Goal: Task Accomplishment & Management: Complete application form

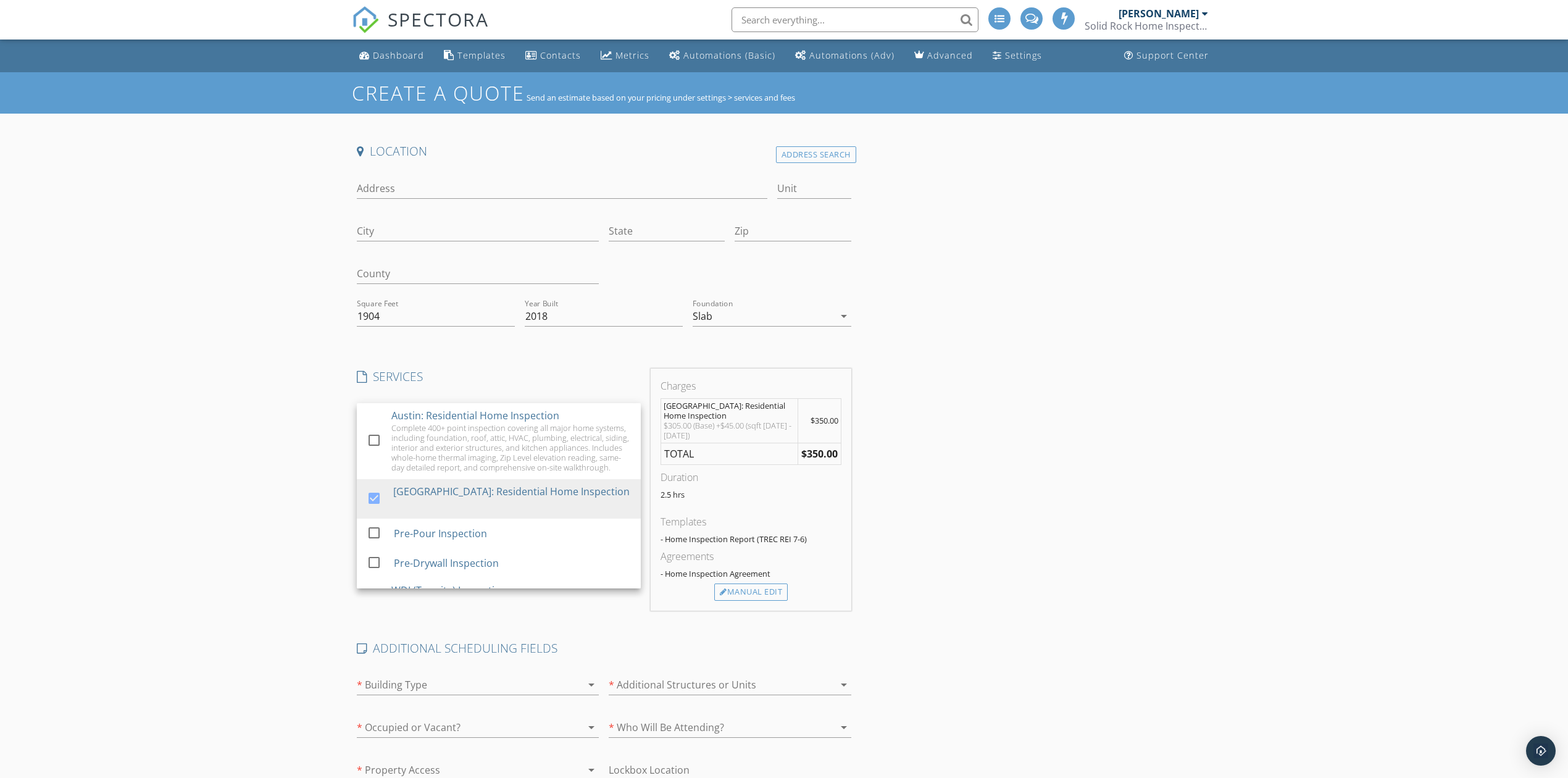
click at [477, 25] on span "SPECTORA" at bounding box center [438, 19] width 102 height 26
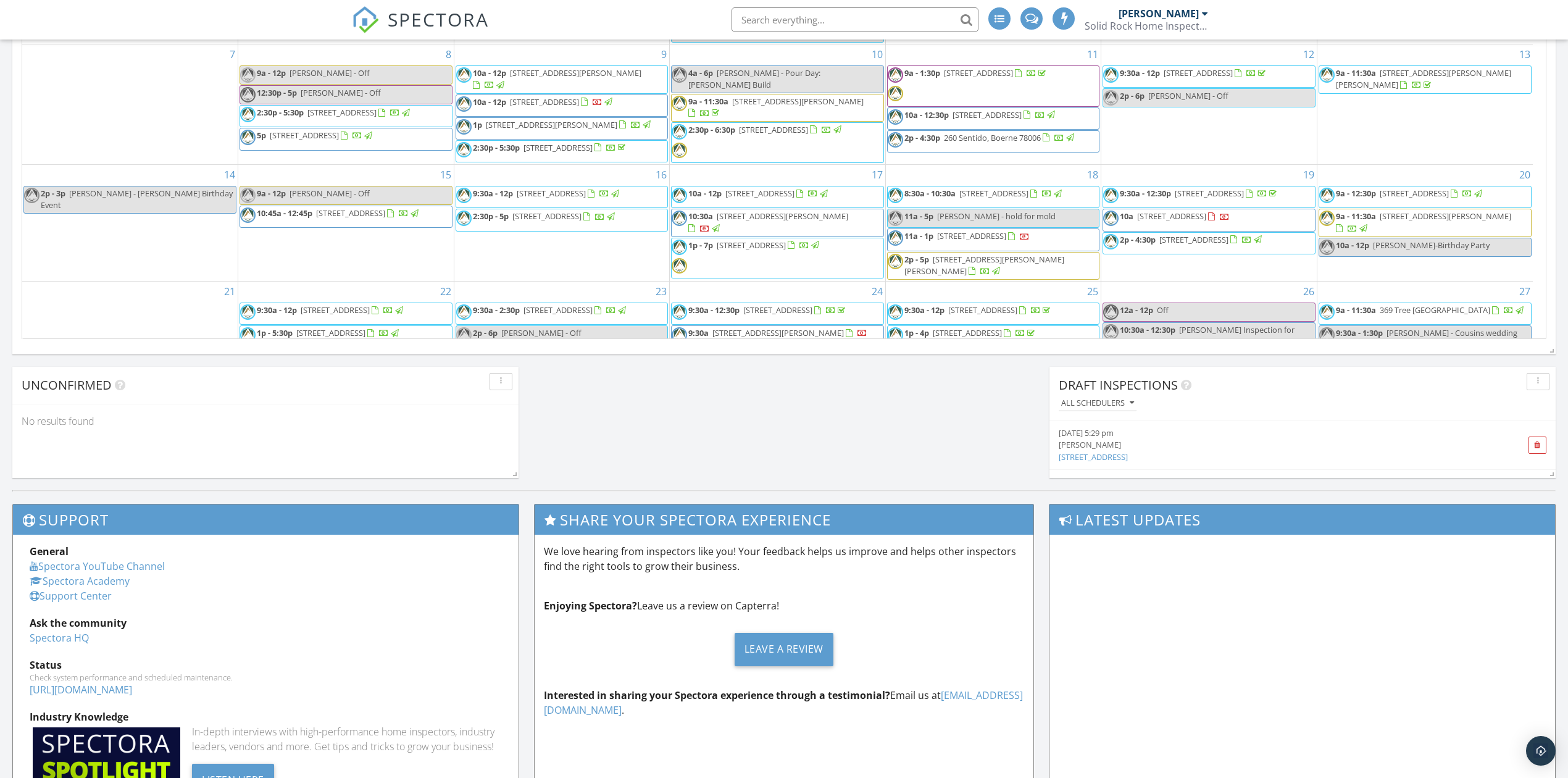
scroll to position [247, 0]
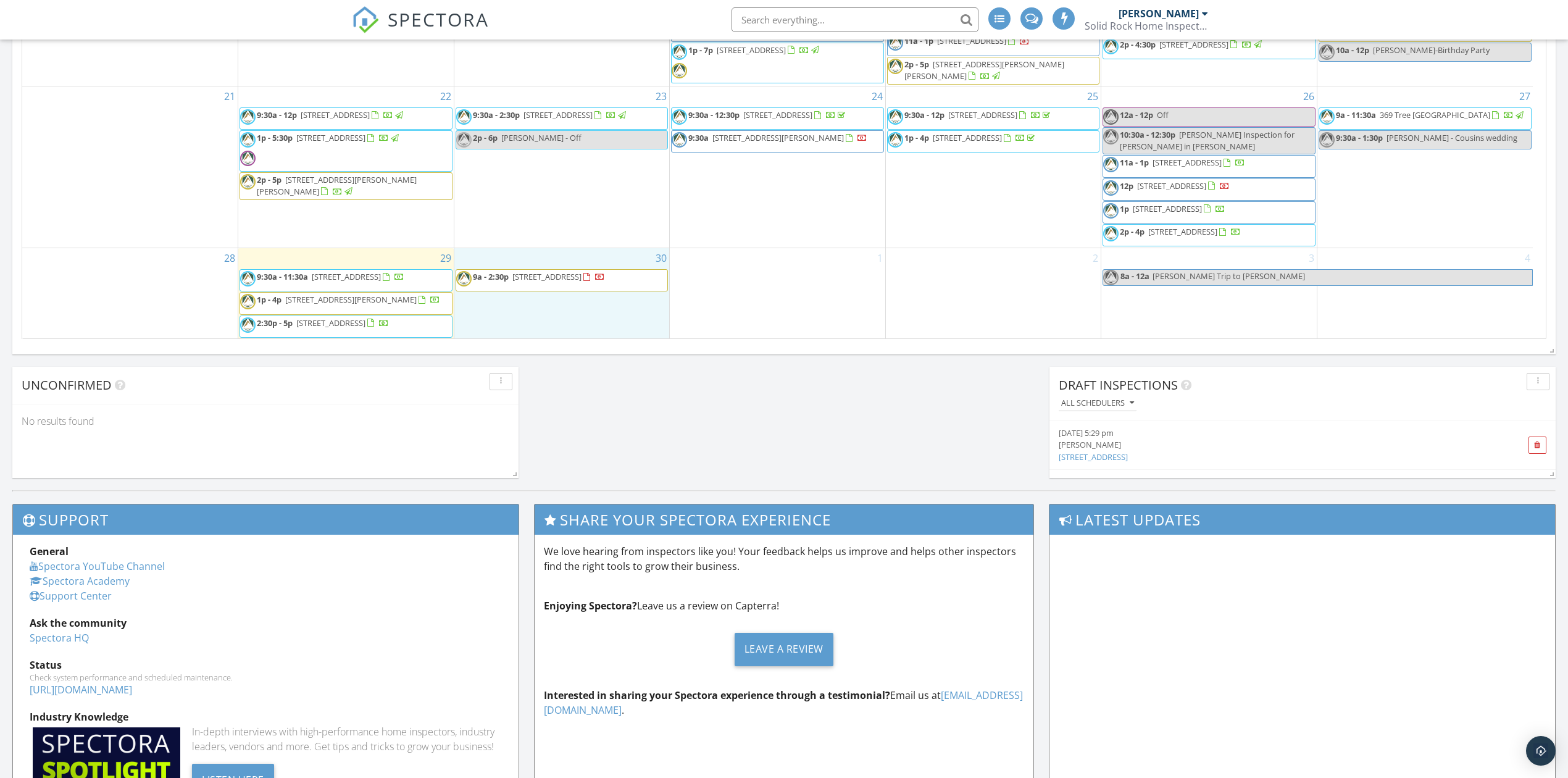
click at [547, 299] on div "30 9a - 2:30p 11704 Murano Dr , Austin 78747" at bounding box center [562, 293] width 215 height 91
click at [556, 239] on link "Inspection" at bounding box center [561, 245] width 63 height 20
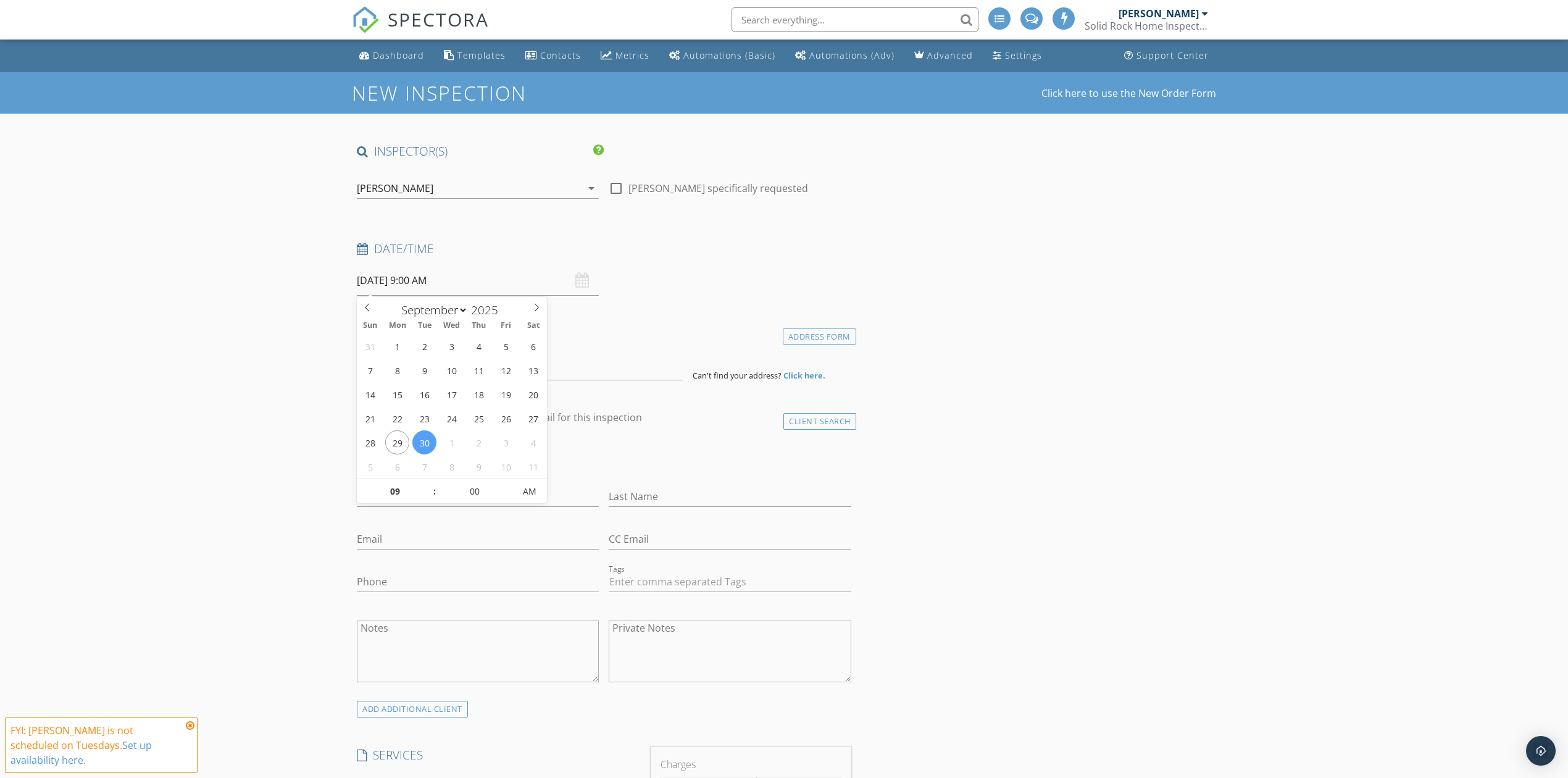
click at [443, 284] on input "09/30/2025 9:00 AM" at bounding box center [478, 280] width 242 height 30
click at [394, 363] on input at bounding box center [520, 365] width 326 height 30
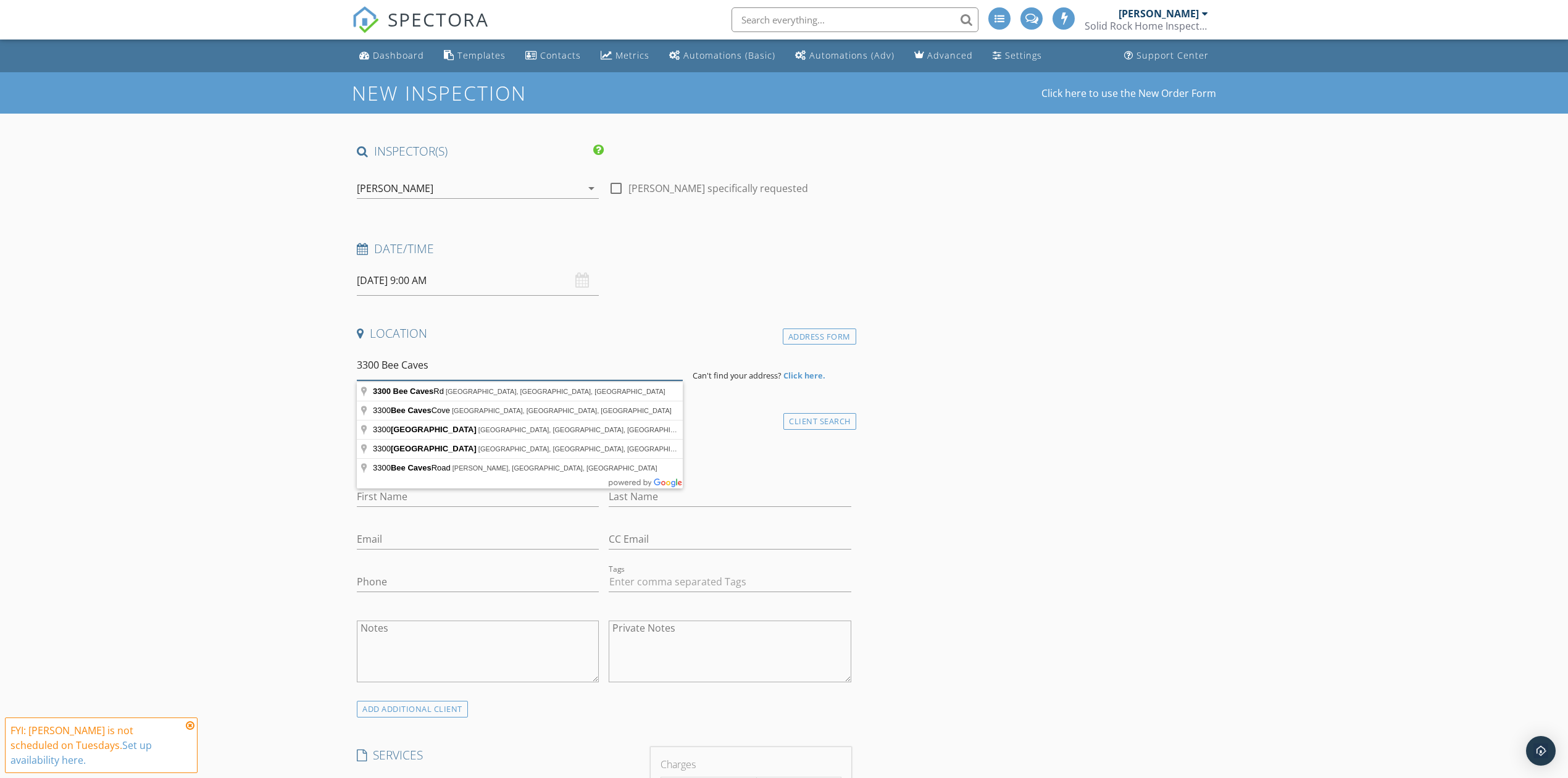
type input "3300 Bee Caves"
click at [399, 273] on input "09/30/2025 9:00 AM" at bounding box center [478, 280] width 242 height 30
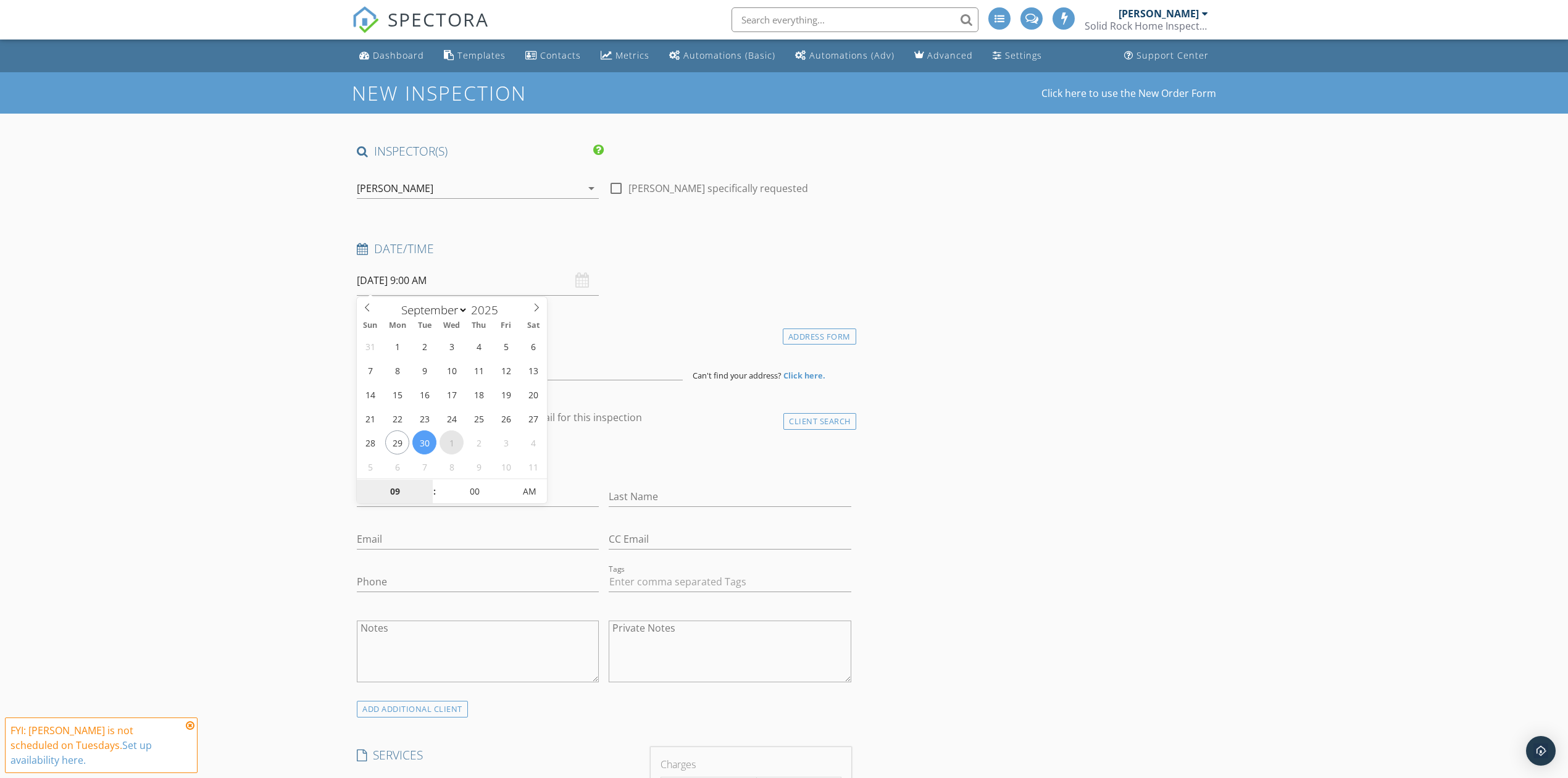
select select "9"
type input "10/01/2025 9:00 AM"
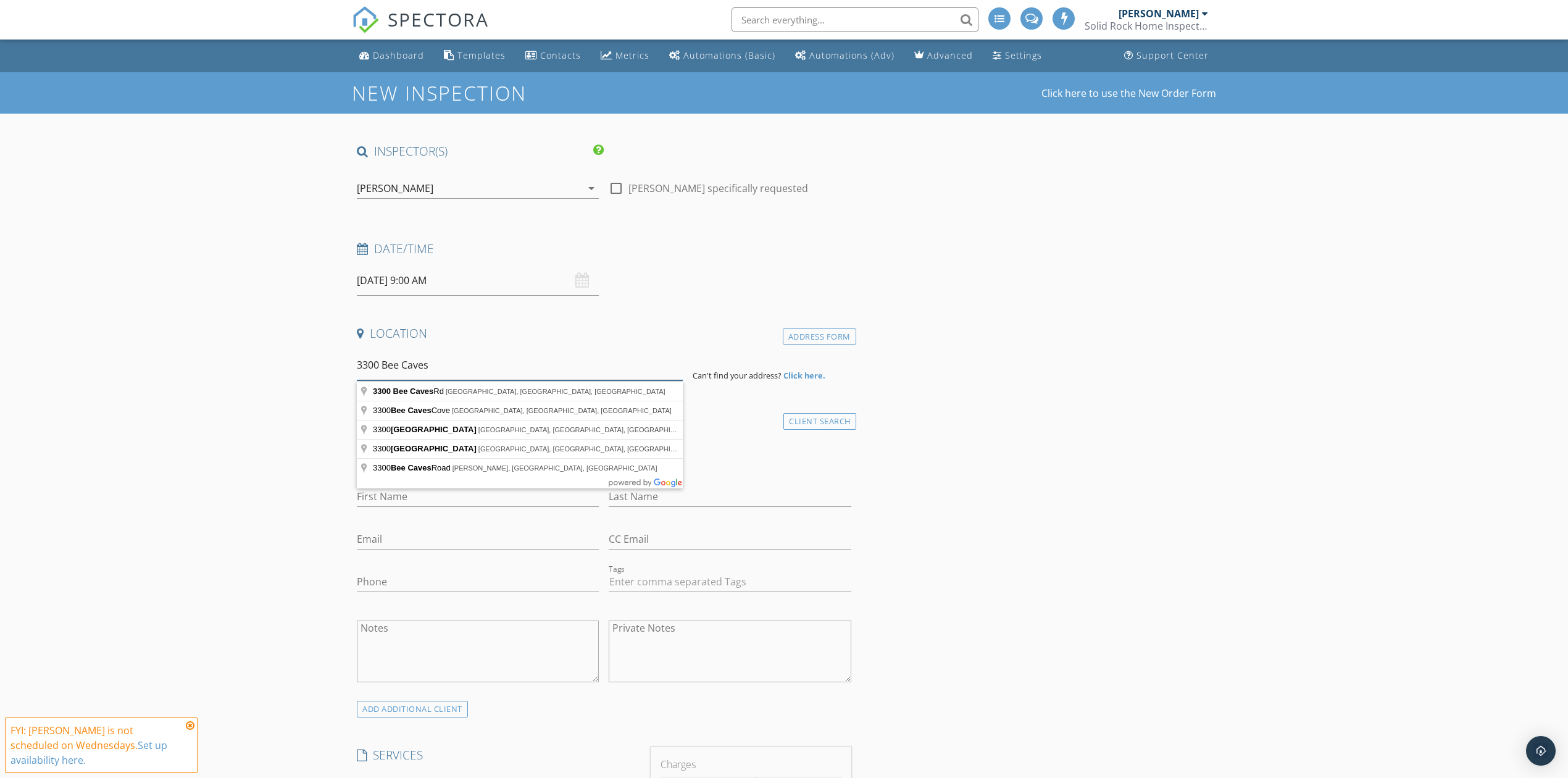
drag, startPoint x: 453, startPoint y: 357, endPoint x: 282, endPoint y: 357, distance: 171.0
type input "5411 Rolling Wood Drive, San Antonio, TX, USA"
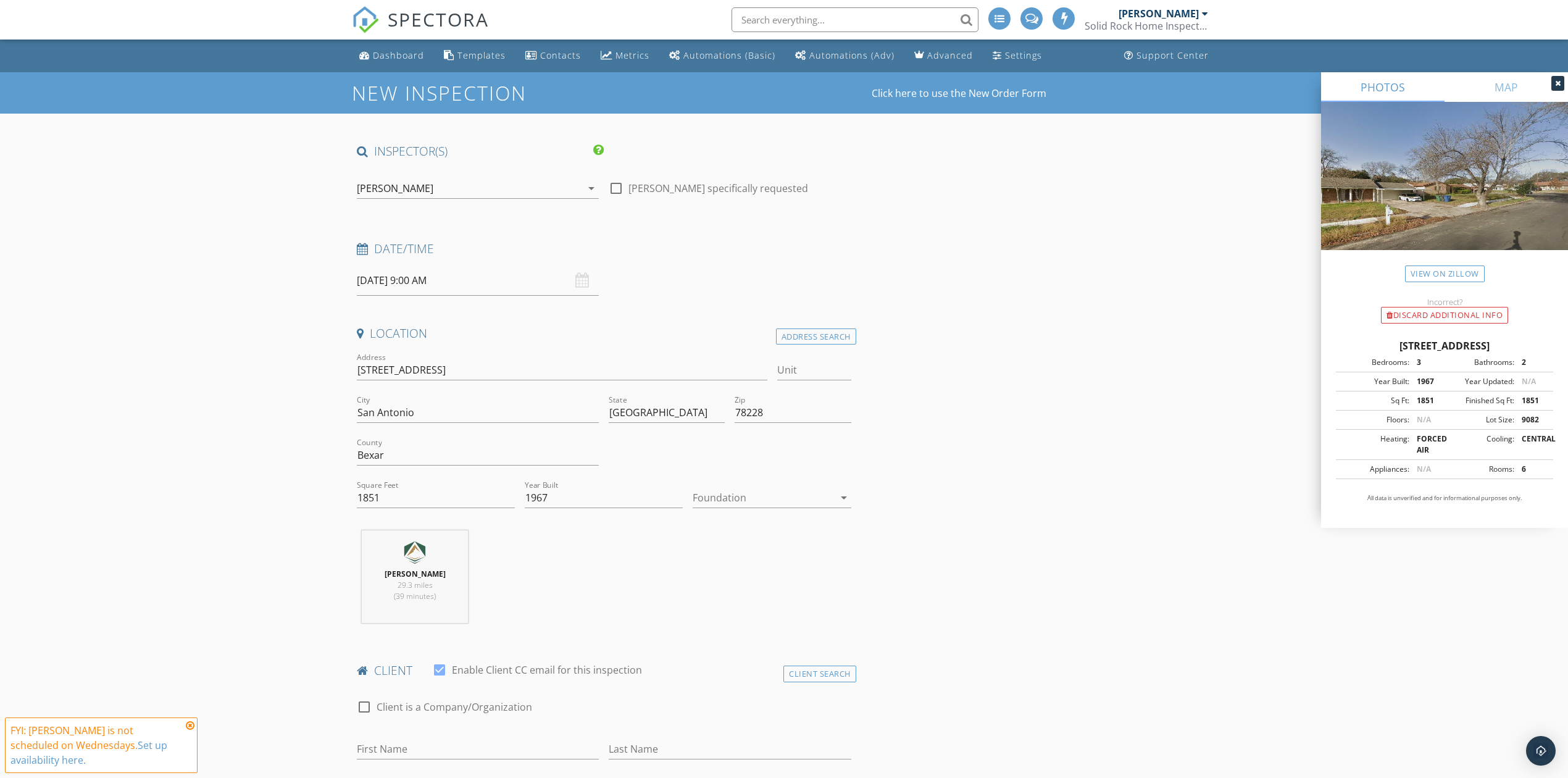
click at [711, 496] on div at bounding box center [763, 498] width 141 height 20
click at [738, 562] on div "Slab" at bounding box center [772, 563] width 138 height 15
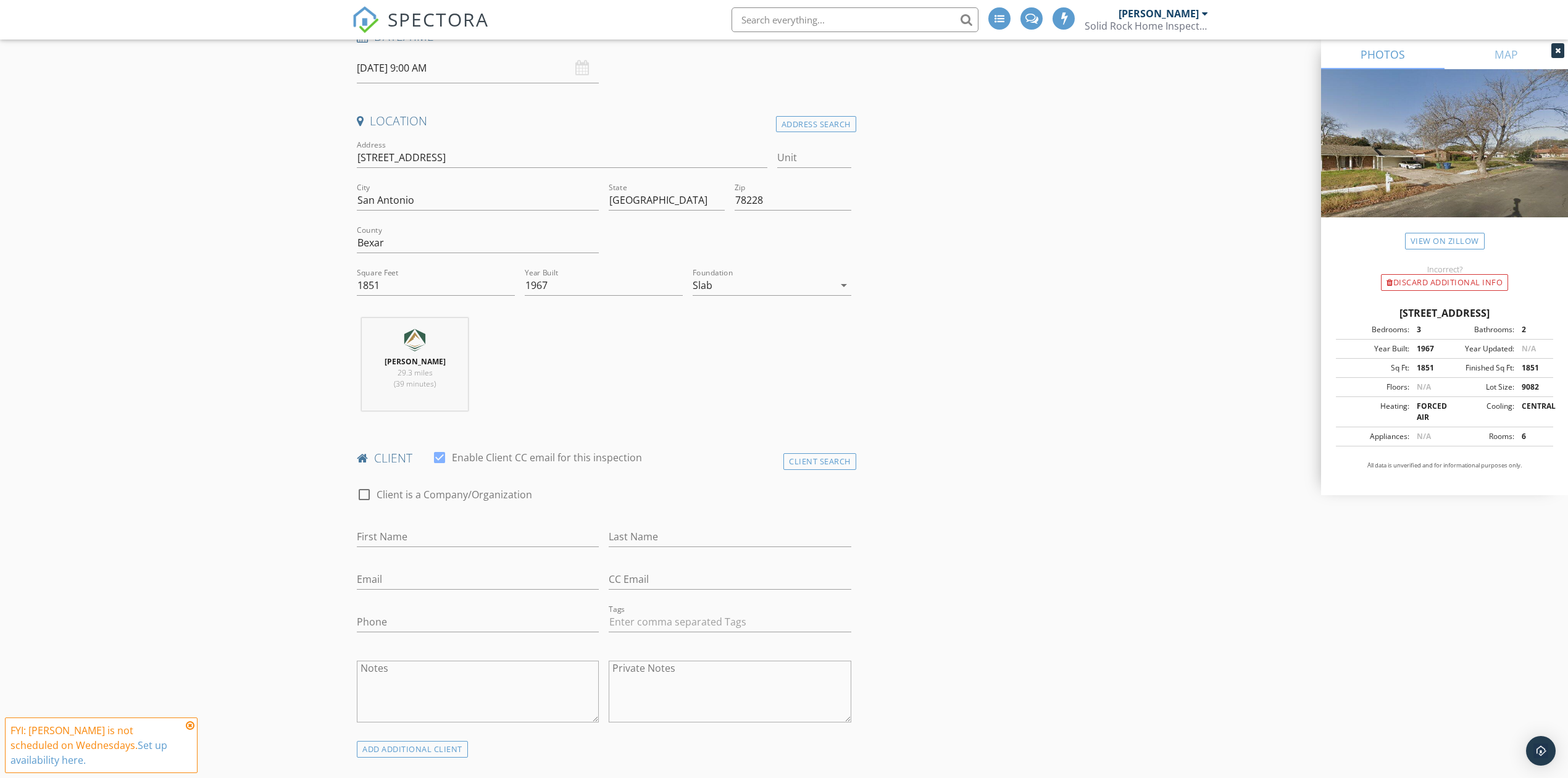
scroll to position [411, 0]
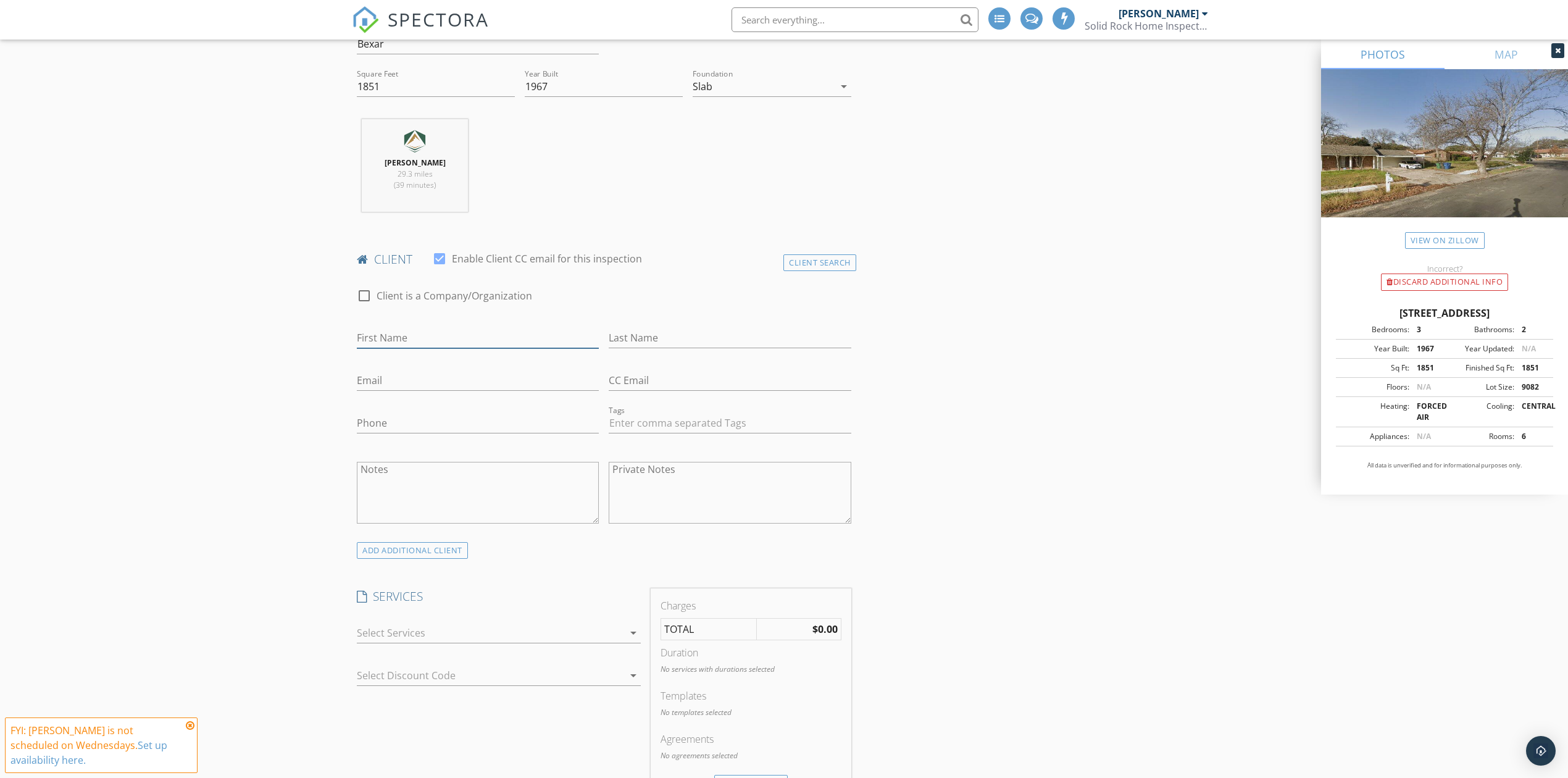
click at [484, 336] on input "First Name" at bounding box center [478, 339] width 242 height 21
type input "JD"
type input "Menchaca"
type input "jd@dualbuilt.com"
type input "210-800-5878"
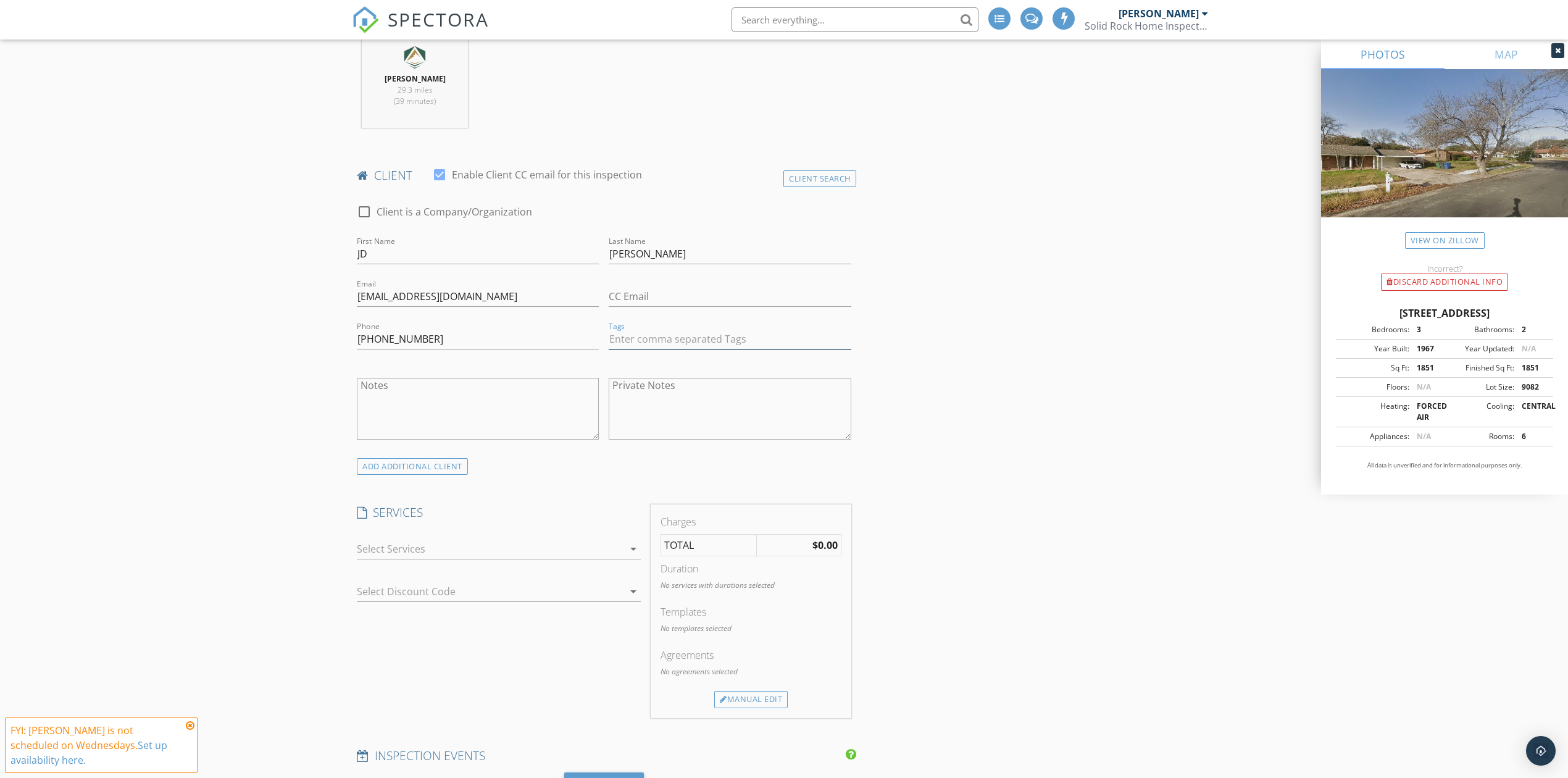
scroll to position [658, 0]
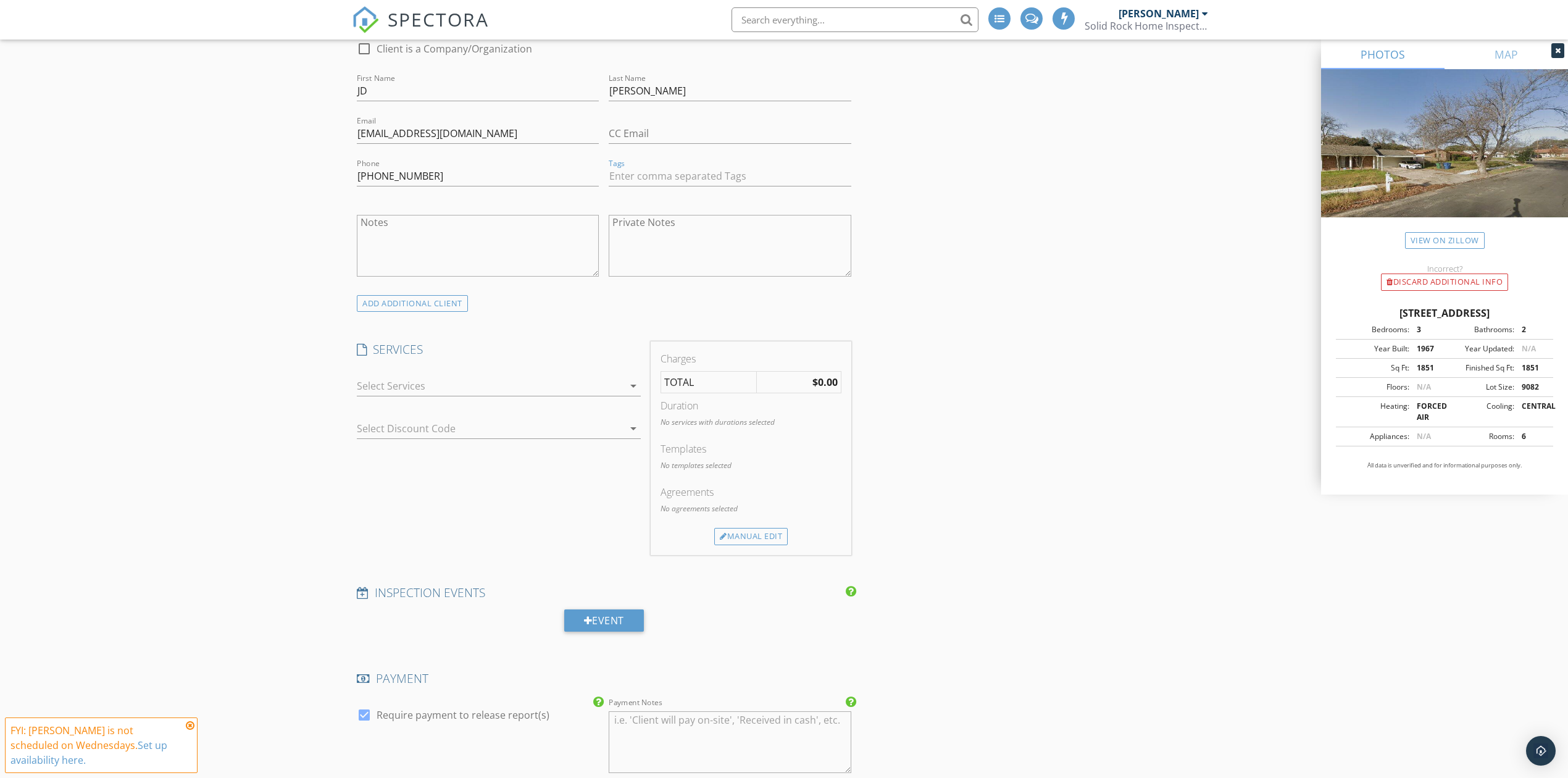
click at [402, 388] on div at bounding box center [490, 386] width 267 height 20
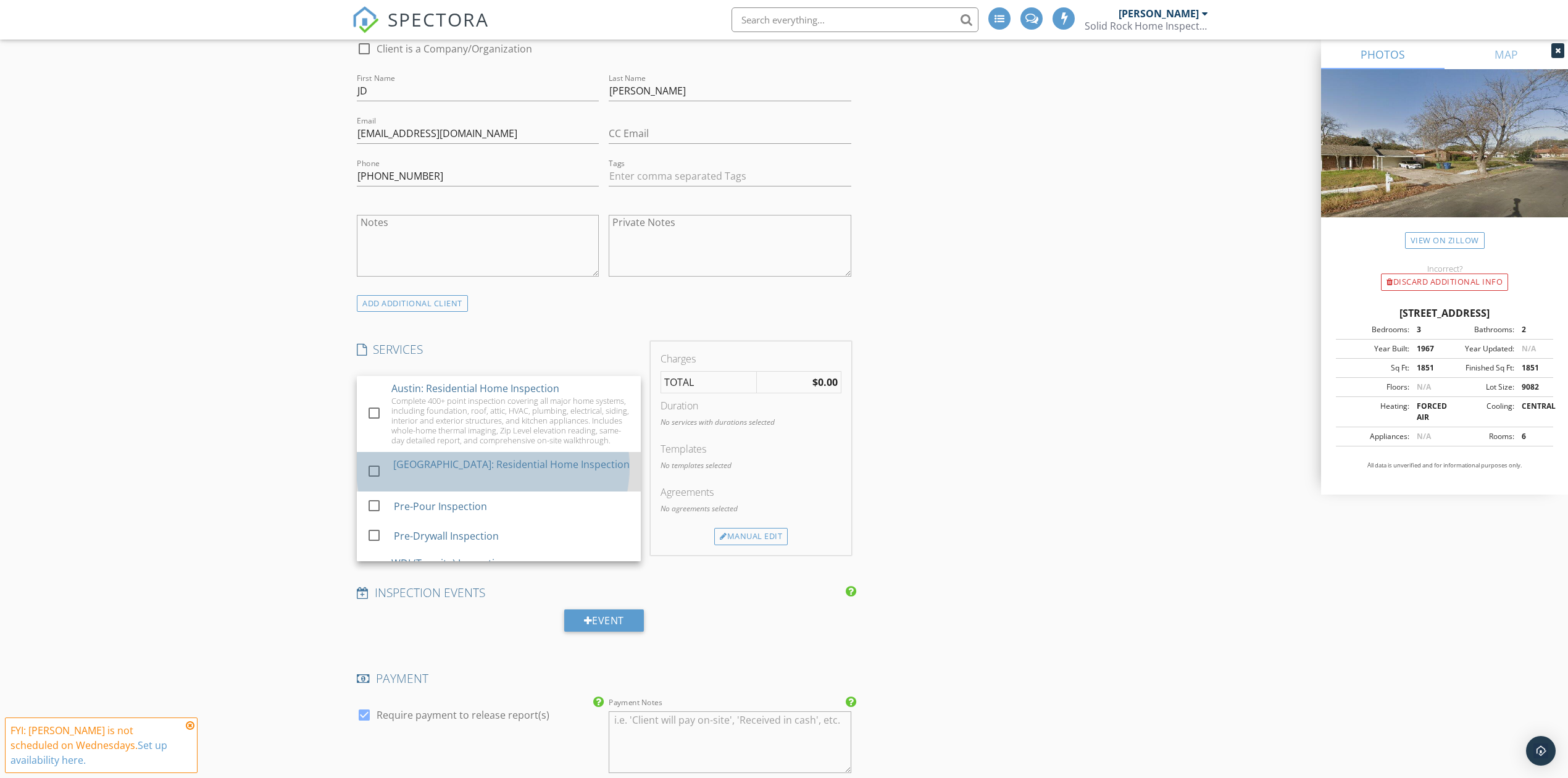
click at [389, 472] on div "check_box_outline_blank San Antonio: Residential Home Inspection" at bounding box center [498, 472] width 264 height 39
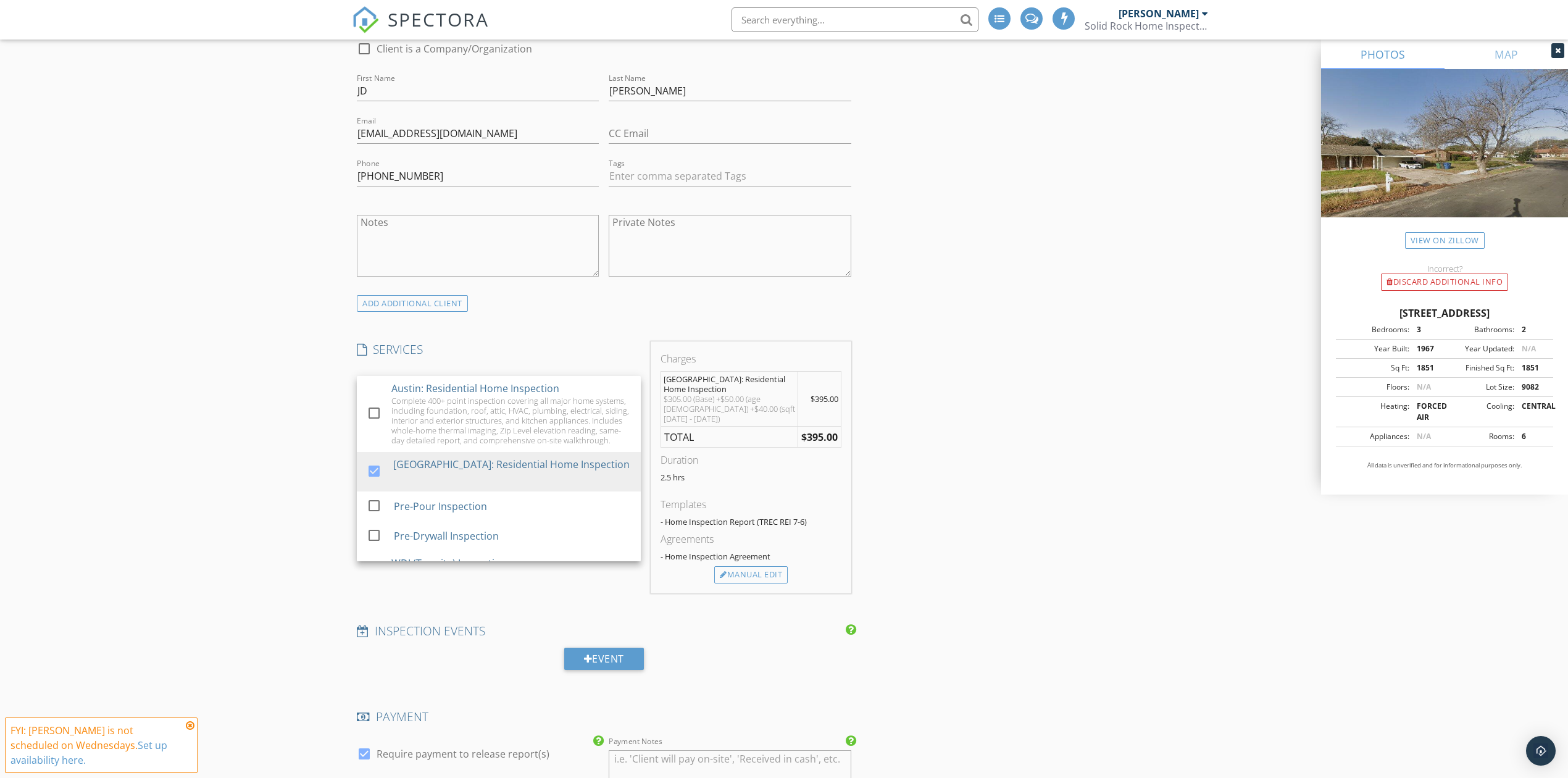
click at [313, 433] on div "New Inspection Click here to use the New Order Form INSPECTOR(S) check_box Chri…" at bounding box center [784, 678] width 1568 height 2529
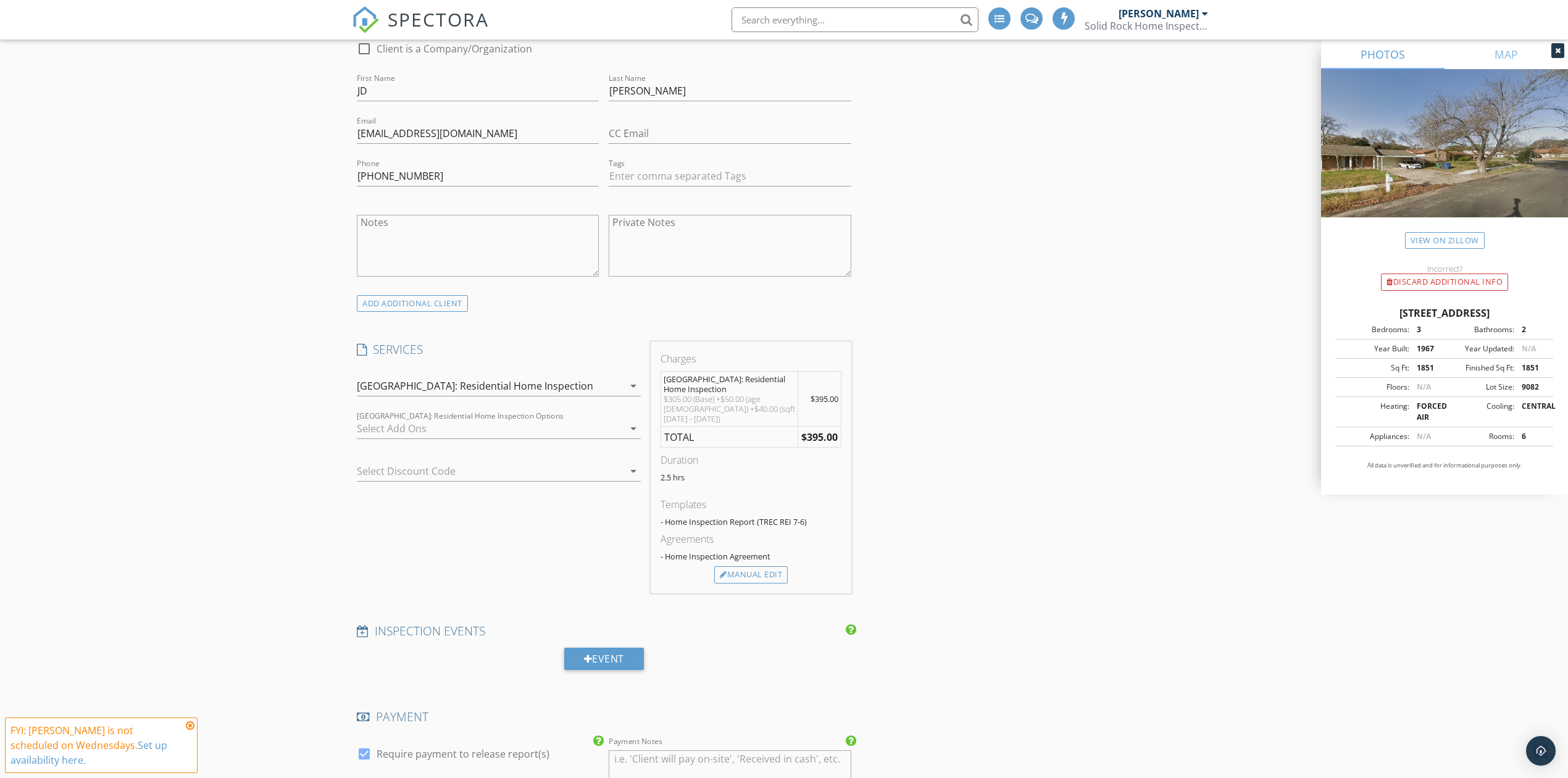
click at [415, 431] on div at bounding box center [490, 428] width 267 height 20
click at [380, 463] on div at bounding box center [374, 463] width 21 height 21
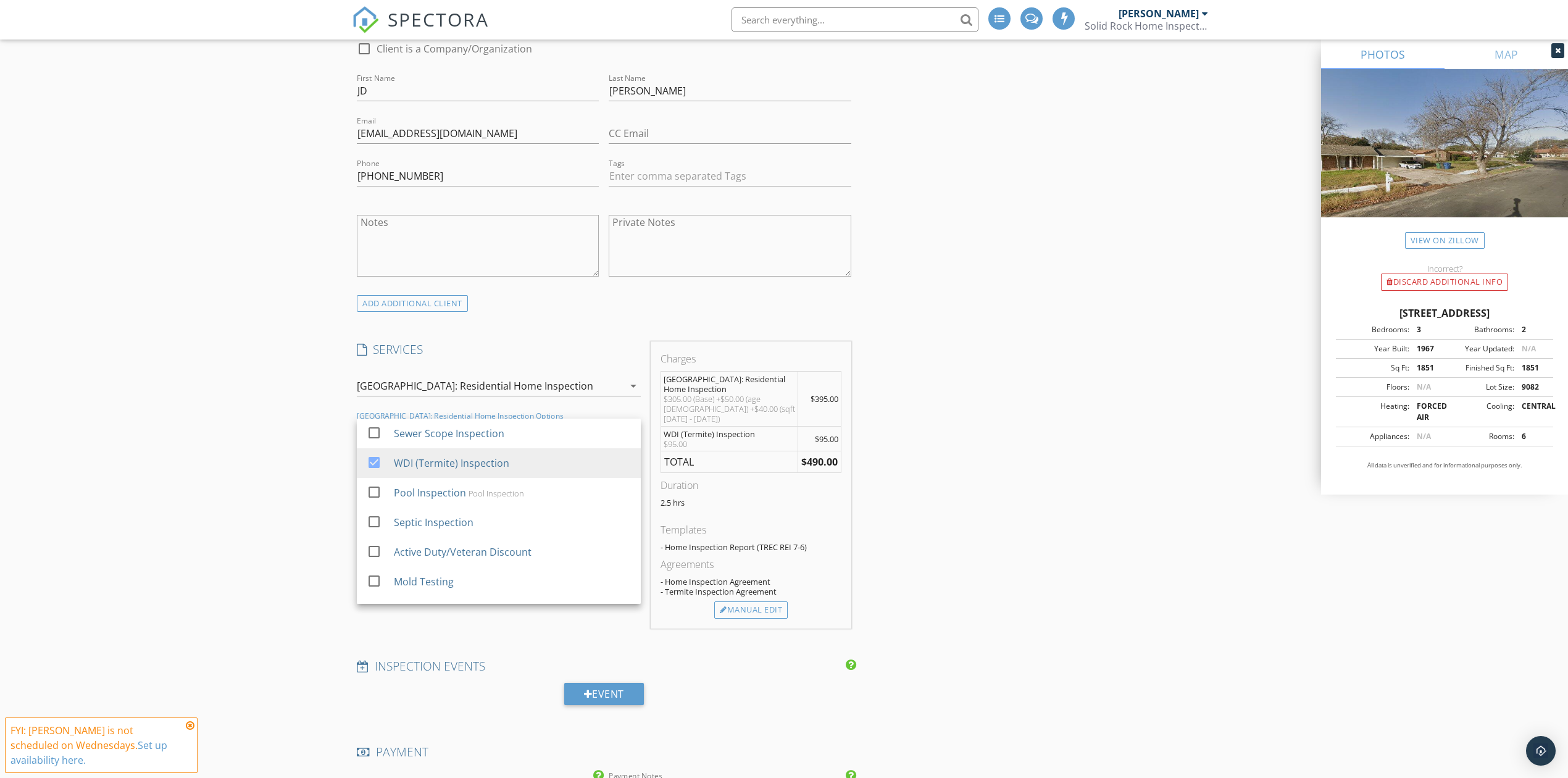
click at [302, 453] on div "New Inspection Click here to use the New Order Form INSPECTOR(S) check_box Chri…" at bounding box center [784, 695] width 1568 height 2564
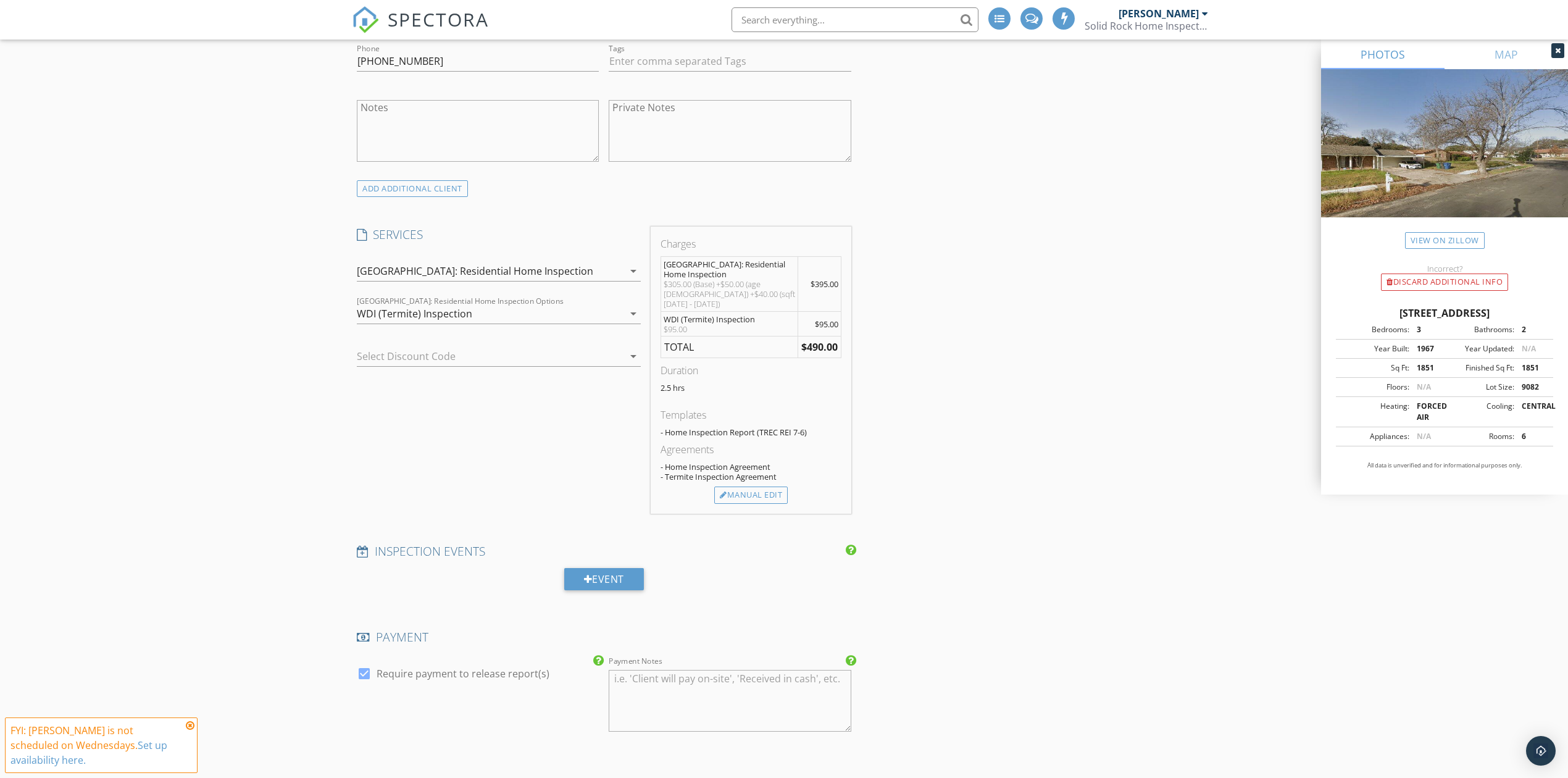
scroll to position [1070, 0]
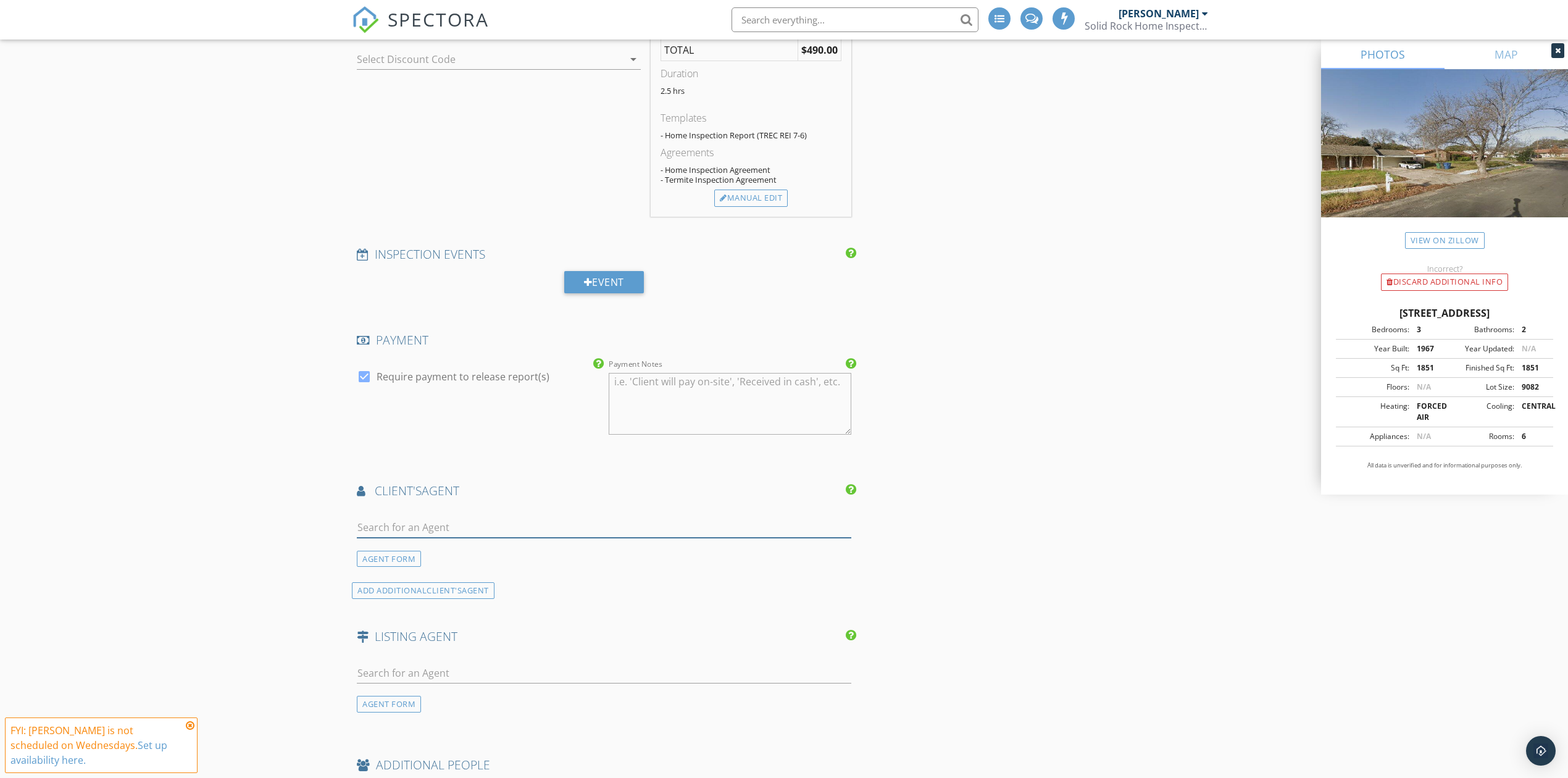
click at [414, 527] on input "text" at bounding box center [604, 528] width 495 height 21
type input "nathan"
click at [406, 545] on div "Nathan Young" at bounding box center [433, 550] width 83 height 15
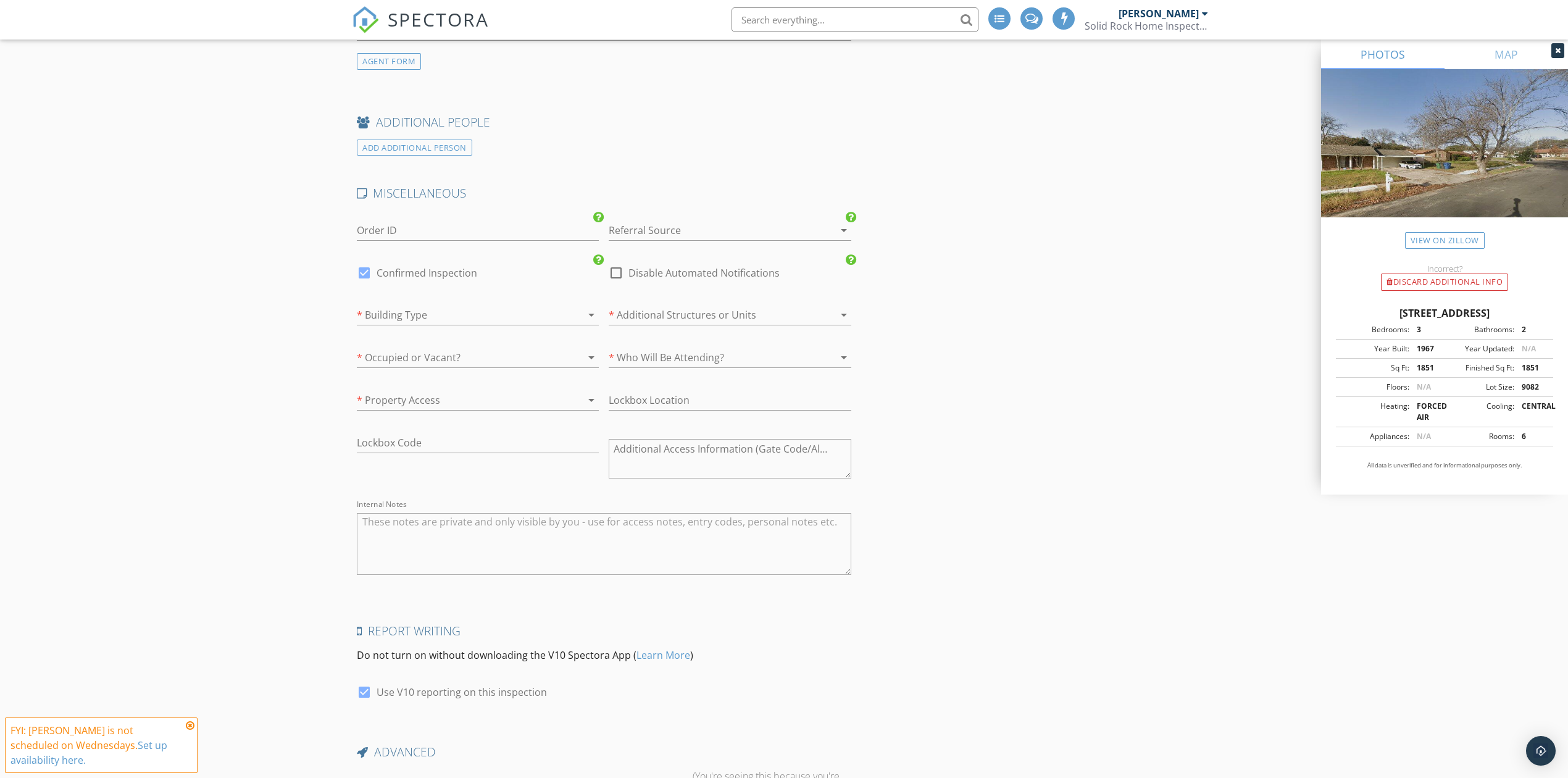
scroll to position [2089, 0]
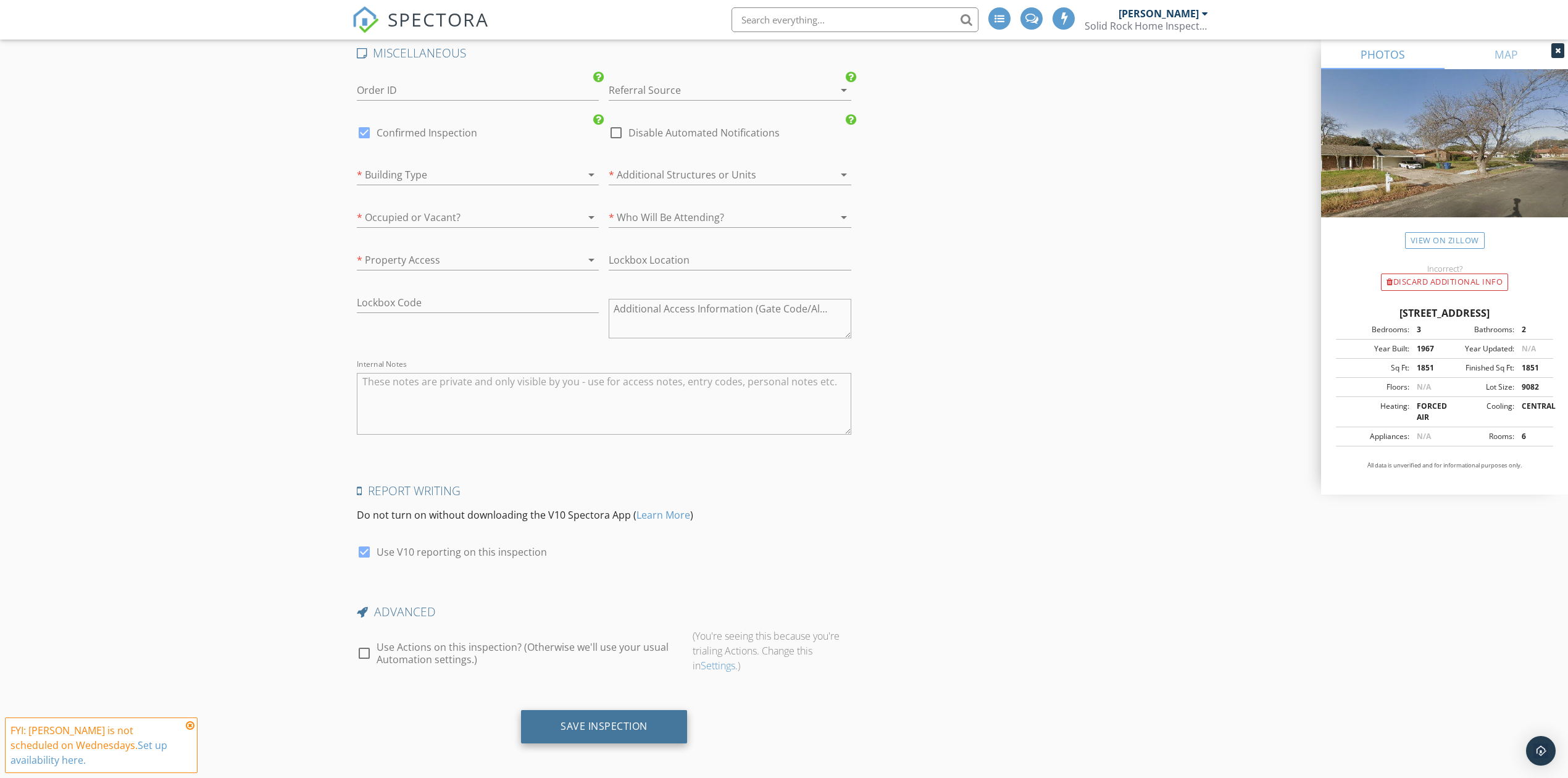
click at [589, 725] on div "Save Inspection" at bounding box center [604, 727] width 87 height 12
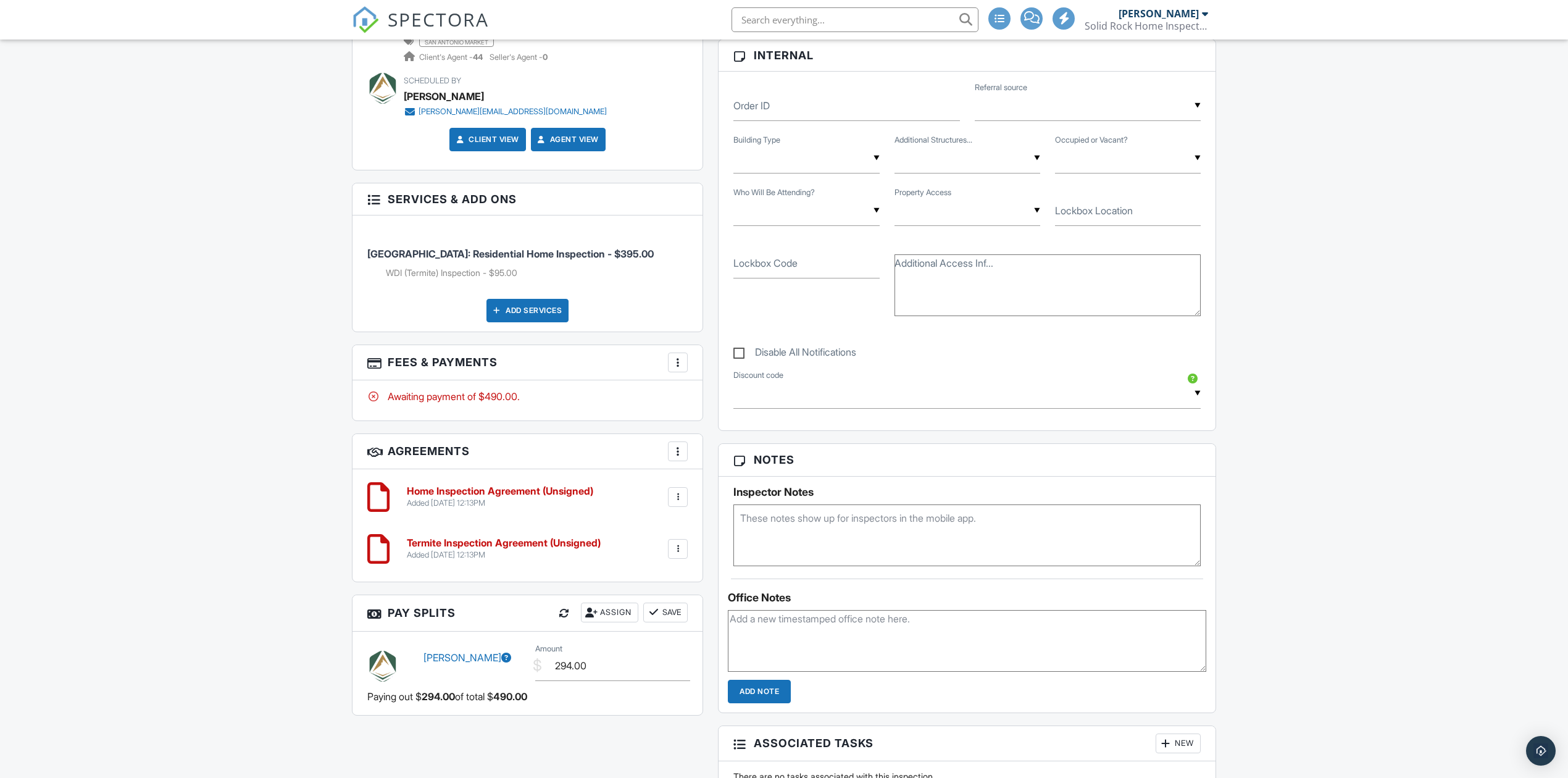
scroll to position [905, 0]
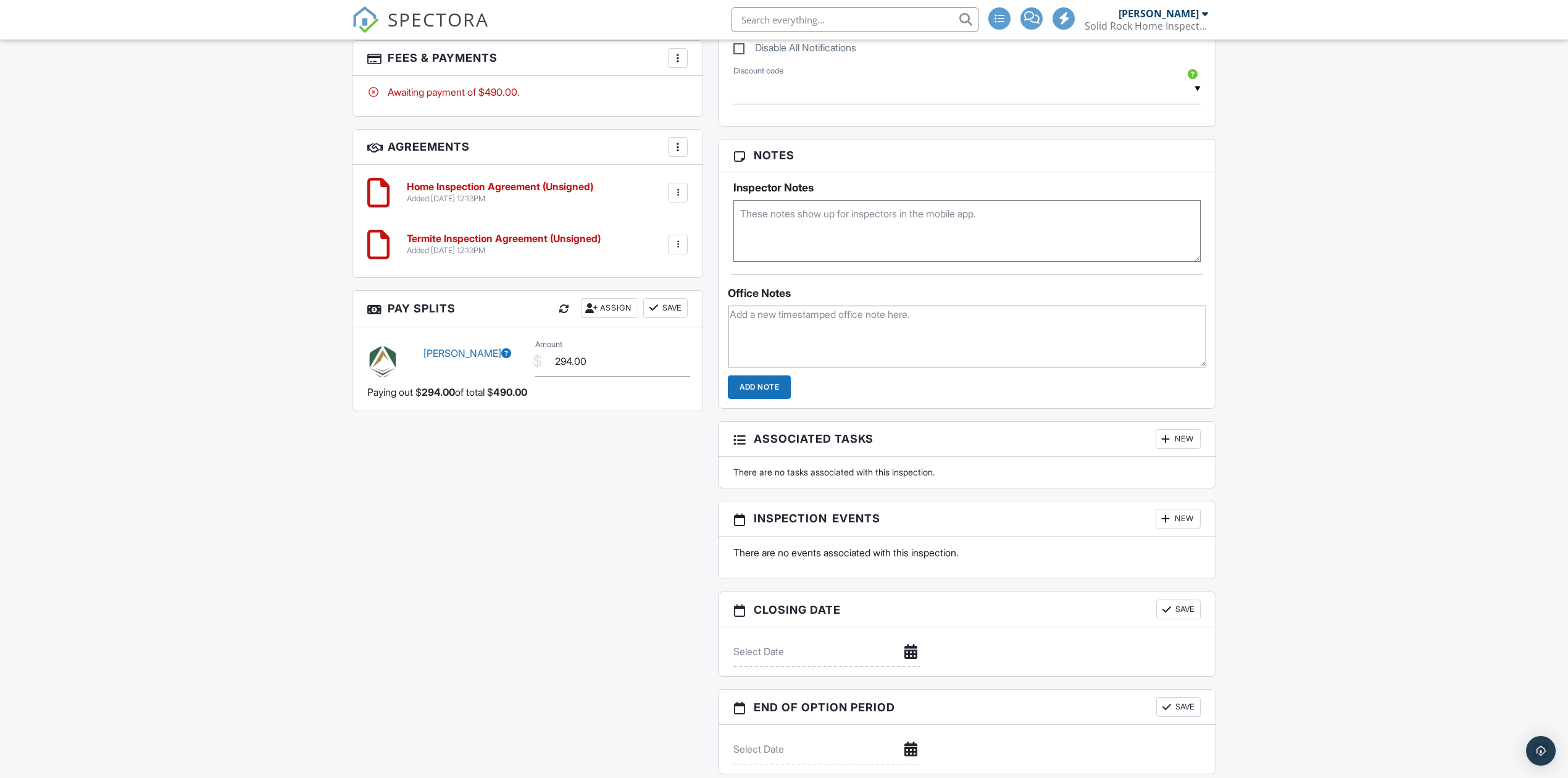
click at [585, 625] on div "All emails and texts are disabled for this inspection! All emails and texts hav…" at bounding box center [784, 121] width 879 height 1330
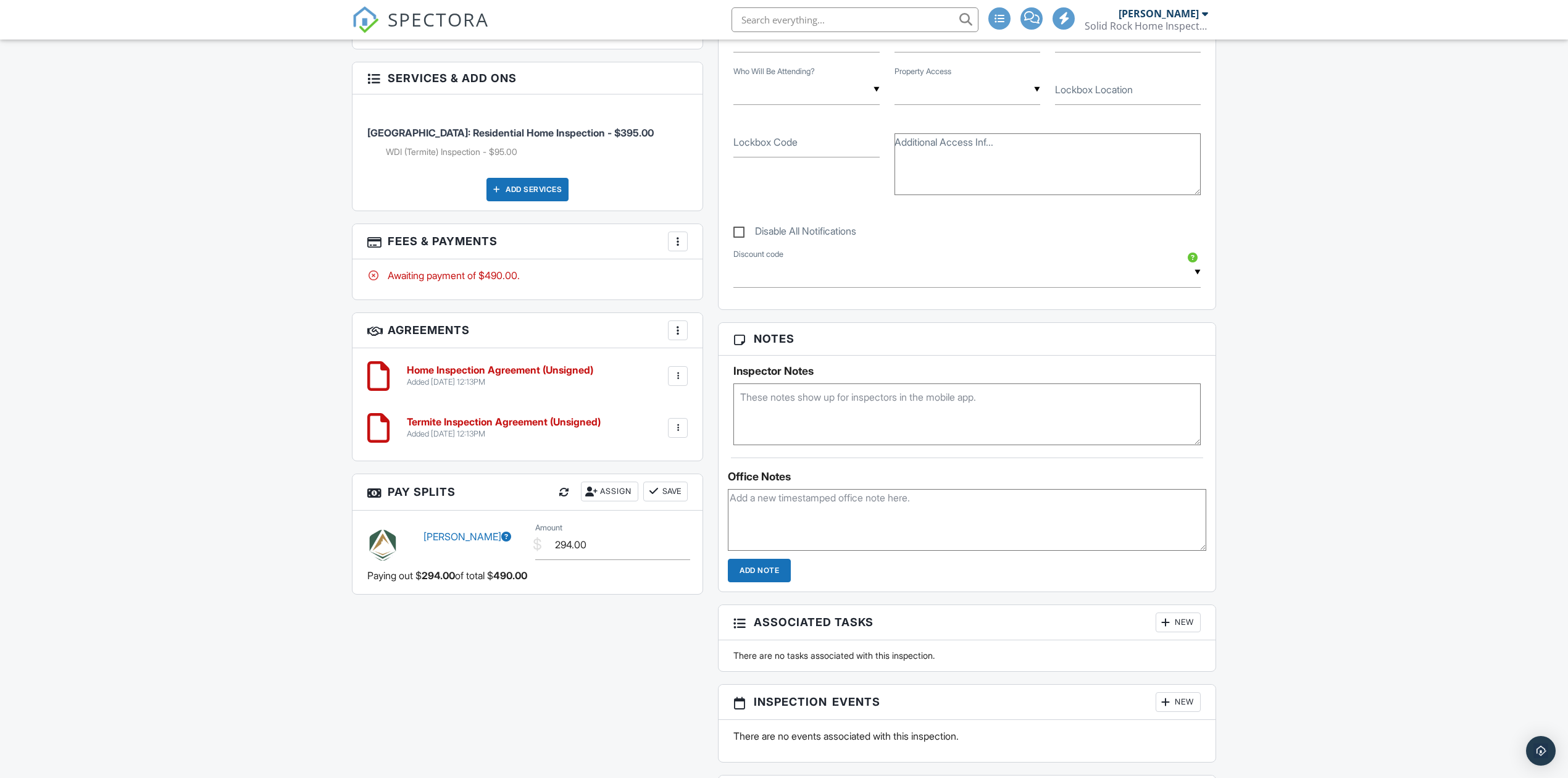
scroll to position [388, 0]
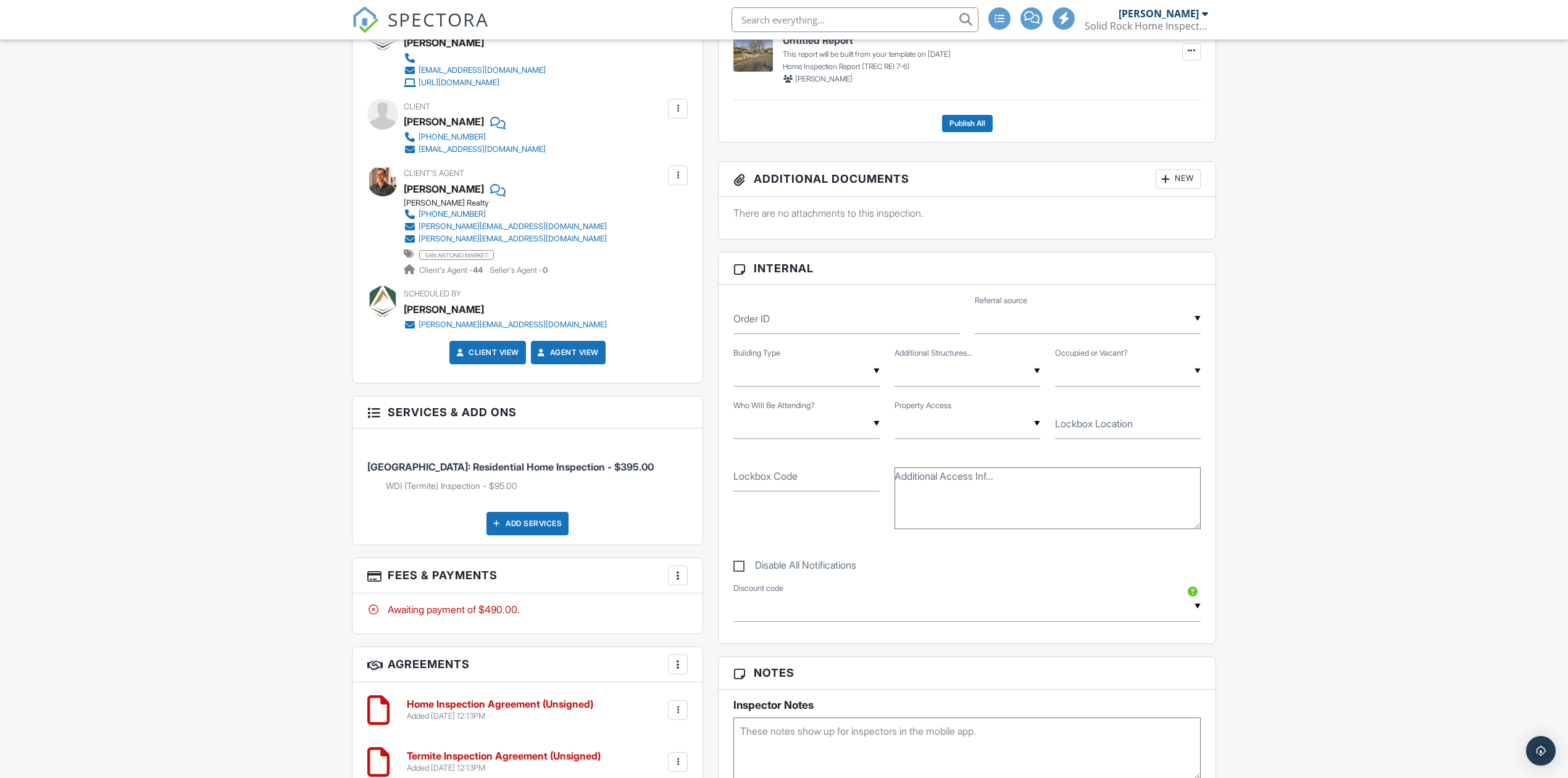
click at [446, 21] on span "SPECTORA" at bounding box center [438, 19] width 102 height 26
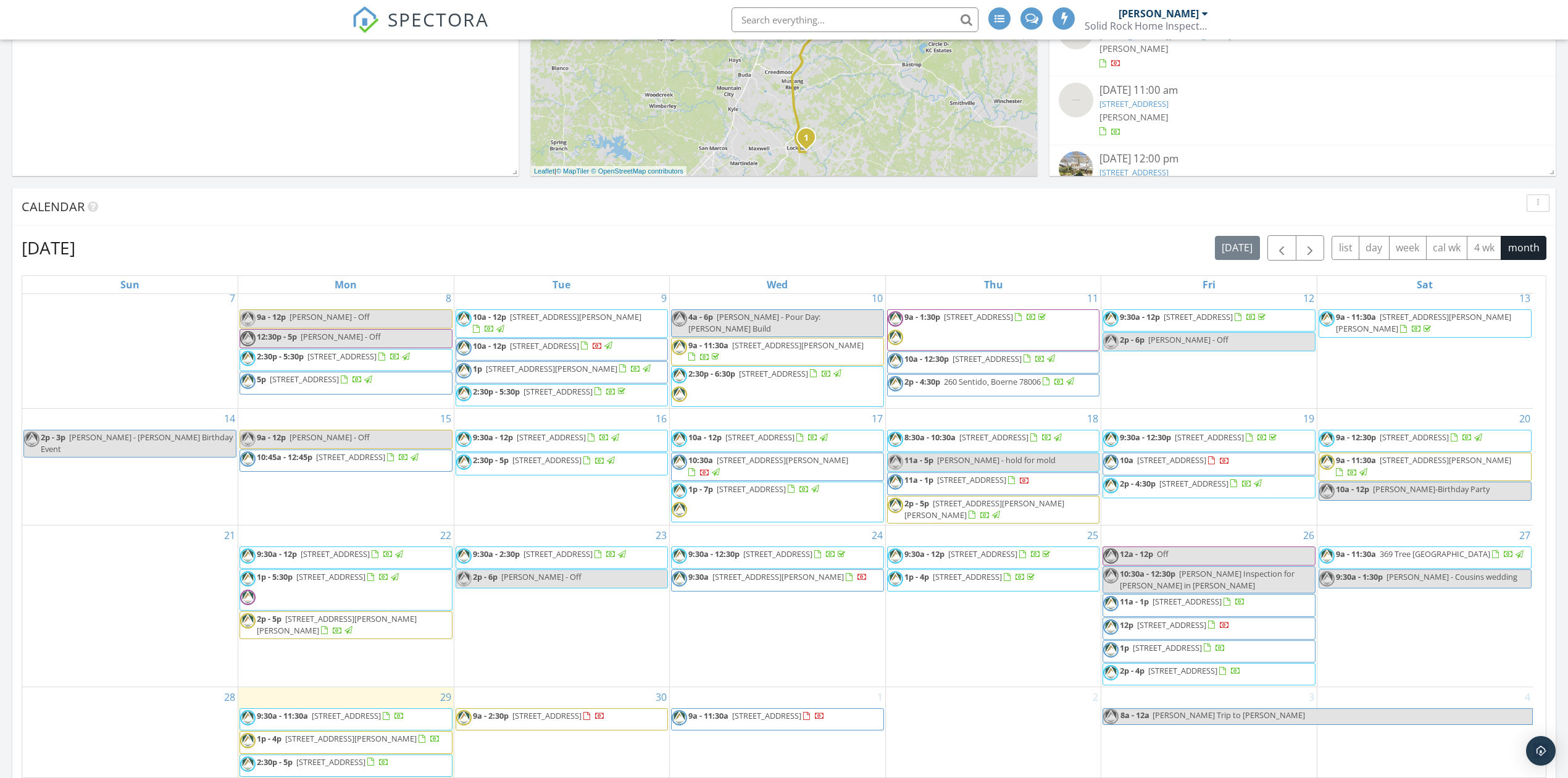
scroll to position [905, 0]
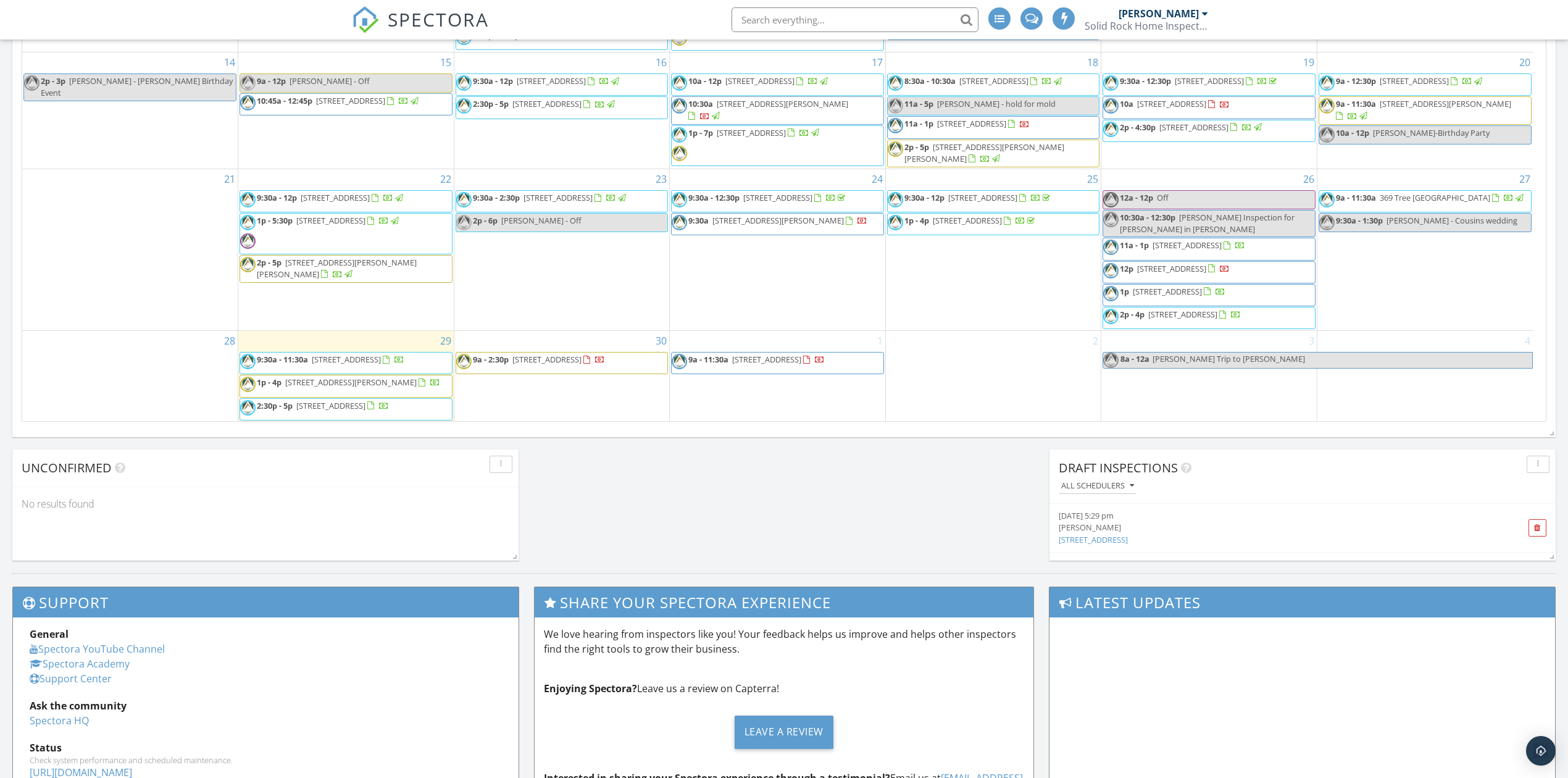
click at [420, 30] on span "SPECTORA" at bounding box center [438, 19] width 102 height 26
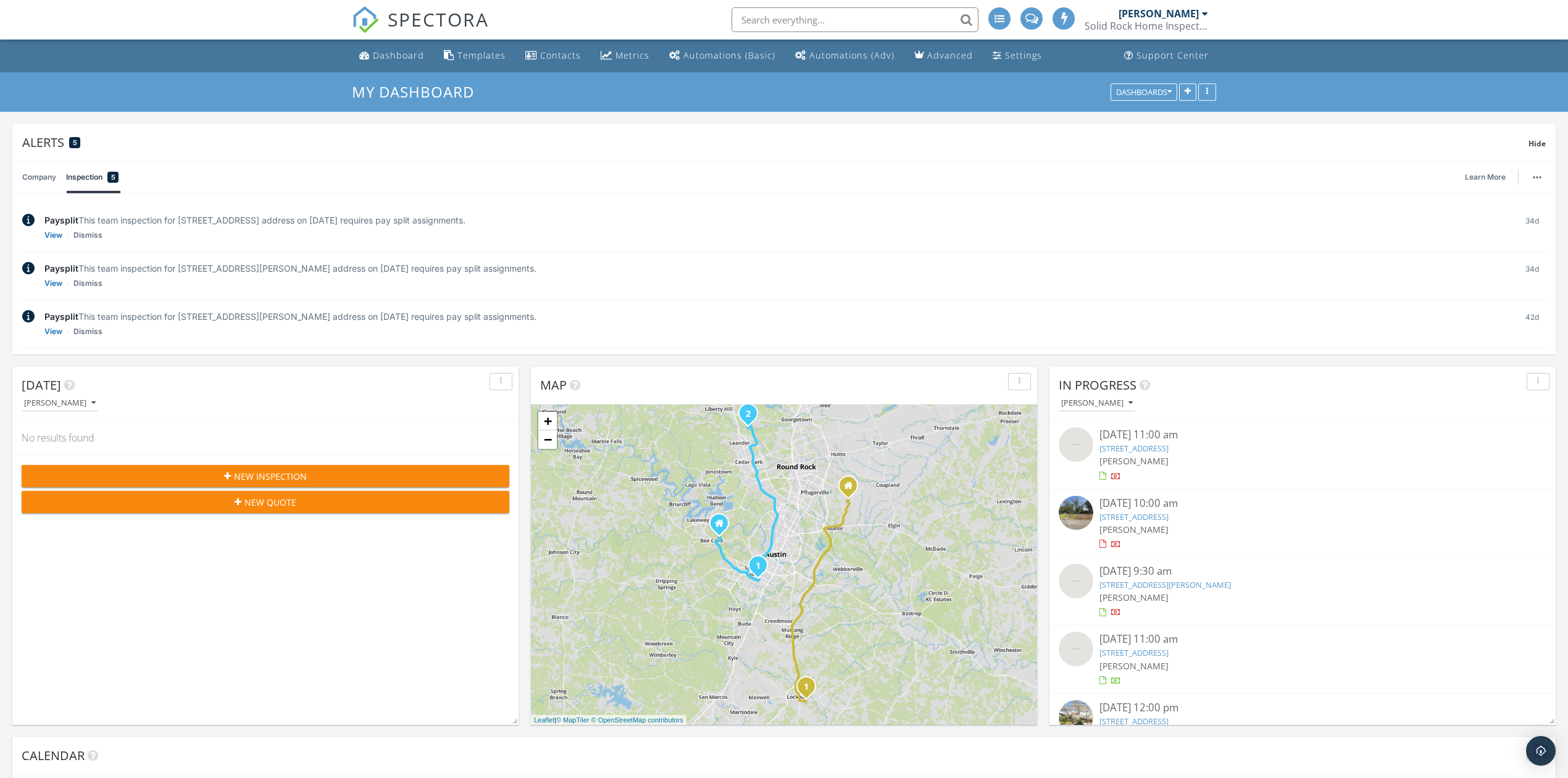
click at [442, 23] on span "SPECTORA" at bounding box center [438, 19] width 102 height 26
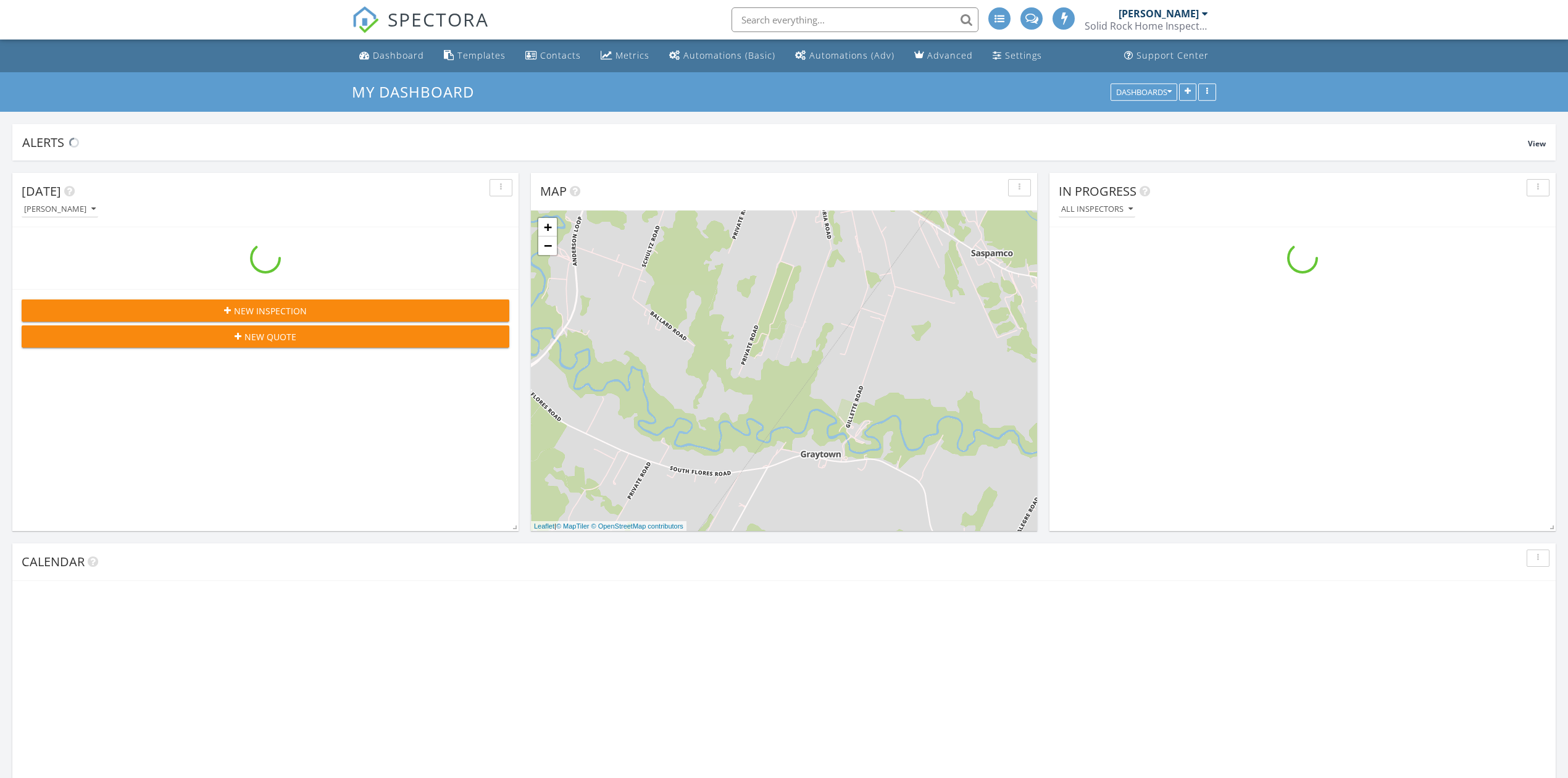
scroll to position [1150, 1594]
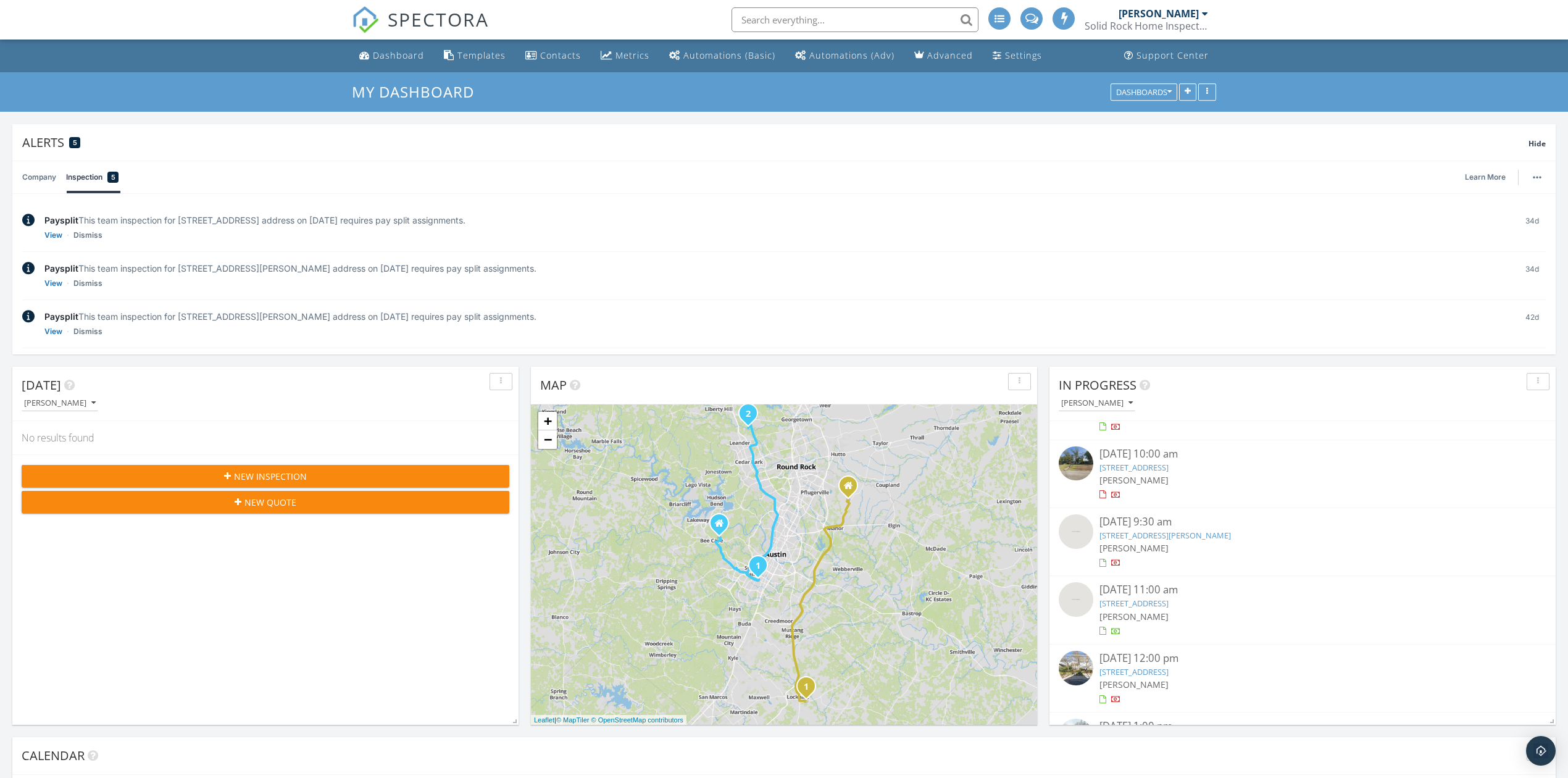
scroll to position [103, 0]
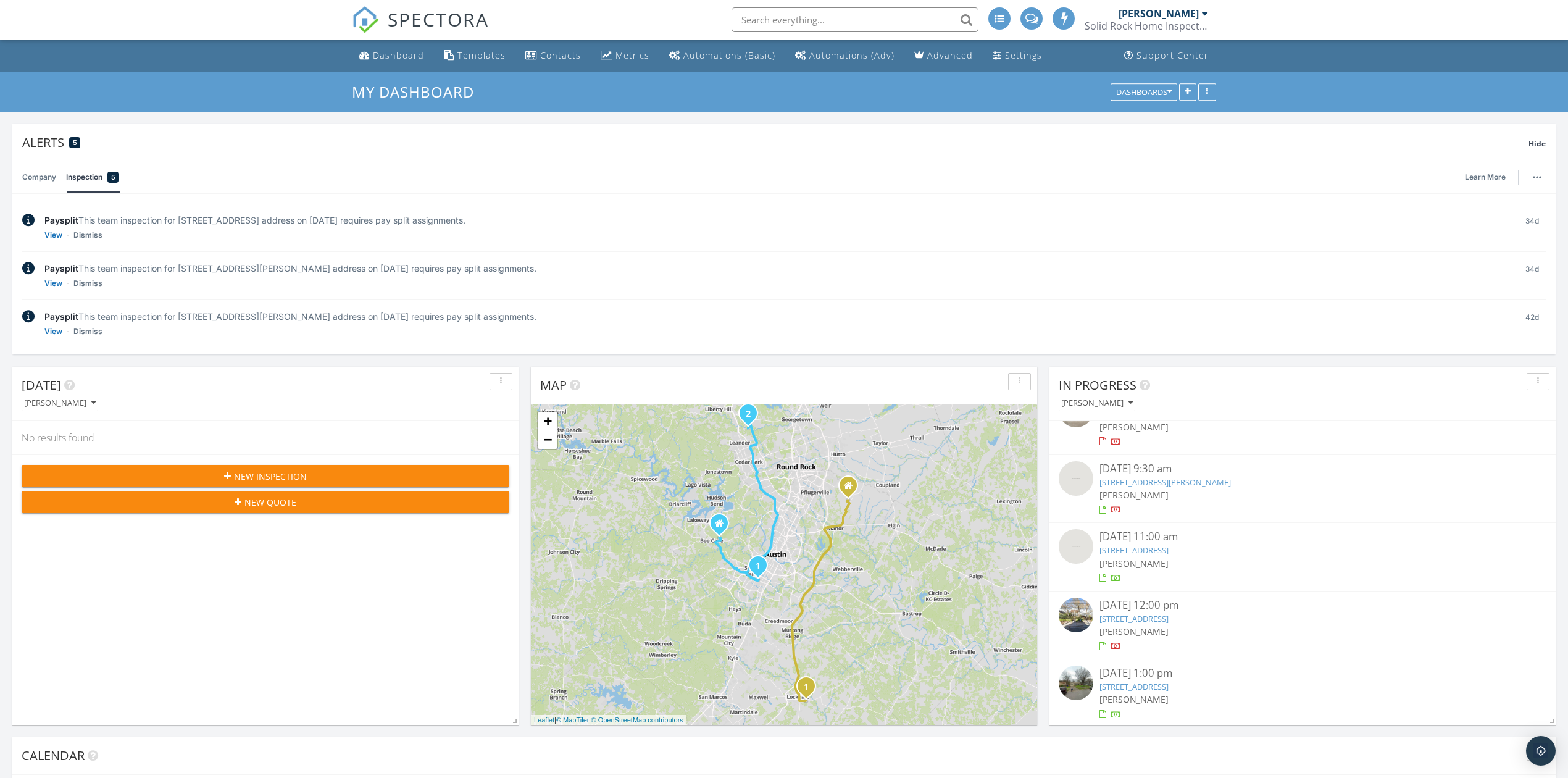
click at [427, 355] on div "Paysplit This team inspection for 16216 Zagros Way, Austin, TEXAS 78738 address…" at bounding box center [784, 372] width 1524 height 48
drag, startPoint x: 838, startPoint y: 20, endPoint x: 811, endPoint y: 16, distance: 27.3
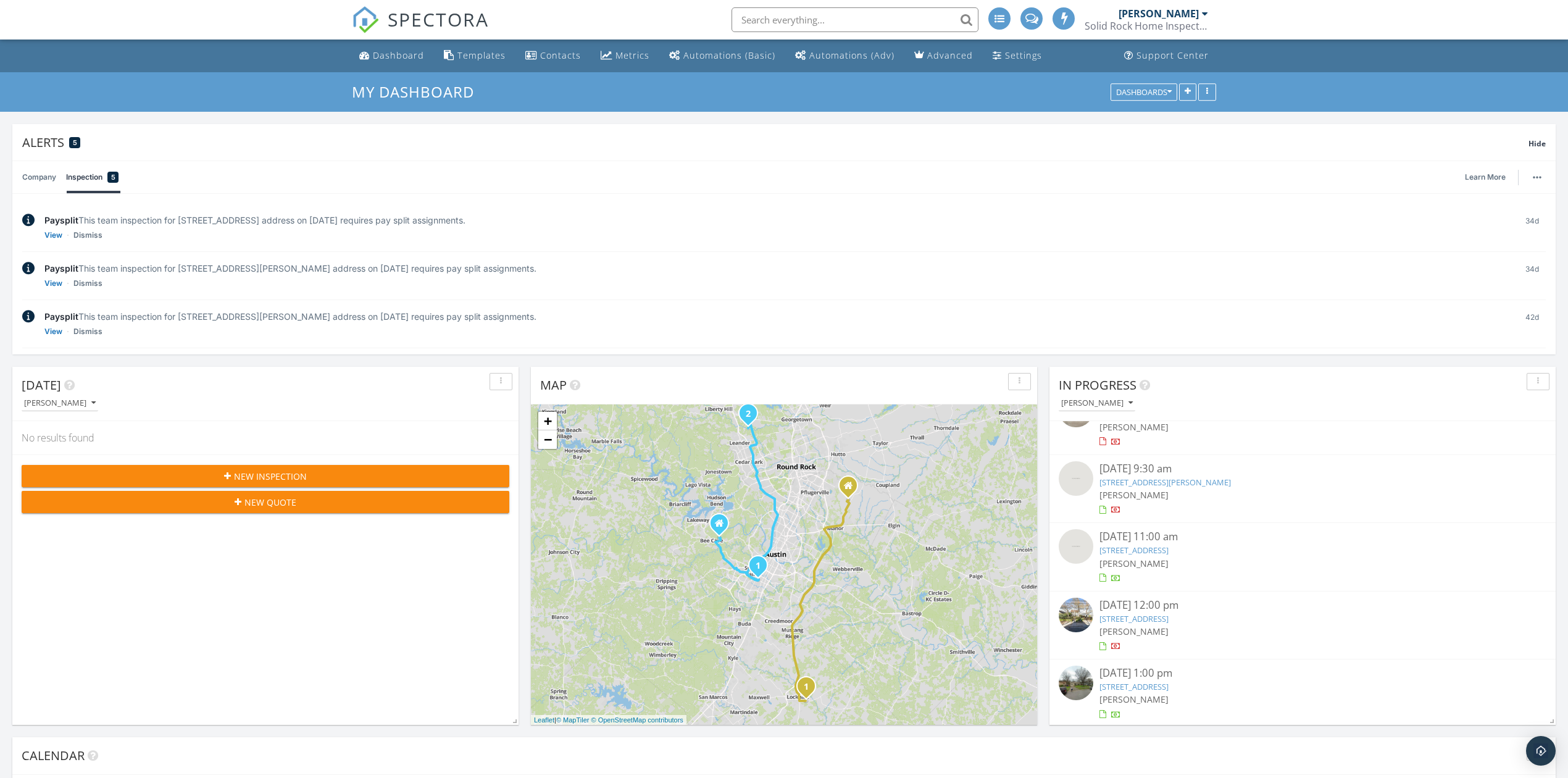
click at [838, 20] on input "text" at bounding box center [854, 20] width 247 height 25
type input "p"
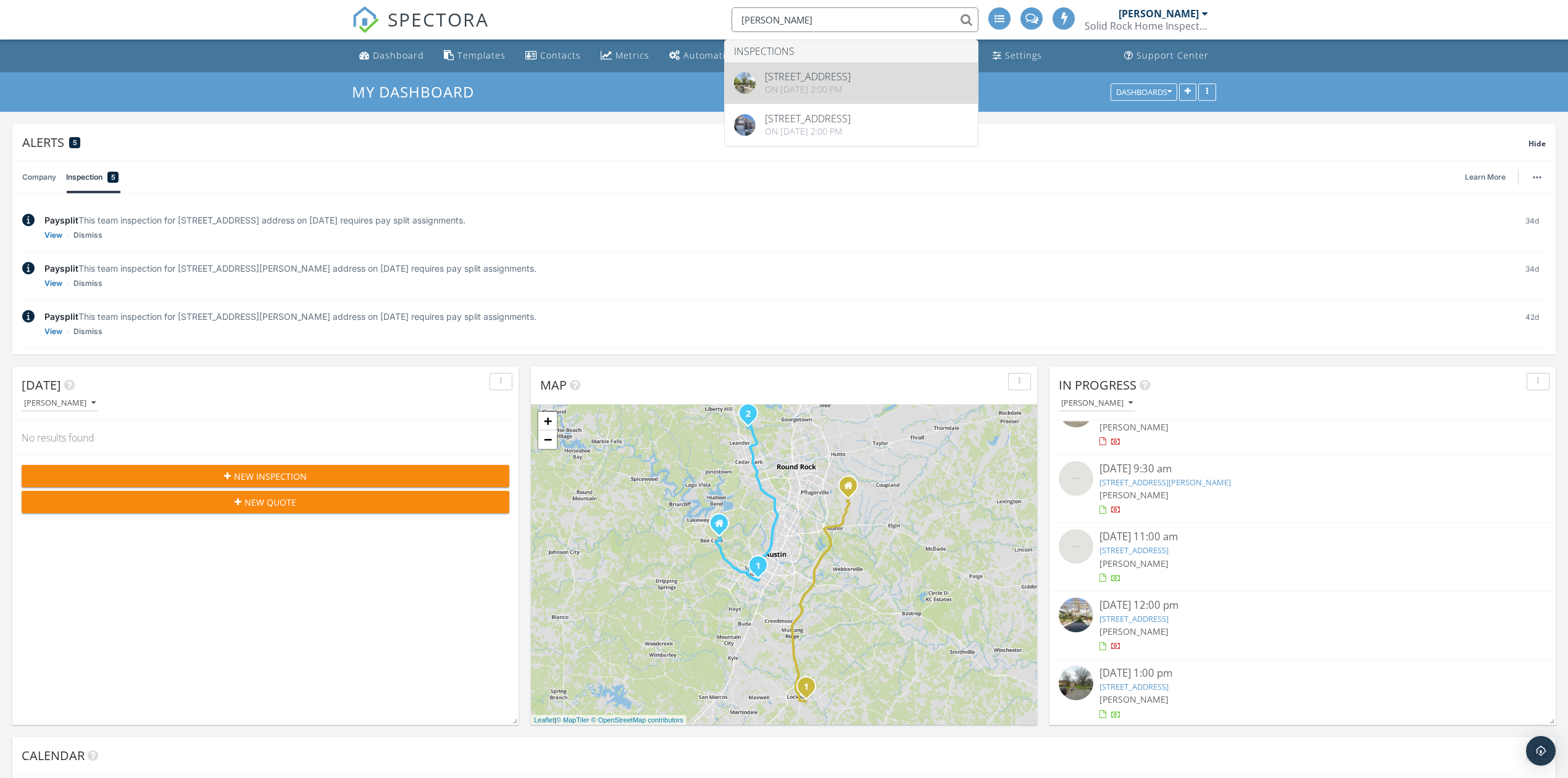
type input "martha"
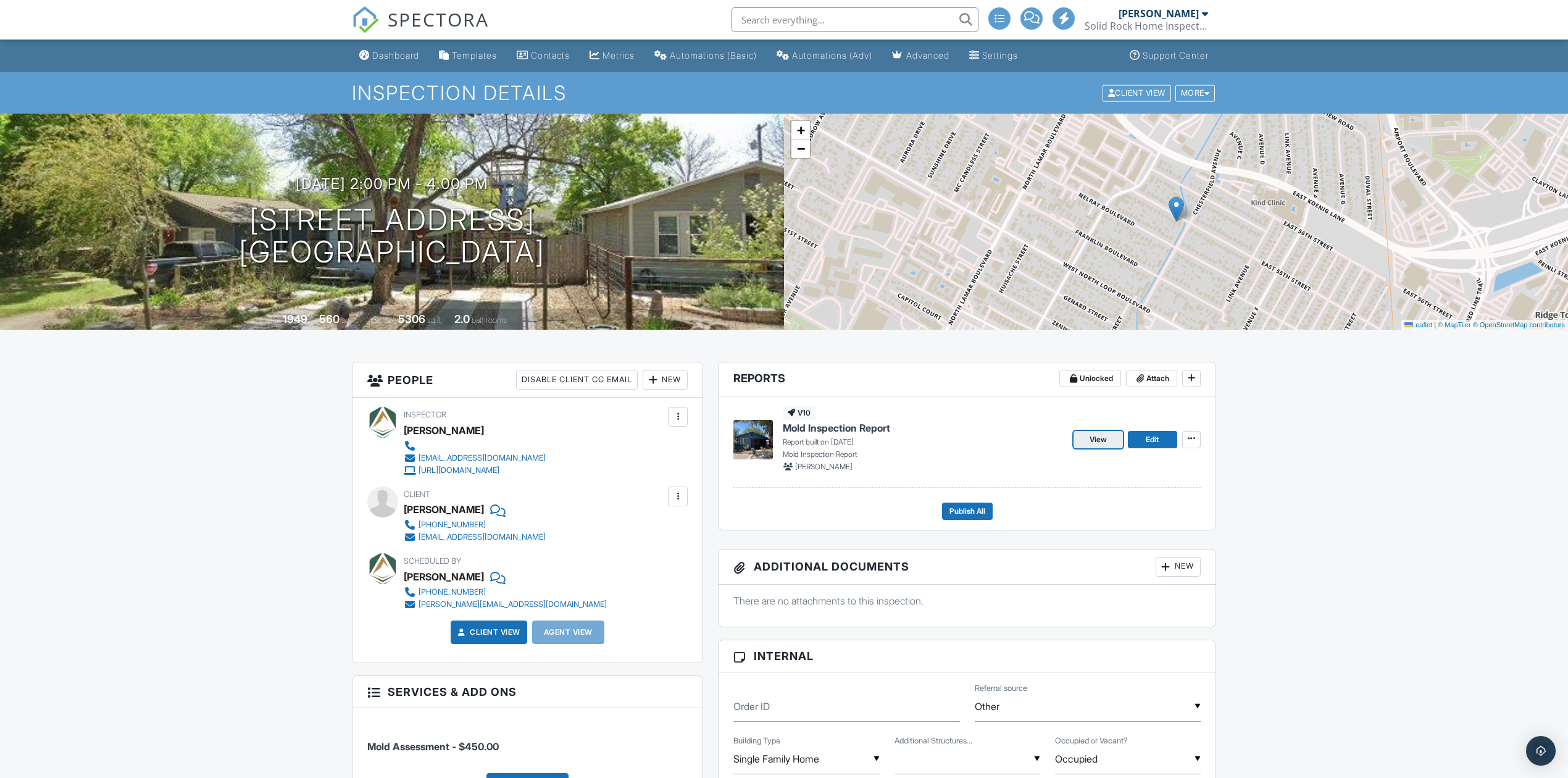
click at [1101, 438] on span "View" at bounding box center [1098, 439] width 17 height 12
click at [426, 14] on span "SPECTORA" at bounding box center [438, 19] width 102 height 26
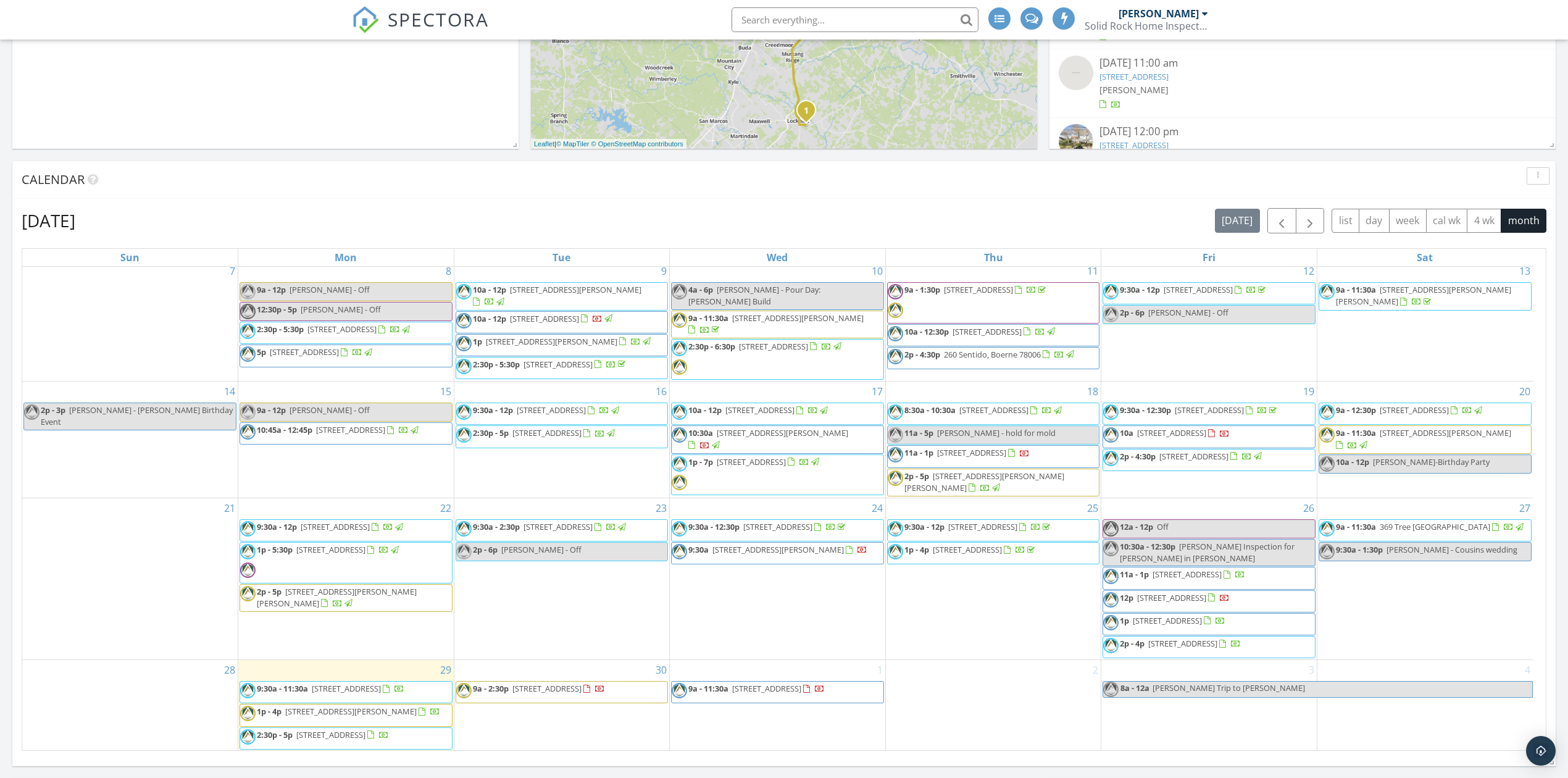
scroll to position [823, 0]
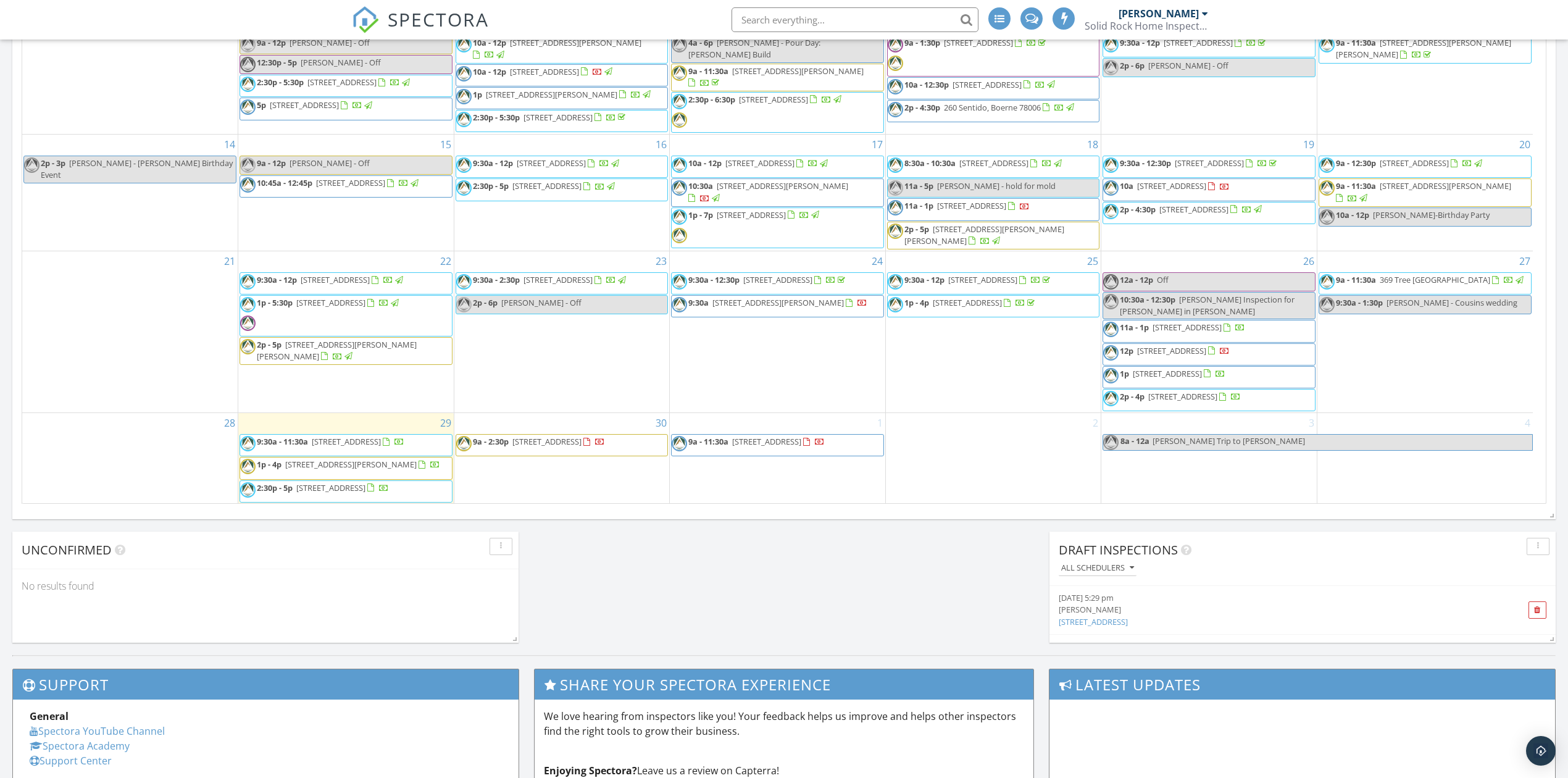
click at [544, 456] on div "30 9a - 2:30p [STREET_ADDRESS]" at bounding box center [562, 458] width 215 height 91
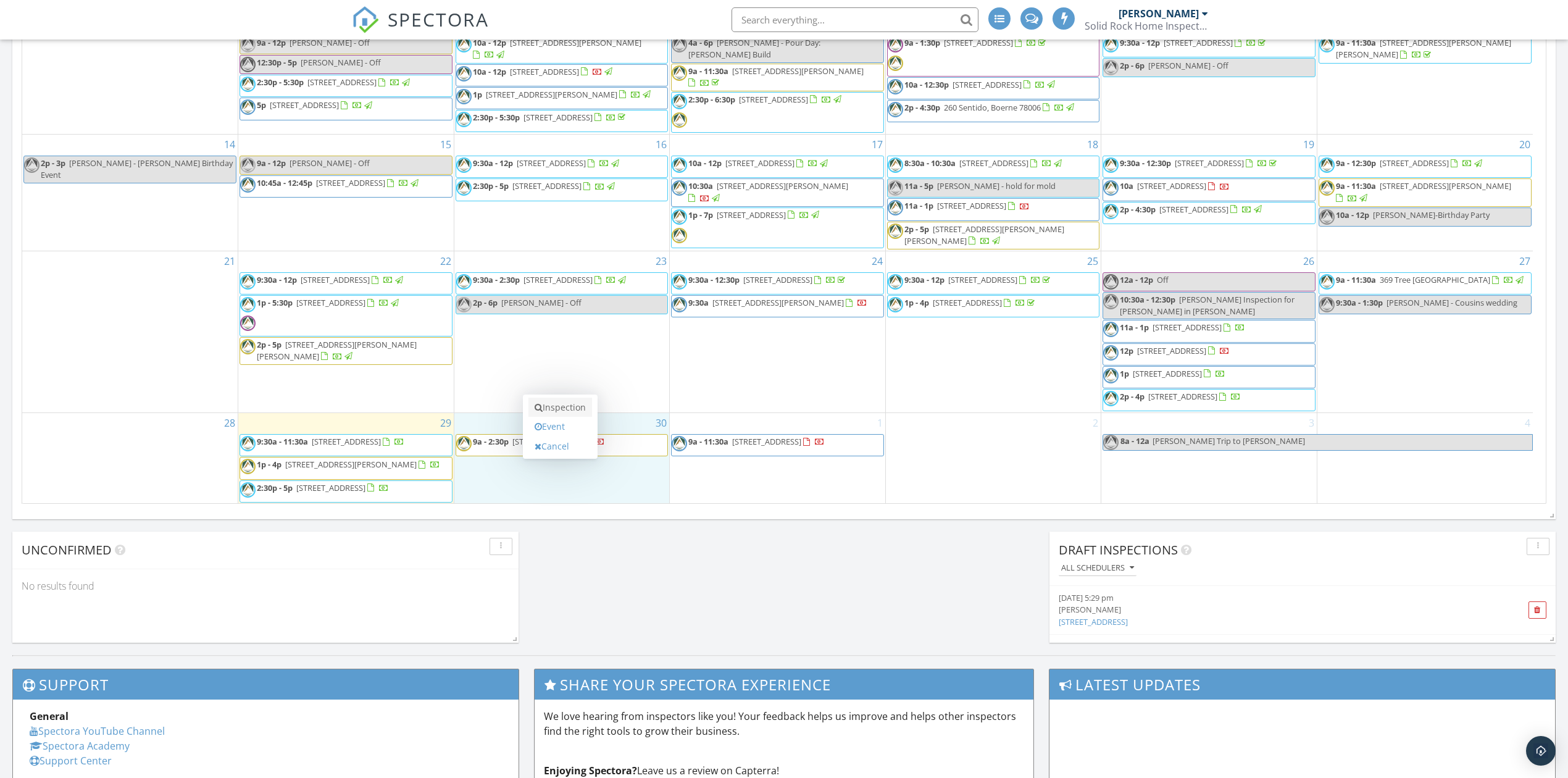
click at [560, 414] on link "Inspection" at bounding box center [561, 407] width 63 height 20
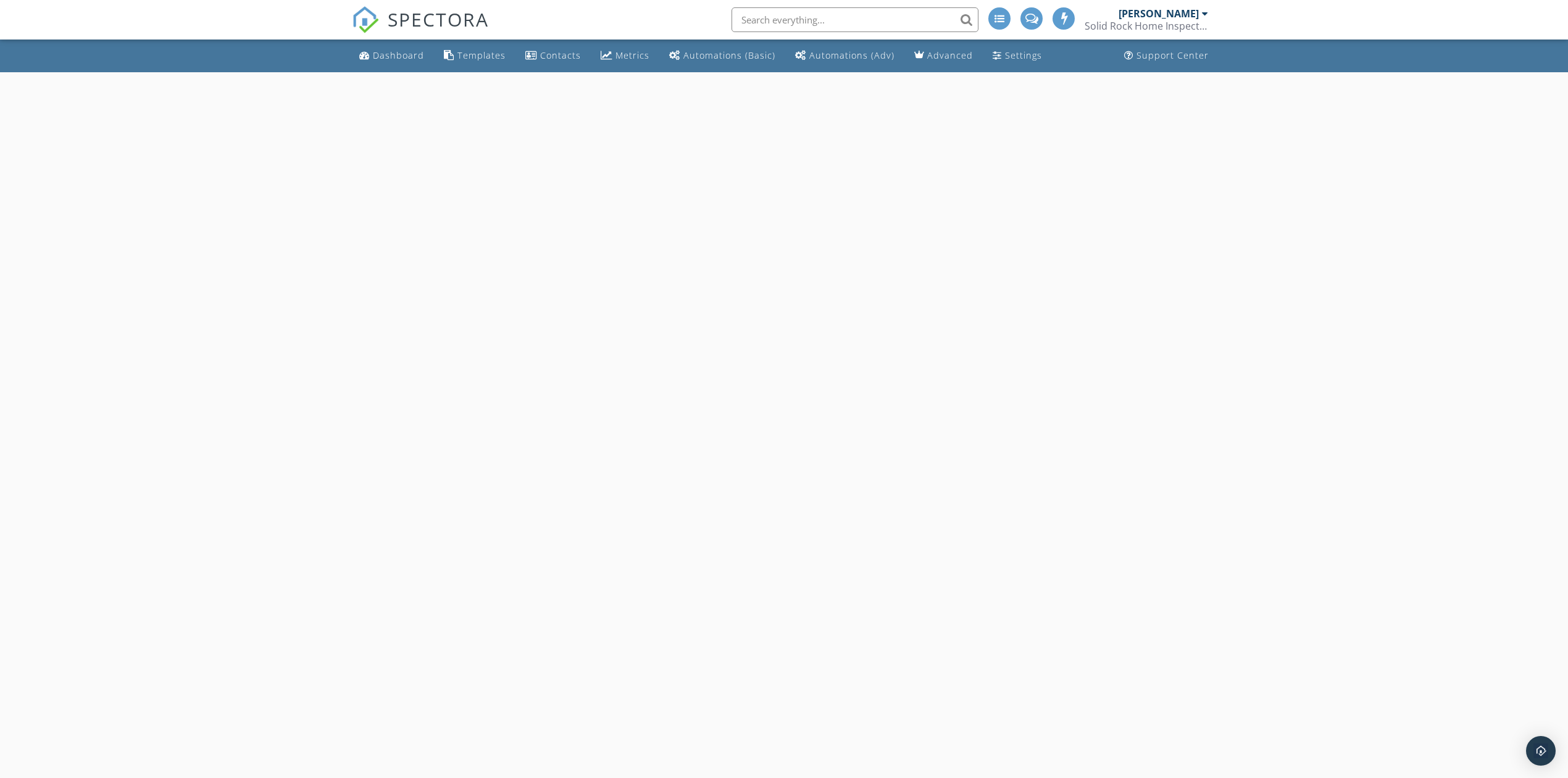
select select "8"
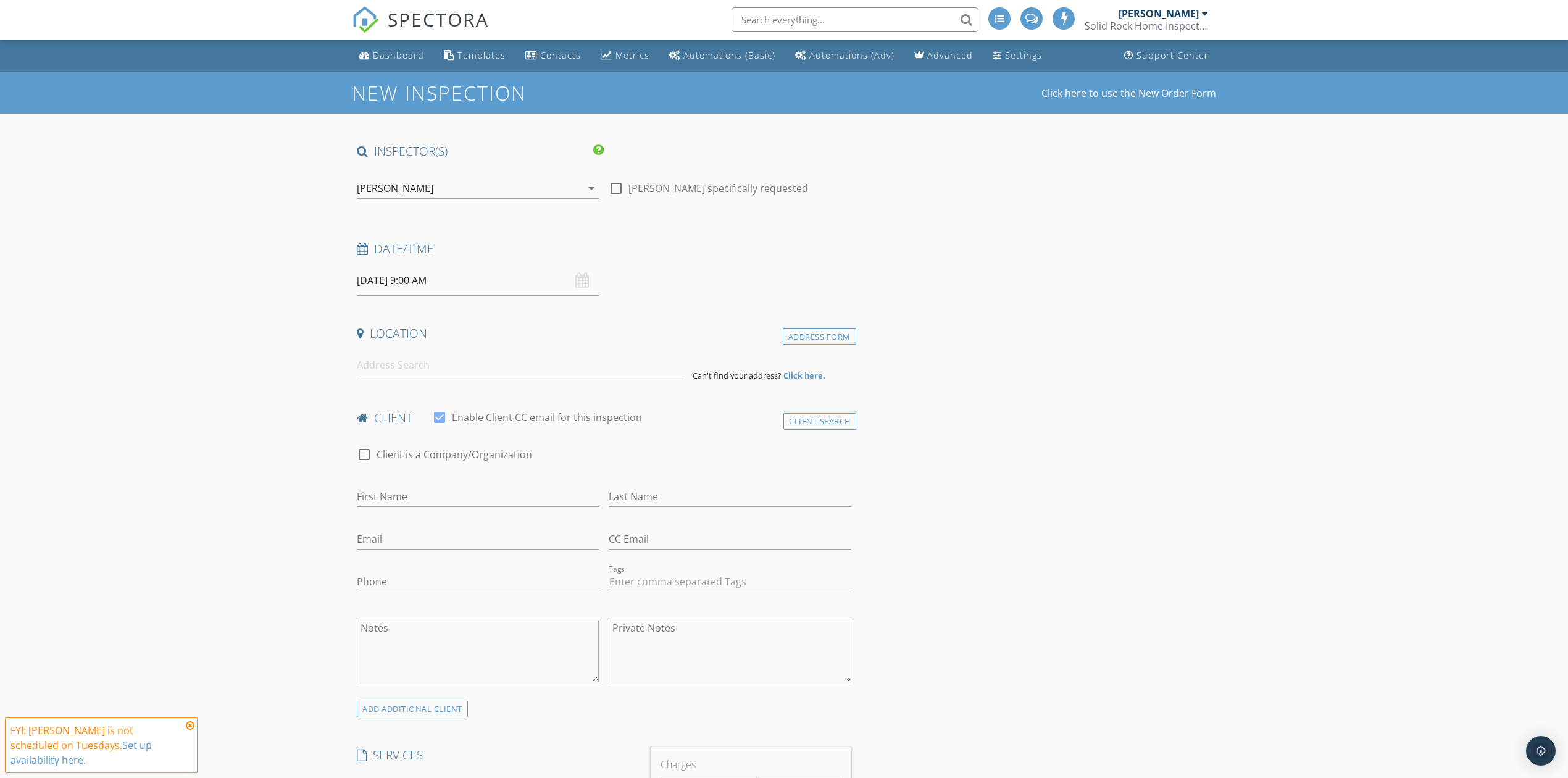
click at [415, 290] on input "[DATE] 9:00 AM" at bounding box center [478, 280] width 242 height 30
click at [389, 368] on input at bounding box center [520, 365] width 326 height 30
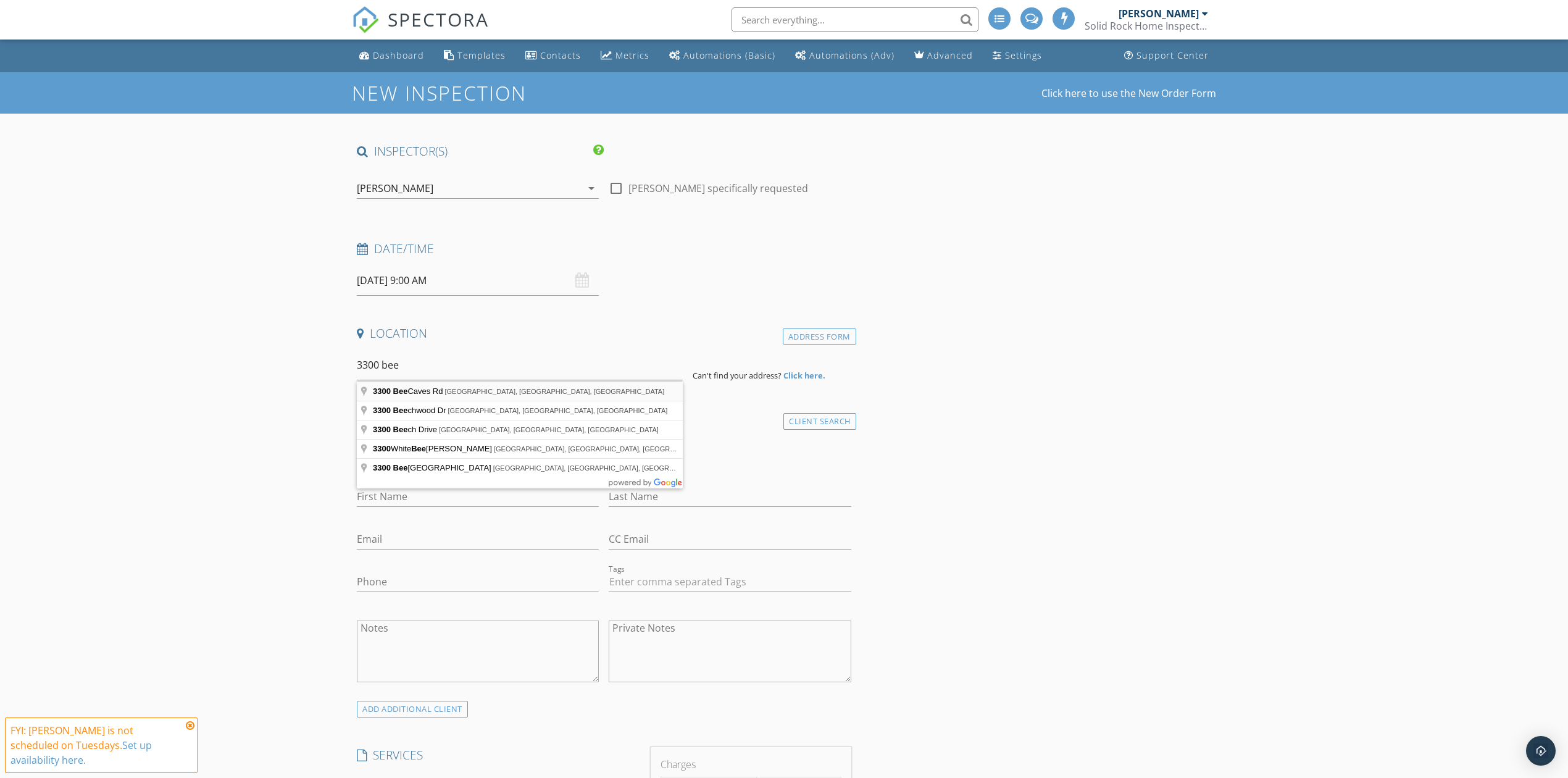
type input "3300 Bee Caves Rd, West Lake Hills, TX, USA"
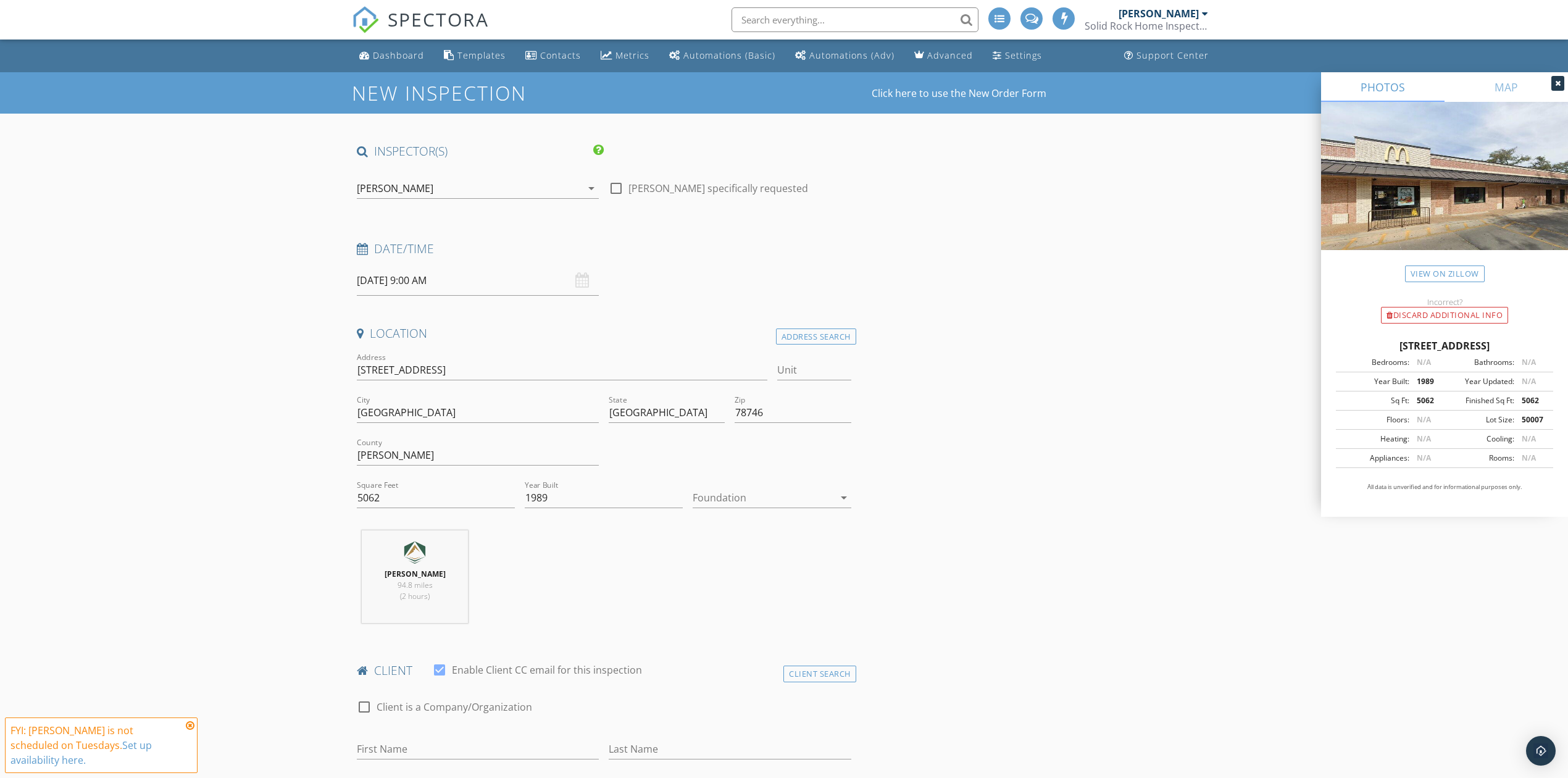
click at [716, 500] on div at bounding box center [763, 498] width 141 height 20
click at [720, 552] on div "Slab" at bounding box center [772, 563] width 138 height 30
click at [789, 374] on input "Unit" at bounding box center [814, 370] width 74 height 21
type input "290"
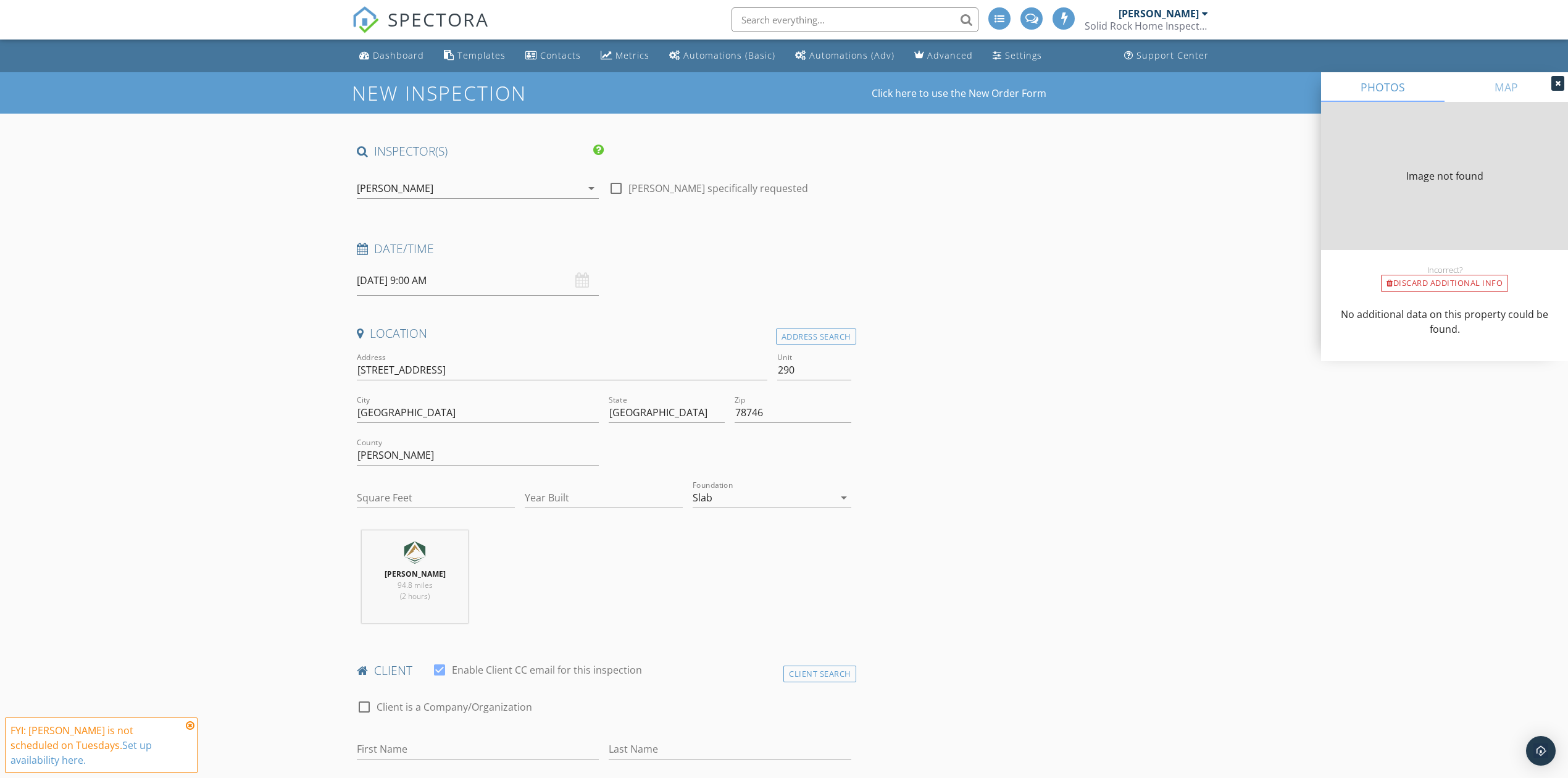
type input "5062"
type input "1989"
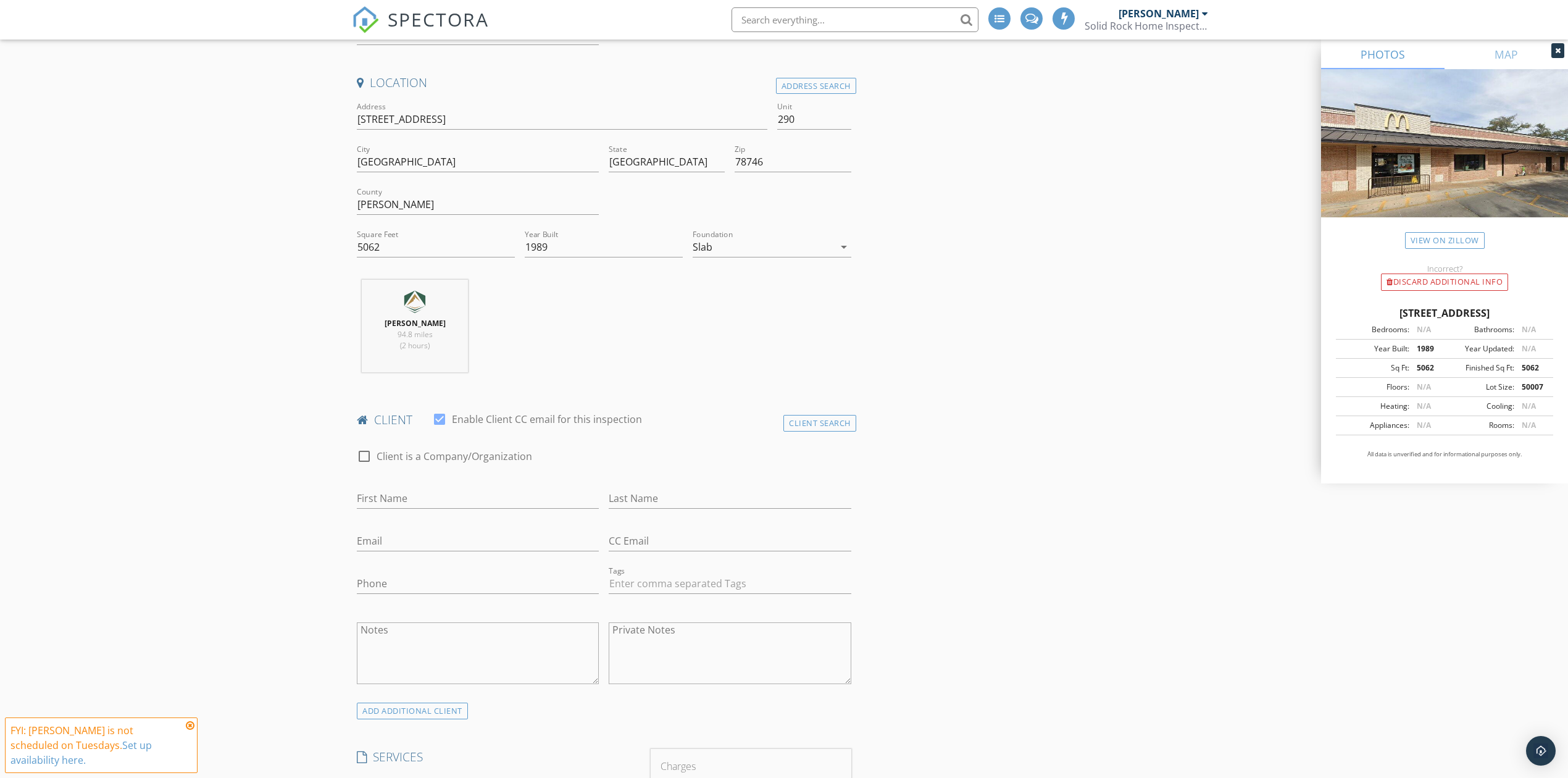
scroll to position [329, 0]
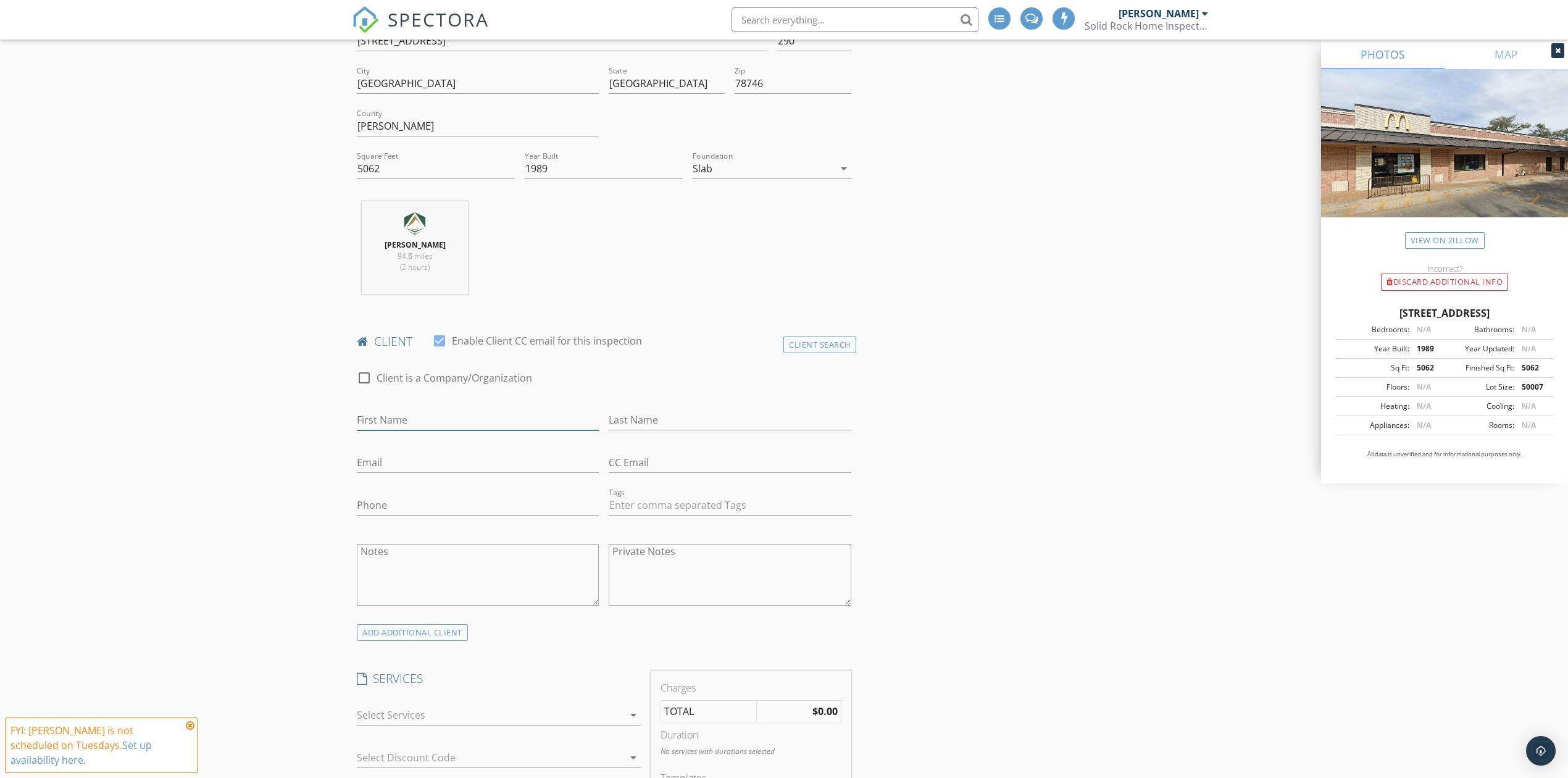
click at [443, 426] on input "First Name" at bounding box center [478, 421] width 242 height 21
click at [358, 386] on div at bounding box center [364, 378] width 21 height 21
checkbox input "true"
click at [380, 419] on input "Enable Client CC email for this inspection" at bounding box center [604, 421] width 495 height 21
type input "Restoration 1"
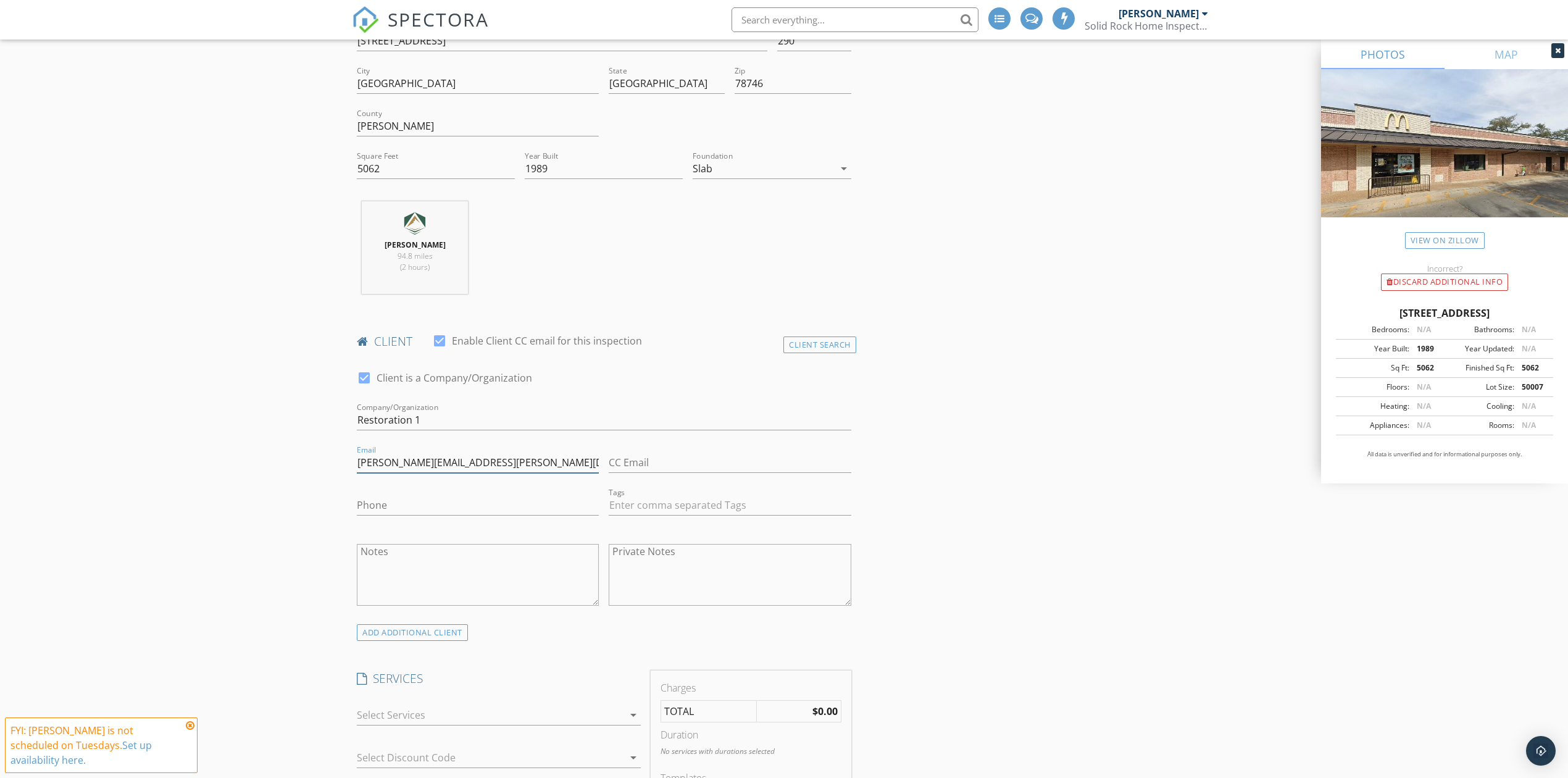
type input "thomas.lenzi@restoration1.com"
type input "830-312-1747"
click at [380, 717] on div at bounding box center [490, 715] width 267 height 20
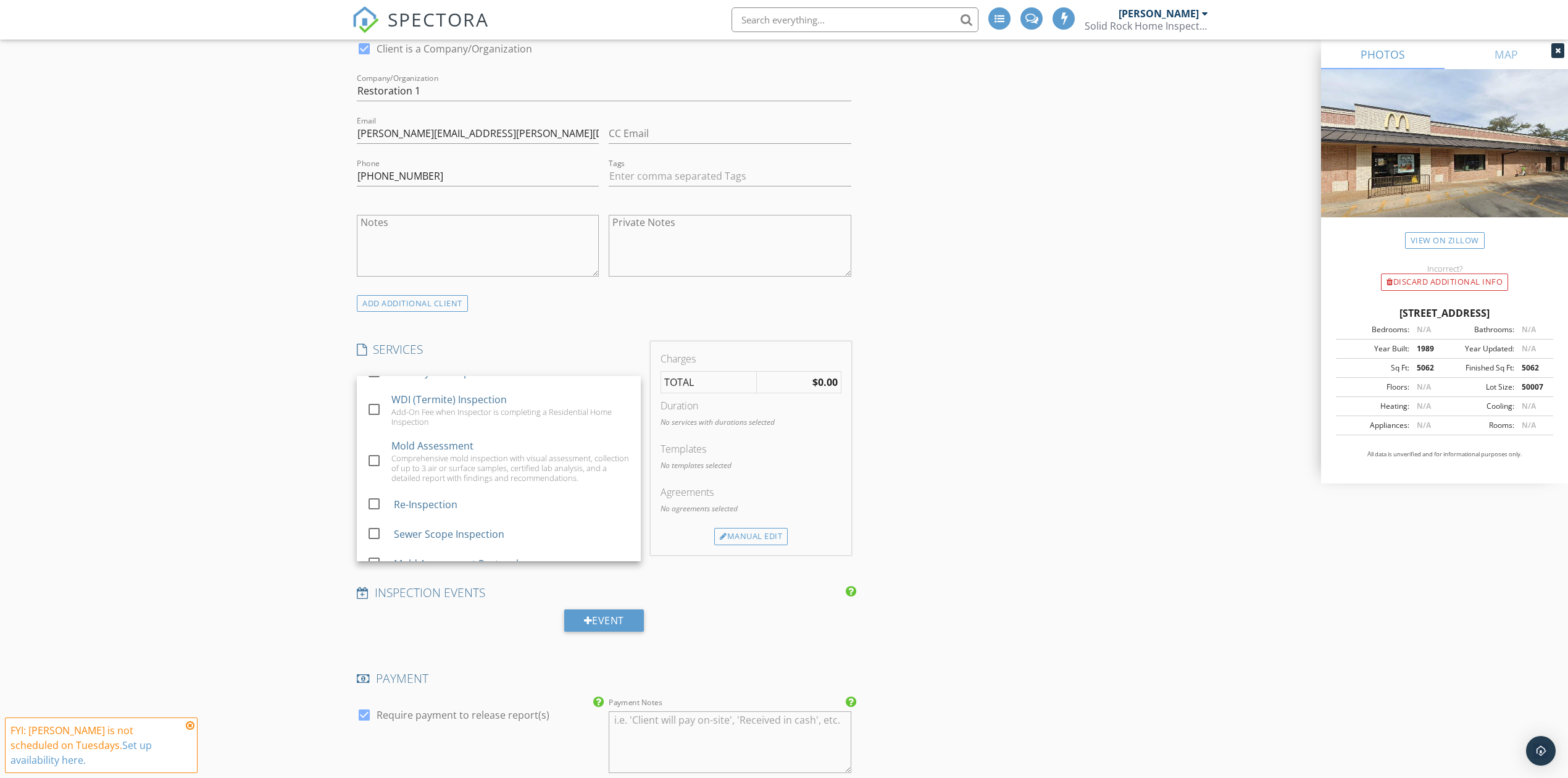
scroll to position [164, 0]
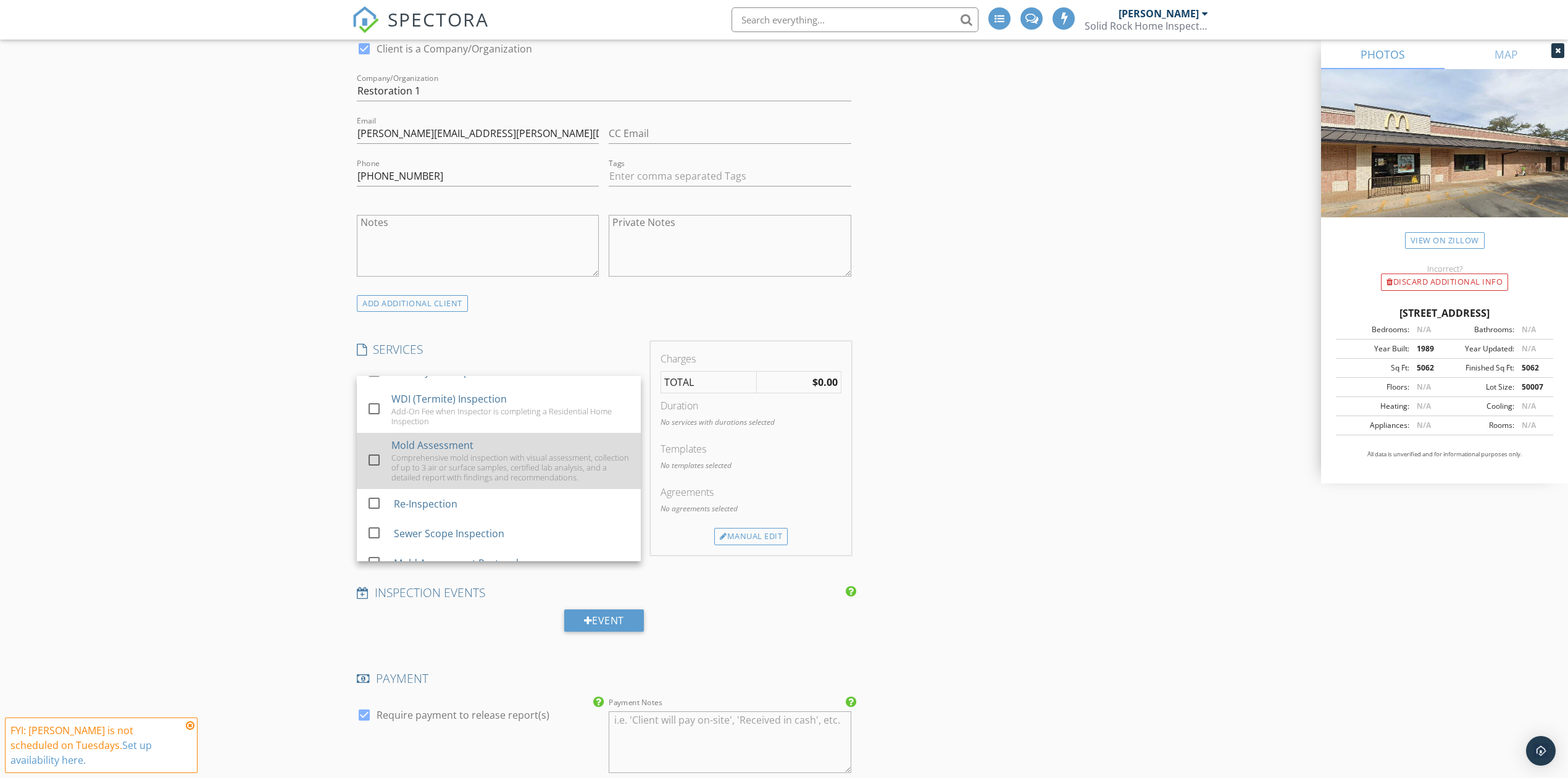
click at [376, 460] on div at bounding box center [374, 460] width 21 height 21
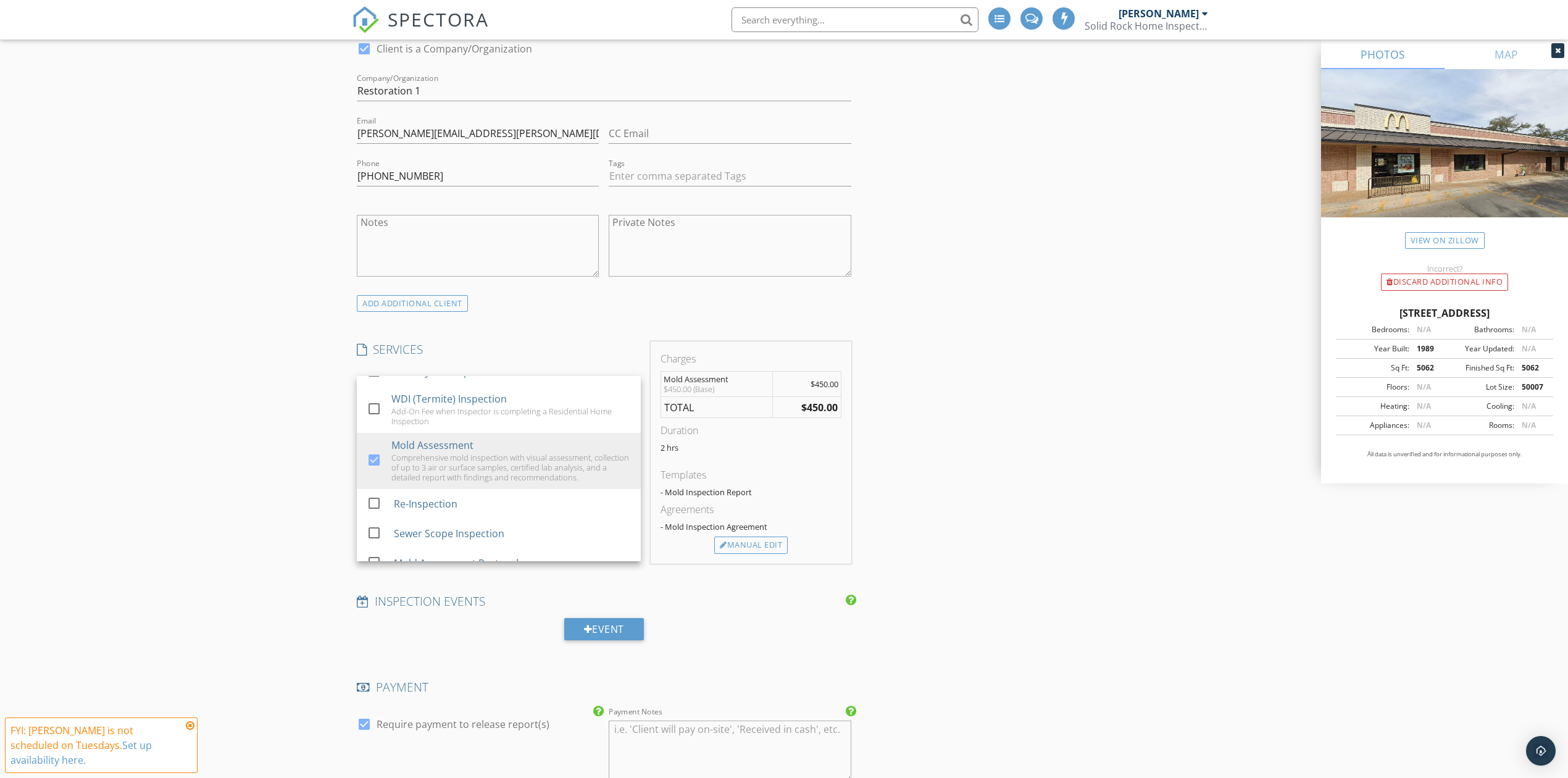
click at [947, 470] on div "INSPECTOR(S) check_box Chris Stevens PRIMARY check_box_outline_blank Jimmy Cann…" at bounding box center [784, 684] width 865 height 2399
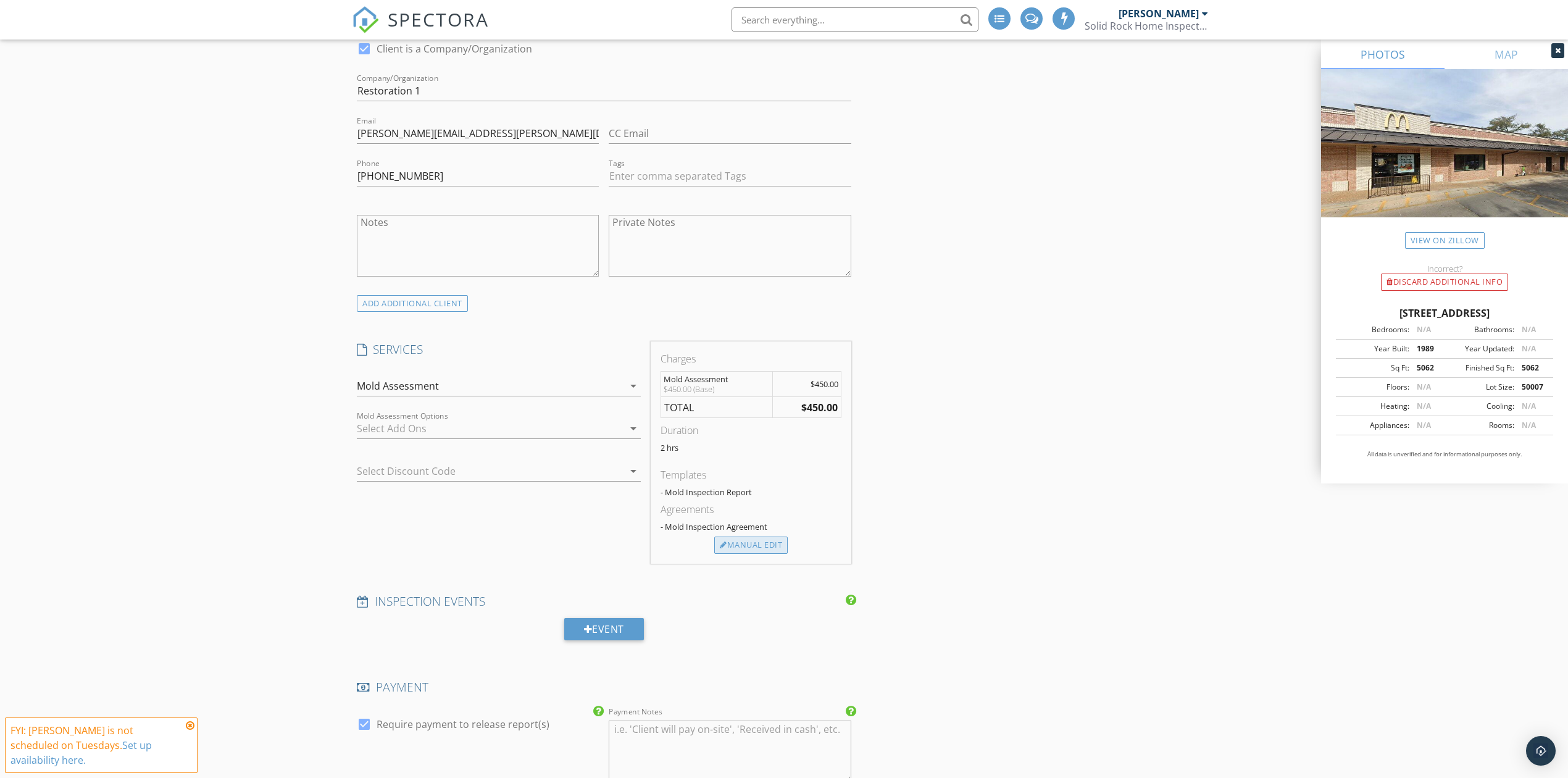
click at [760, 545] on div "Manual Edit" at bounding box center [751, 545] width 73 height 17
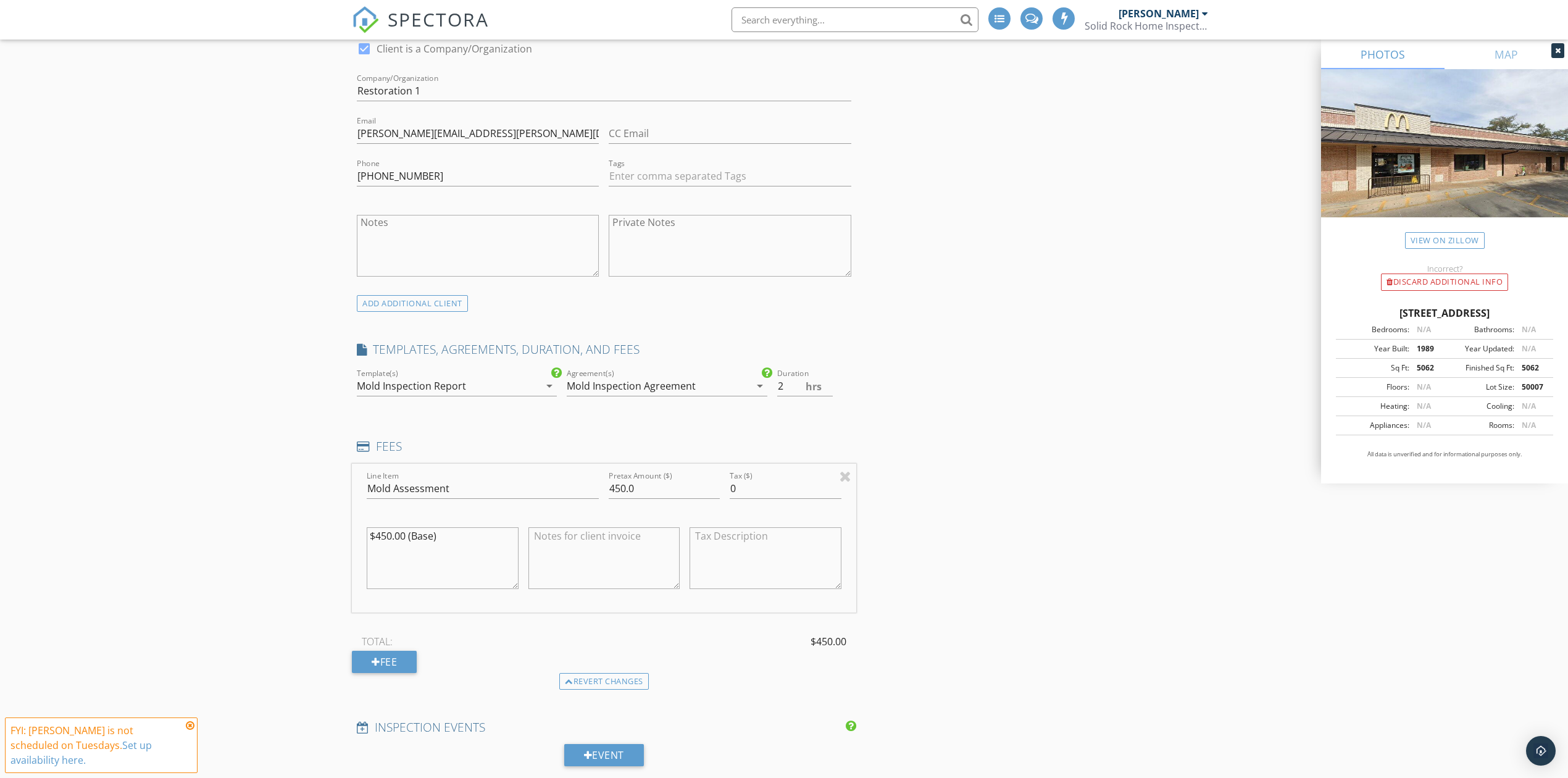
click at [467, 550] on textarea "$450.00 (Base)" at bounding box center [443, 558] width 152 height 62
drag, startPoint x: 470, startPoint y: 540, endPoint x: 325, endPoint y: 541, distance: 145.0
click at [325, 541] on div "New Inspection Click here to use the New Order Form INSPECTOR(S) check_box Chri…" at bounding box center [784, 726] width 1568 height 2626
type input "550"
click at [1082, 583] on div "INSPECTOR(S) check_box Chris Stevens PRIMARY check_box_outline_blank Jimmy Cann…" at bounding box center [784, 746] width 865 height 2525
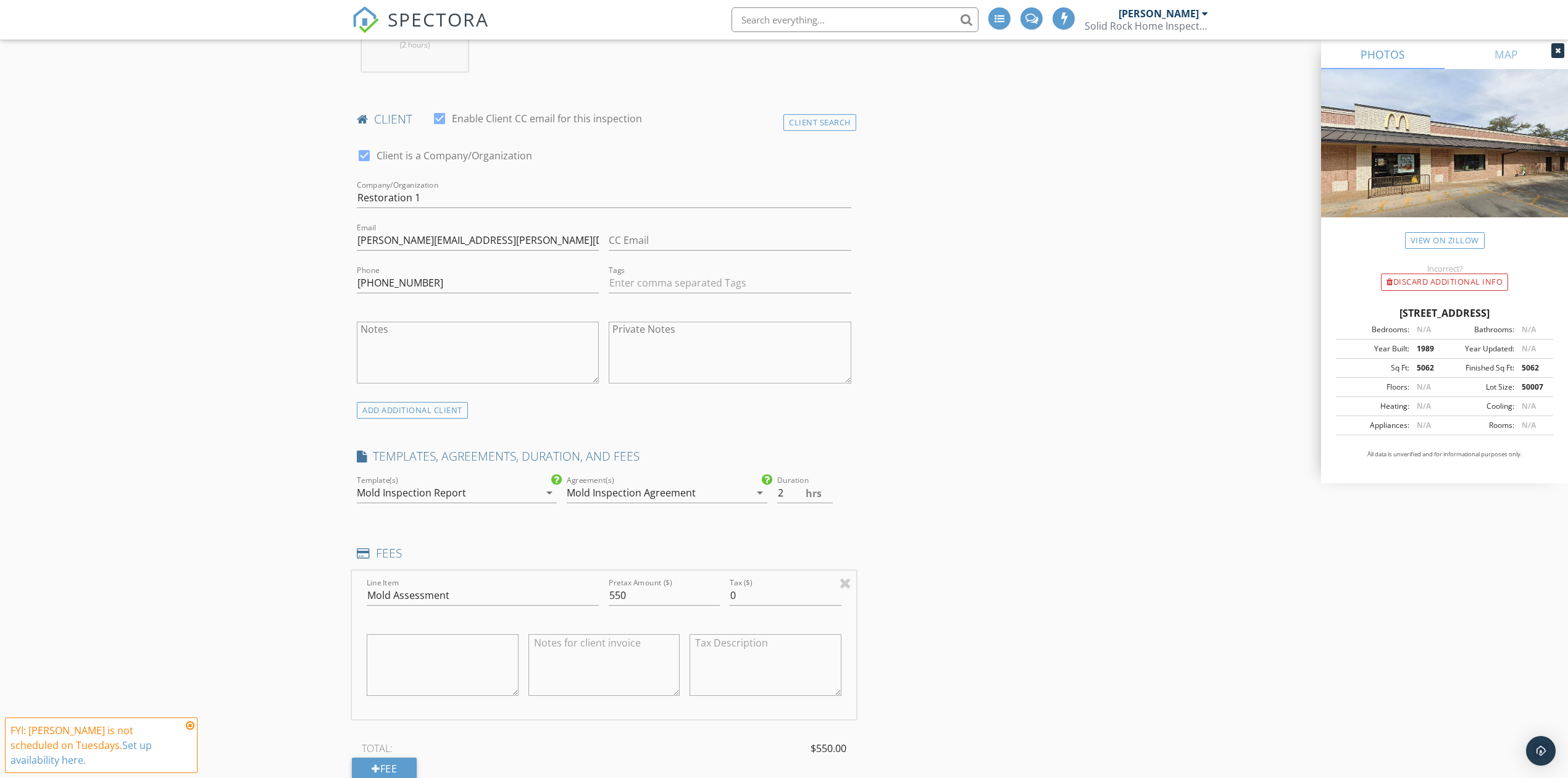
scroll to position [494, 0]
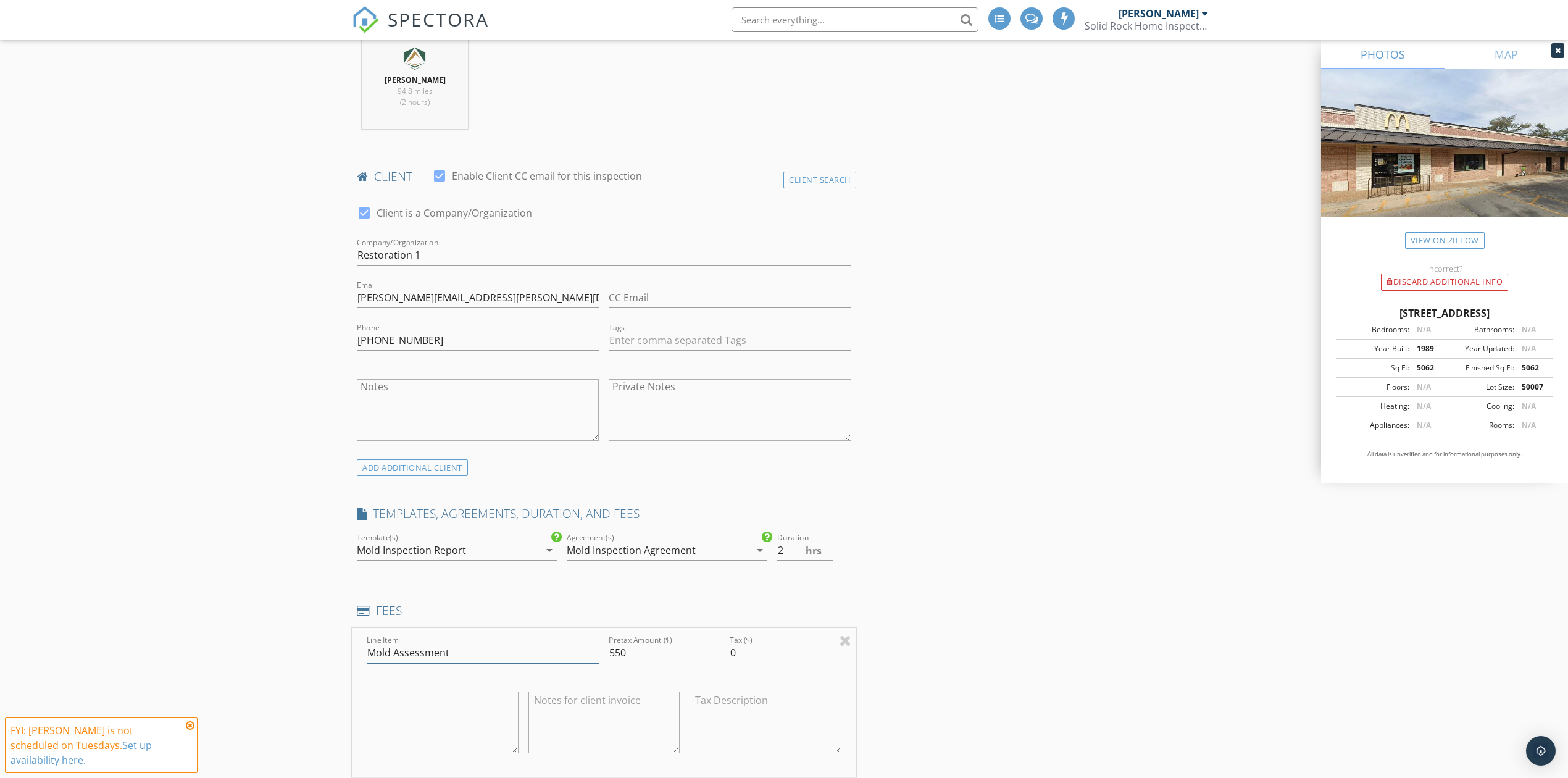
click at [472, 656] on input "Mold Assessment" at bounding box center [483, 653] width 232 height 21
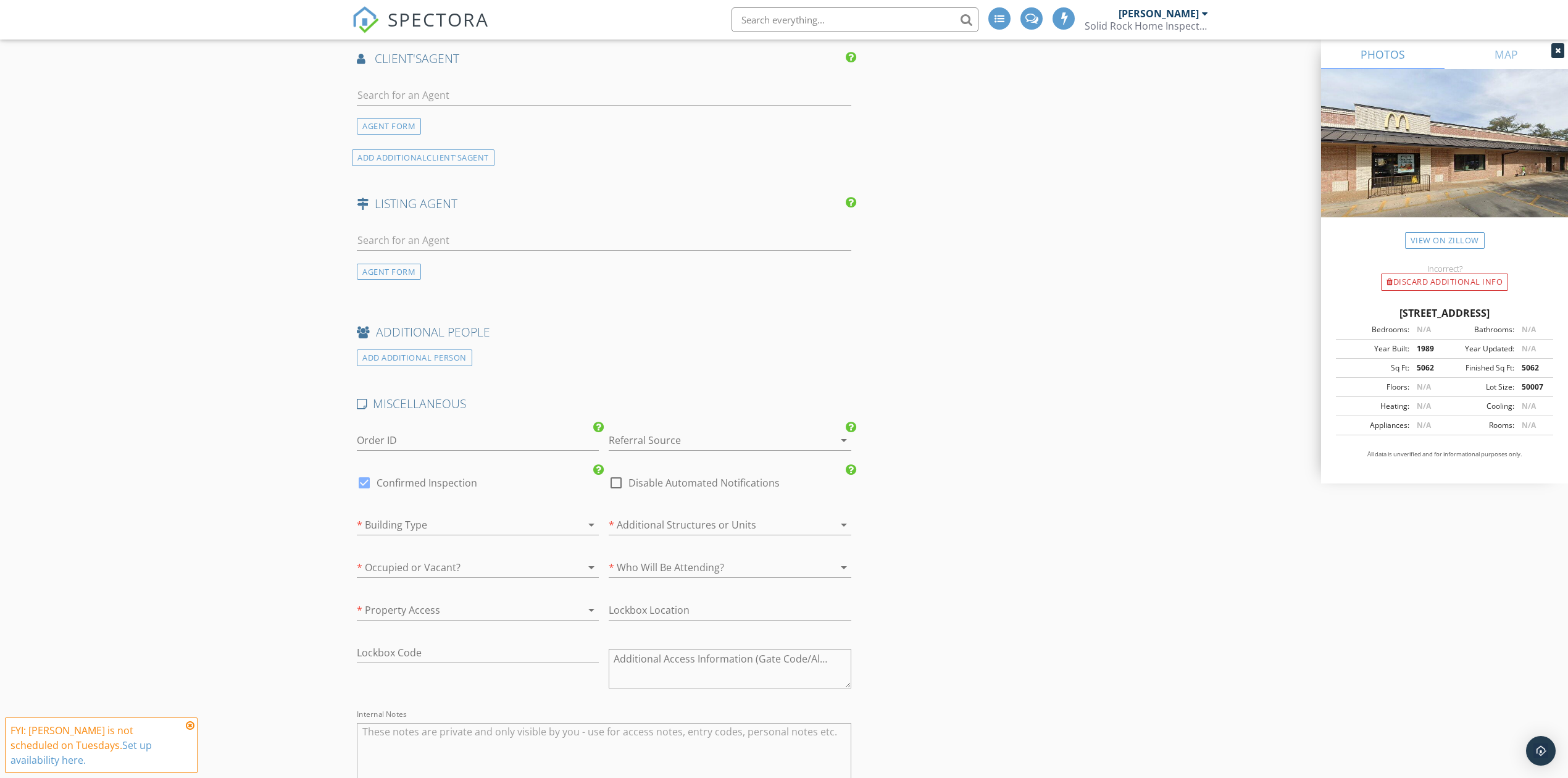
scroll to position [1925, 0]
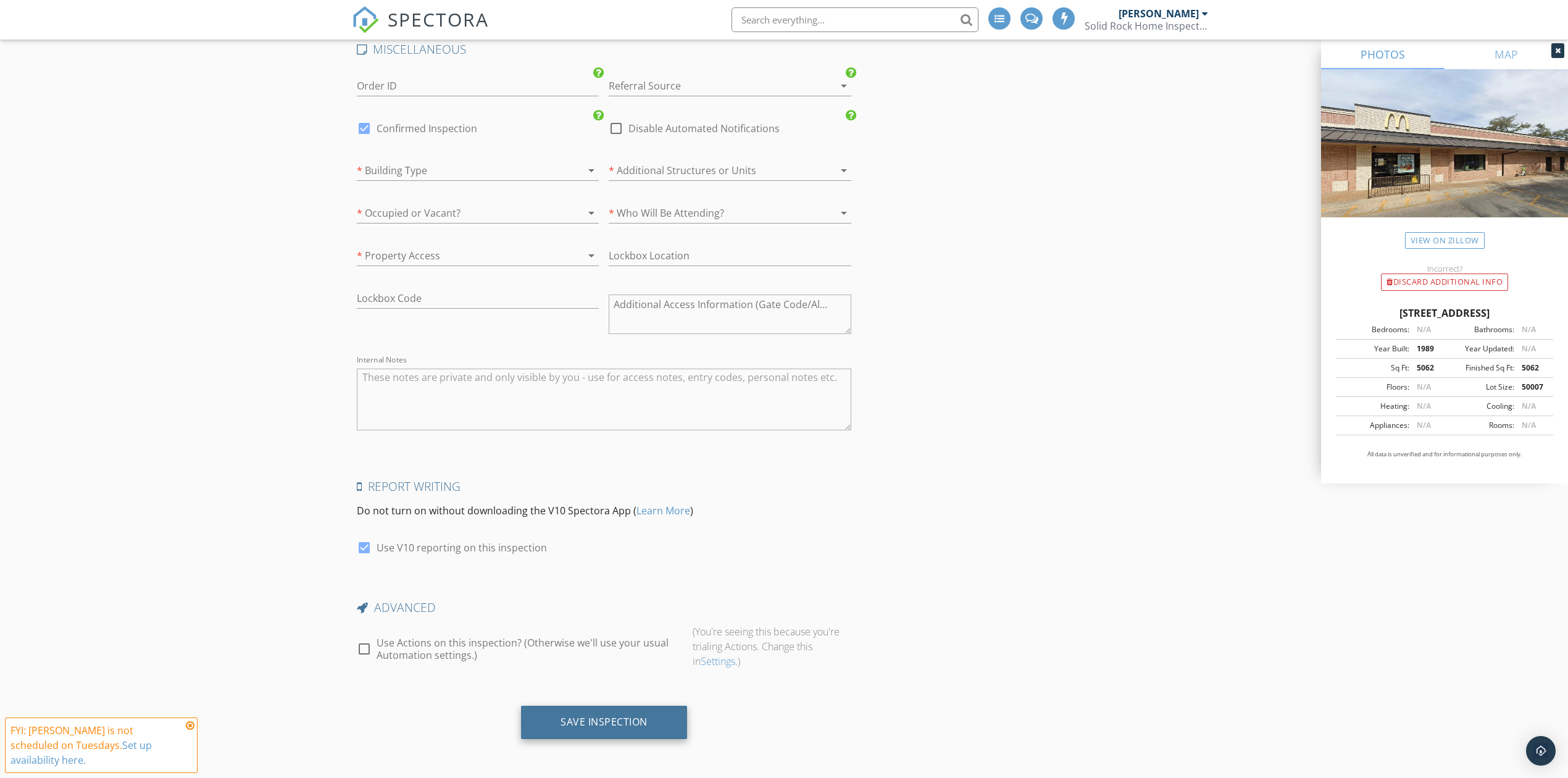
click at [582, 722] on div "Save Inspection" at bounding box center [604, 722] width 87 height 12
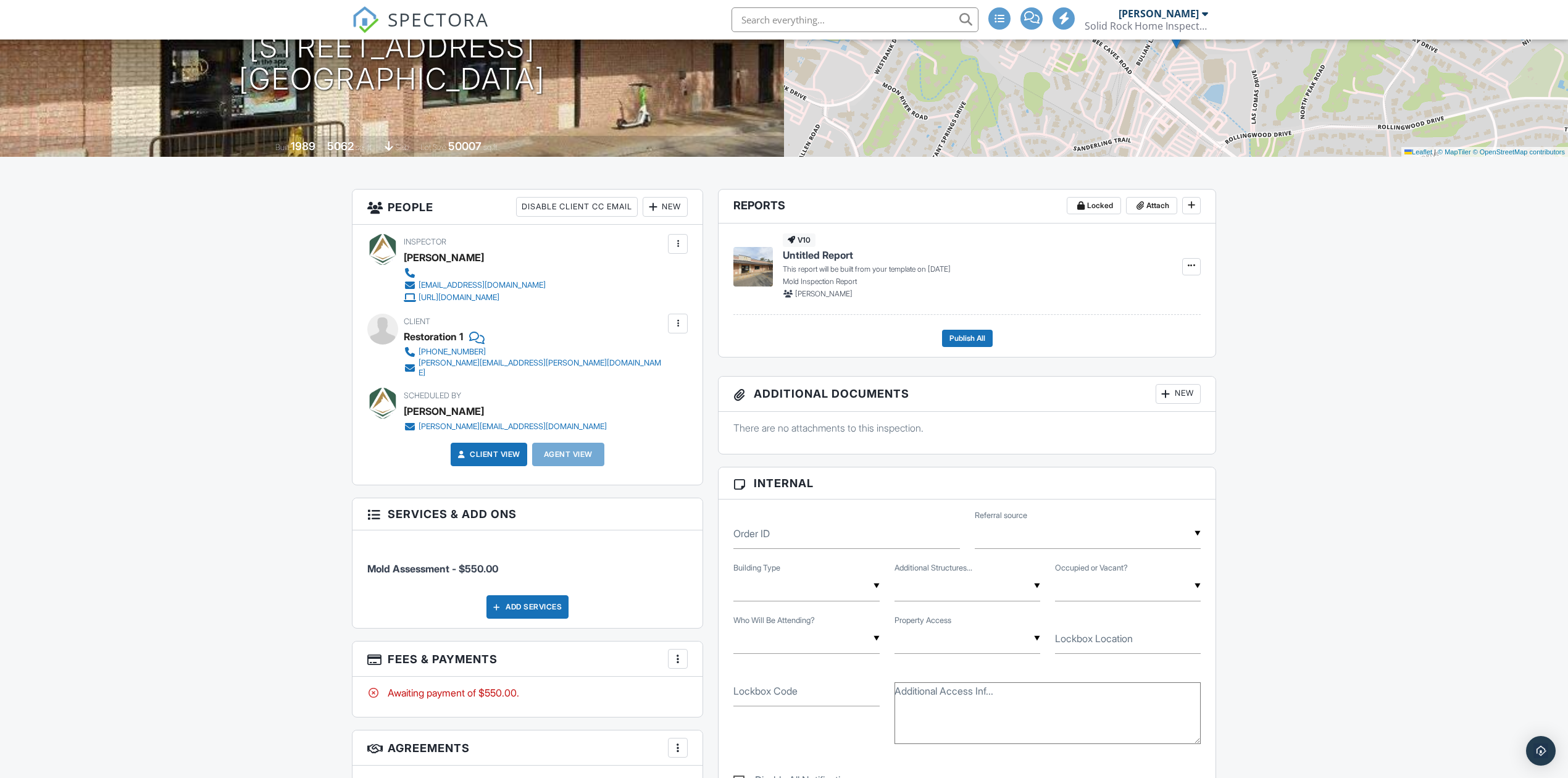
scroll to position [327, 0]
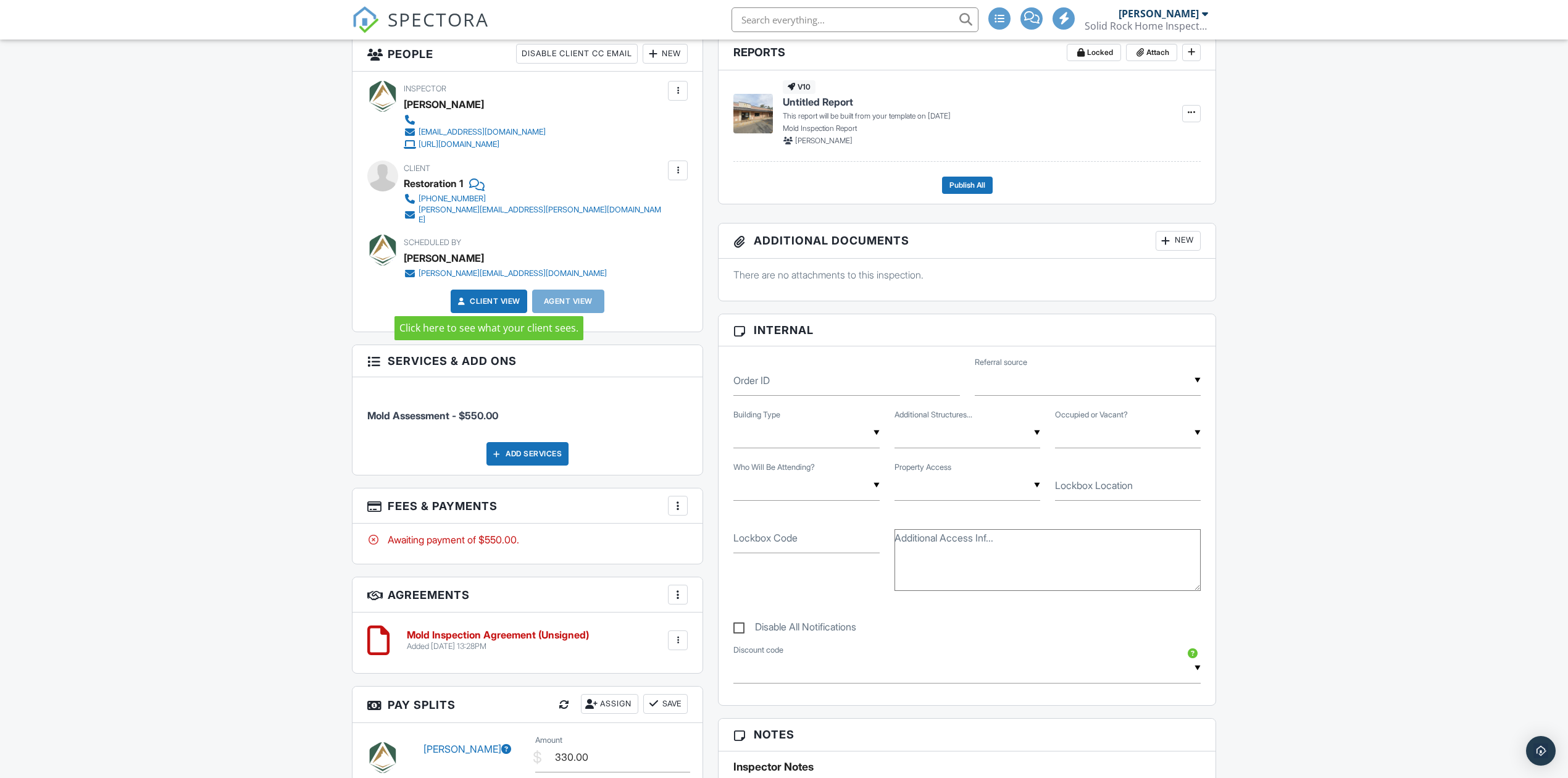
click at [496, 299] on link "Client View" at bounding box center [488, 301] width 66 height 12
click at [245, 317] on div "Dashboard Templates Contacts Metrics Automations (Basic) Automations (Adv) Adva…" at bounding box center [784, 653] width 1568 height 1880
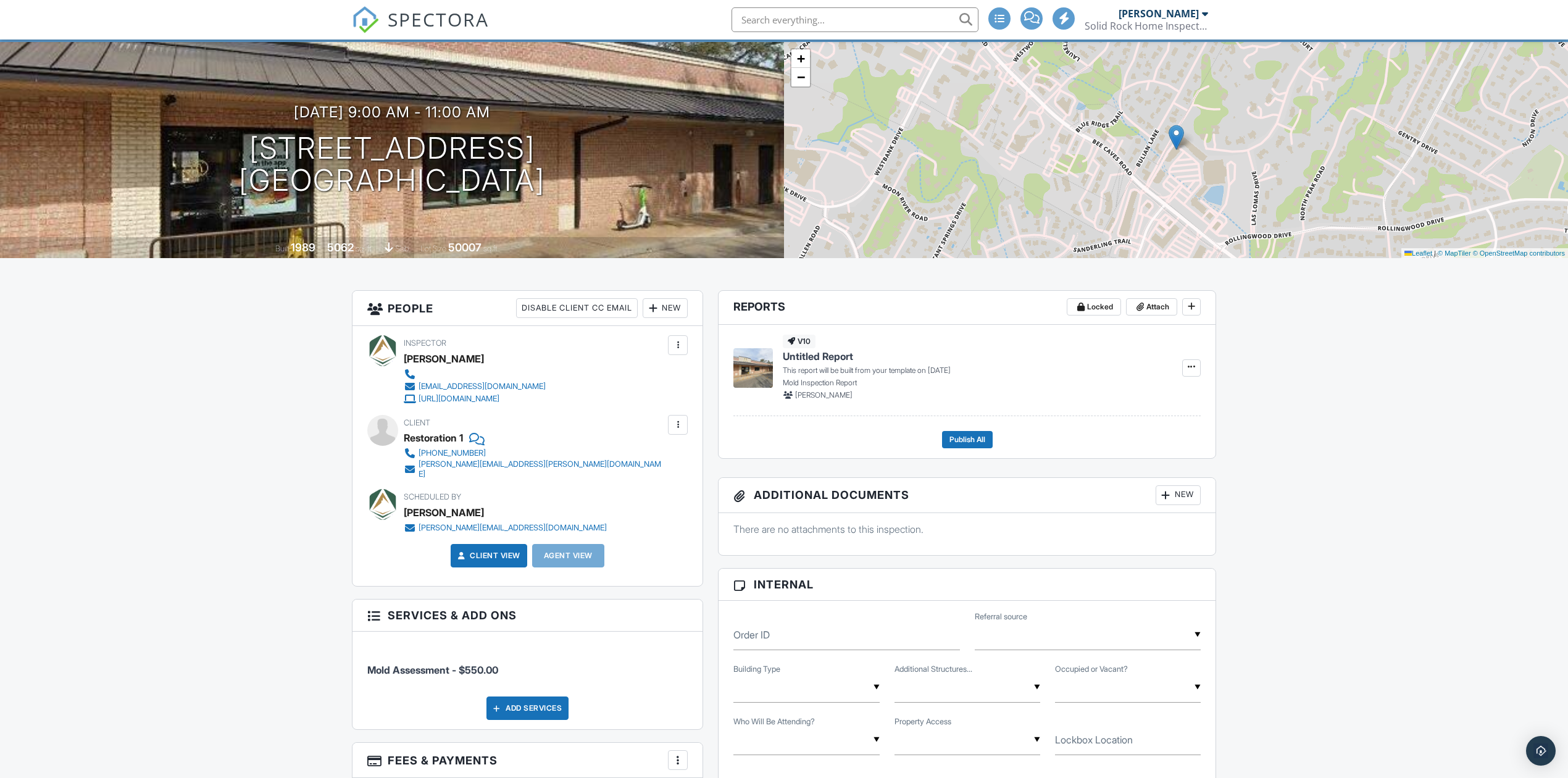
scroll to position [0, 0]
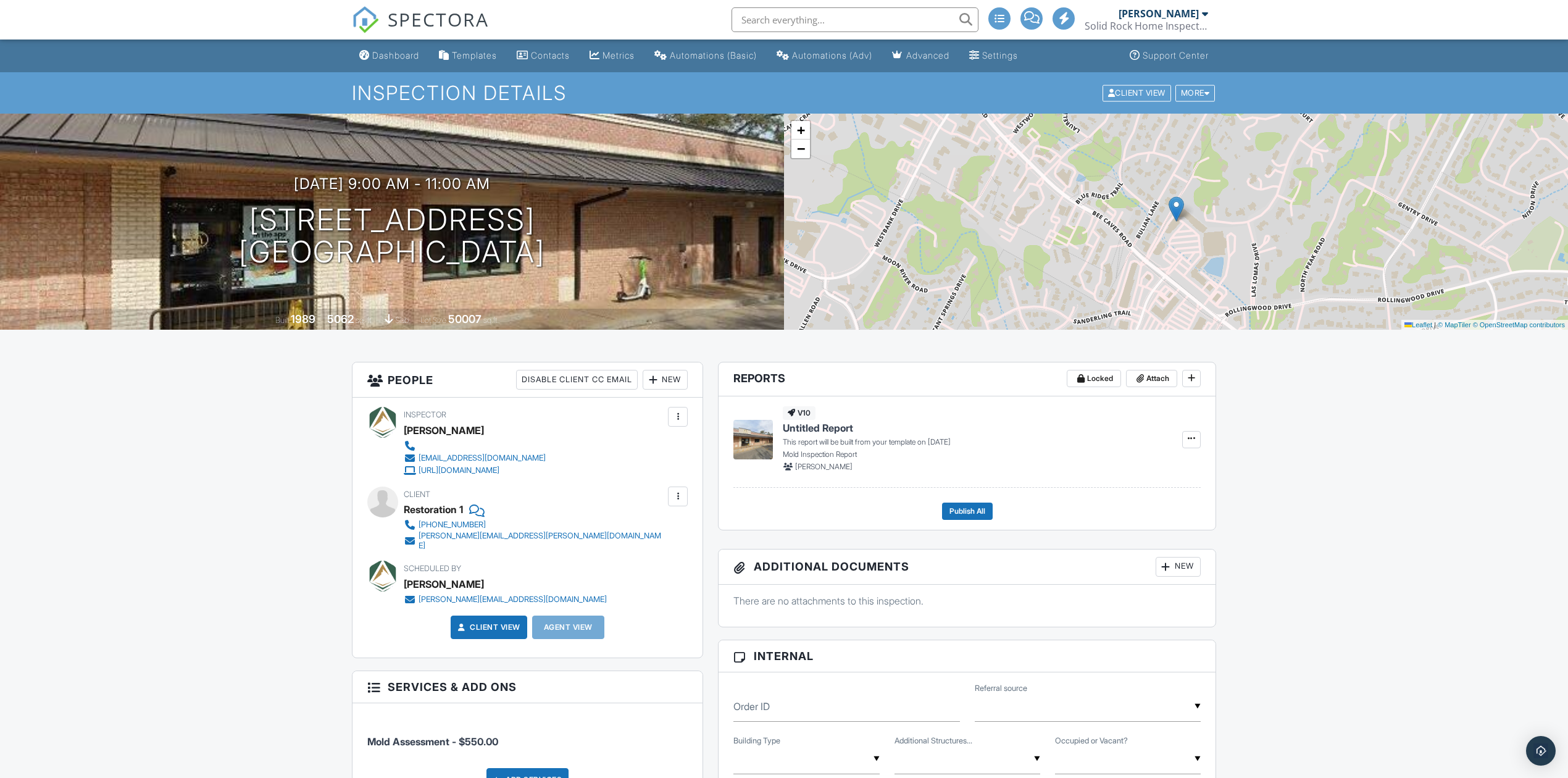
click at [417, 12] on span "SPECTORA" at bounding box center [438, 19] width 102 height 26
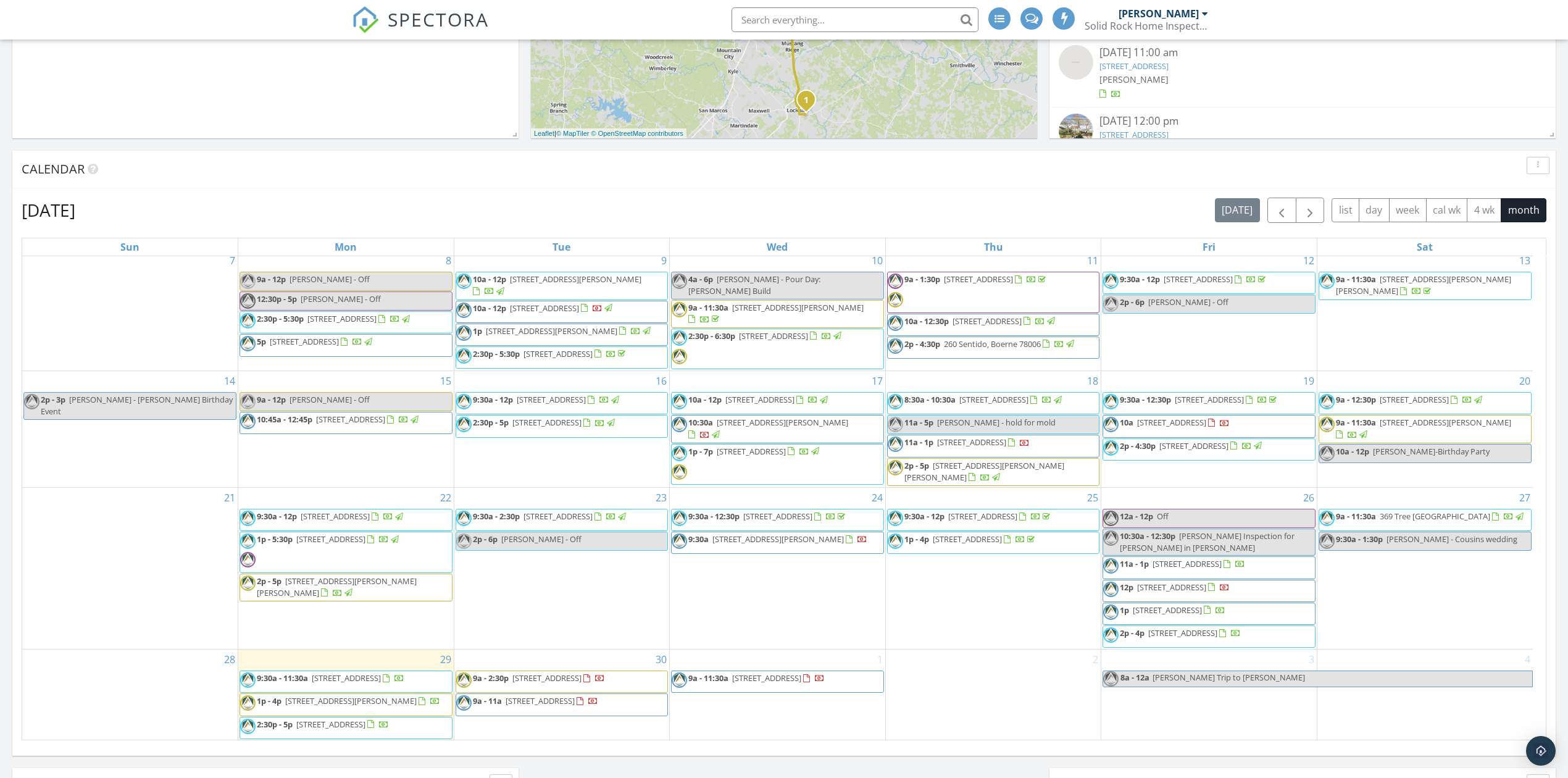
scroll to position [905, 0]
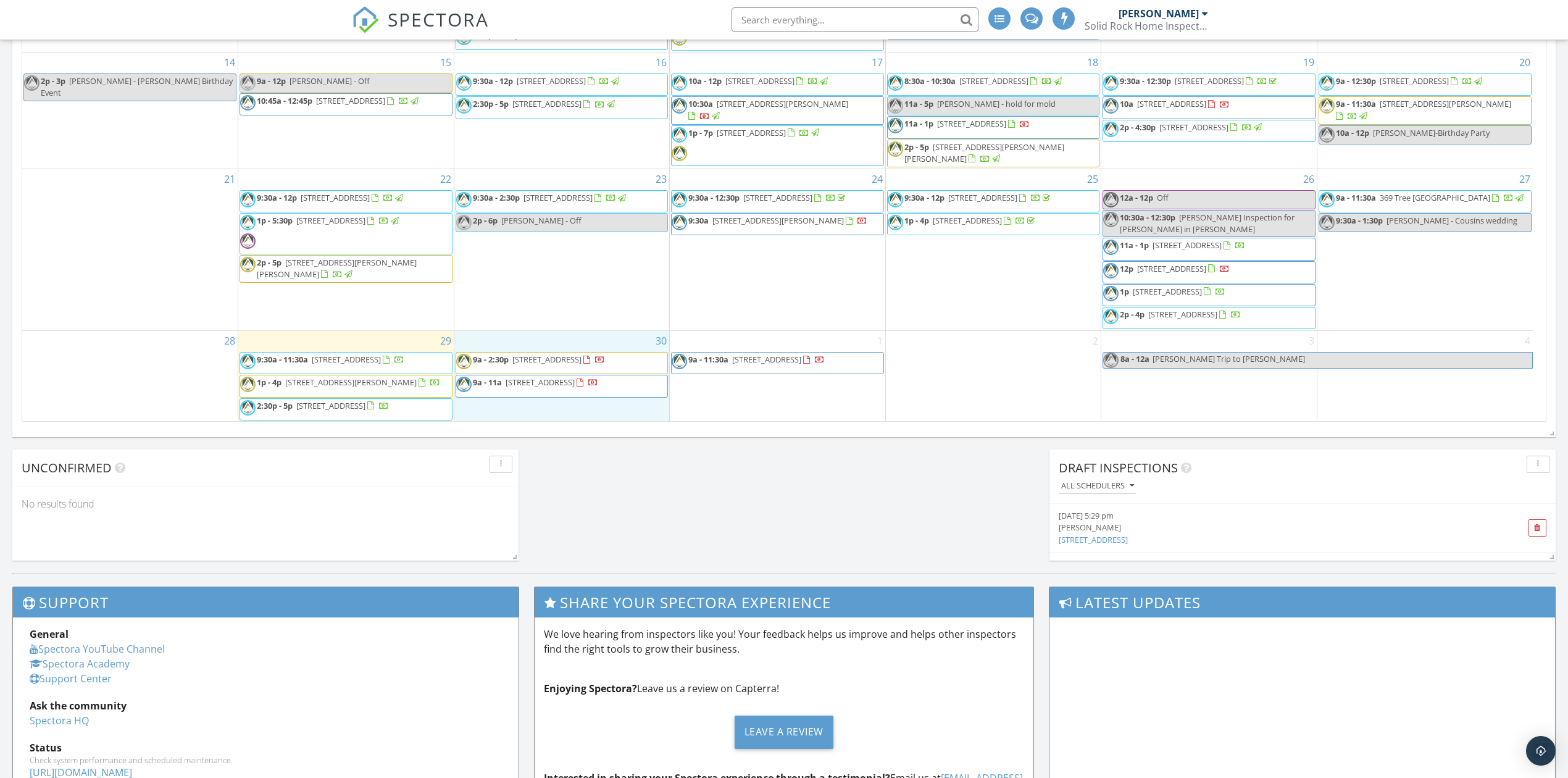
click at [518, 401] on div "30 9a - 2:30p 11704 Murano Dr , Austin 78747 9a - 11a 3300 Bee Caves Rd 290, We…" at bounding box center [562, 376] width 215 height 91
click at [554, 344] on link "Inspection" at bounding box center [561, 347] width 63 height 20
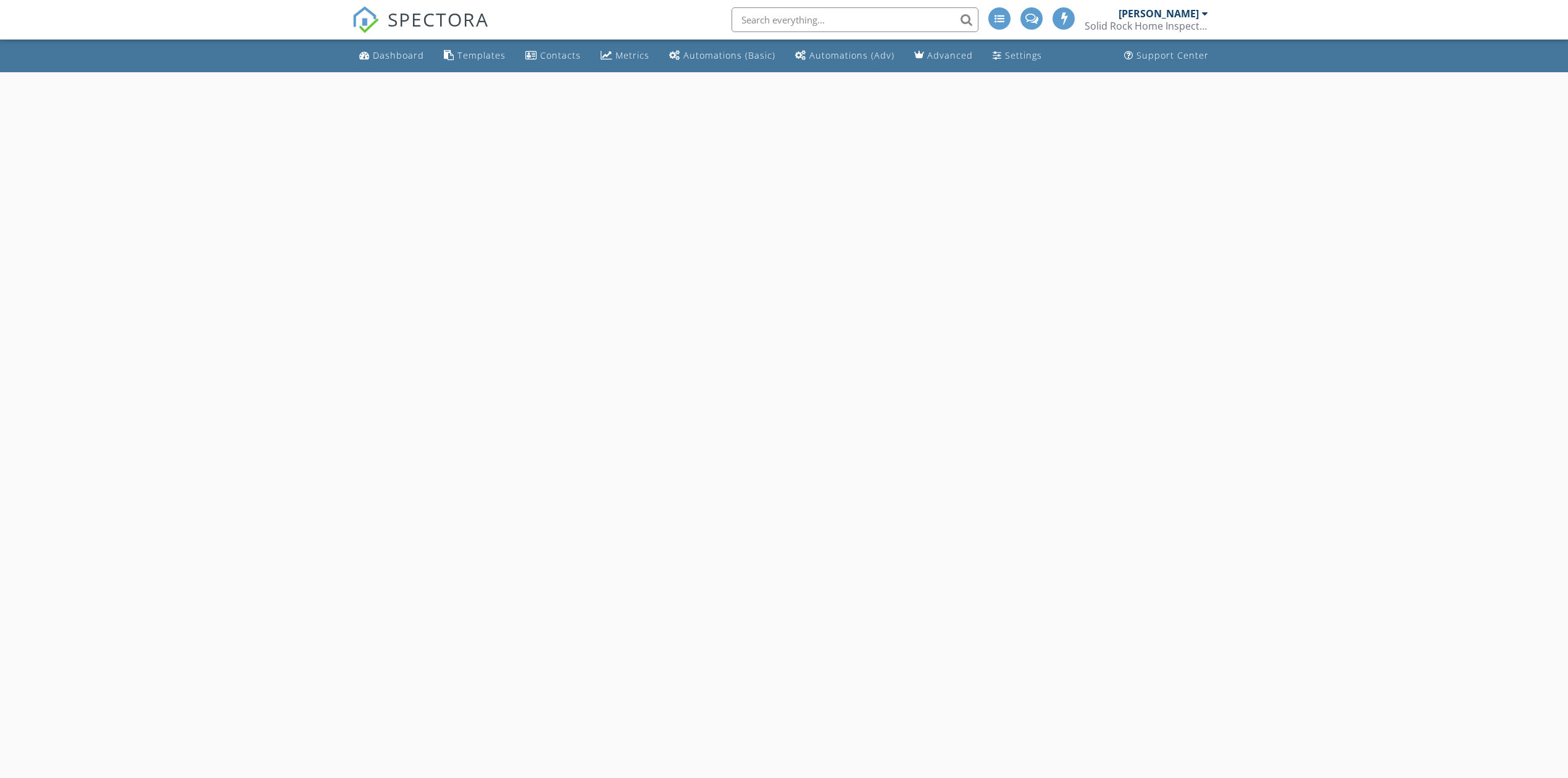
select select "8"
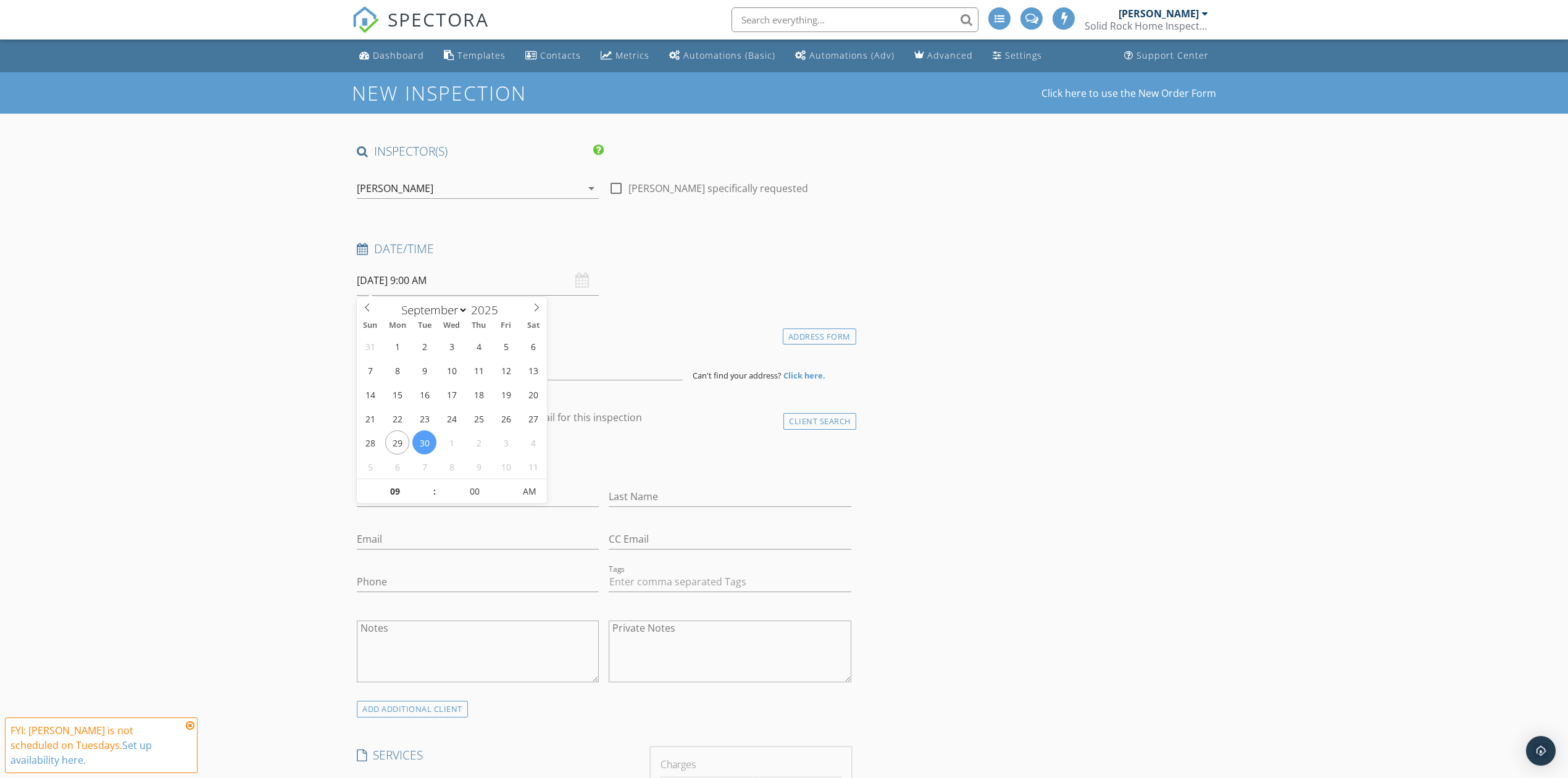
click at [430, 282] on input "[DATE] 9:00 AM" at bounding box center [478, 280] width 242 height 30
type input "11"
type input "[DATE] 11:00 AM"
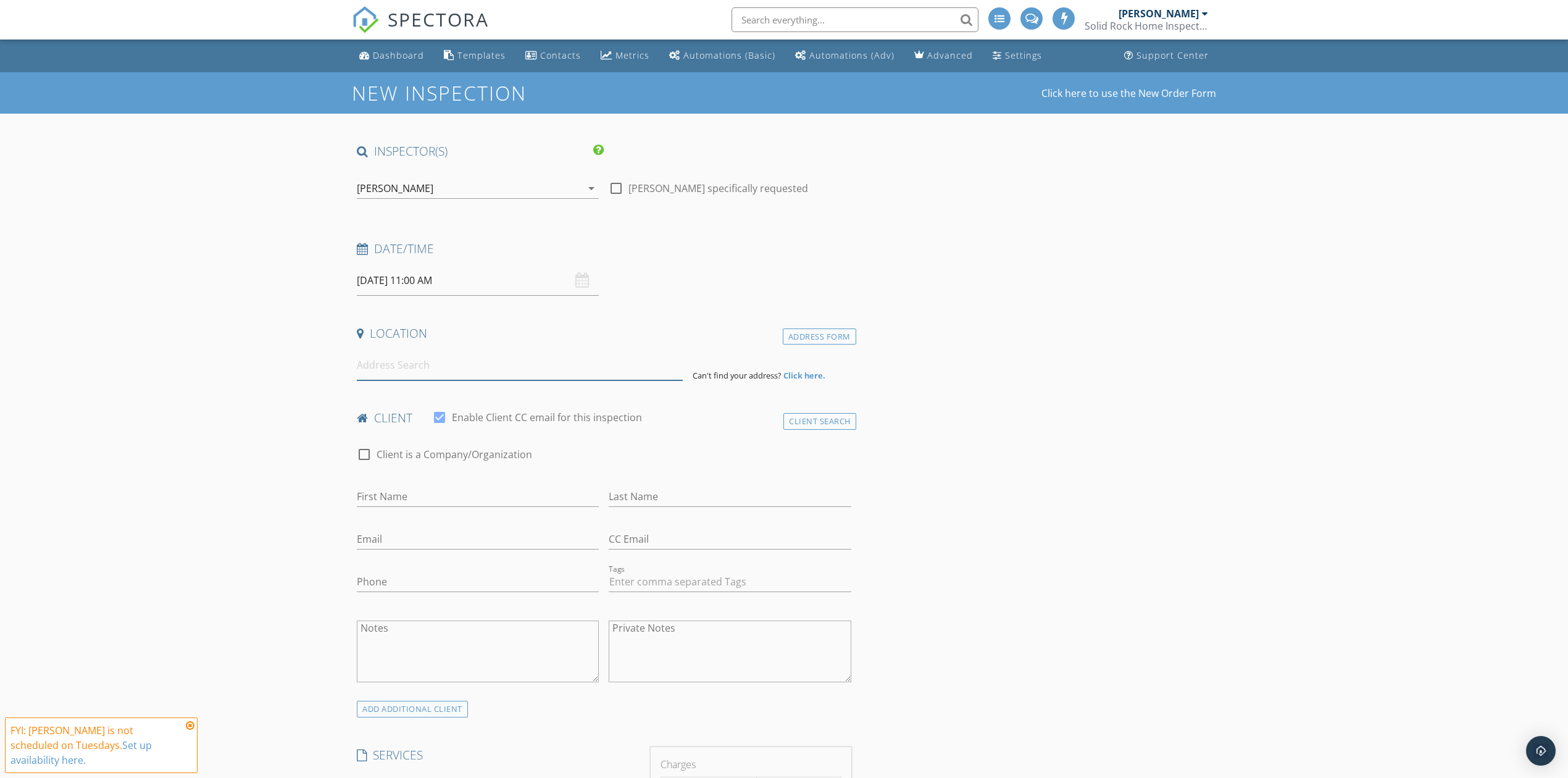
click at [420, 378] on input at bounding box center [520, 365] width 326 height 30
type input "[STREET_ADDRESS]"
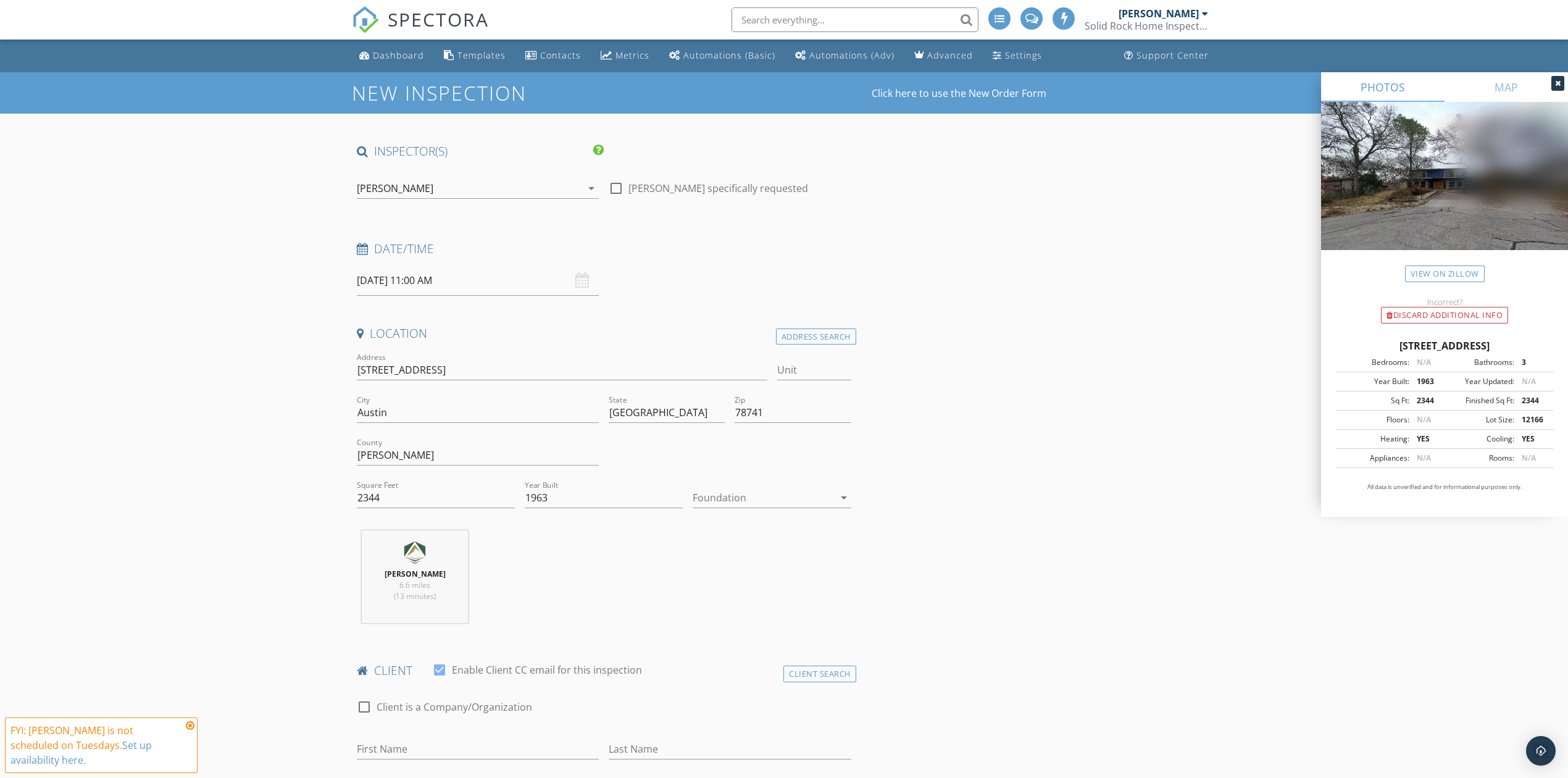
click at [762, 502] on div at bounding box center [763, 498] width 141 height 20
click at [731, 557] on div "Slab" at bounding box center [772, 563] width 138 height 15
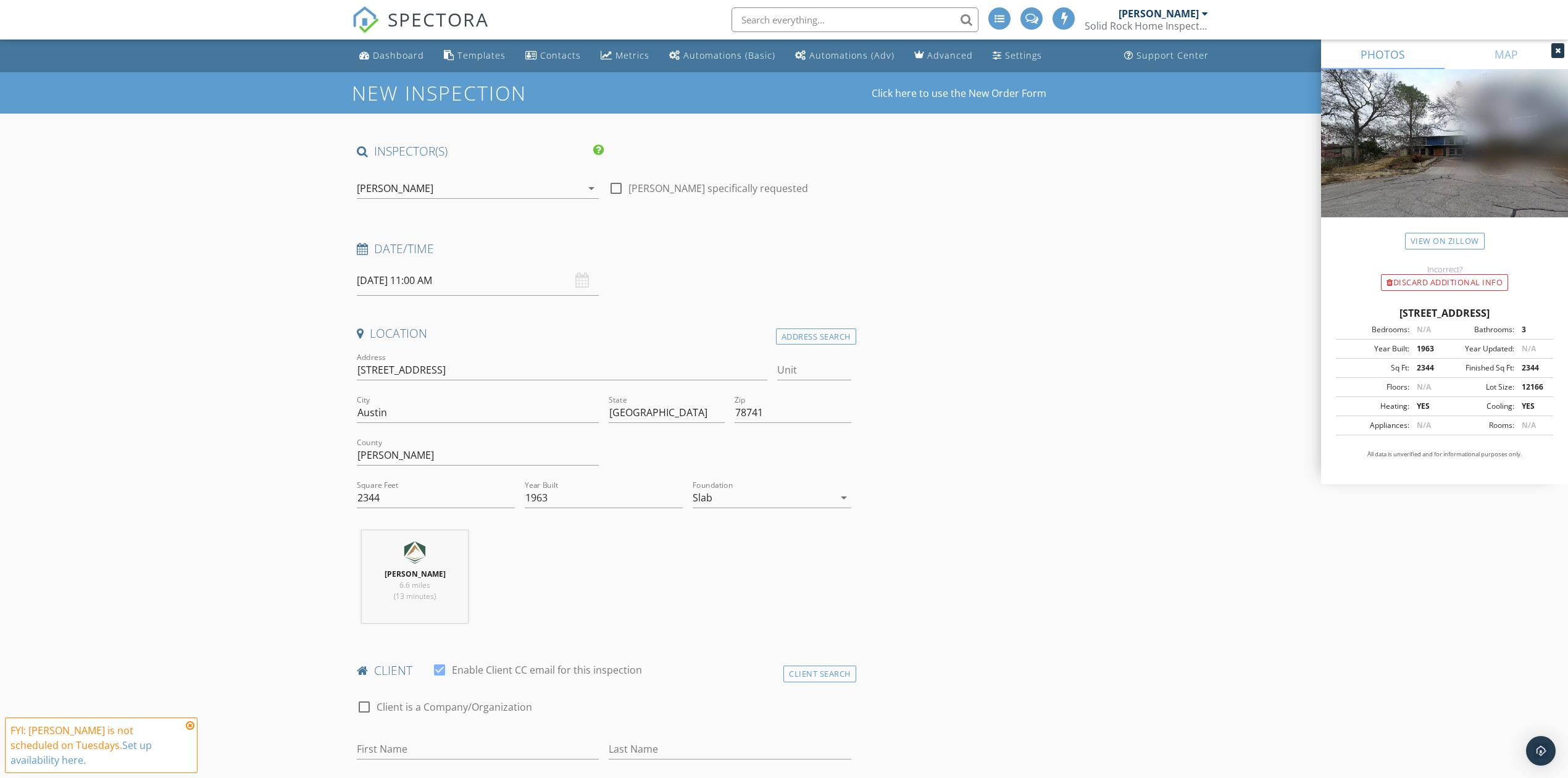
scroll to position [411, 0]
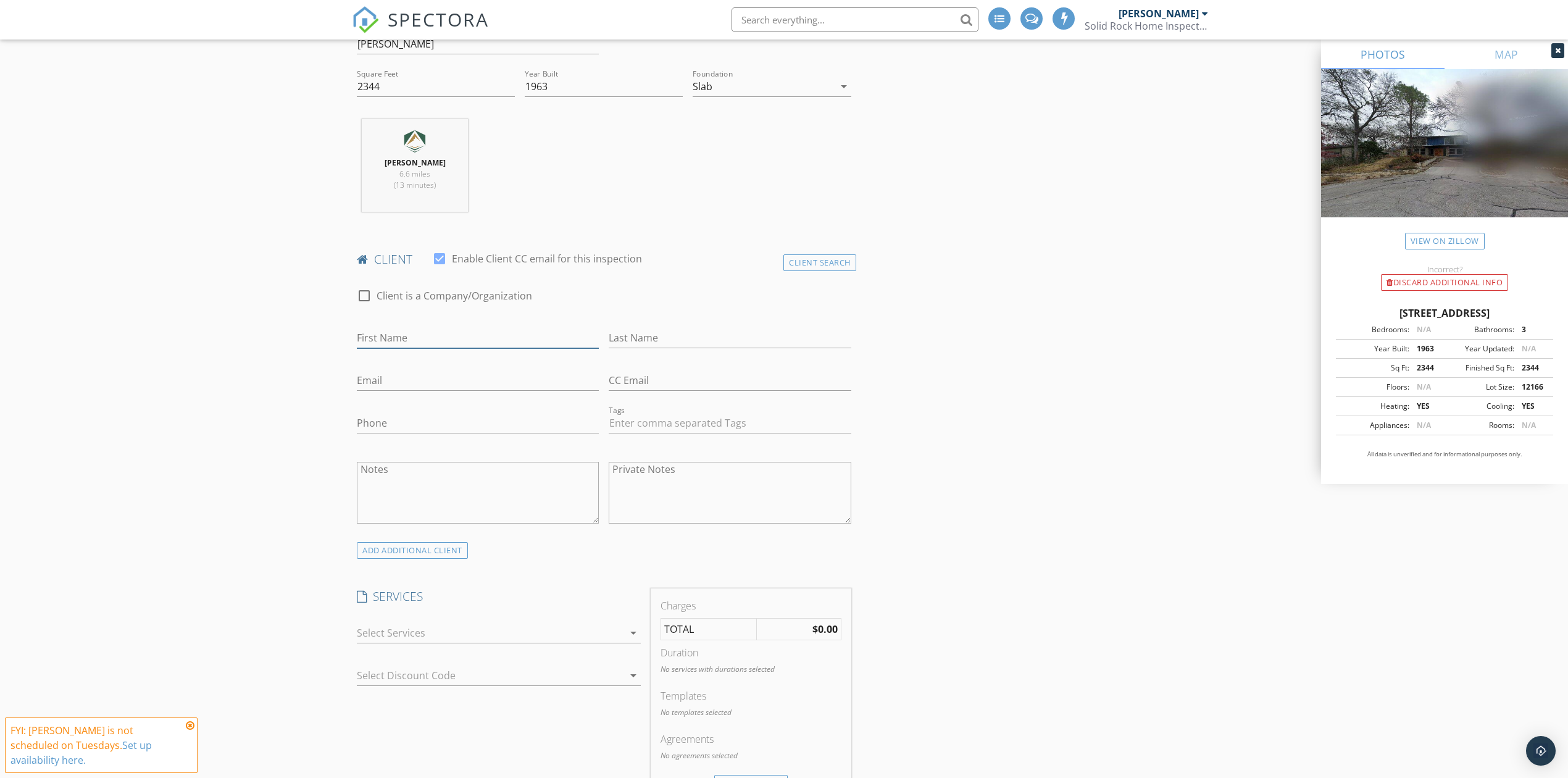
click at [438, 339] on input "First Name" at bounding box center [478, 339] width 242 height 21
type input "[PERSON_NAME]"
type input "Bailey"
type input "sublimepatio@gmail.com"
type input "512-923-9313"
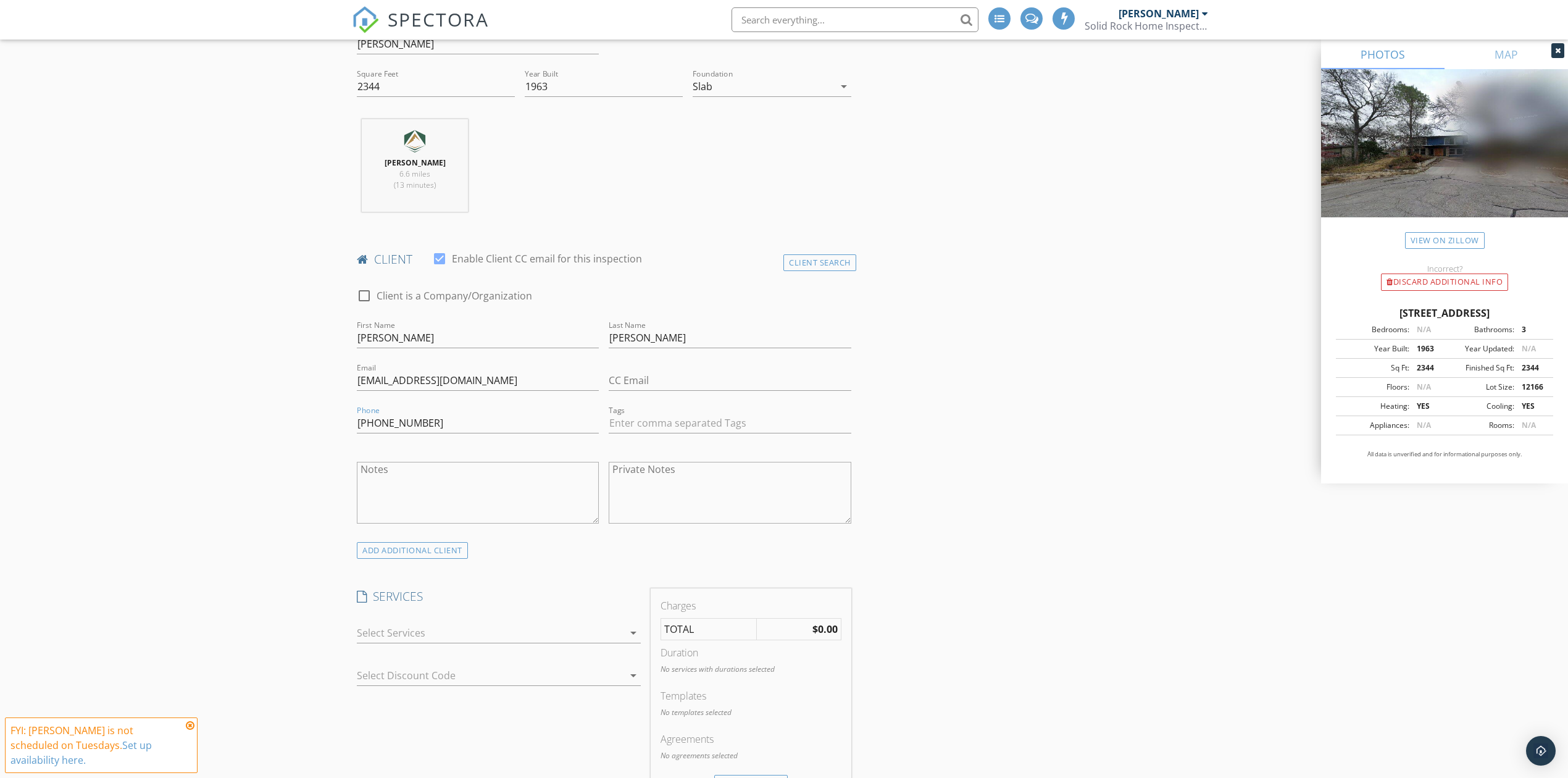
click at [389, 634] on div at bounding box center [490, 633] width 267 height 20
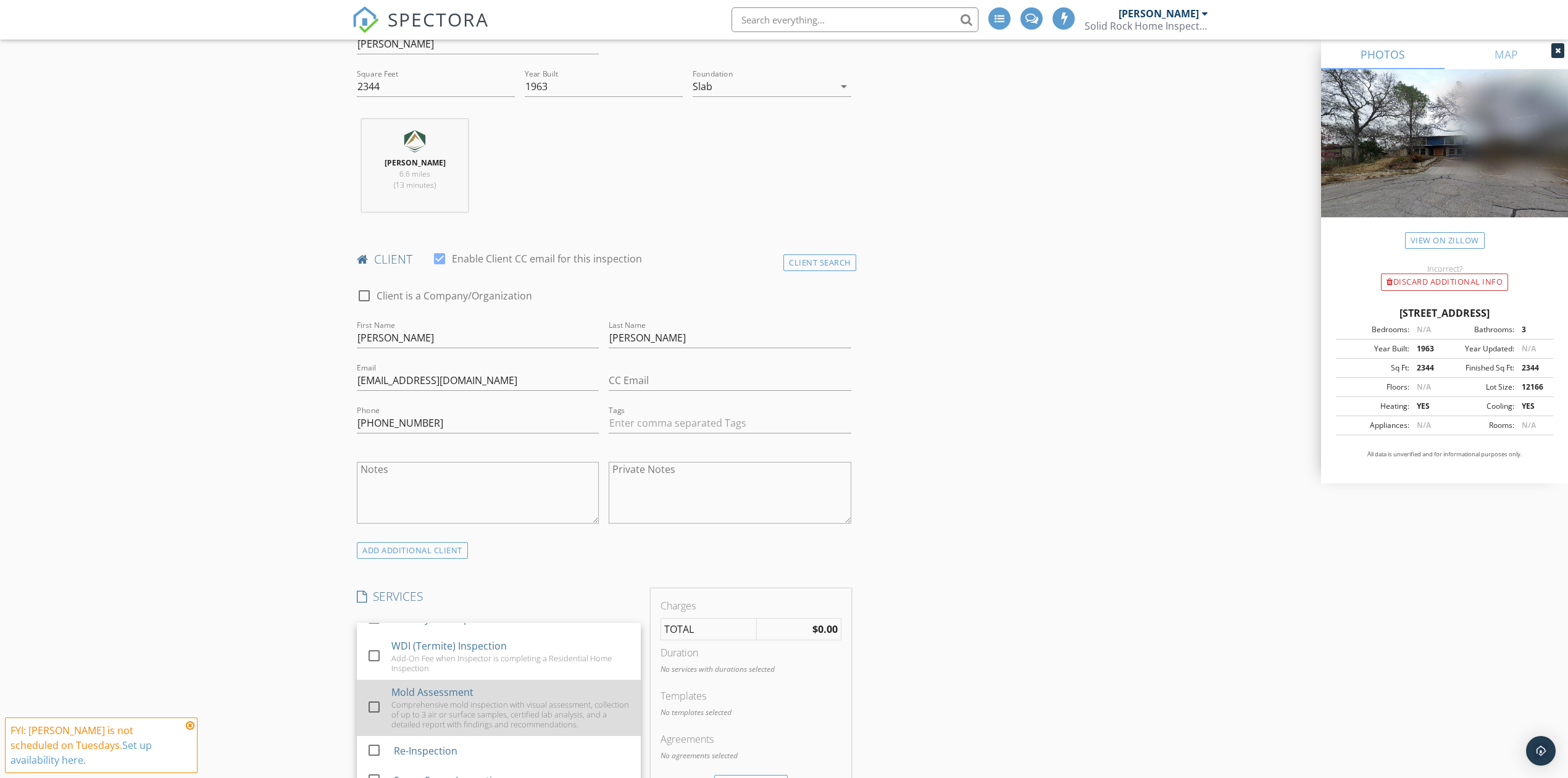
click at [371, 710] on div at bounding box center [374, 707] width 21 height 21
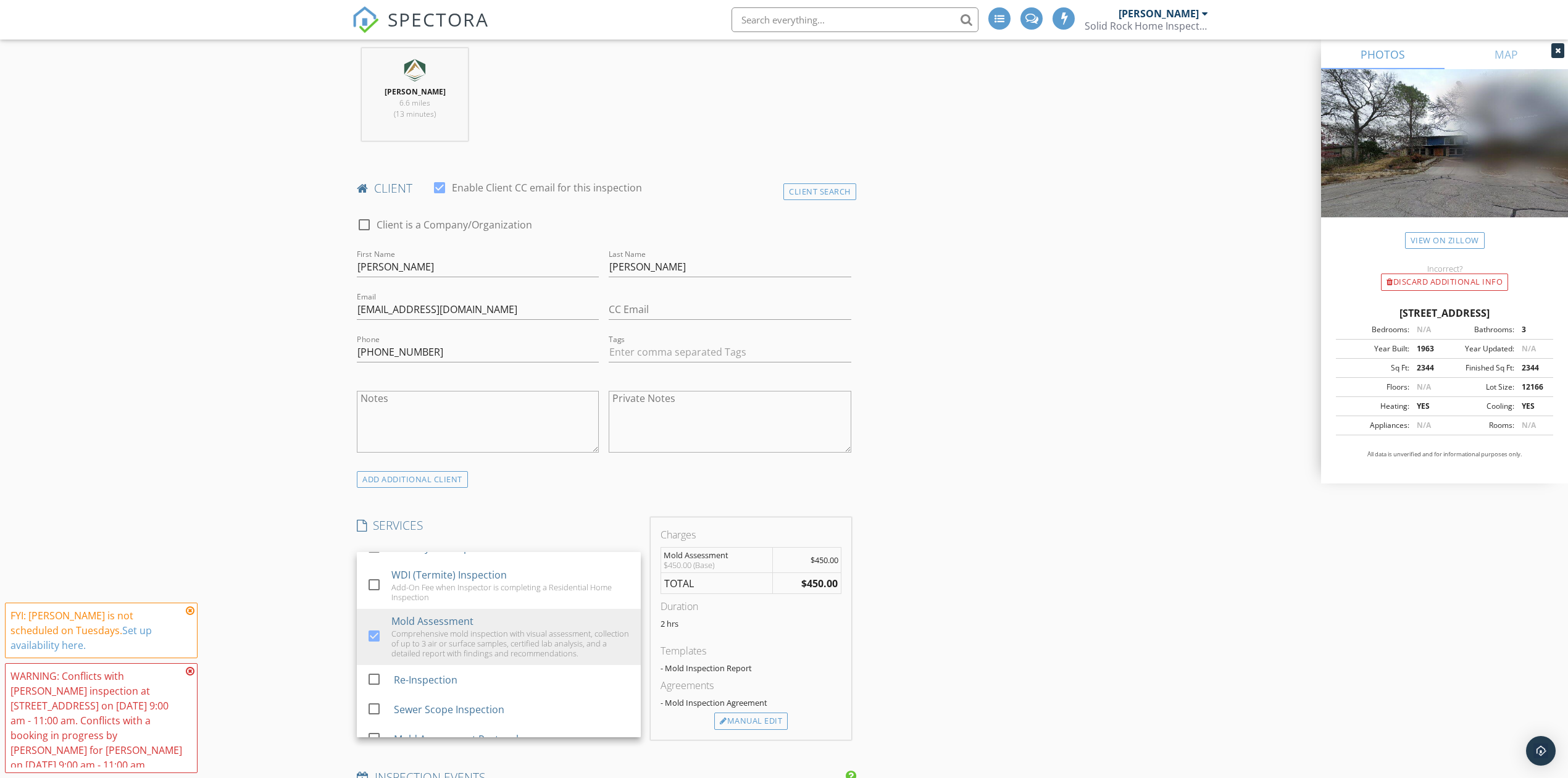
scroll to position [741, 0]
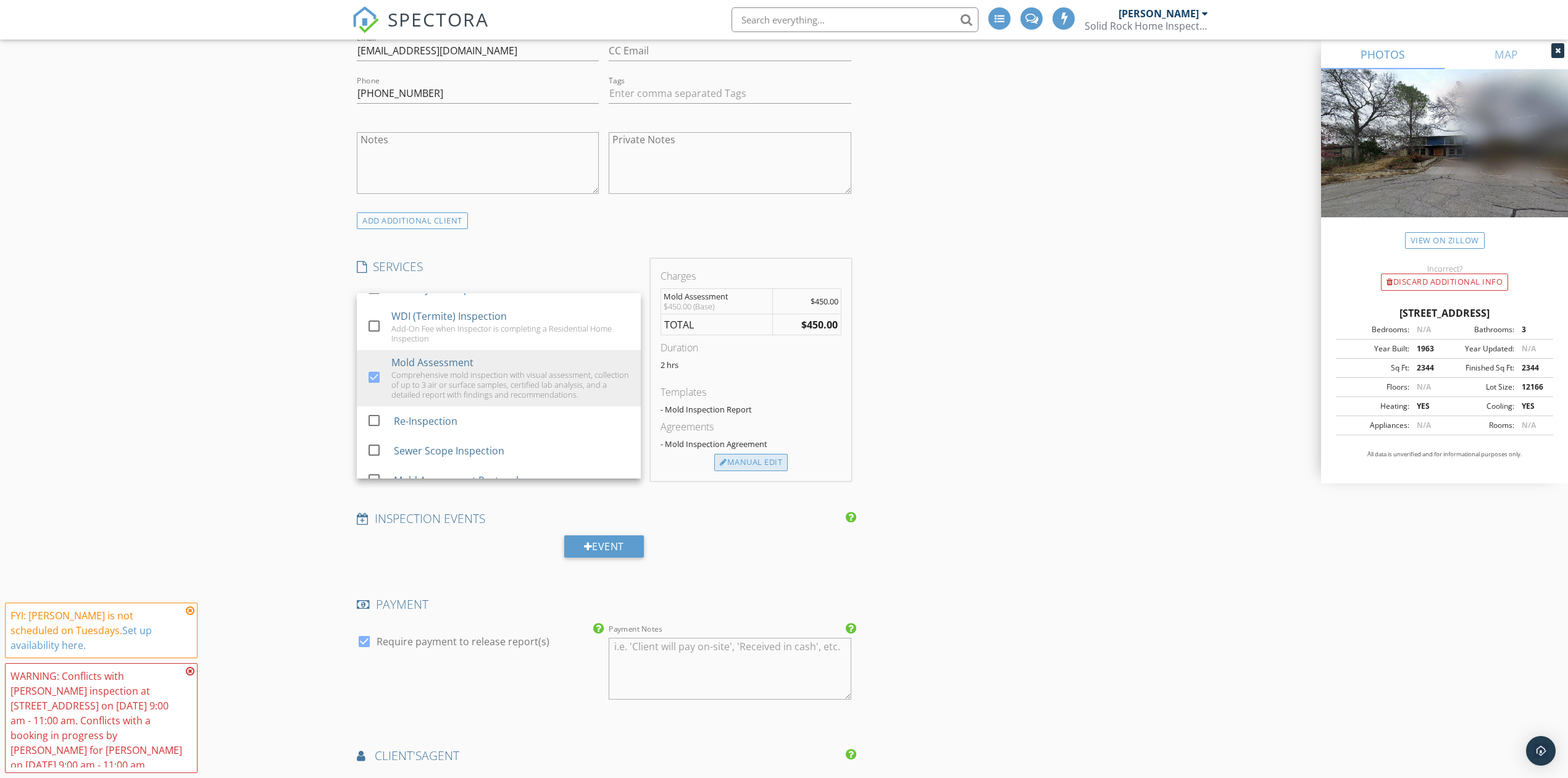
click at [761, 463] on div "Manual Edit" at bounding box center [751, 463] width 73 height 17
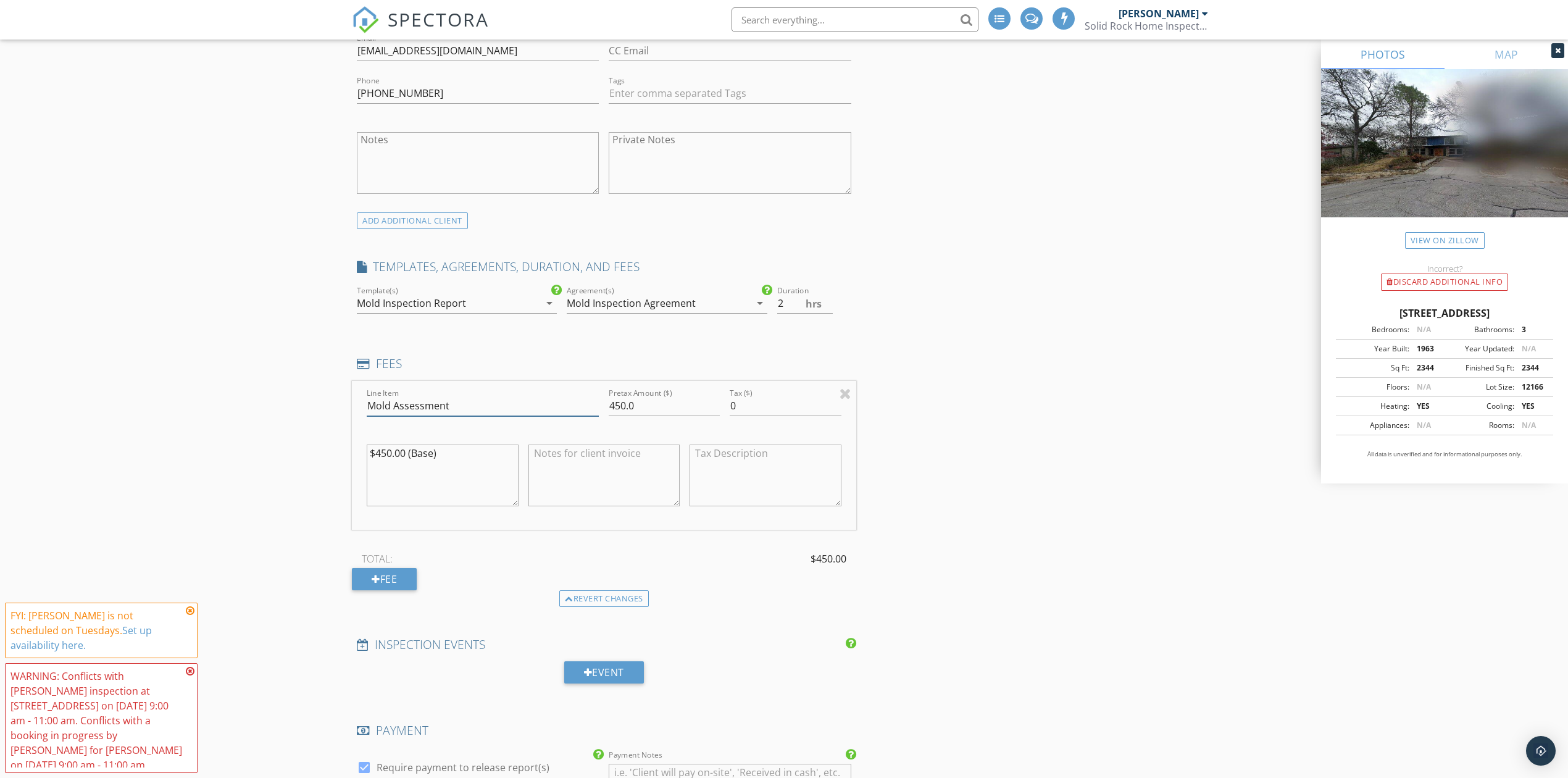
click at [504, 410] on input "Mold Assessment" at bounding box center [483, 406] width 232 height 21
click at [966, 377] on div "INSPECTOR(S) check_box Chris Stevens PRIMARY check_box_outline_blank Jimmy Cann…" at bounding box center [784, 664] width 865 height 2525
click at [613, 404] on input "450.0" at bounding box center [664, 406] width 111 height 21
type input "550.0"
drag, startPoint x: 464, startPoint y: 453, endPoint x: 305, endPoint y: 445, distance: 159.2
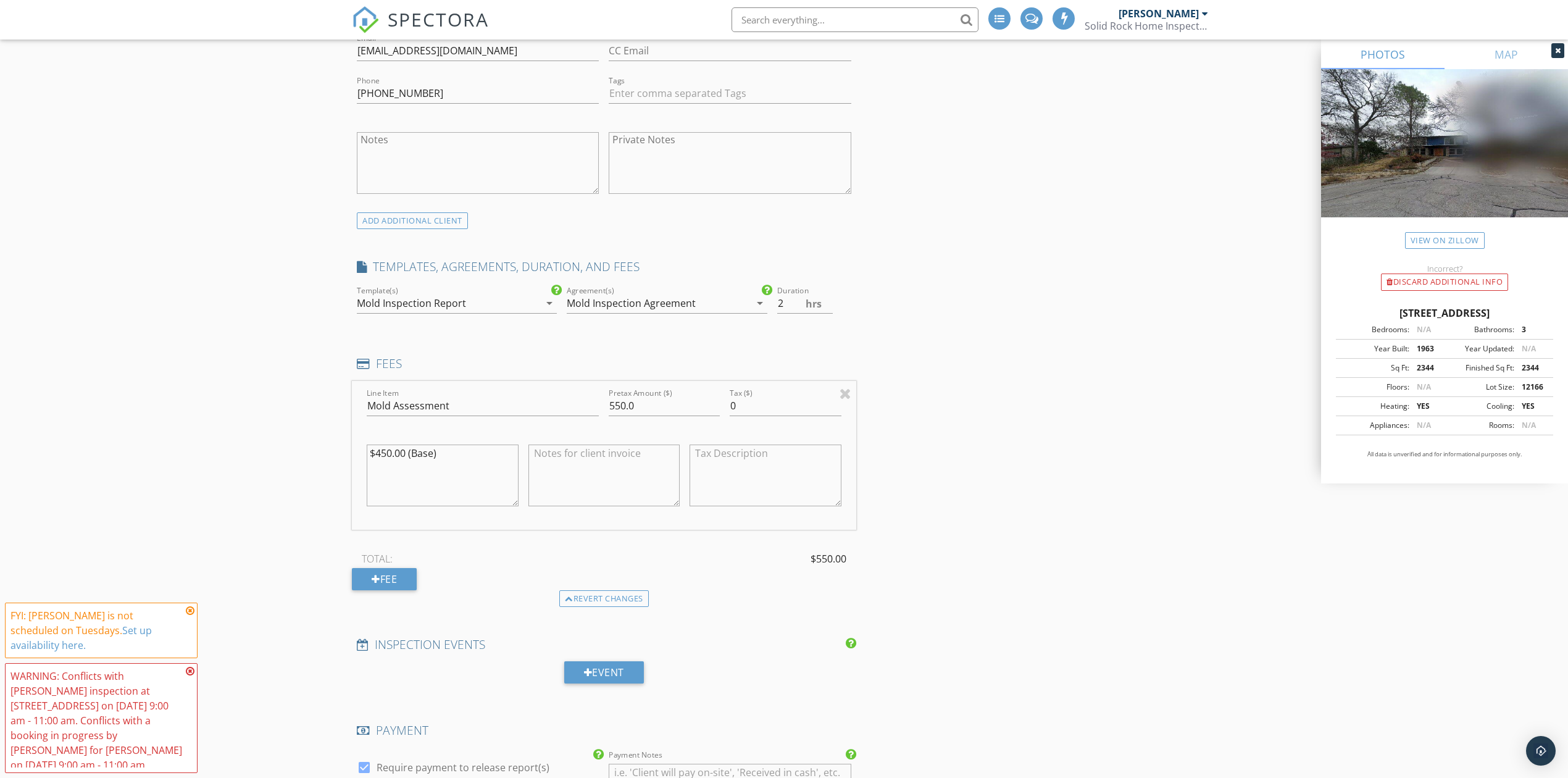
click at [305, 445] on div "New Inspection Click here to use the New Order Form INSPECTOR(S) check_box Chri…" at bounding box center [784, 643] width 1568 height 2626
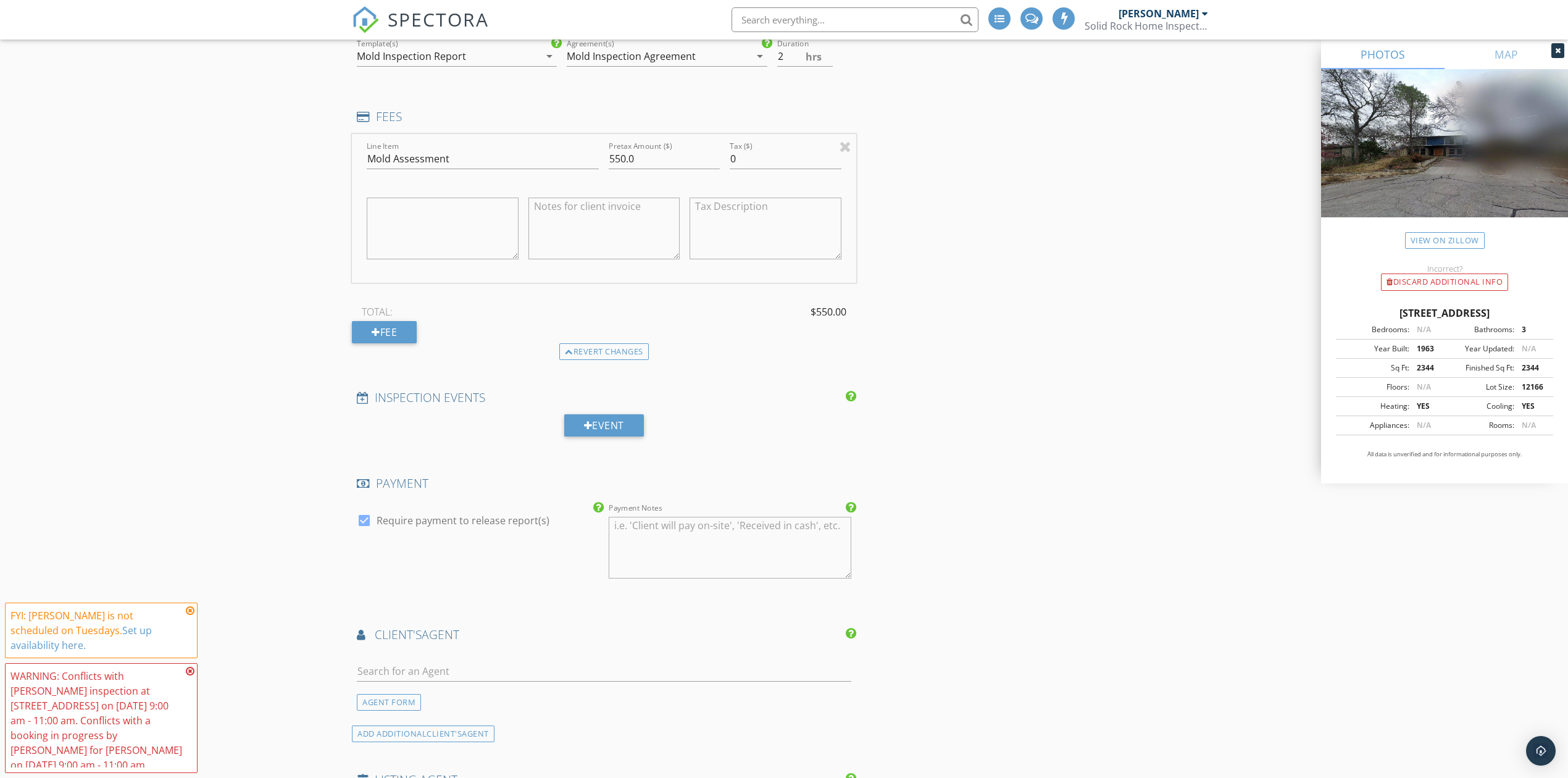
click at [963, 435] on div "INSPECTOR(S) check_box Chris Stevens PRIMARY check_box_outline_blank Jimmy Cann…" at bounding box center [784, 416] width 865 height 2525
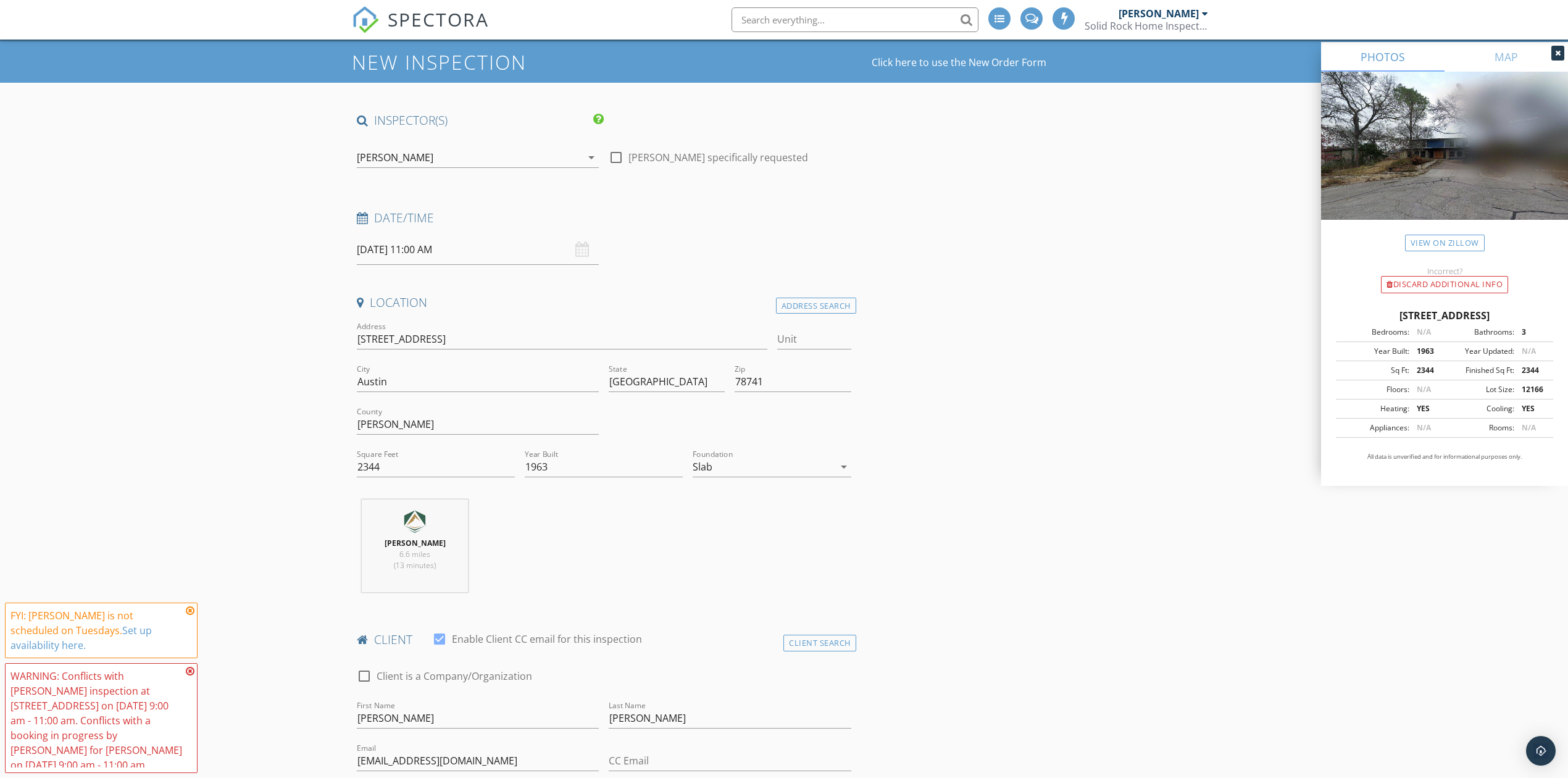
scroll to position [30, 0]
click at [433, 253] on input "09/30/2025 11:00 AM" at bounding box center [478, 250] width 242 height 30
click at [479, 461] on input "00" at bounding box center [474, 462] width 76 height 25
type input "30"
type input "09/30/2025 11:30 AM"
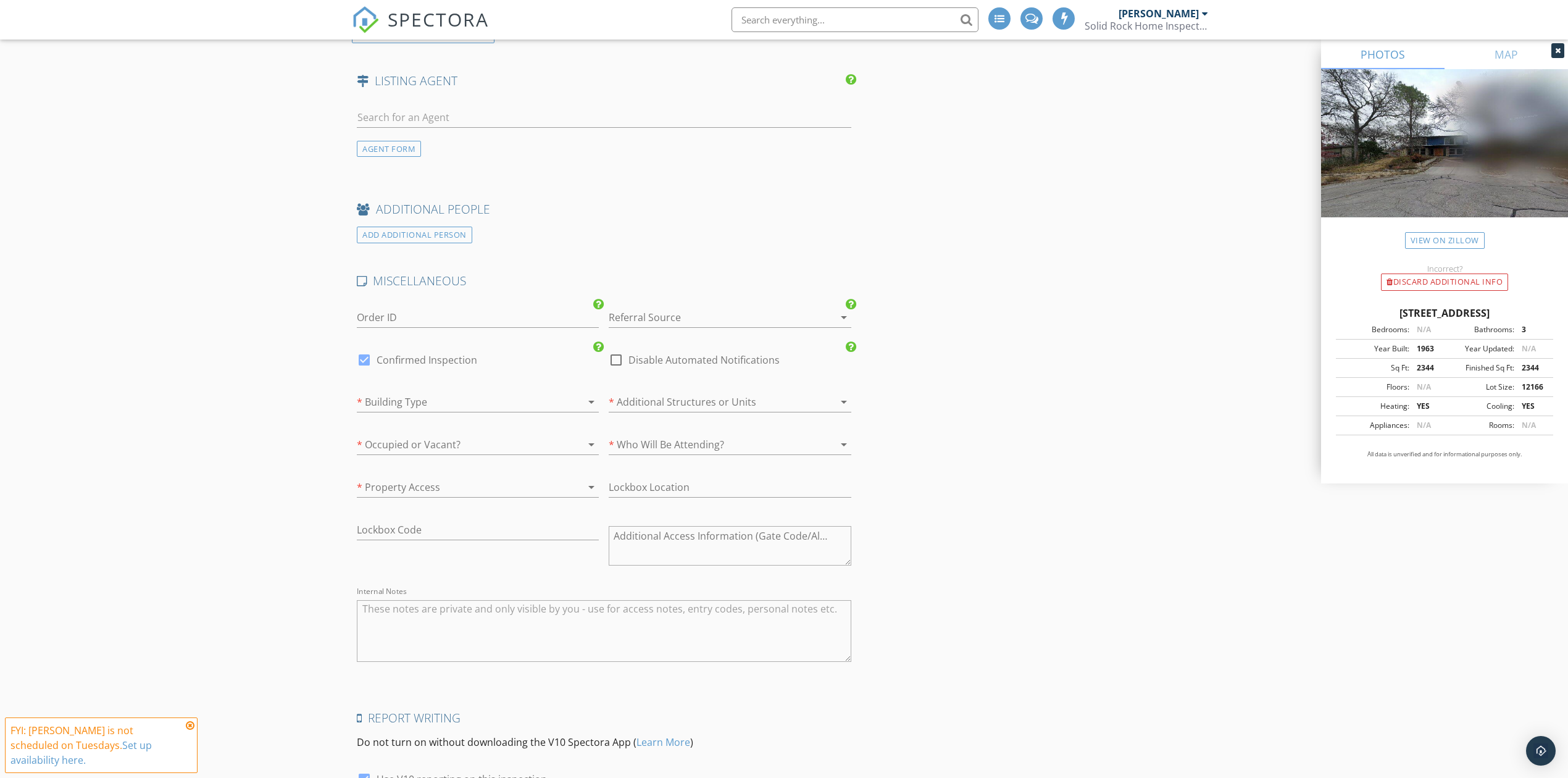
scroll to position [1925, 0]
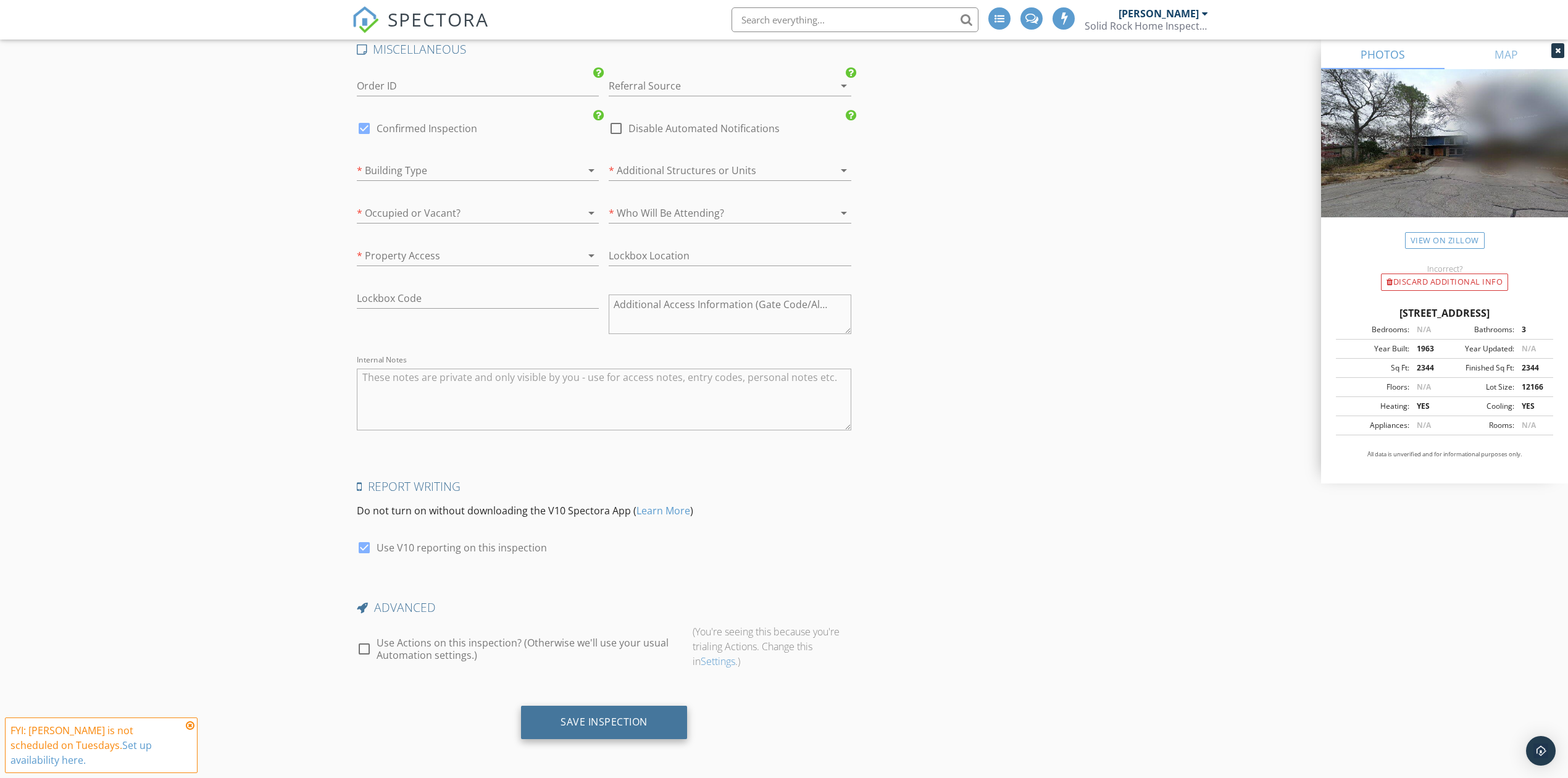
click at [645, 717] on div "Save Inspection" at bounding box center [604, 722] width 87 height 12
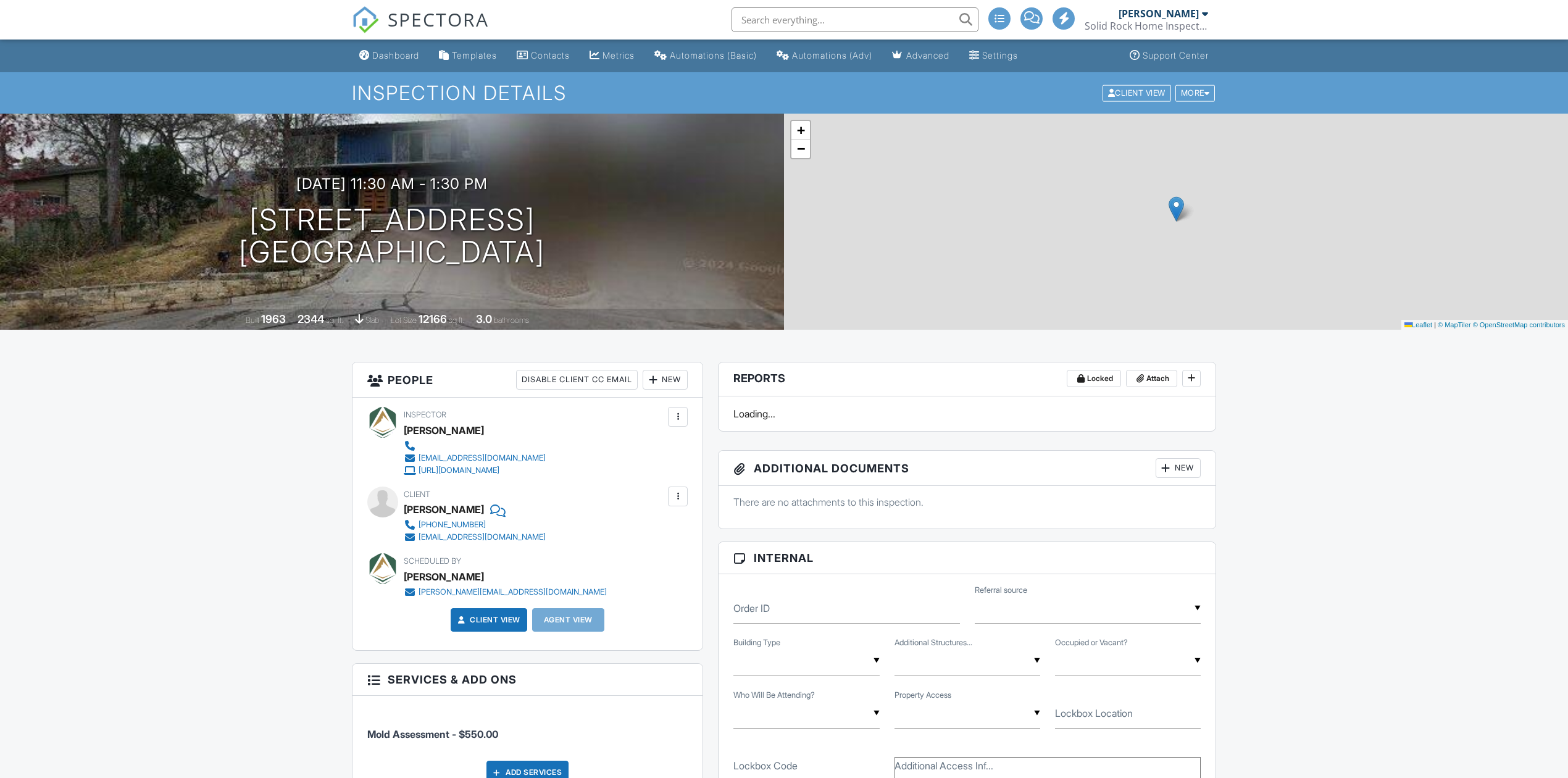
click at [423, 18] on span "SPECTORA" at bounding box center [438, 19] width 102 height 26
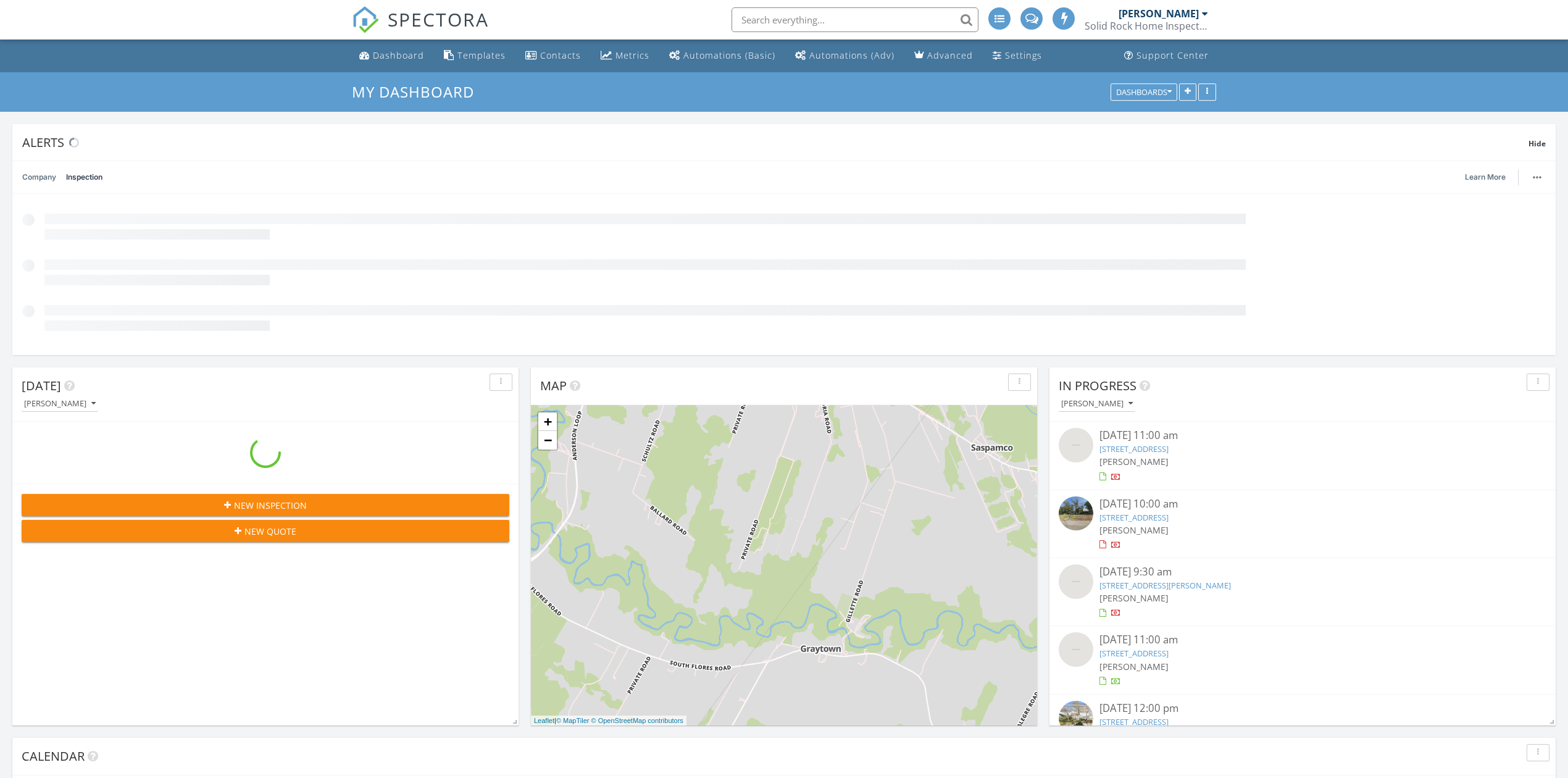
scroll to position [1150, 1594]
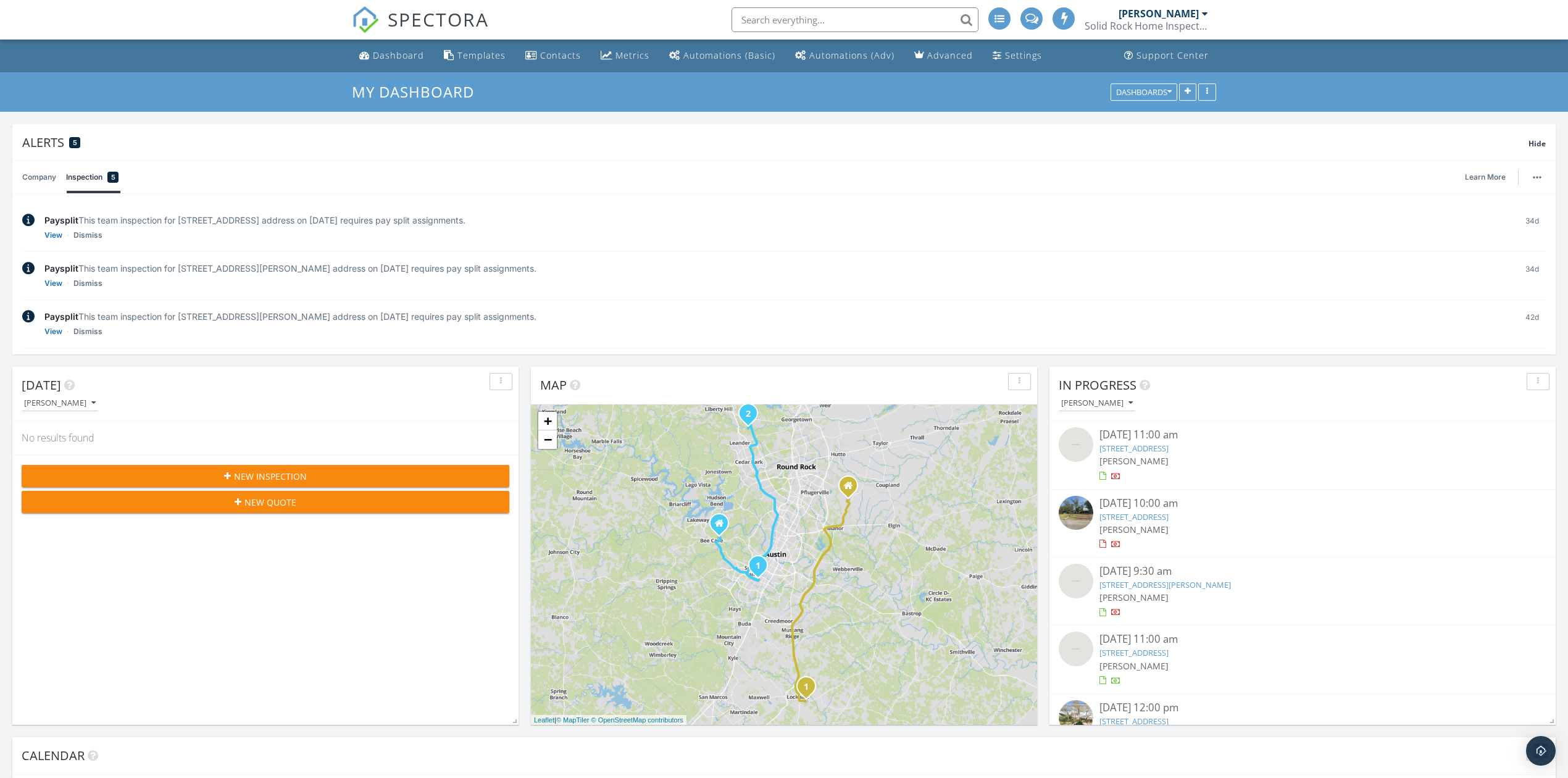
click at [458, 21] on span "SPECTORA" at bounding box center [438, 19] width 102 height 26
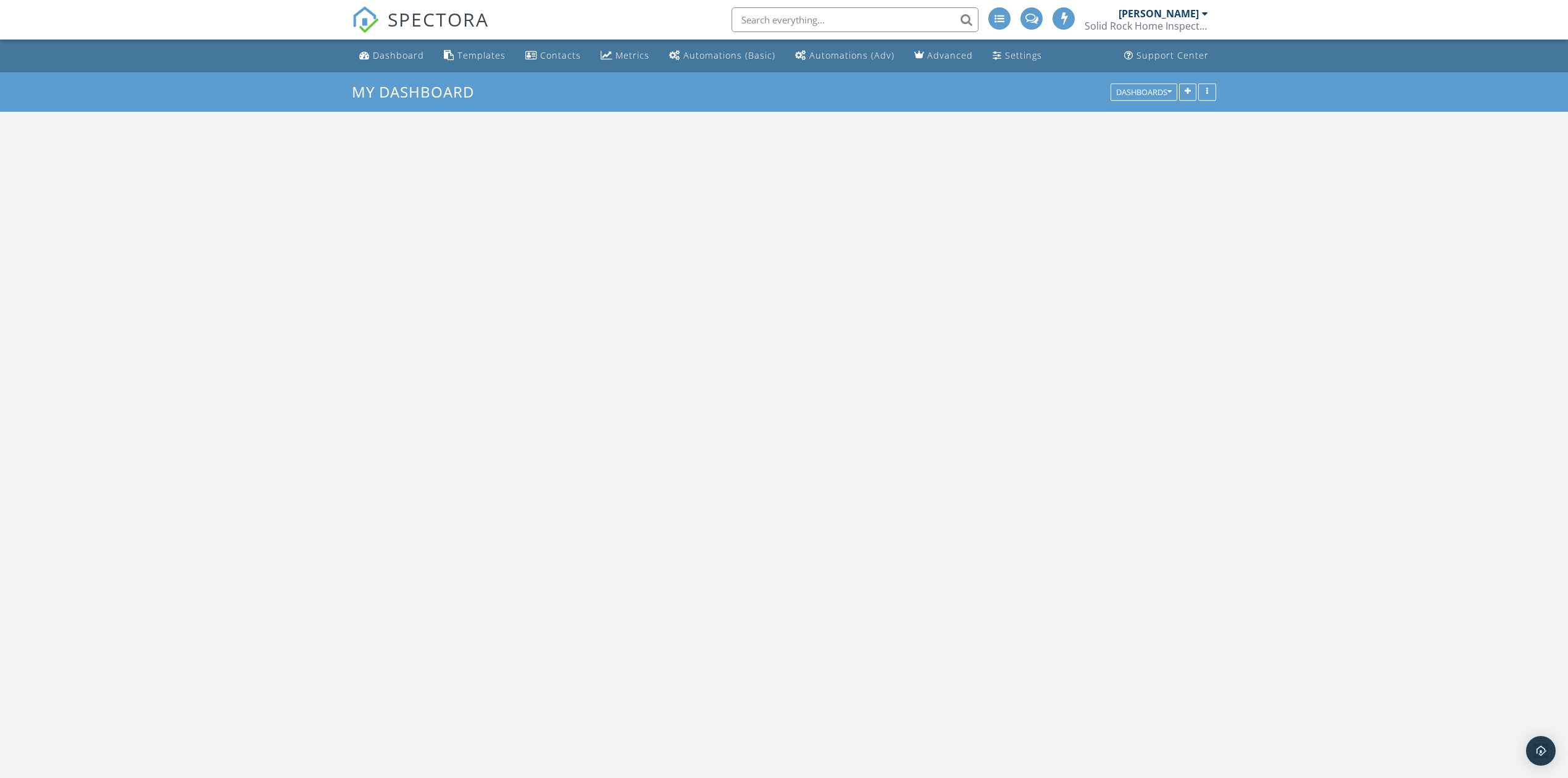
scroll to position [1150, 1594]
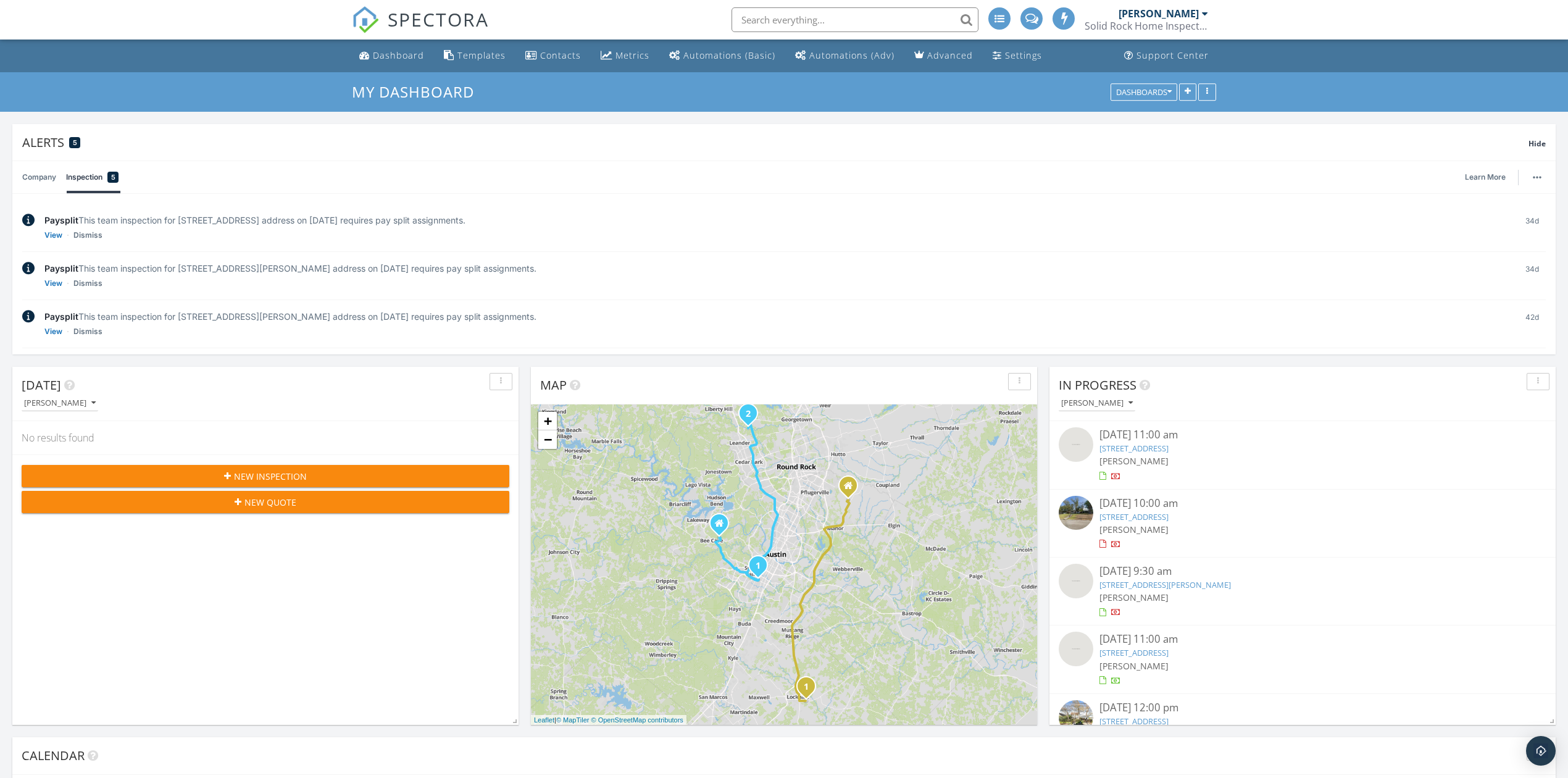
click at [1159, 298] on div "Paysplit This team inspection for 16427 Paralee Cove, Austin, TX 78717 address …" at bounding box center [784, 275] width 1524 height 48
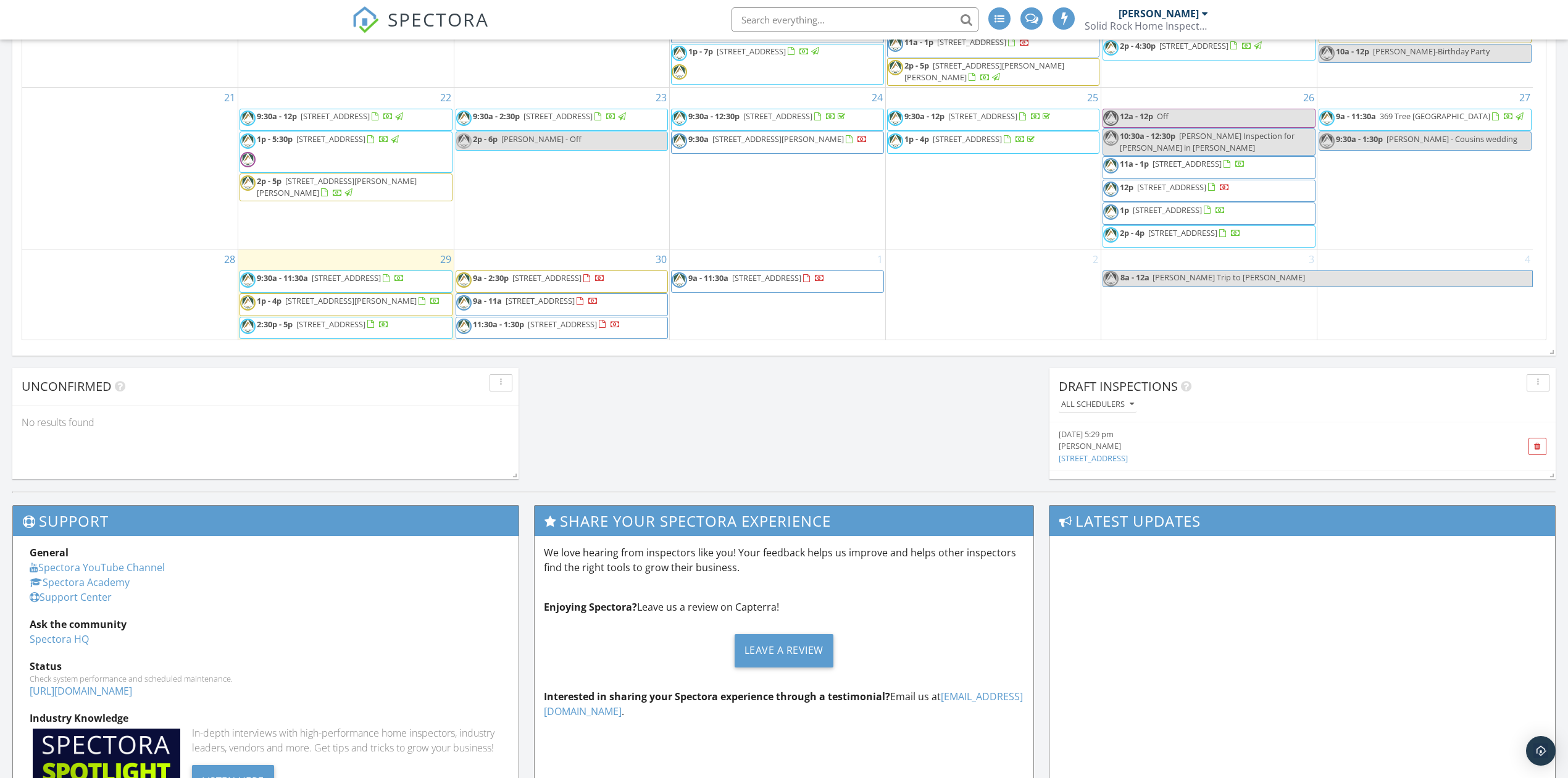
scroll to position [988, 0]
click at [560, 248] on div "30 9a - 2:30p 11704 Murano Dr , Austin 78747 9a - 11a 3300 Bee Caves Rd 290, We…" at bounding box center [562, 293] width 215 height 91
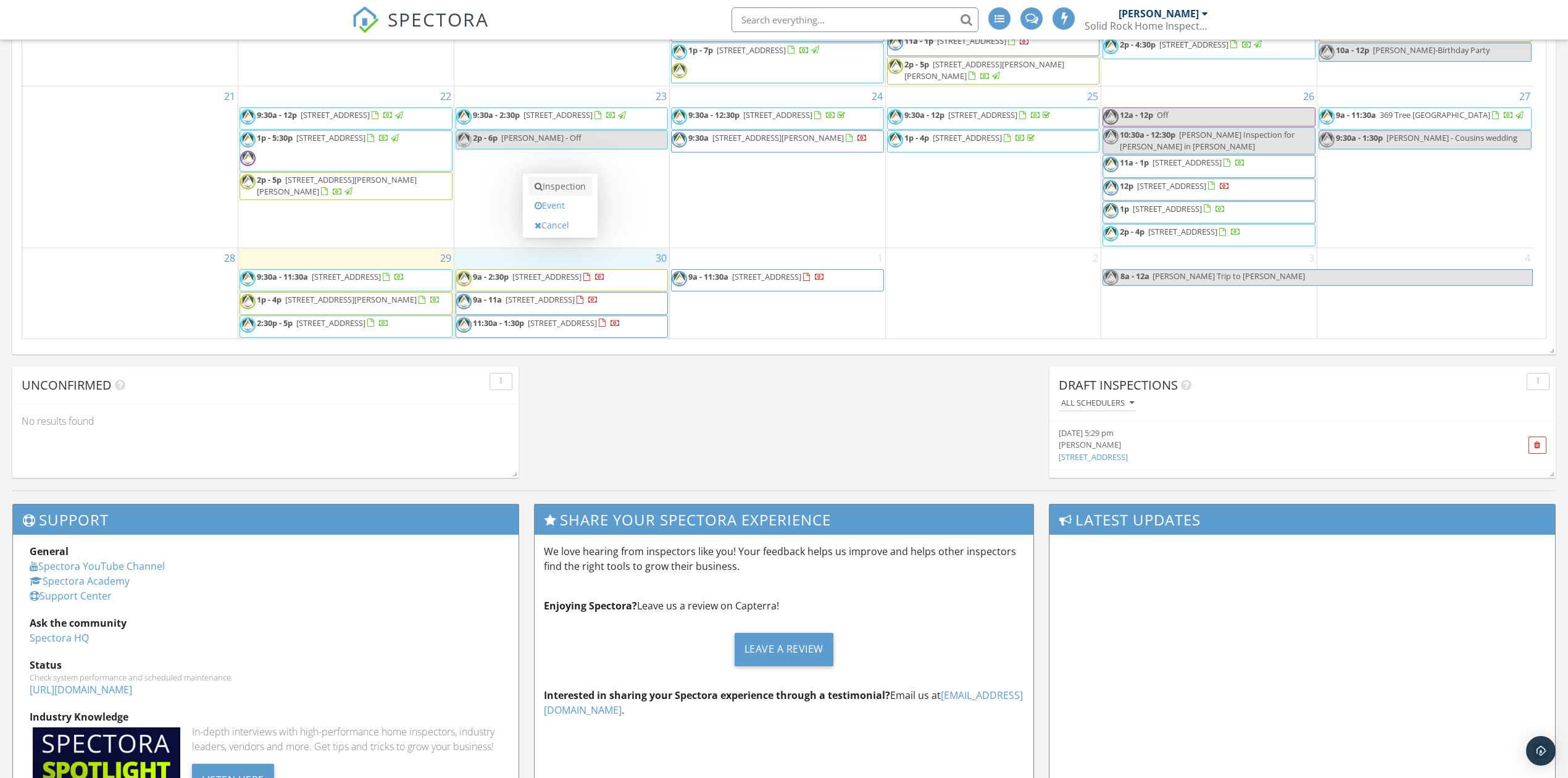
click at [562, 191] on link "Inspection" at bounding box center [561, 186] width 63 height 20
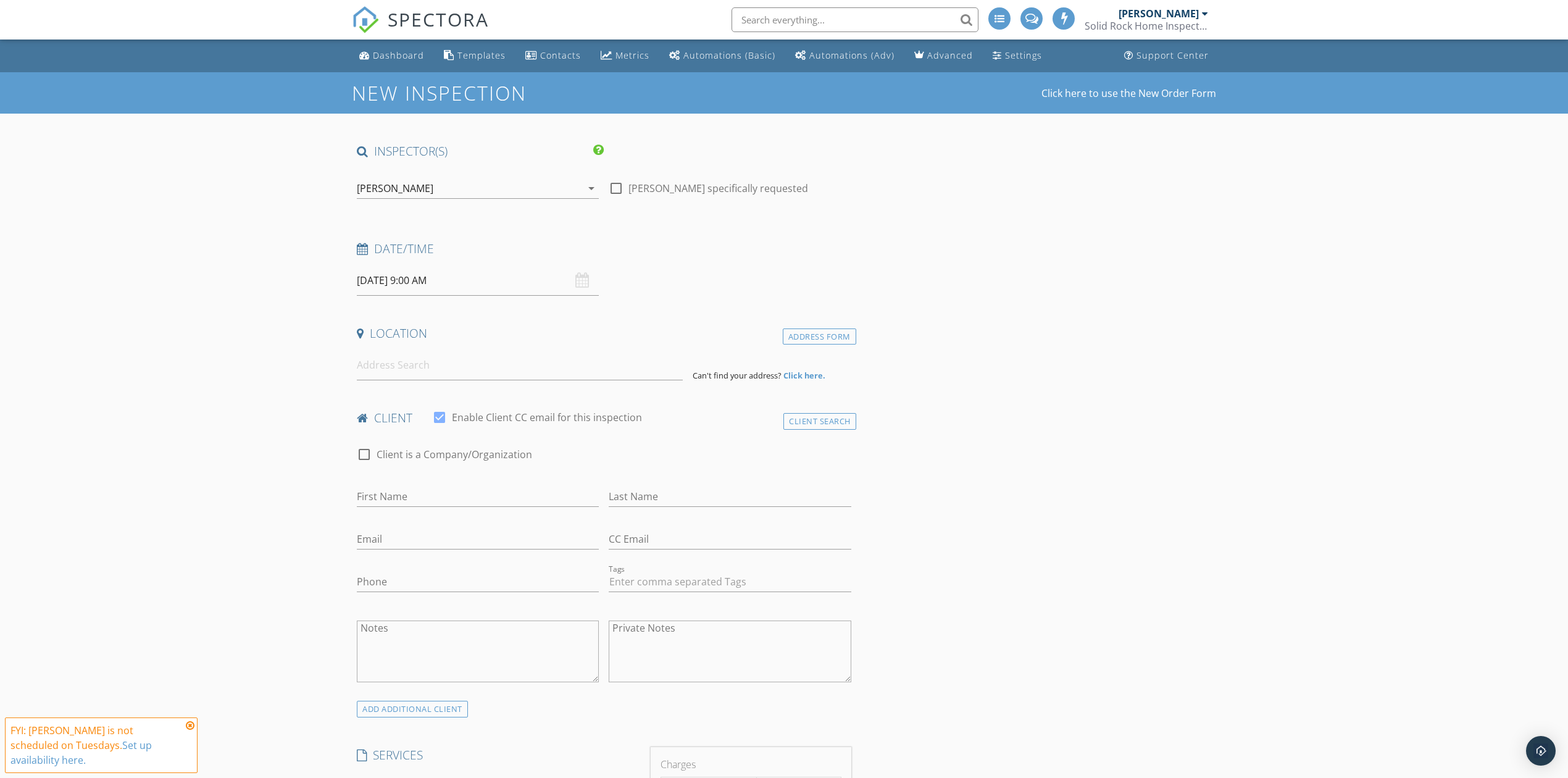
click at [436, 285] on input "[DATE] 9:00 AM" at bounding box center [478, 280] width 242 height 30
type input "01"
type input "[DATE] 1:00 PM"
click at [527, 502] on span "AM" at bounding box center [530, 492] width 34 height 25
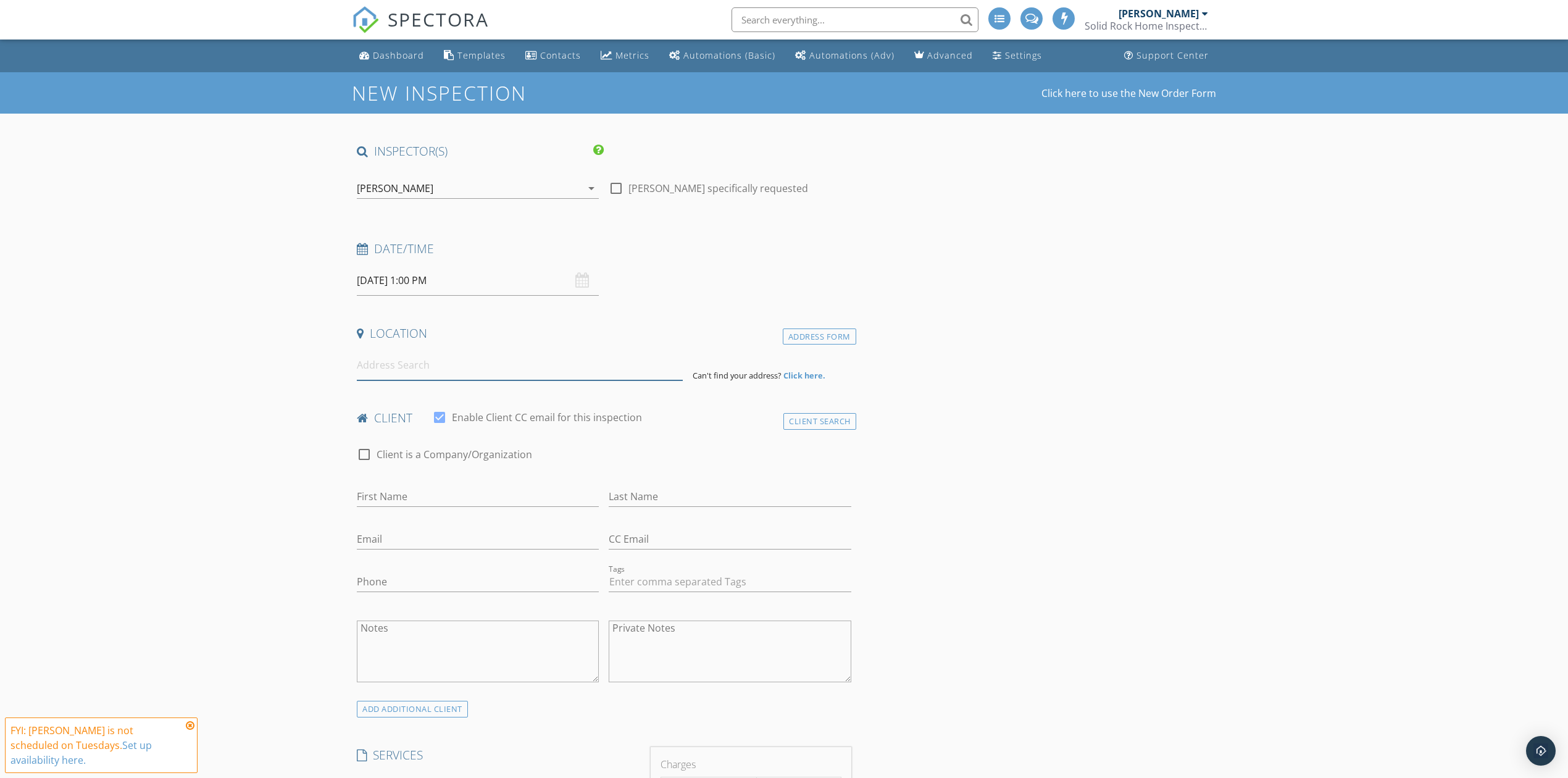
click at [468, 363] on input at bounding box center [520, 365] width 326 height 30
click at [435, 273] on input "[DATE] 1:00 PM" at bounding box center [478, 280] width 242 height 30
click at [477, 486] on input "00" at bounding box center [474, 492] width 76 height 25
type input "30"
drag, startPoint x: 477, startPoint y: 486, endPoint x: 460, endPoint y: 485, distance: 17.0
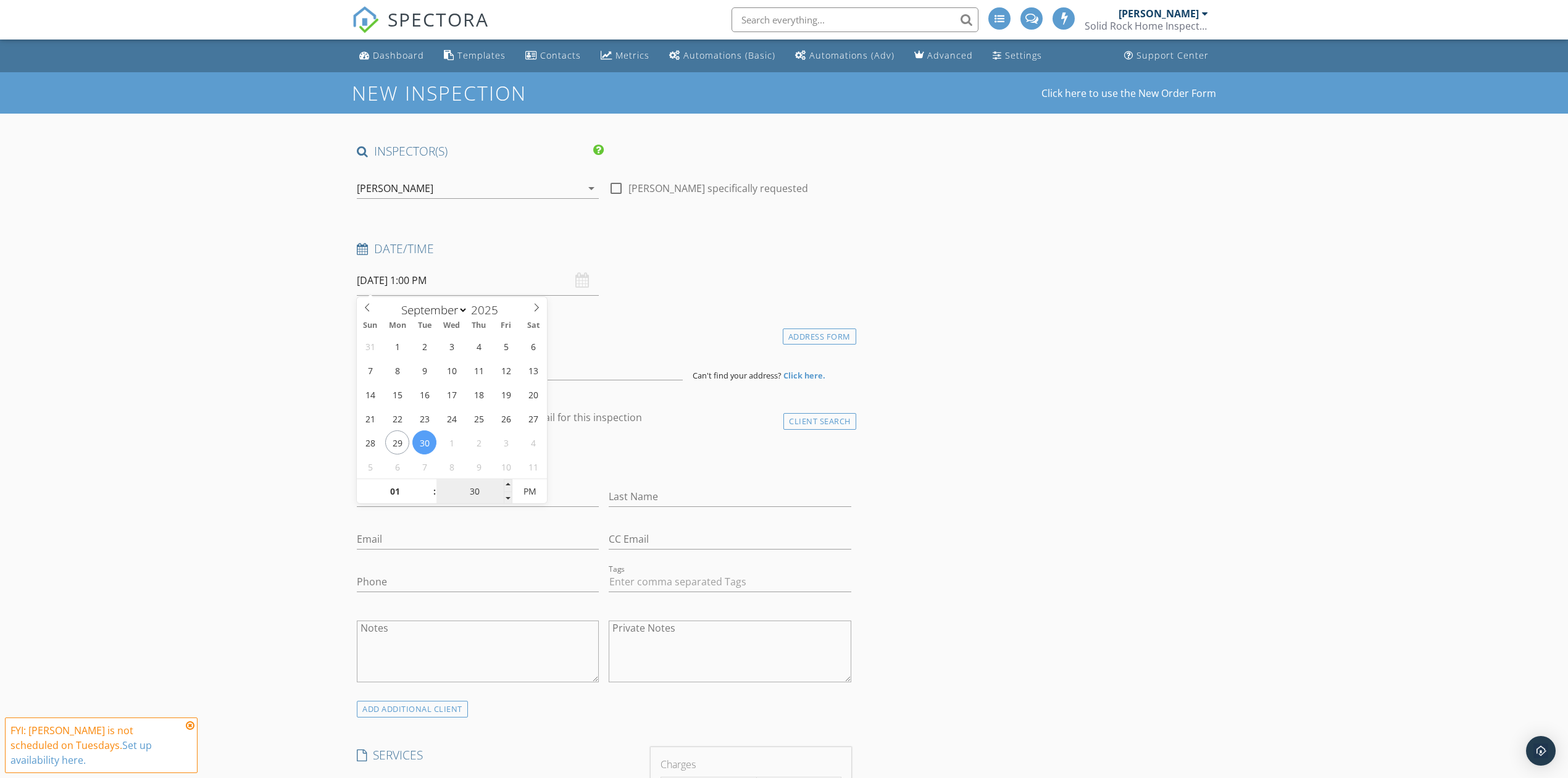
click at [471, 486] on input "30" at bounding box center [474, 492] width 76 height 25
type input "[DATE] 1:30 PM"
click at [433, 366] on input at bounding box center [520, 365] width 326 height 30
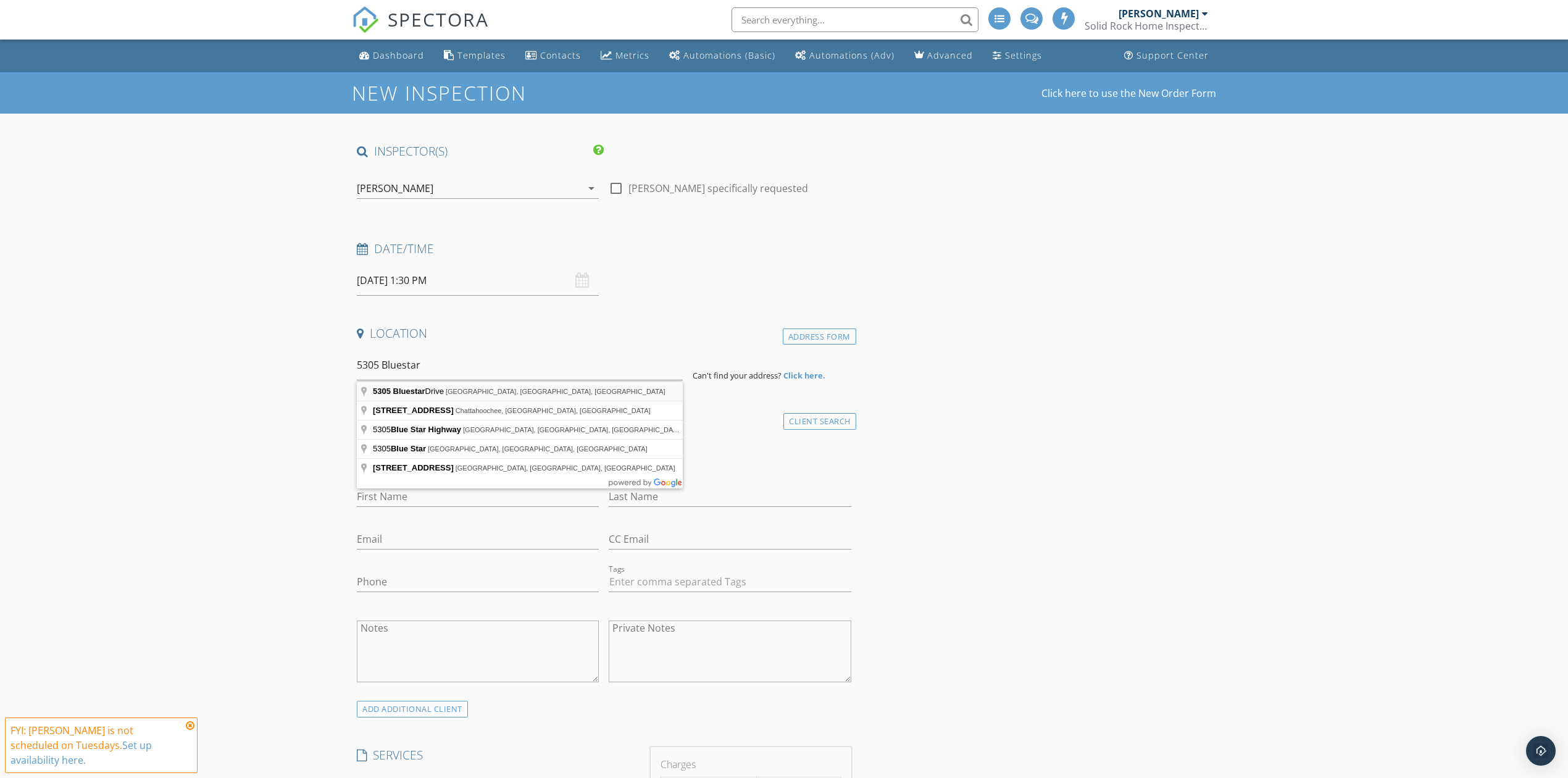
type input "[STREET_ADDRESS]"
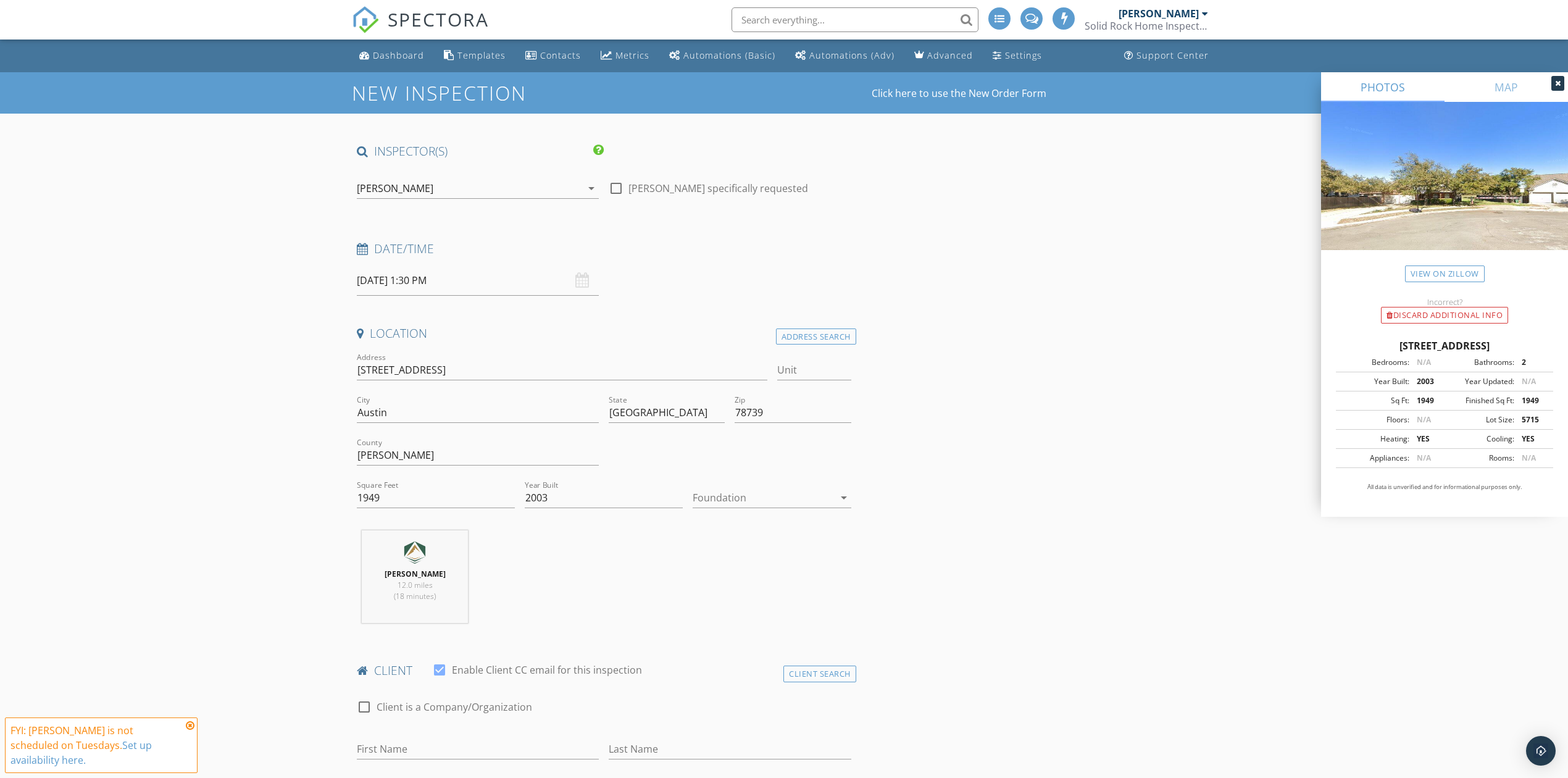
click at [759, 488] on div at bounding box center [763, 498] width 141 height 20
click at [727, 566] on div "Slab" at bounding box center [772, 563] width 138 height 15
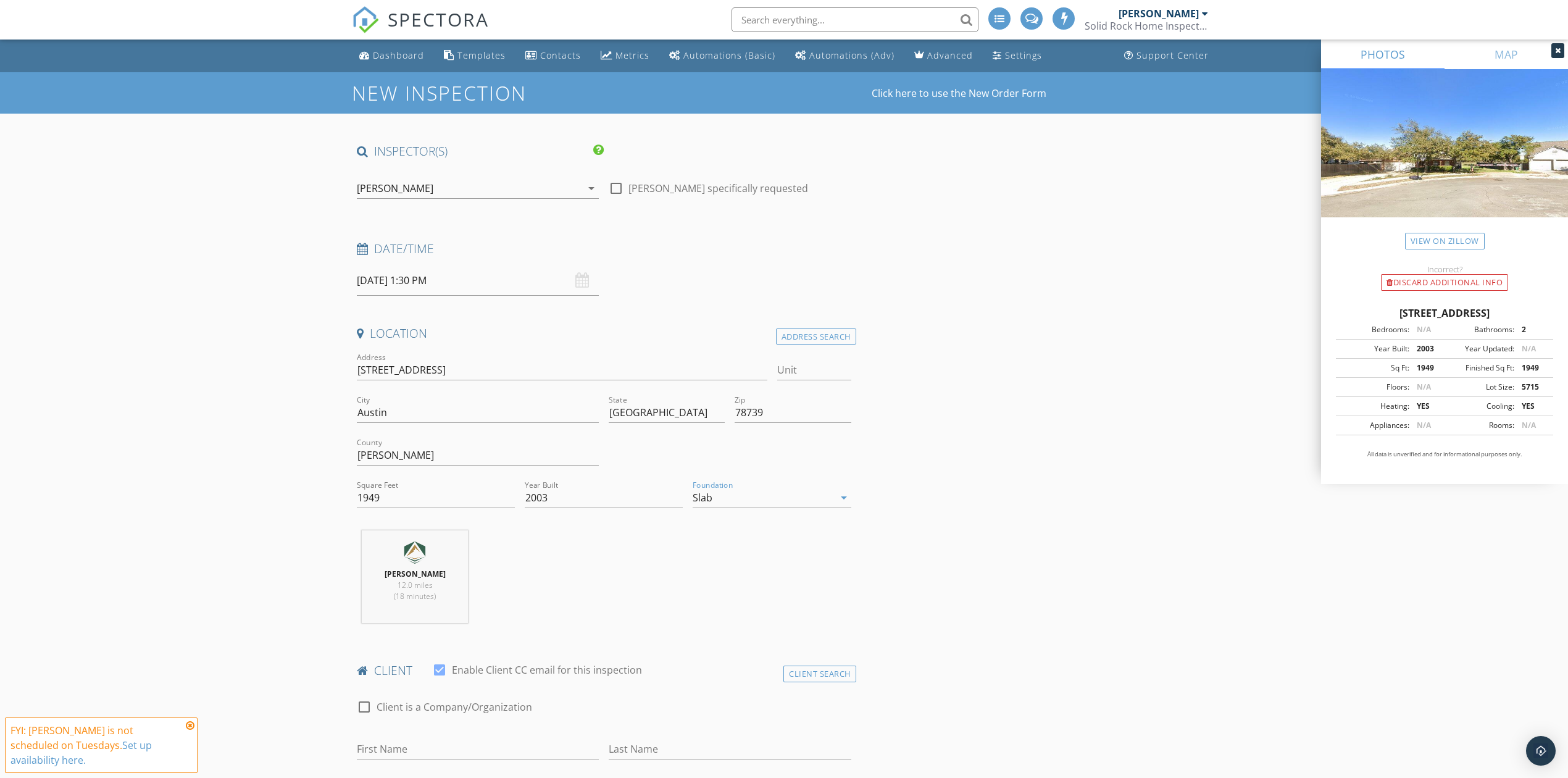
scroll to position [329, 0]
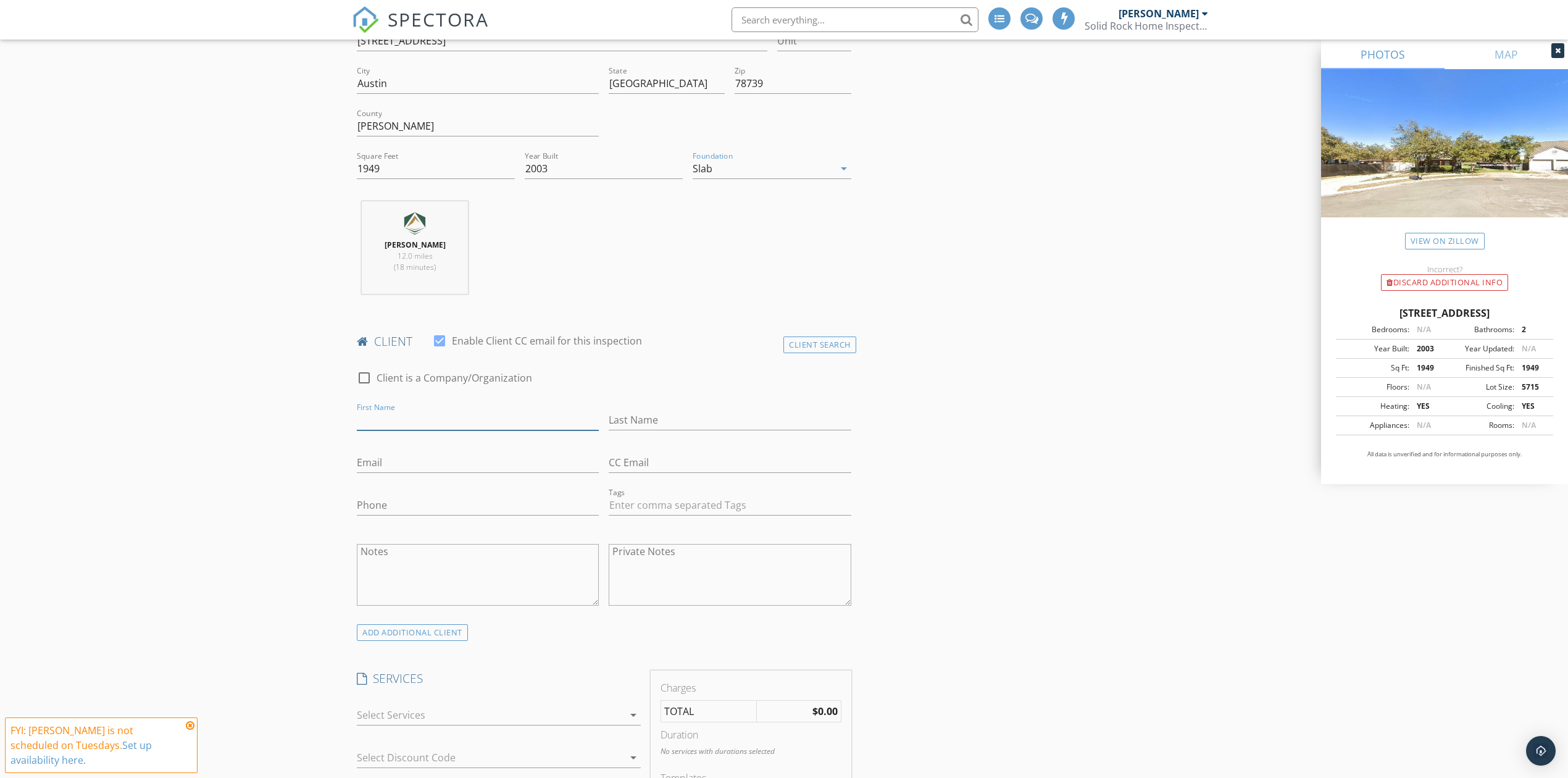
click at [469, 416] on input "First Name" at bounding box center [478, 421] width 242 height 21
type input "[PERSON_NAME]"
type input "Arguijo"
type input "anthony.arguijo@gmail.com"
type input "512-298-7433"
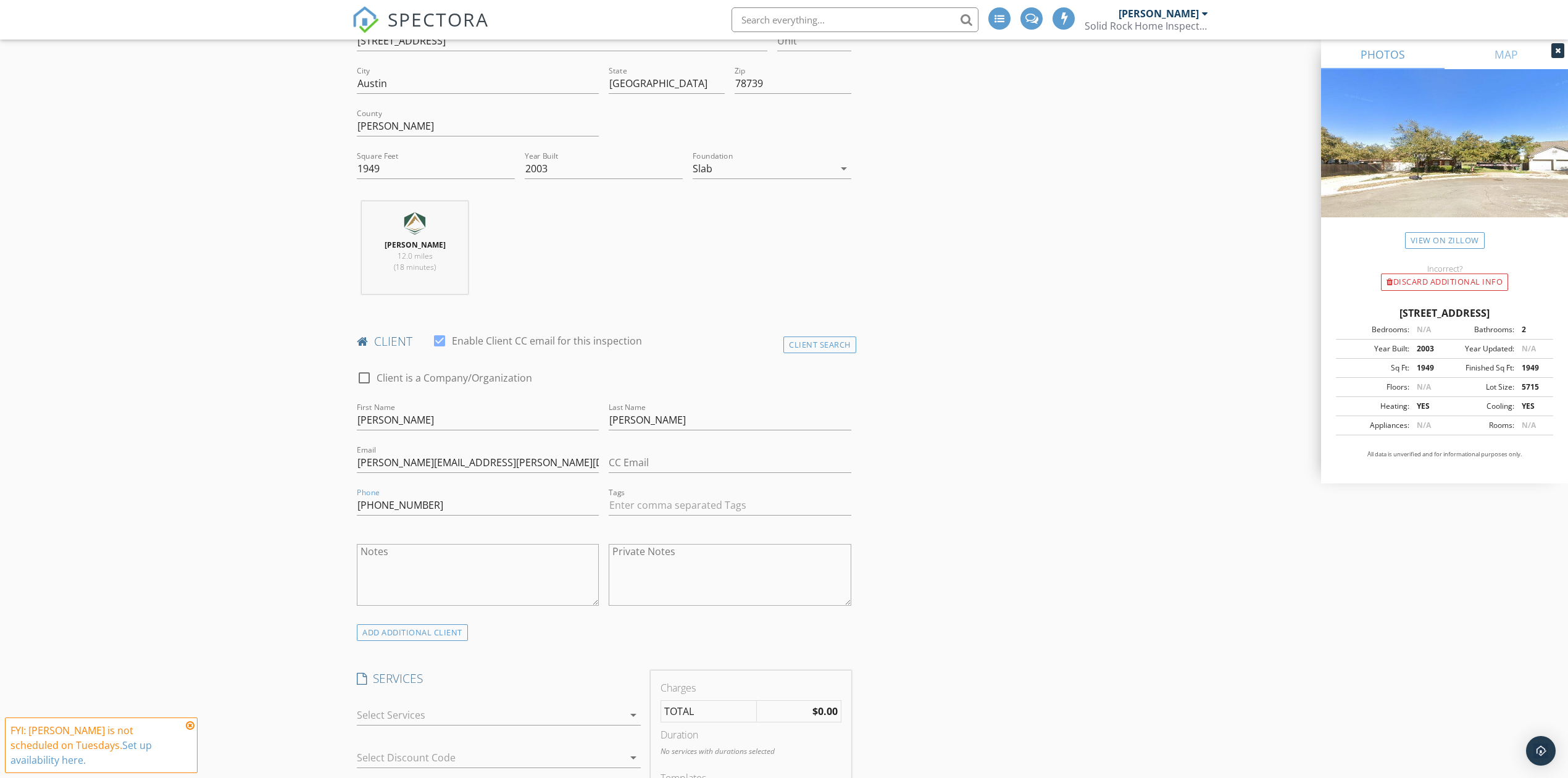
click at [377, 719] on div at bounding box center [490, 715] width 267 height 20
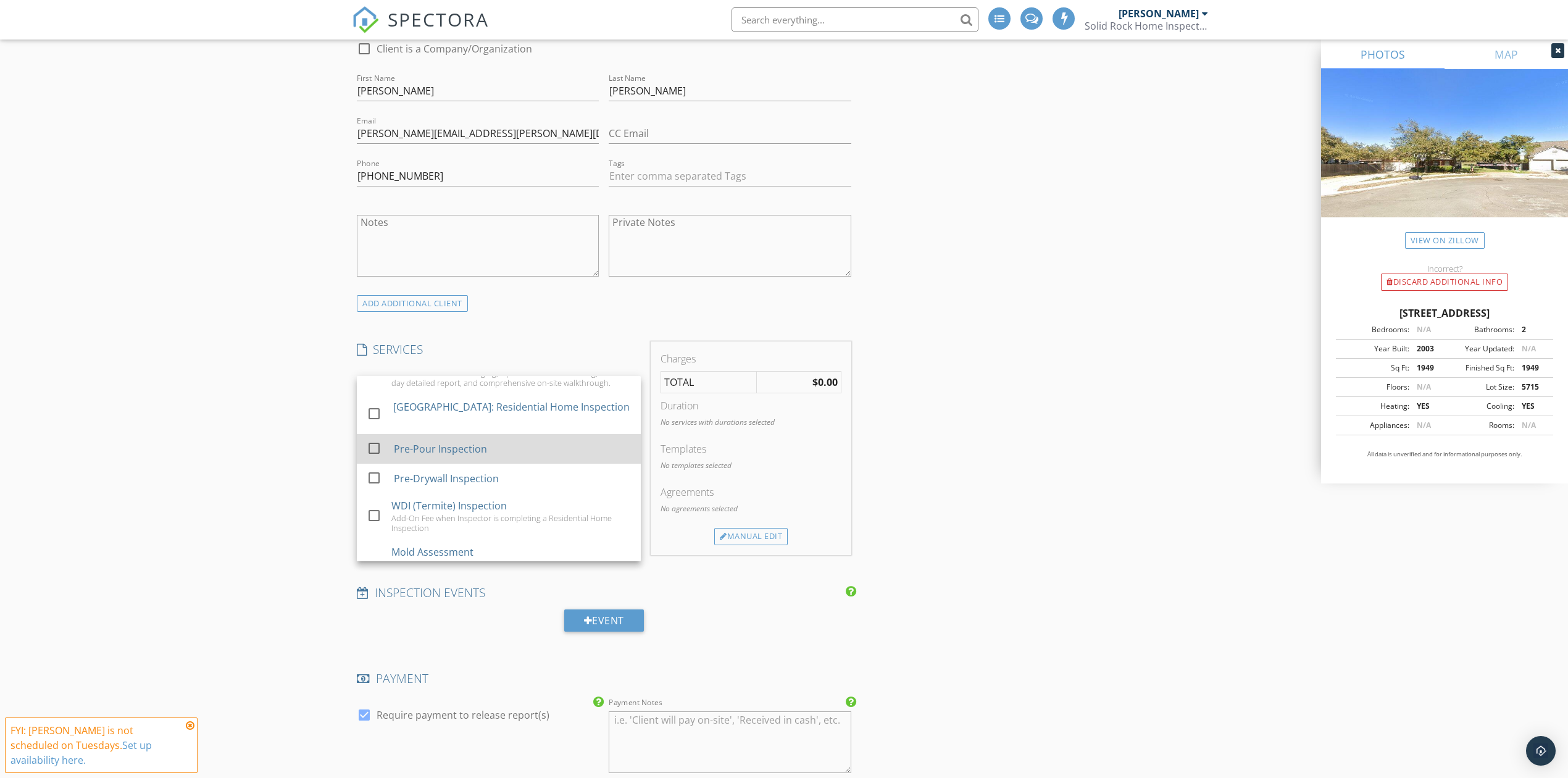
scroll to position [82, 0]
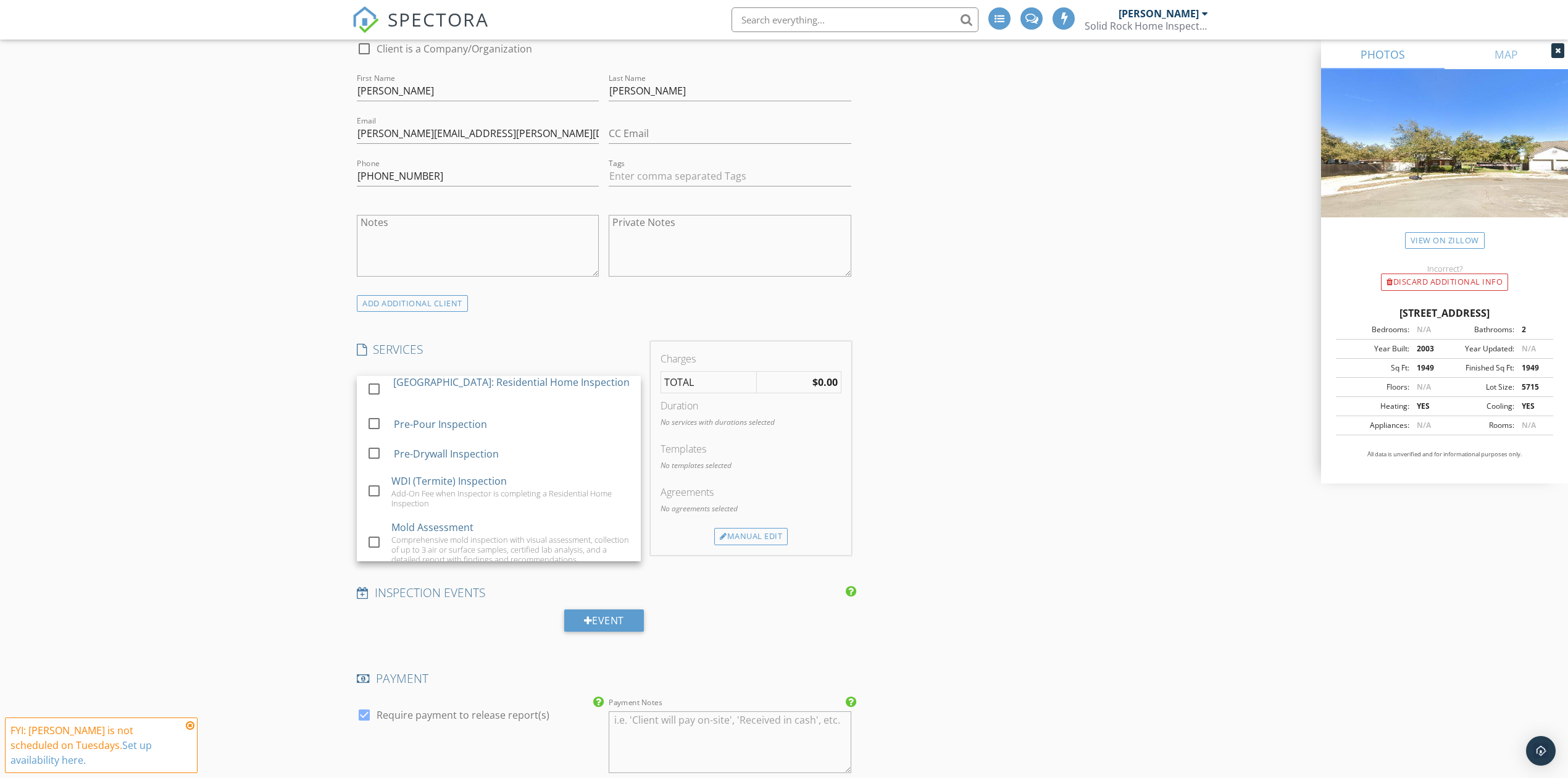
click at [270, 438] on div "New Inspection Click here to use the New Order Form INSPECTOR(S) check_box Chri…" at bounding box center [784, 658] width 1568 height 2490
click at [394, 388] on div at bounding box center [490, 386] width 267 height 20
click at [255, 419] on div "New Inspection Click here to use the New Order Form INSPECTOR(S) check_box Chri…" at bounding box center [784, 658] width 1568 height 2490
click at [762, 537] on div "Manual Edit" at bounding box center [751, 537] width 73 height 17
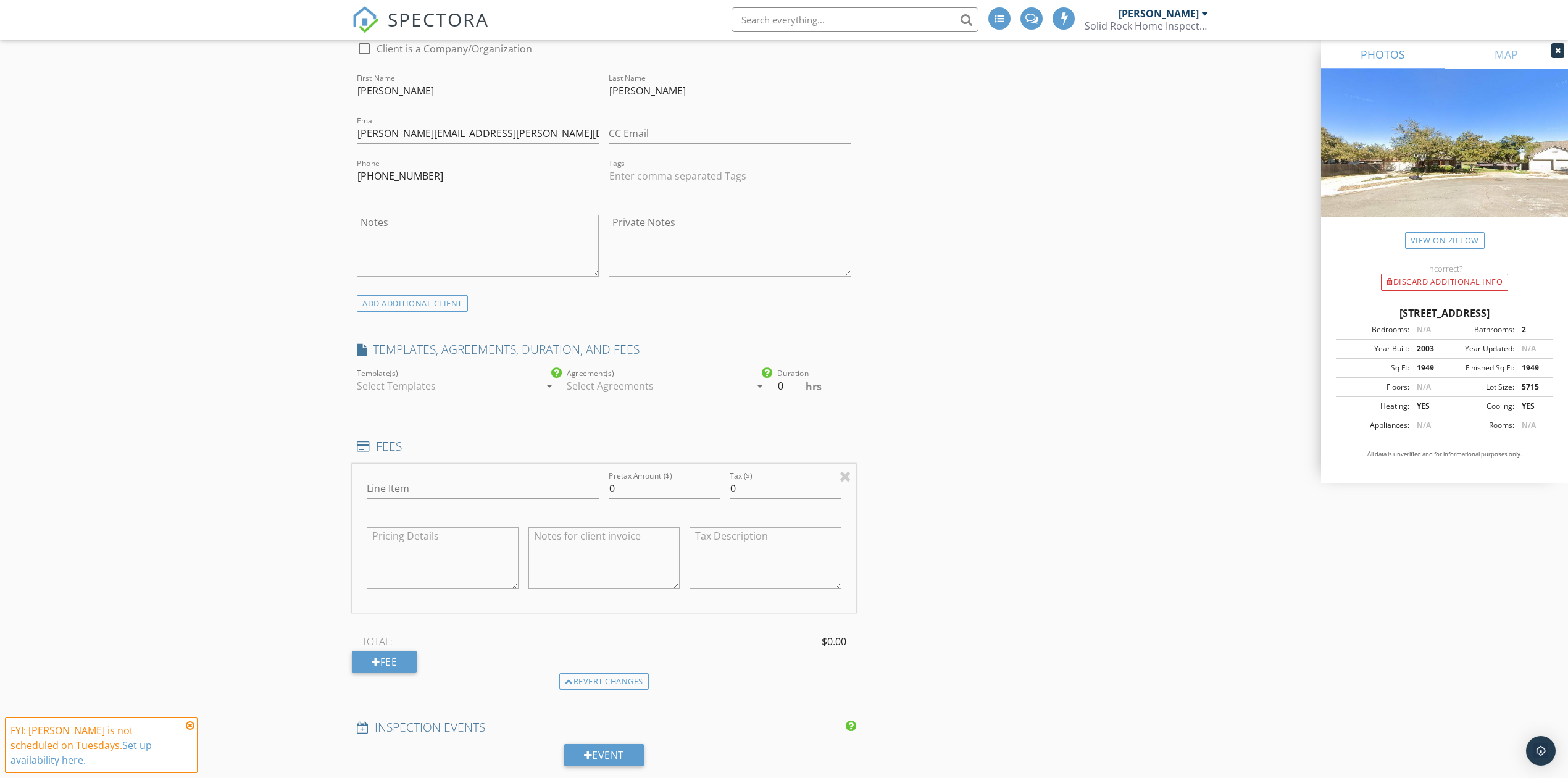
click at [446, 386] on div at bounding box center [449, 386] width 183 height 20
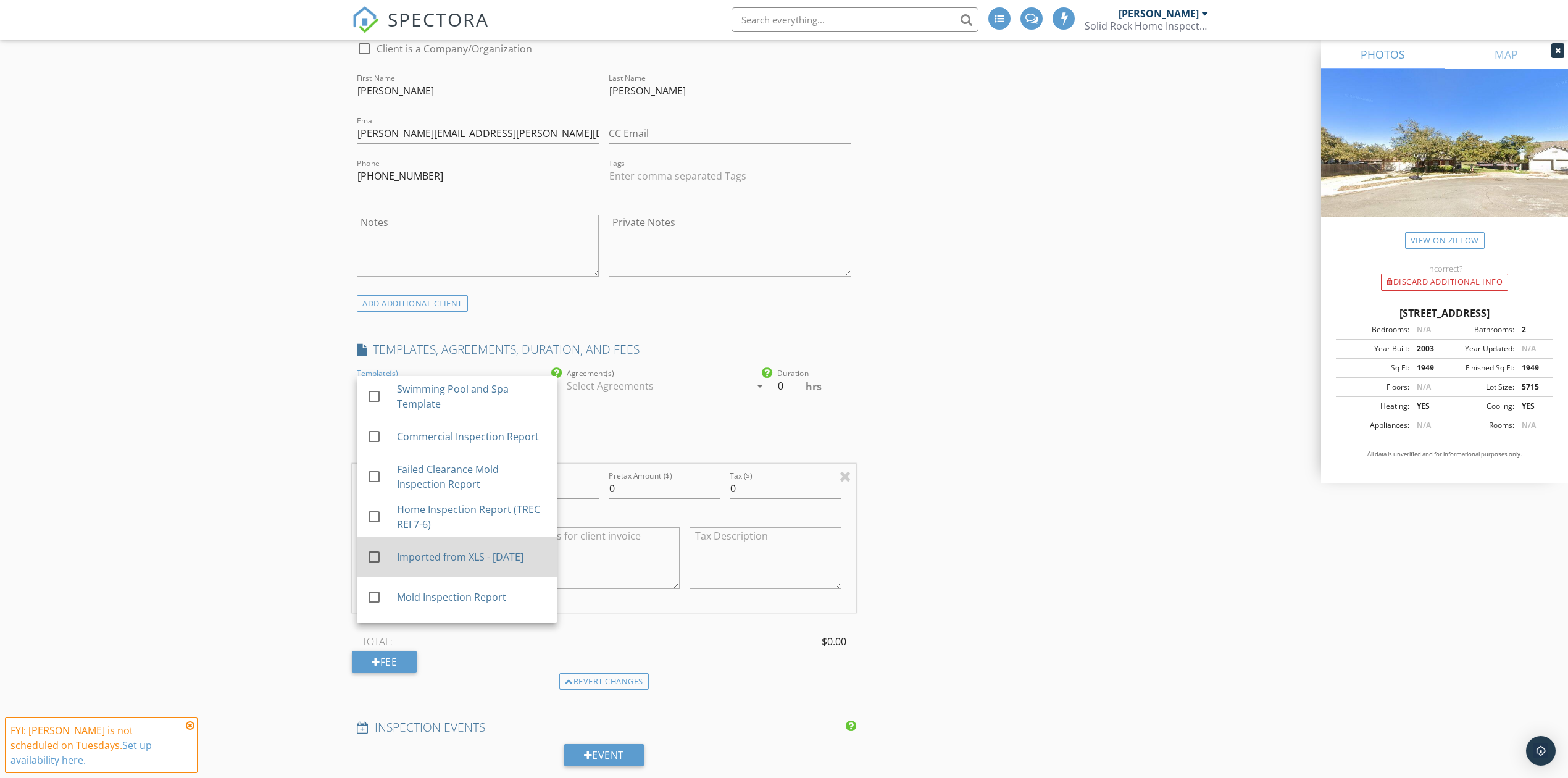
scroll to position [82, 0]
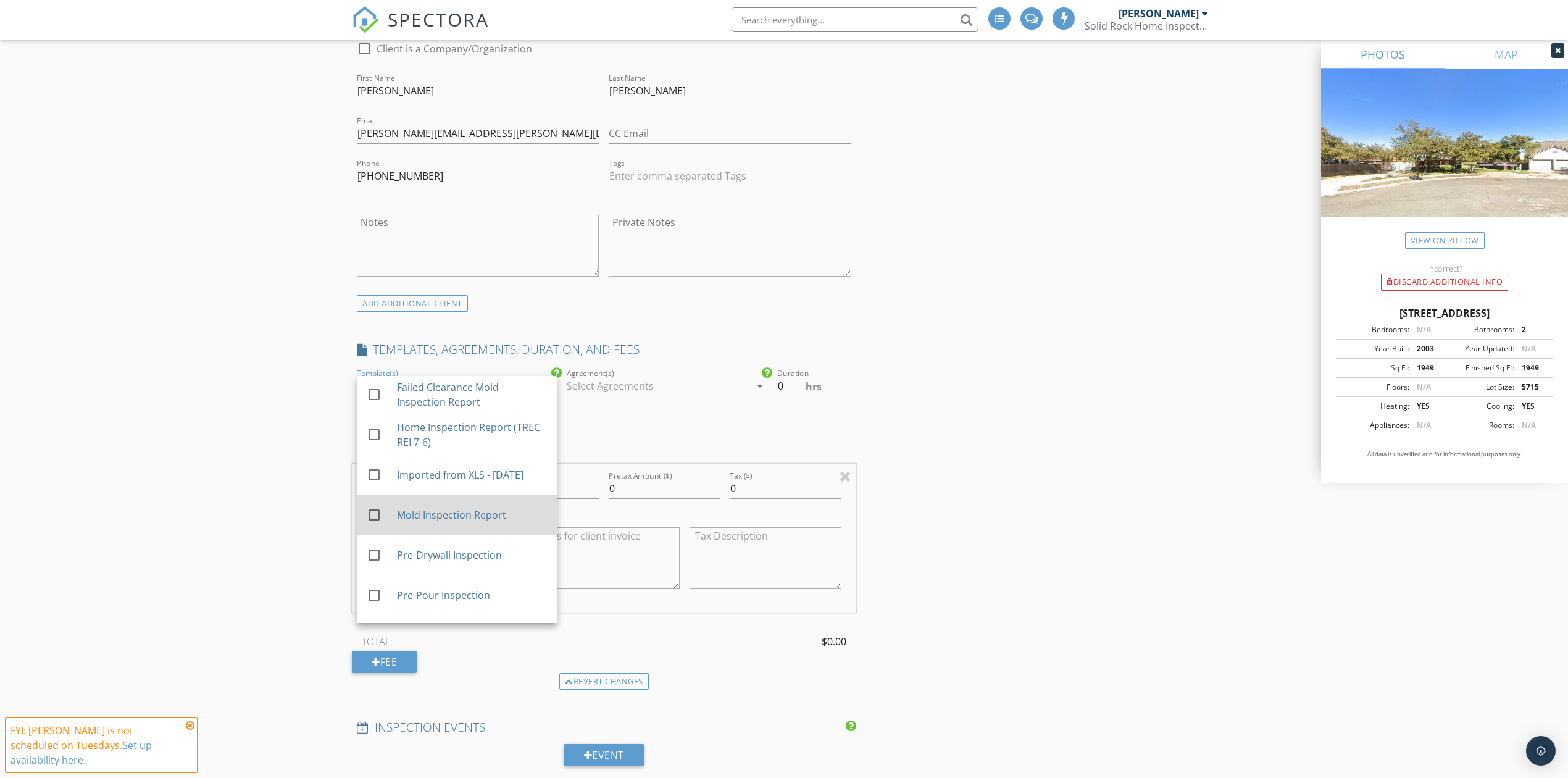
click at [383, 516] on div at bounding box center [374, 515] width 21 height 21
click at [637, 389] on div at bounding box center [658, 386] width 183 height 20
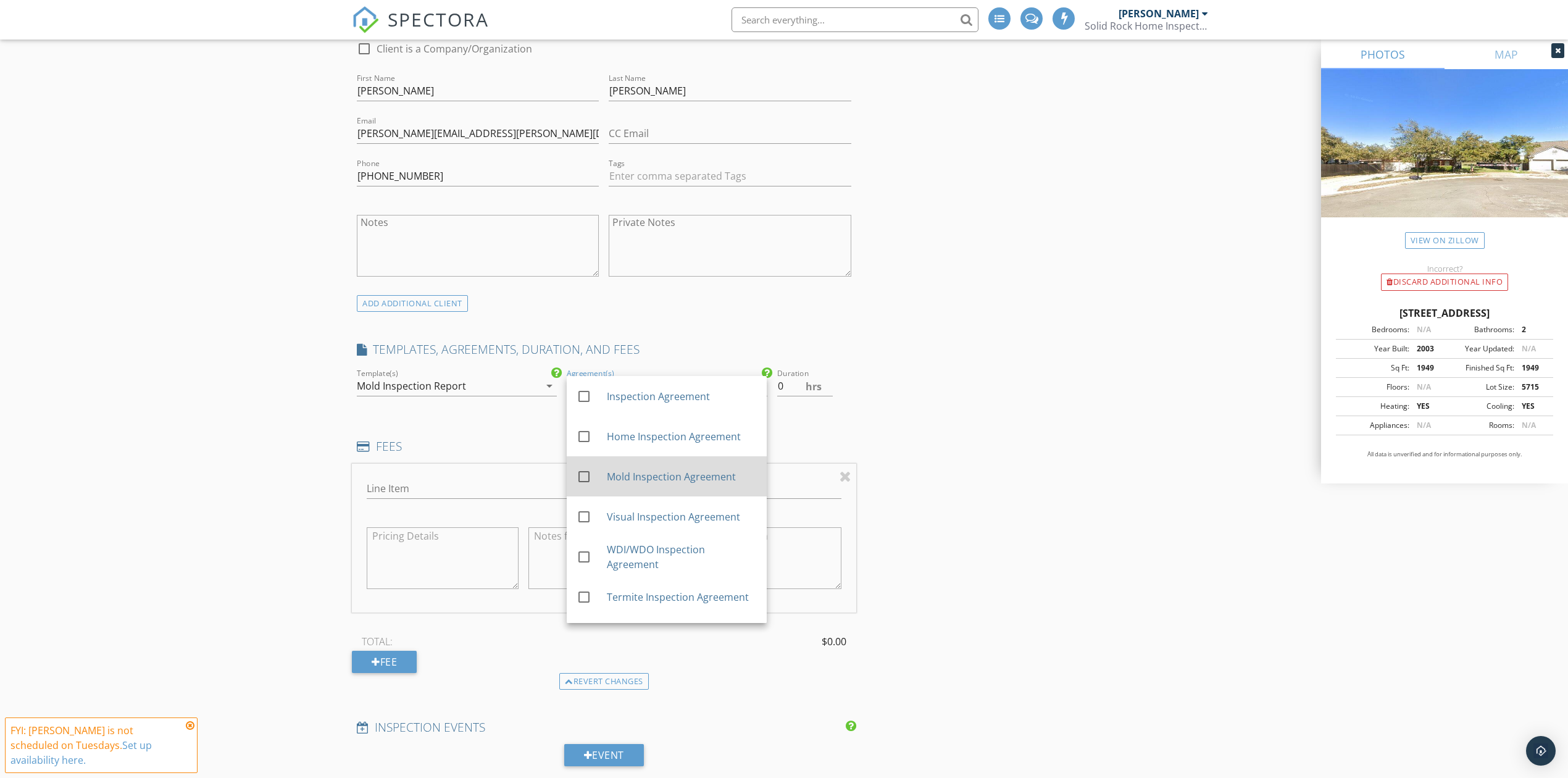
click at [643, 482] on div "Mold Inspection Agreement" at bounding box center [682, 476] width 150 height 15
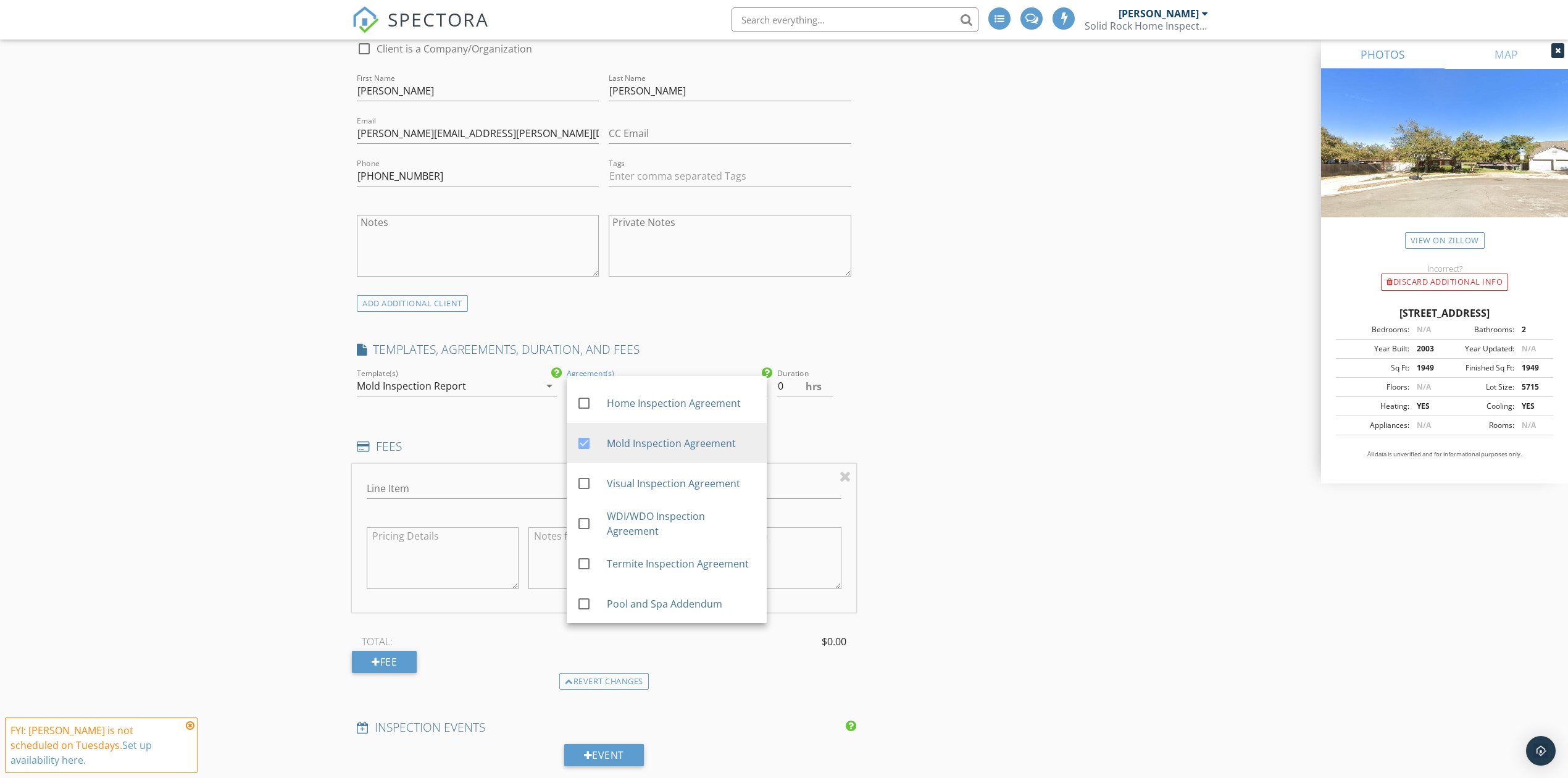
click at [922, 416] on div "INSPECTOR(S) check_box Chris Stevens PRIMARY check_box_outline_blank Jimmy Cann…" at bounding box center [784, 746] width 865 height 2525
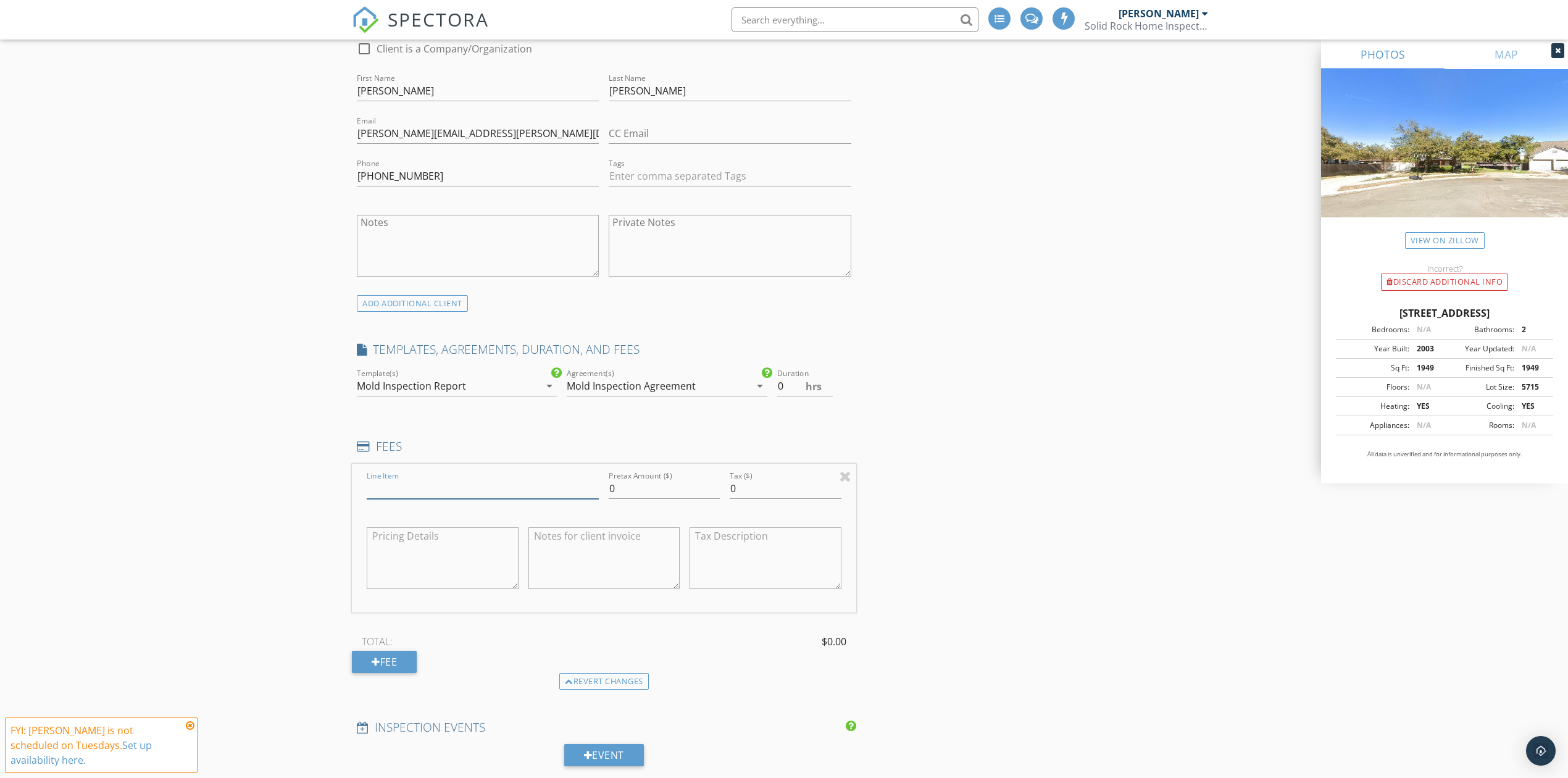
drag, startPoint x: 420, startPoint y: 485, endPoint x: 435, endPoint y: 502, distance: 22.7
click at [420, 485] on input "Line Item" at bounding box center [483, 489] width 232 height 21
drag, startPoint x: 467, startPoint y: 492, endPoint x: 394, endPoint y: 491, distance: 73.0
click at [394, 491] on input "Mold Inspection" at bounding box center [483, 489] width 232 height 21
type input "Mold Assessment Inspection"
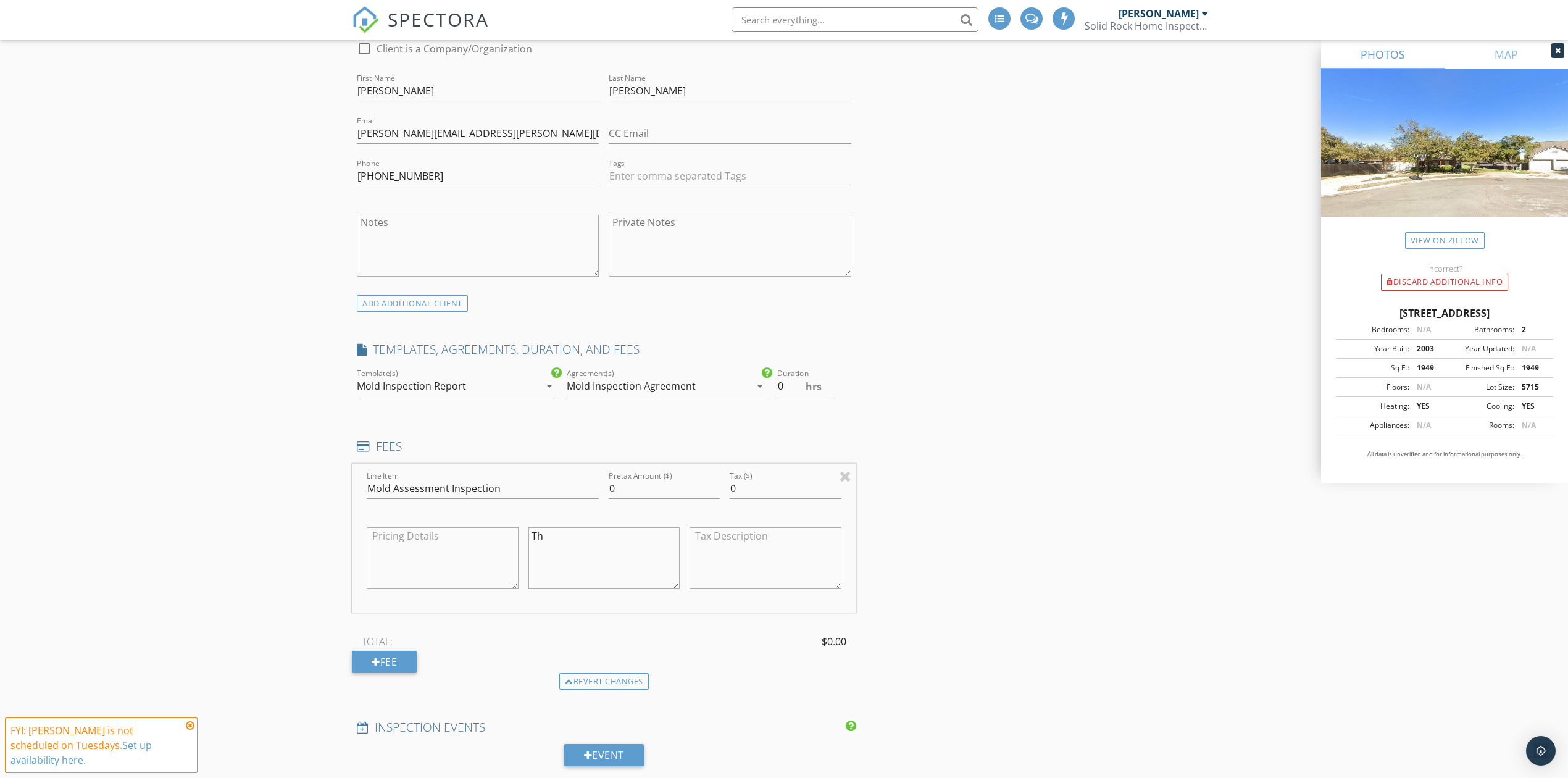
type textarea "Th"
type input "350"
type textarea "T"
type textarea "E"
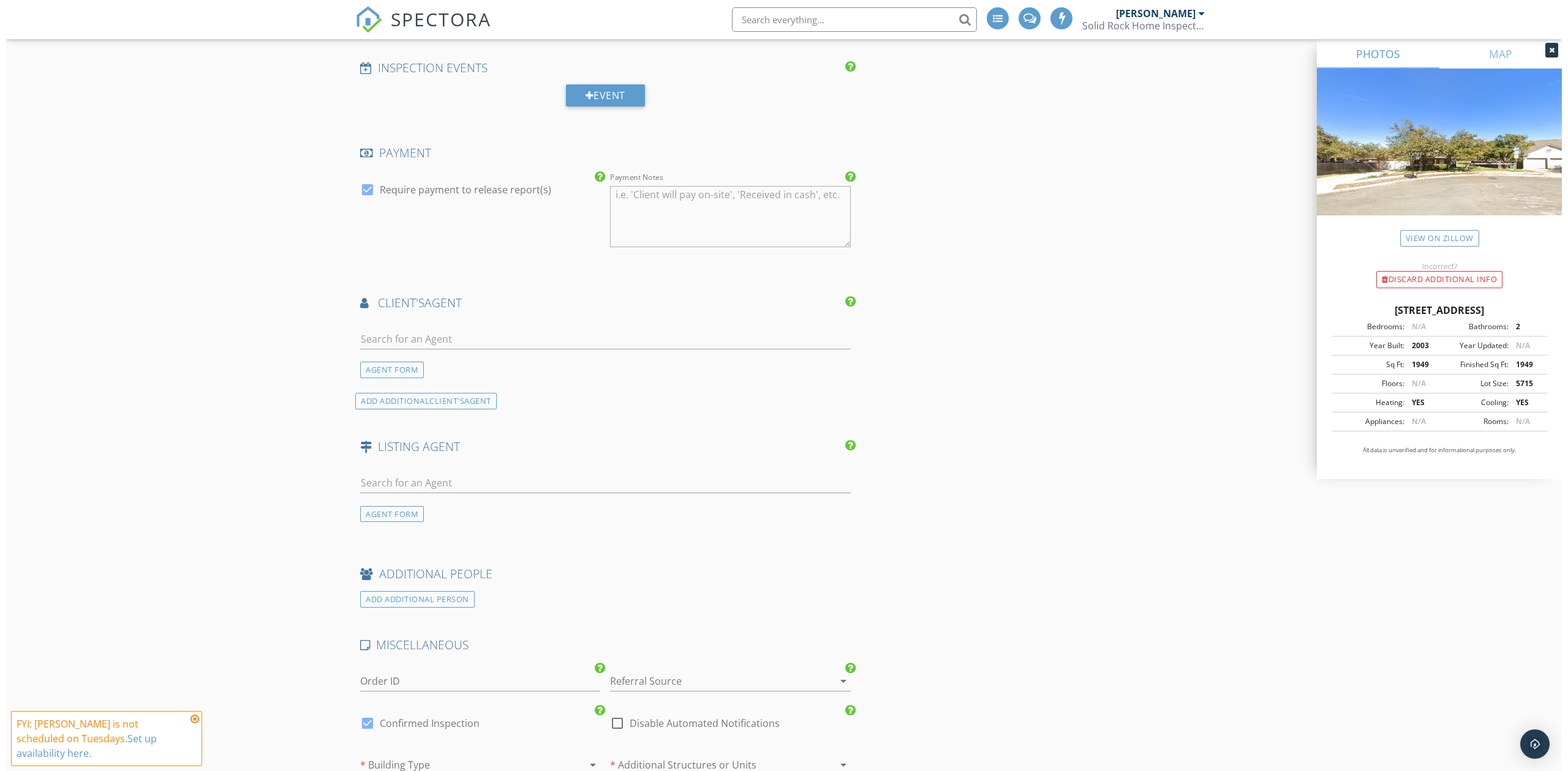
scroll to position [1908, 0]
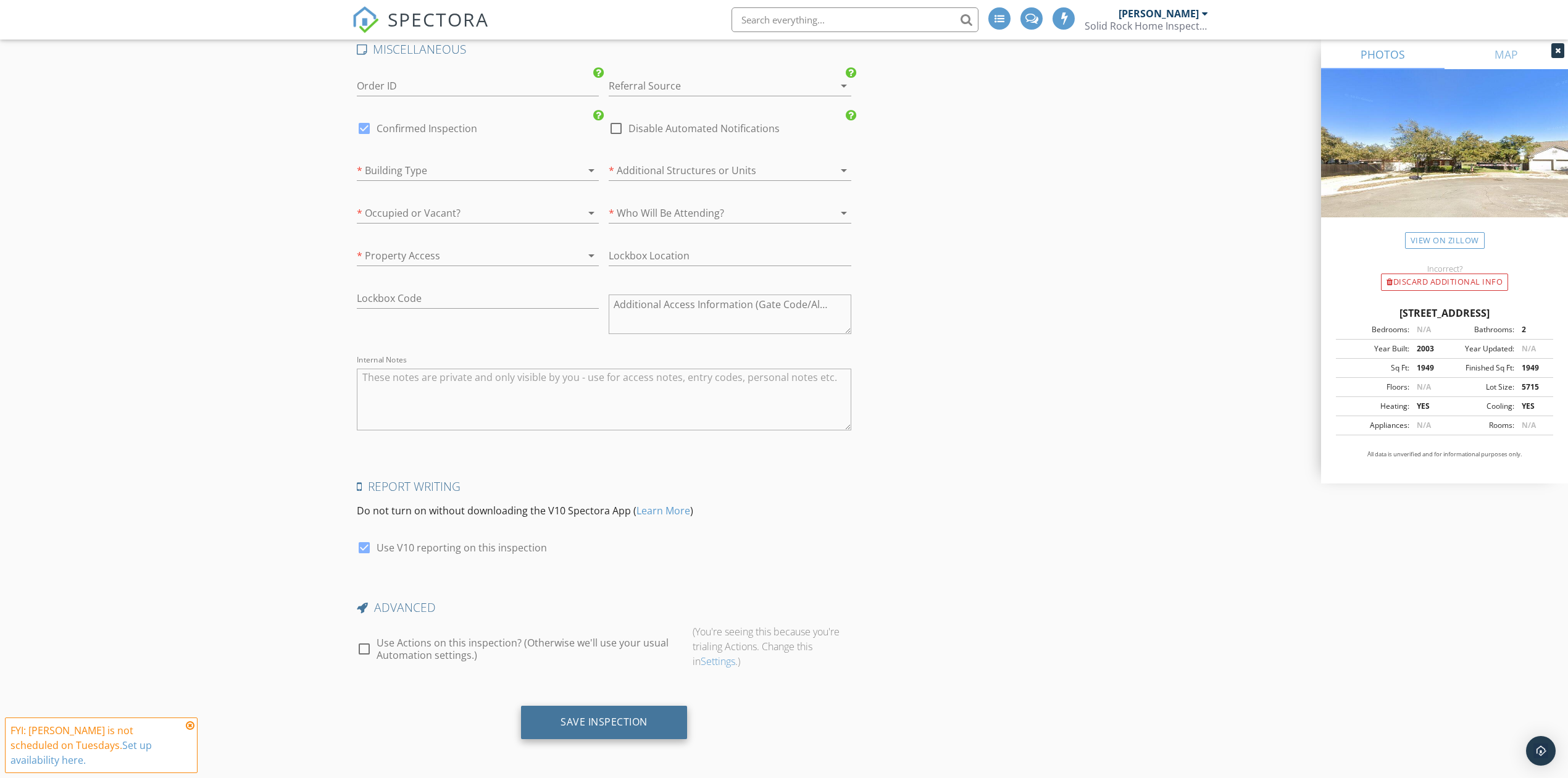
click at [580, 714] on div "Save Inspection" at bounding box center [604, 722] width 166 height 33
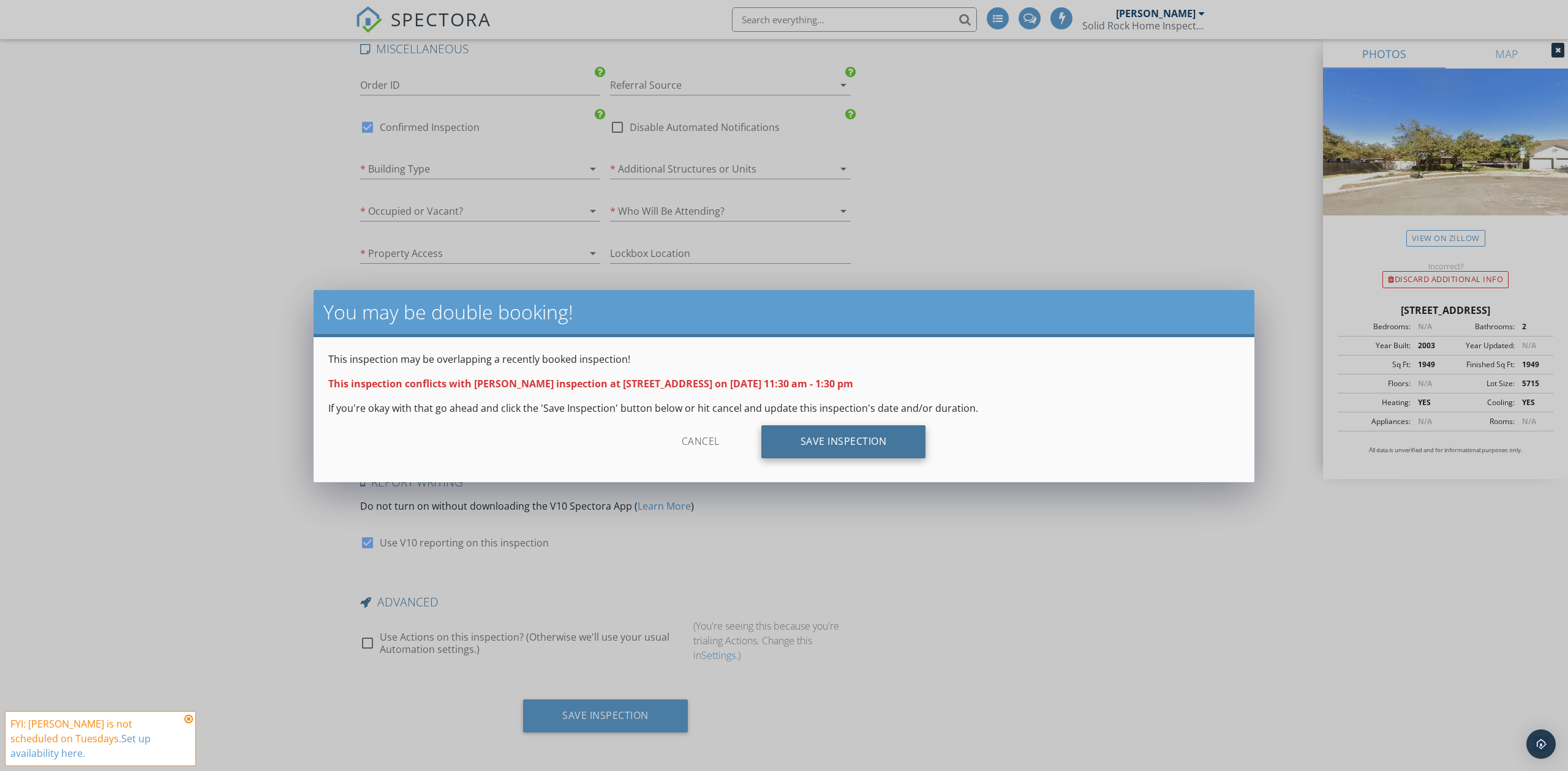
click at [854, 438] on div "Save Inspection" at bounding box center [843, 441] width 164 height 33
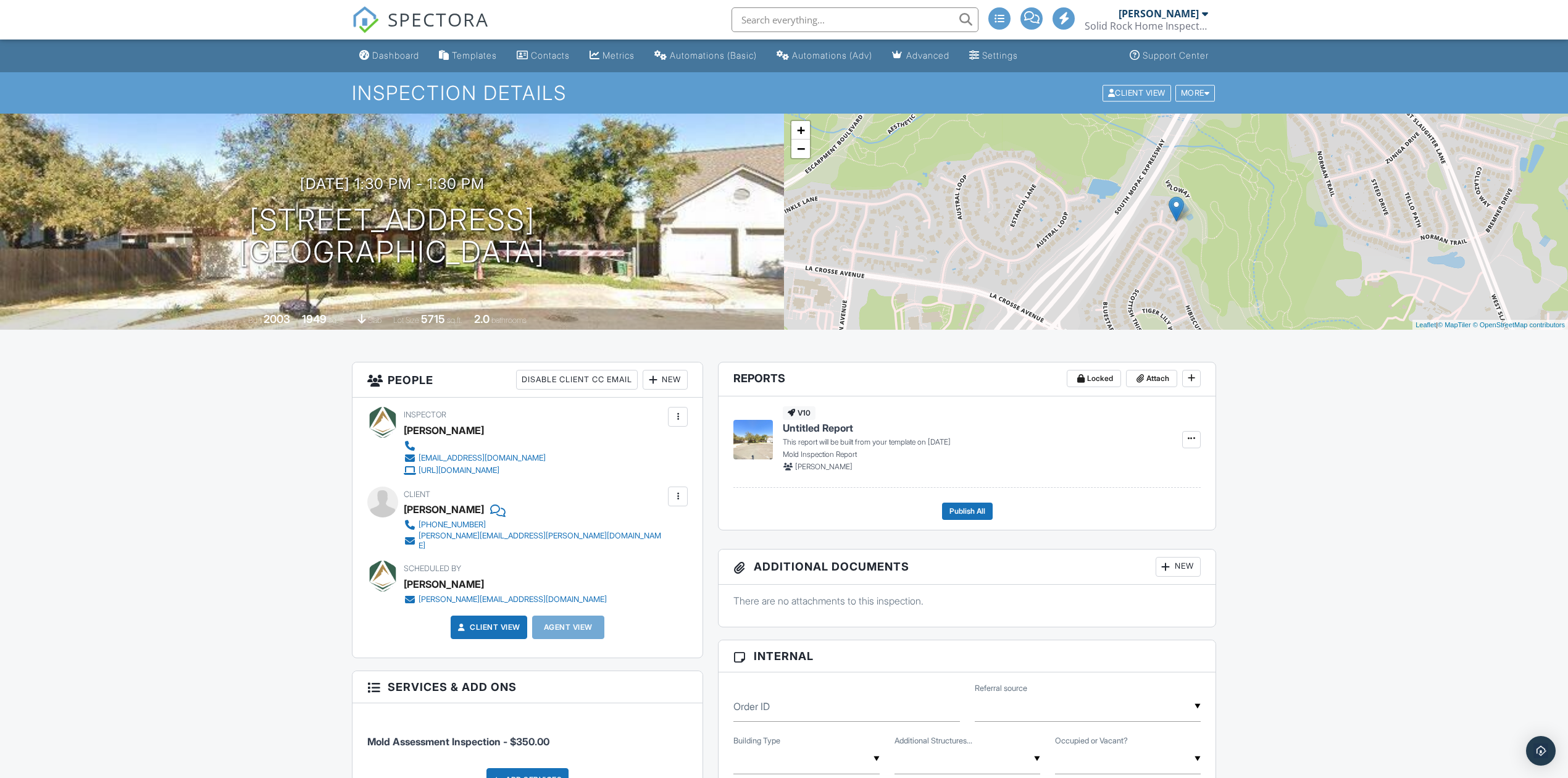
click at [415, 18] on span "SPECTORA" at bounding box center [438, 19] width 102 height 26
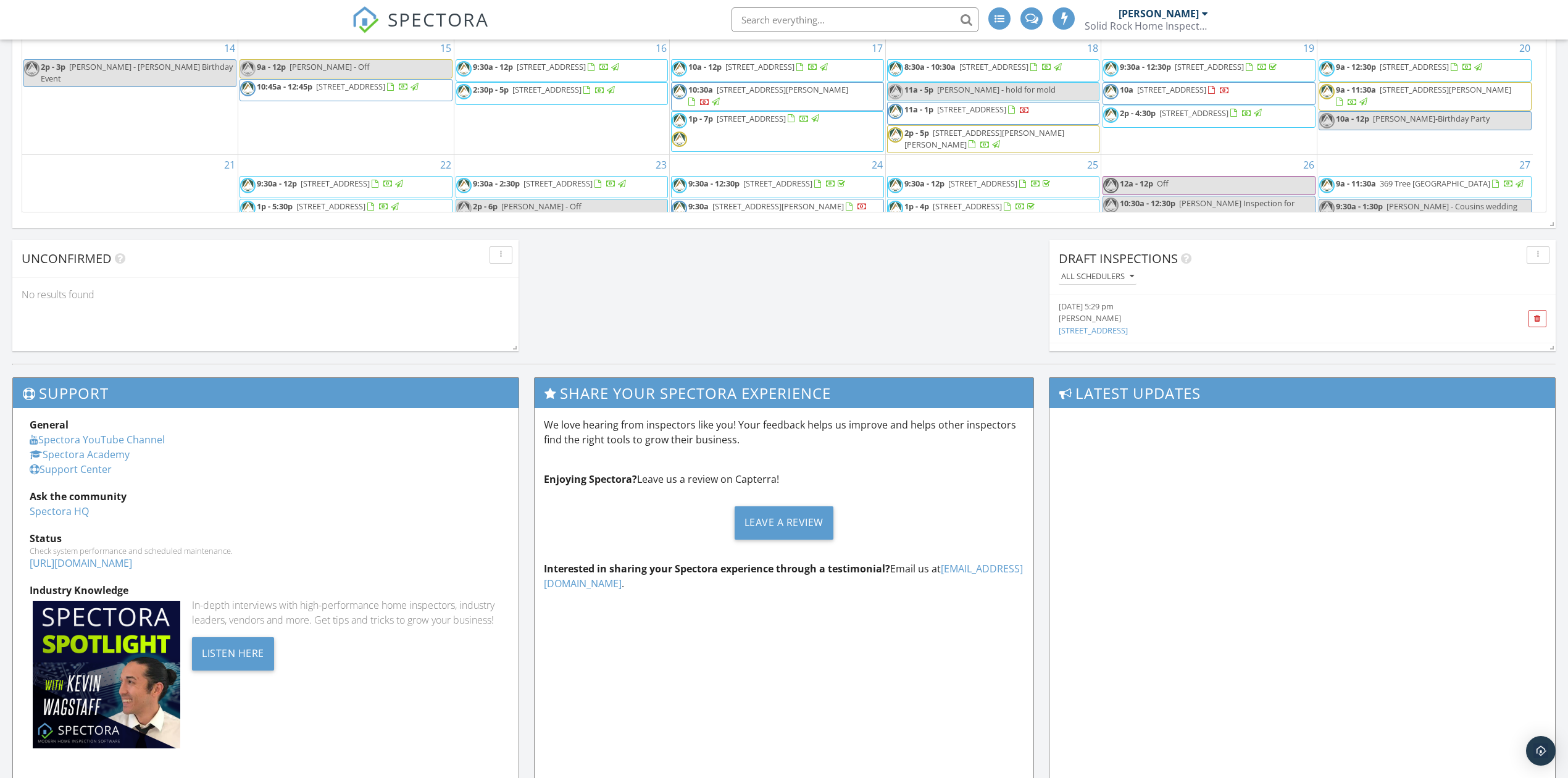
scroll to position [266, 0]
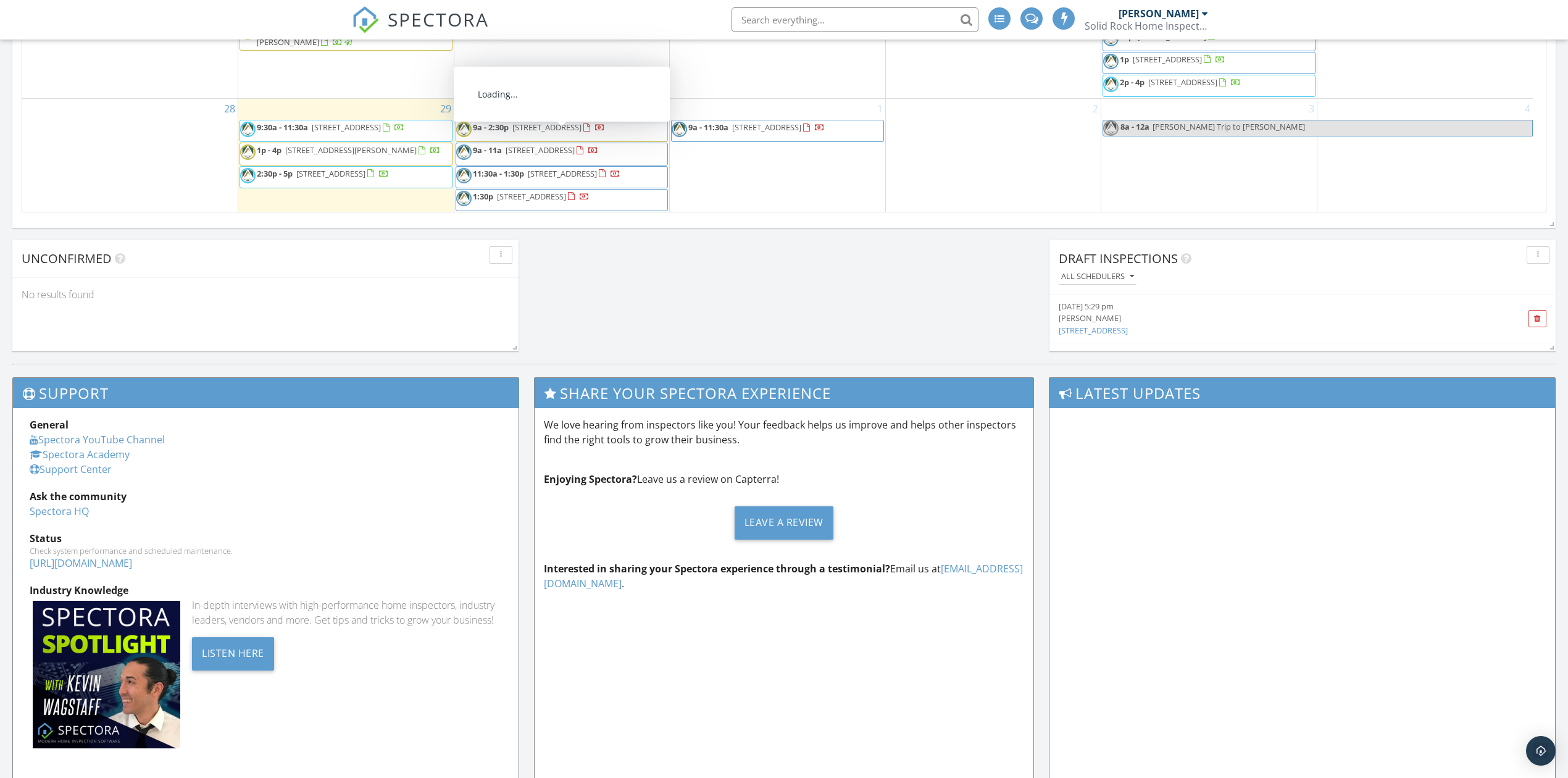
click at [604, 99] on div "30 9a - 2:30p 11704 Murano Dr , Austin 78747 9a - 11a 3300 Bee Caves Rd 290, We…" at bounding box center [562, 156] width 215 height 114
click at [170, 57] on div "21" at bounding box center [130, 17] width 215 height 162
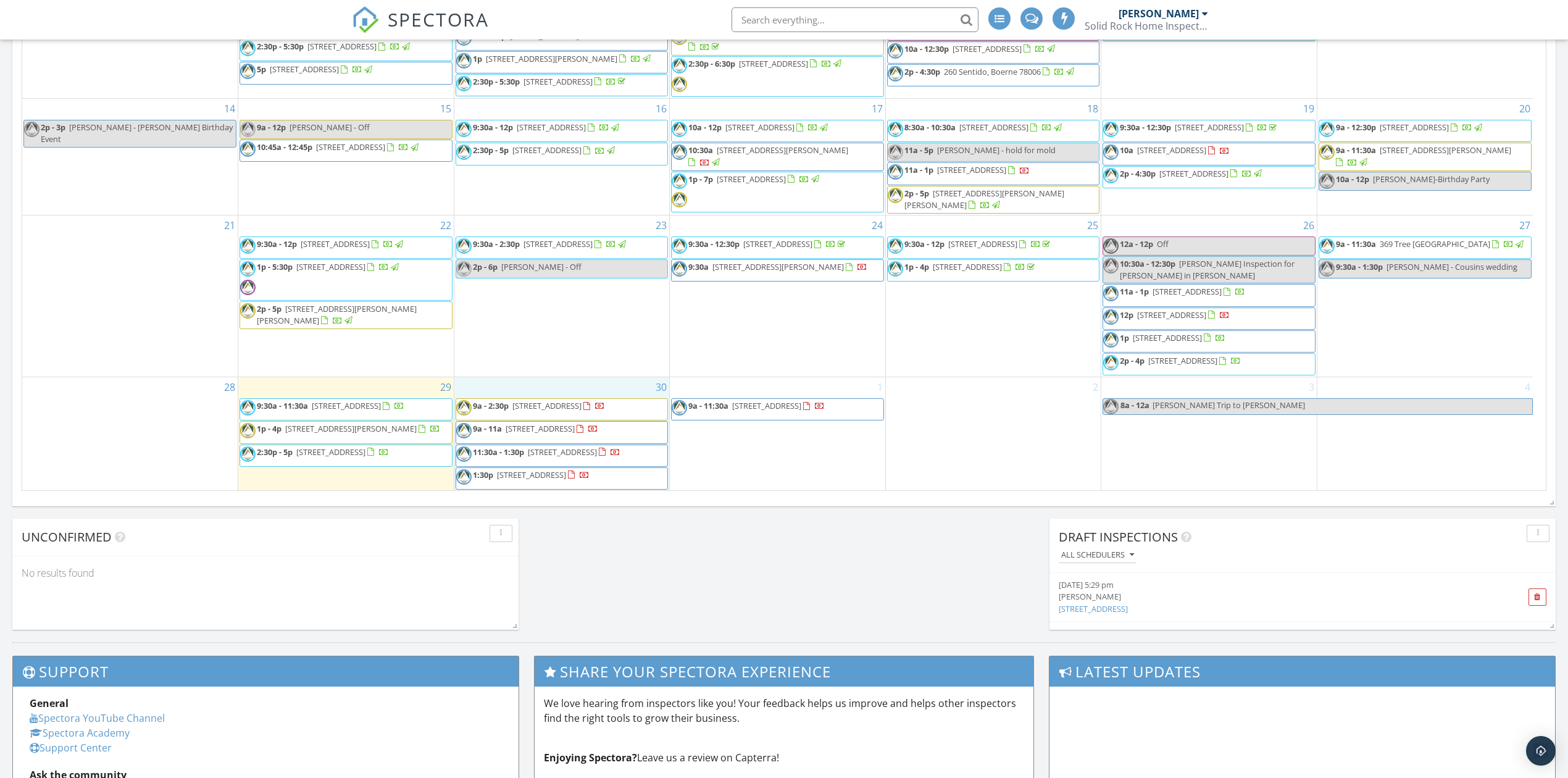
click at [574, 380] on div "30 9a - 2:30p 11704 Murano Dr , Austin 78747 9a - 11a 3300 Bee Caves Rd 290, We…" at bounding box center [562, 434] width 215 height 114
click at [547, 327] on link "Inspection" at bounding box center [561, 327] width 63 height 20
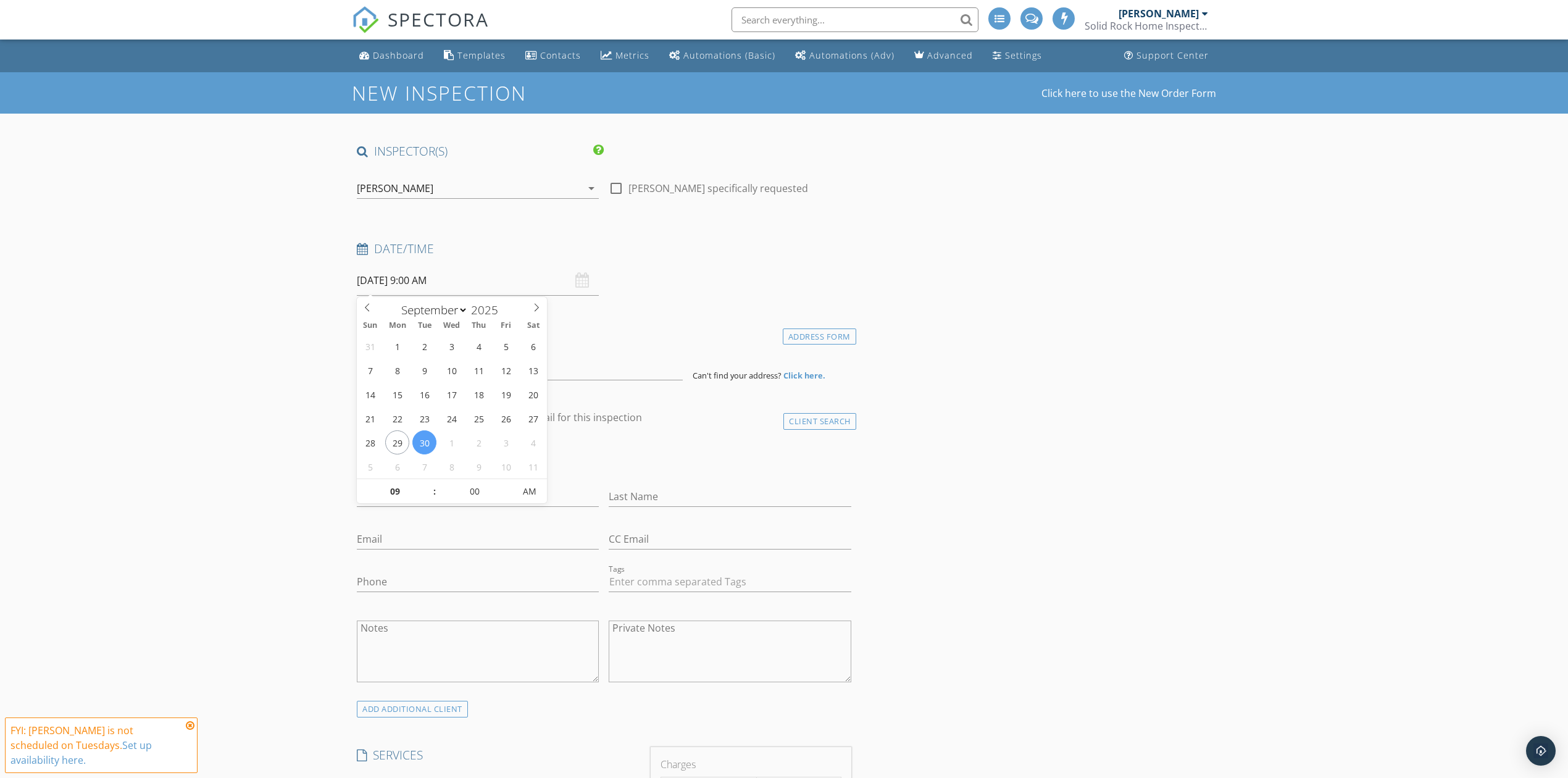
click at [404, 280] on input "[DATE] 9:00 AM" at bounding box center [478, 280] width 242 height 30
type input "05"
type input "[DATE] 5:00 PM"
click at [524, 494] on span "AM" at bounding box center [530, 492] width 34 height 25
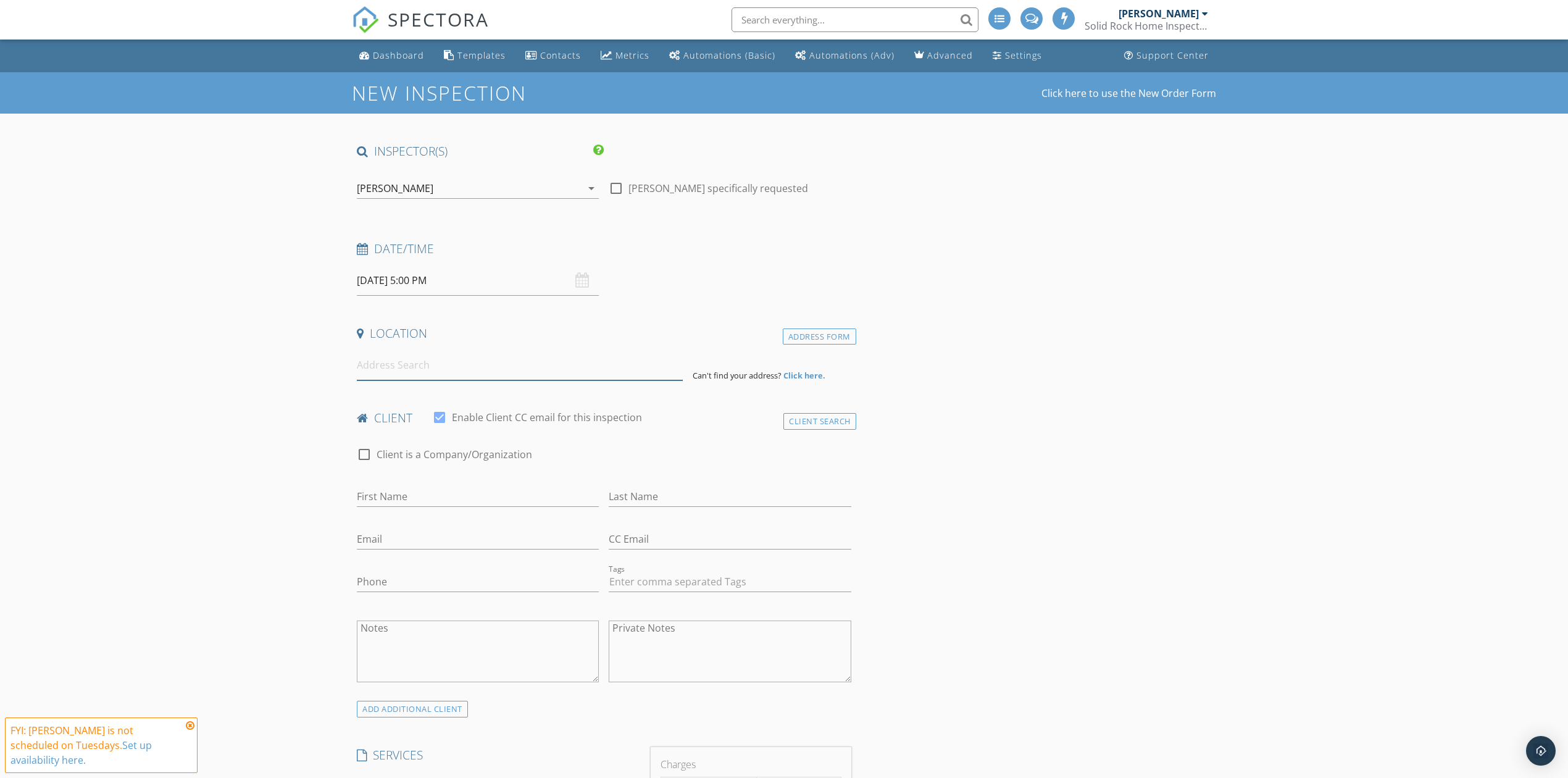
click at [375, 362] on input at bounding box center [520, 365] width 326 height 30
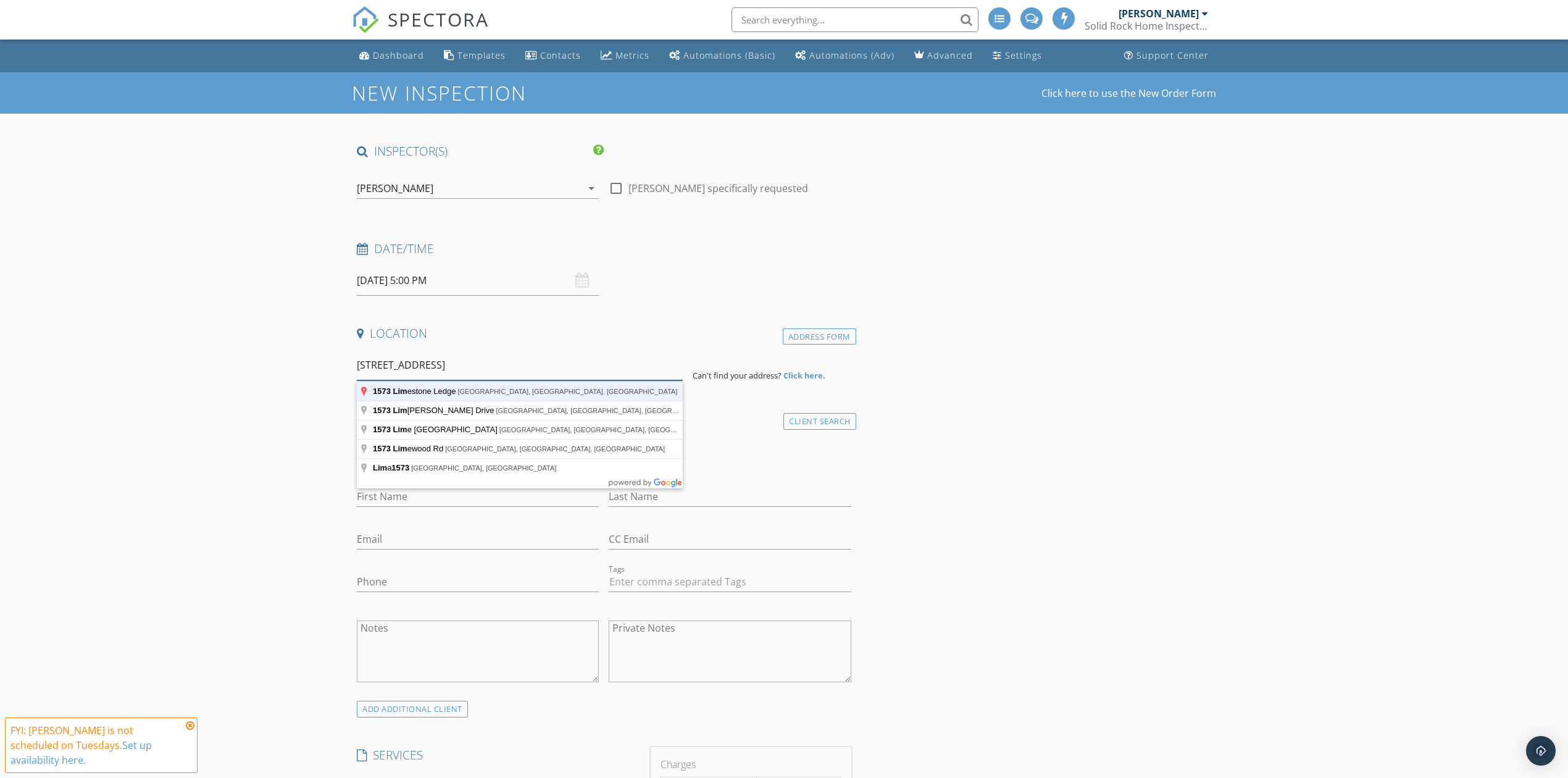
type input "1573 Limestone Ledge, Spring Branch, TX, USA"
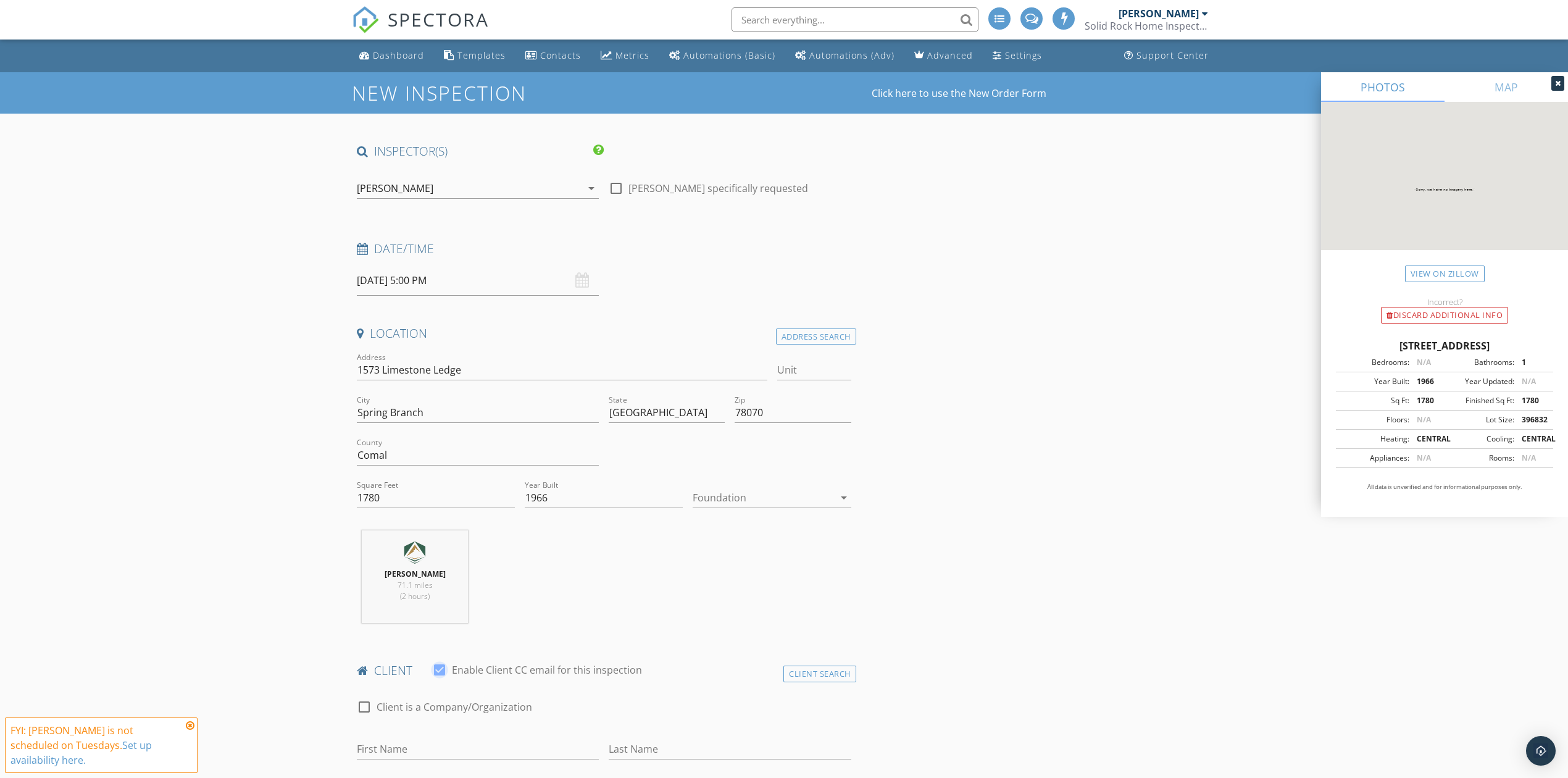
click at [734, 492] on div at bounding box center [763, 498] width 141 height 20
click at [727, 593] on div "Crawlspace" at bounding box center [772, 592] width 138 height 15
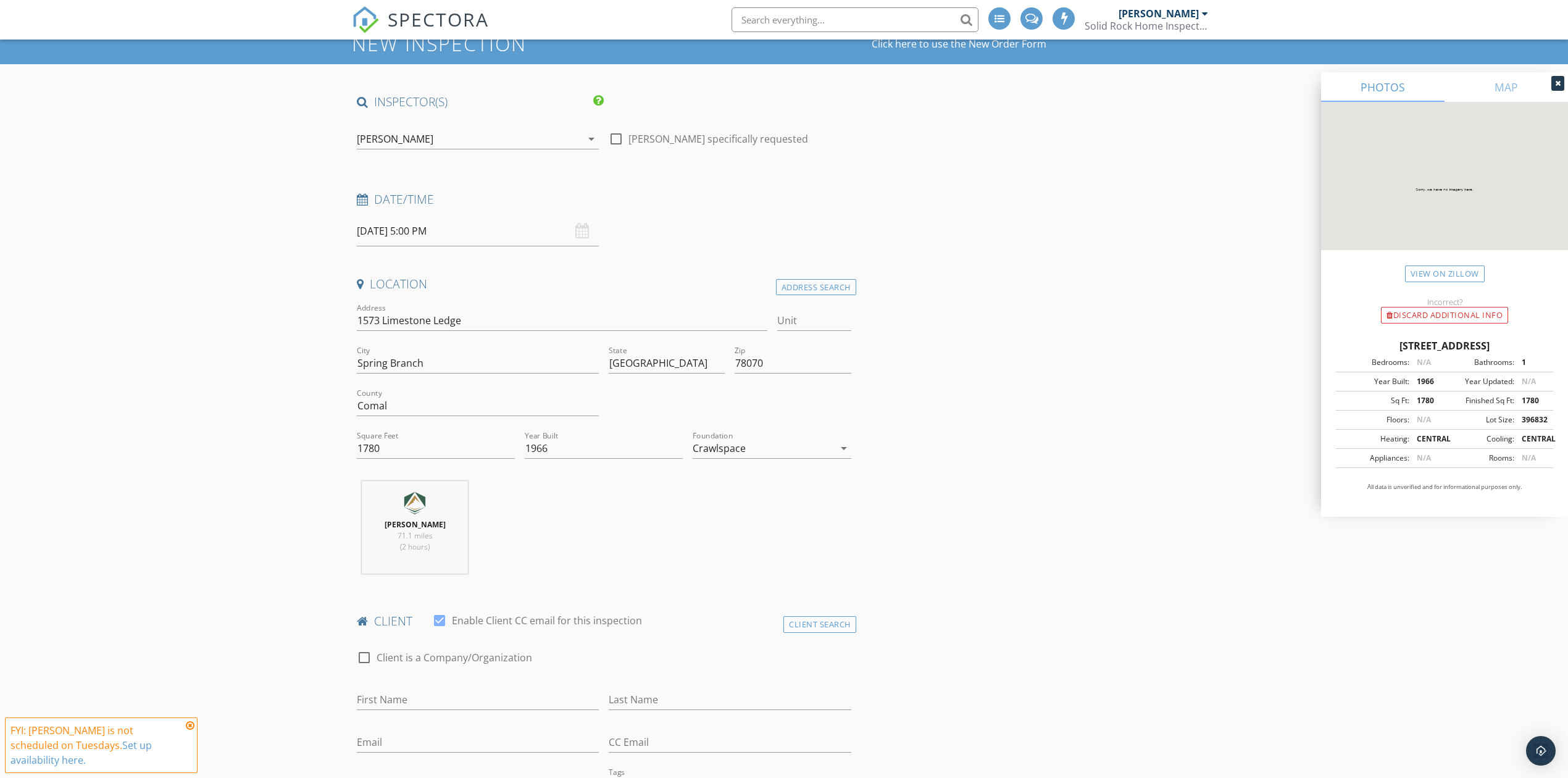
scroll to position [329, 0]
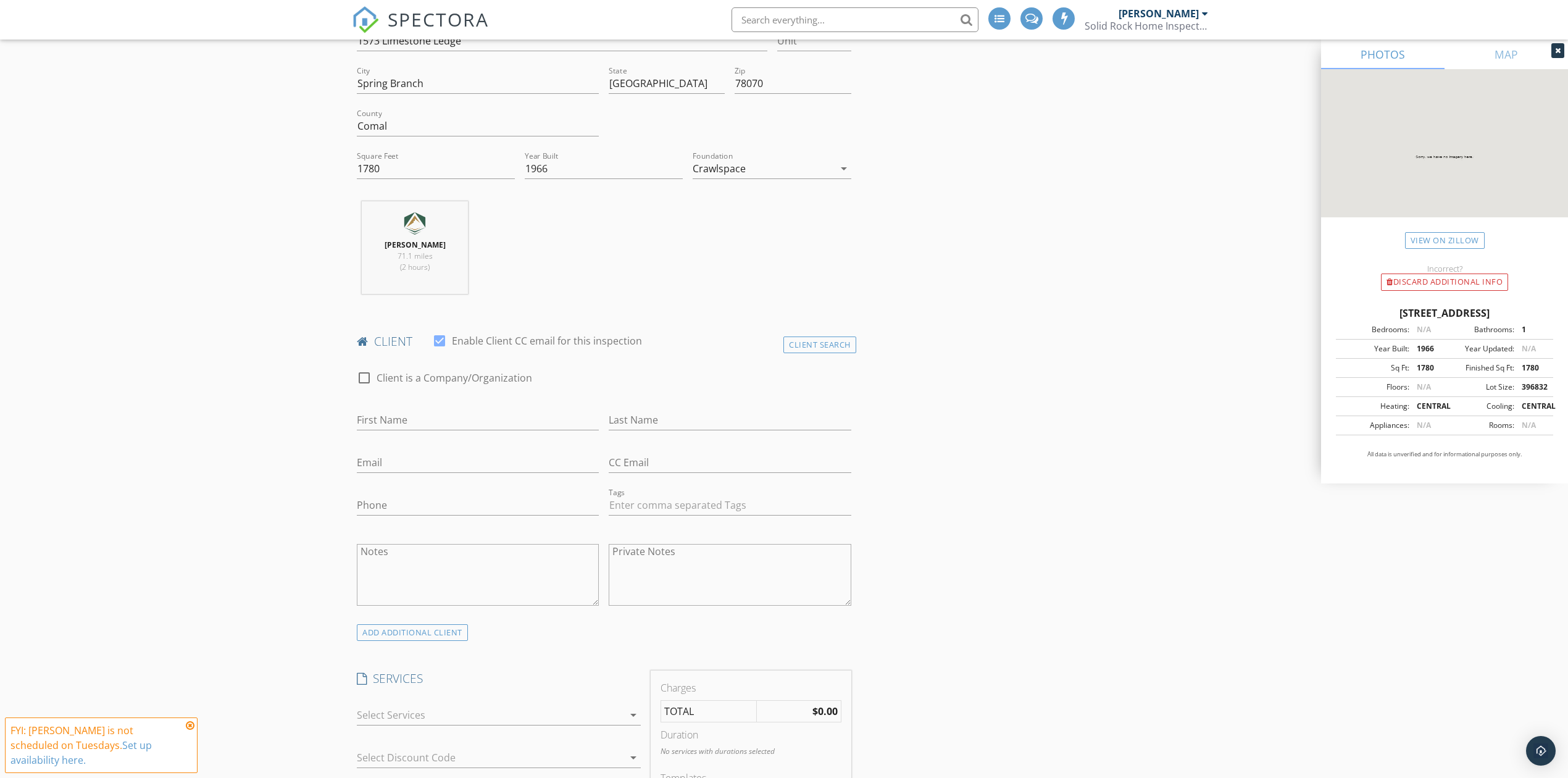
click at [361, 384] on div at bounding box center [364, 378] width 21 height 21
checkbox input "true"
click at [398, 416] on input "Enable Client CC email for this inspection" at bounding box center [604, 421] width 495 height 21
type input "Bistro Builders of Texas, LLC"
type input "amy@smartcommsys.com"
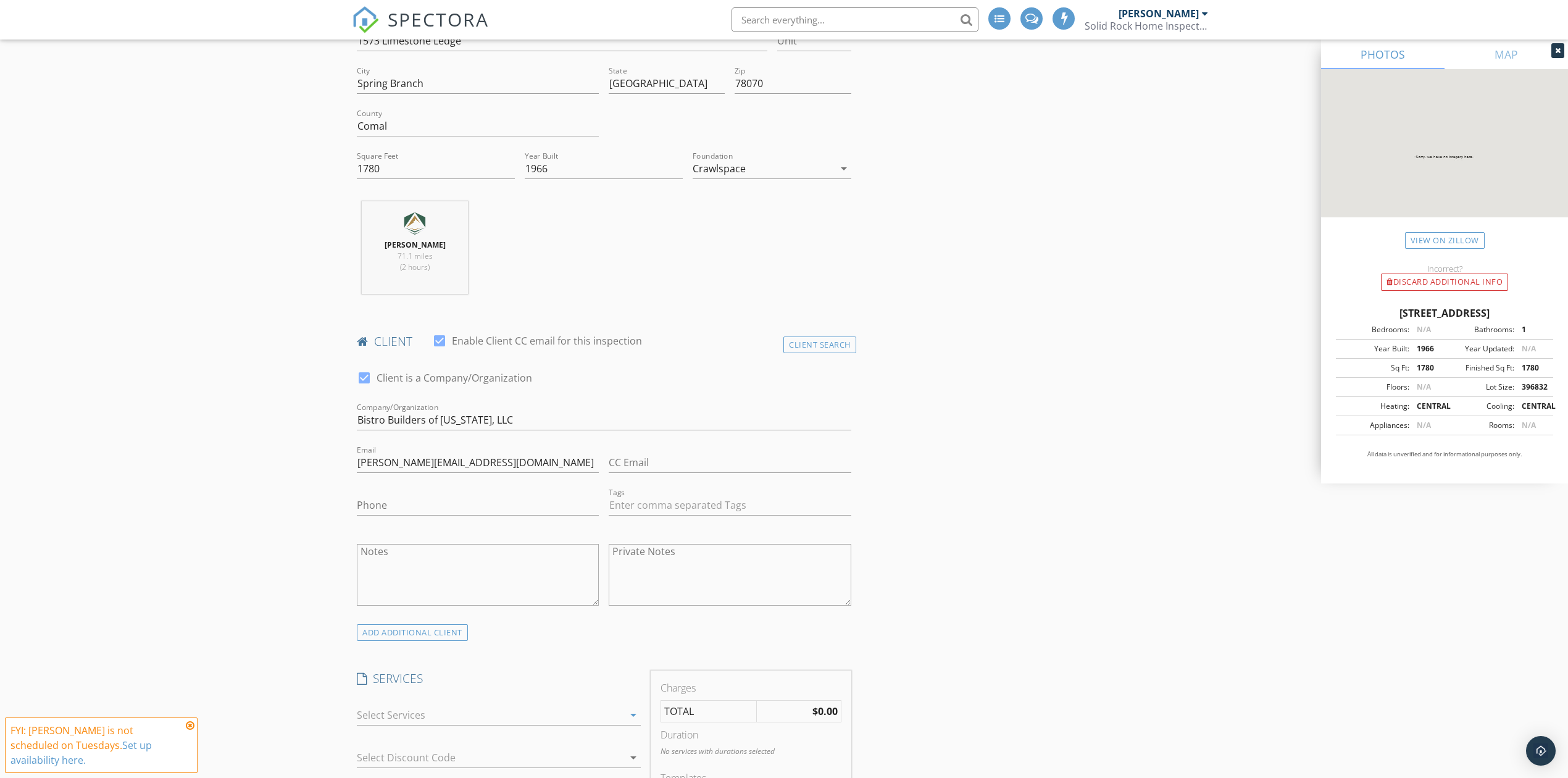
click at [386, 713] on div at bounding box center [490, 715] width 267 height 20
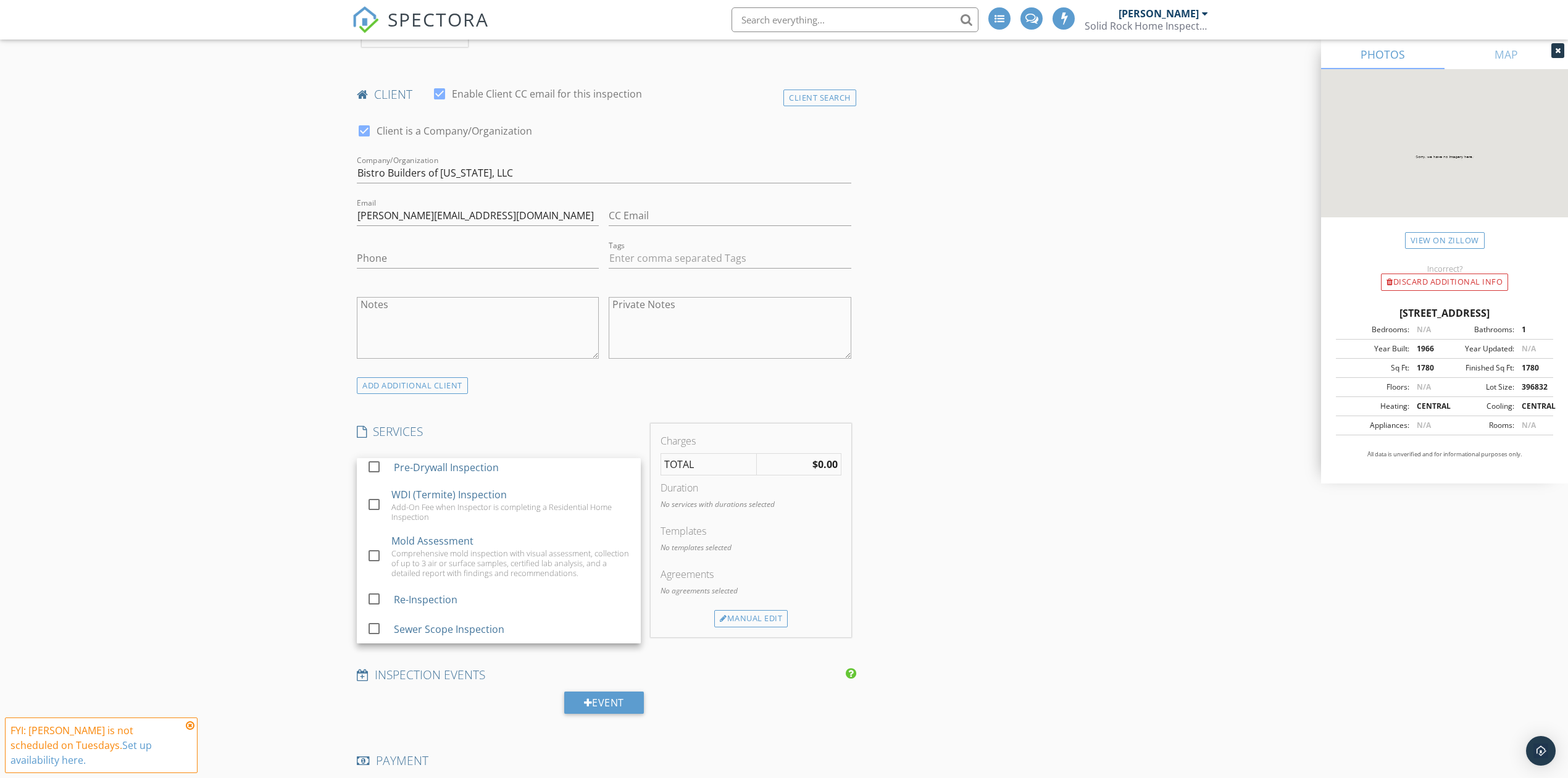
scroll to position [164, 0]
click at [374, 546] on div at bounding box center [374, 542] width 21 height 21
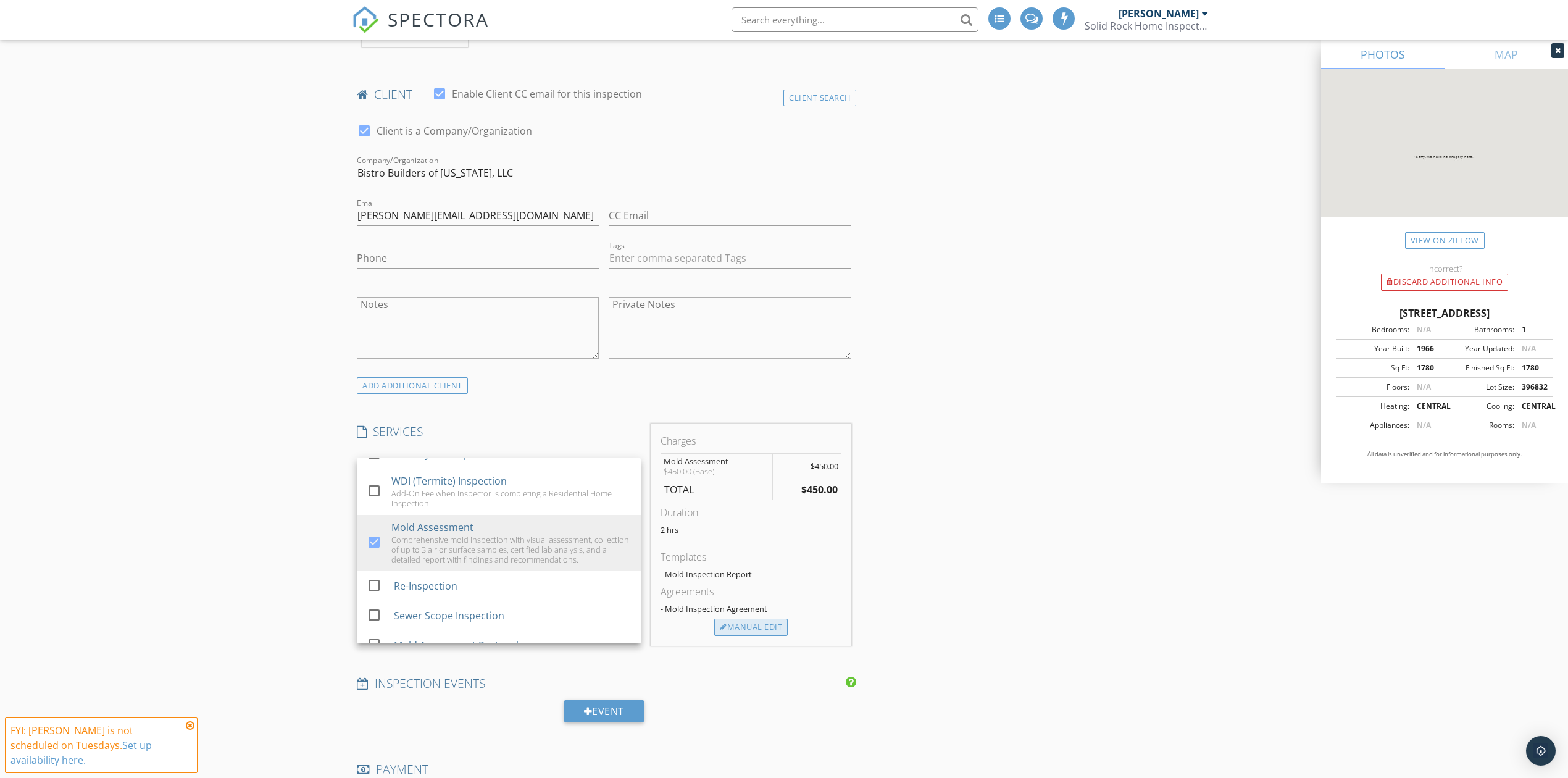
click at [743, 628] on div "Manual Edit" at bounding box center [751, 628] width 73 height 17
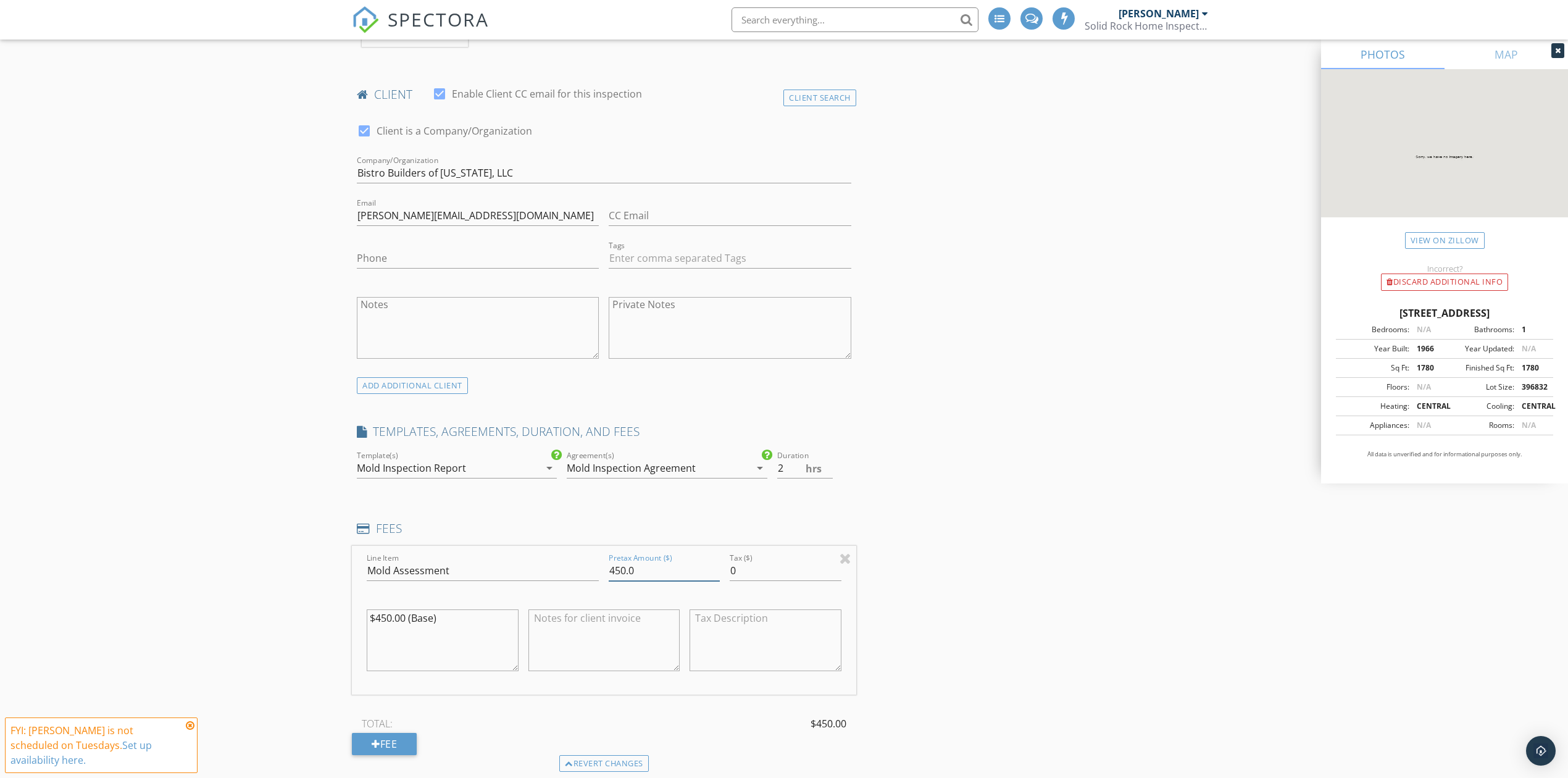
drag, startPoint x: 658, startPoint y: 572, endPoint x: 571, endPoint y: 572, distance: 87.0
click at [571, 572] on div "Line Item Mold Assessment Pretax Amount ($) 450.0 Tax ($) 0 $450.00 (Base)" at bounding box center [604, 621] width 504 height 149
type input "500"
type textarea "$"
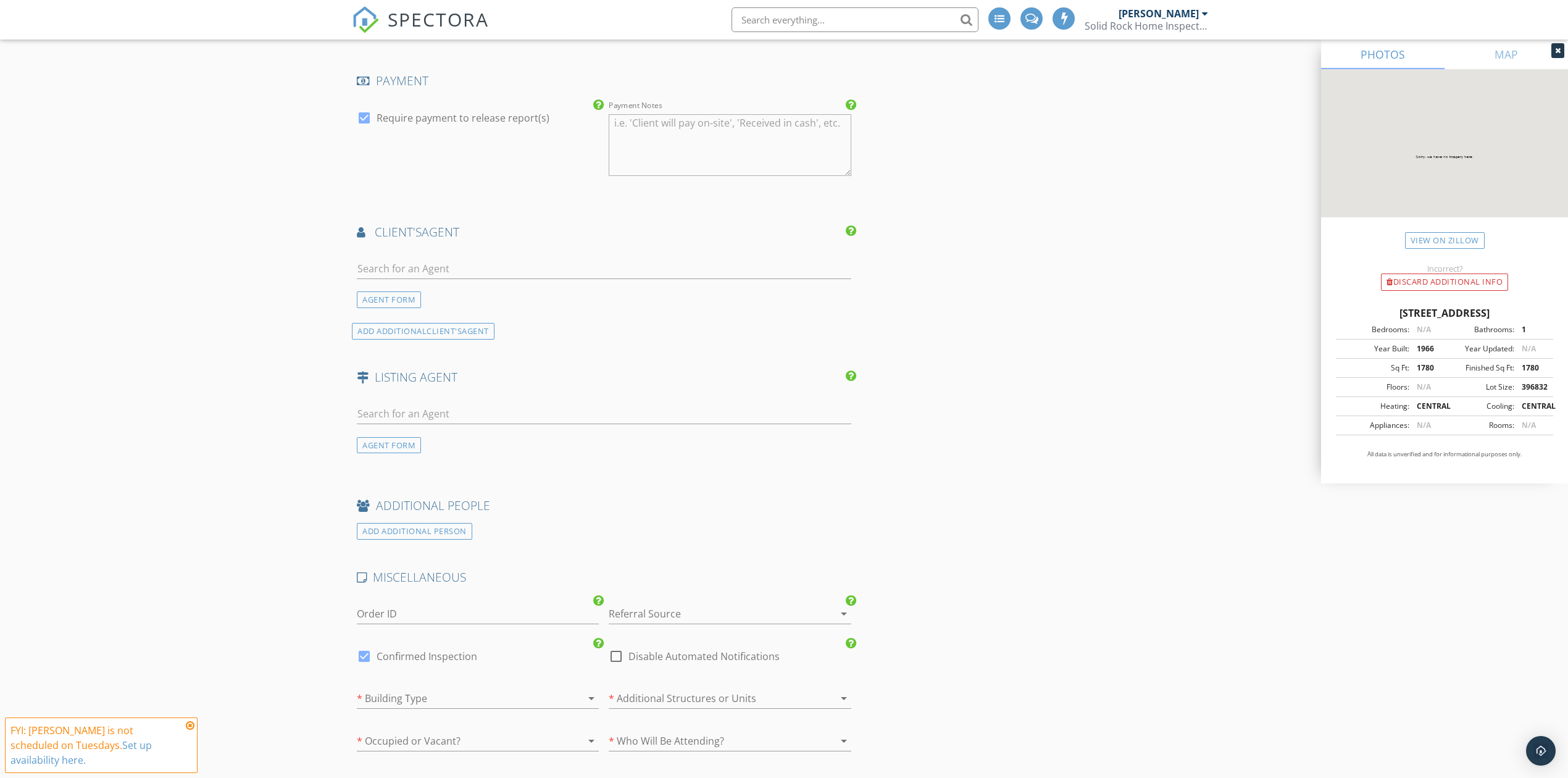
scroll to position [1400, 0]
drag, startPoint x: 173, startPoint y: 427, endPoint x: 175, endPoint y: 421, distance: 6.3
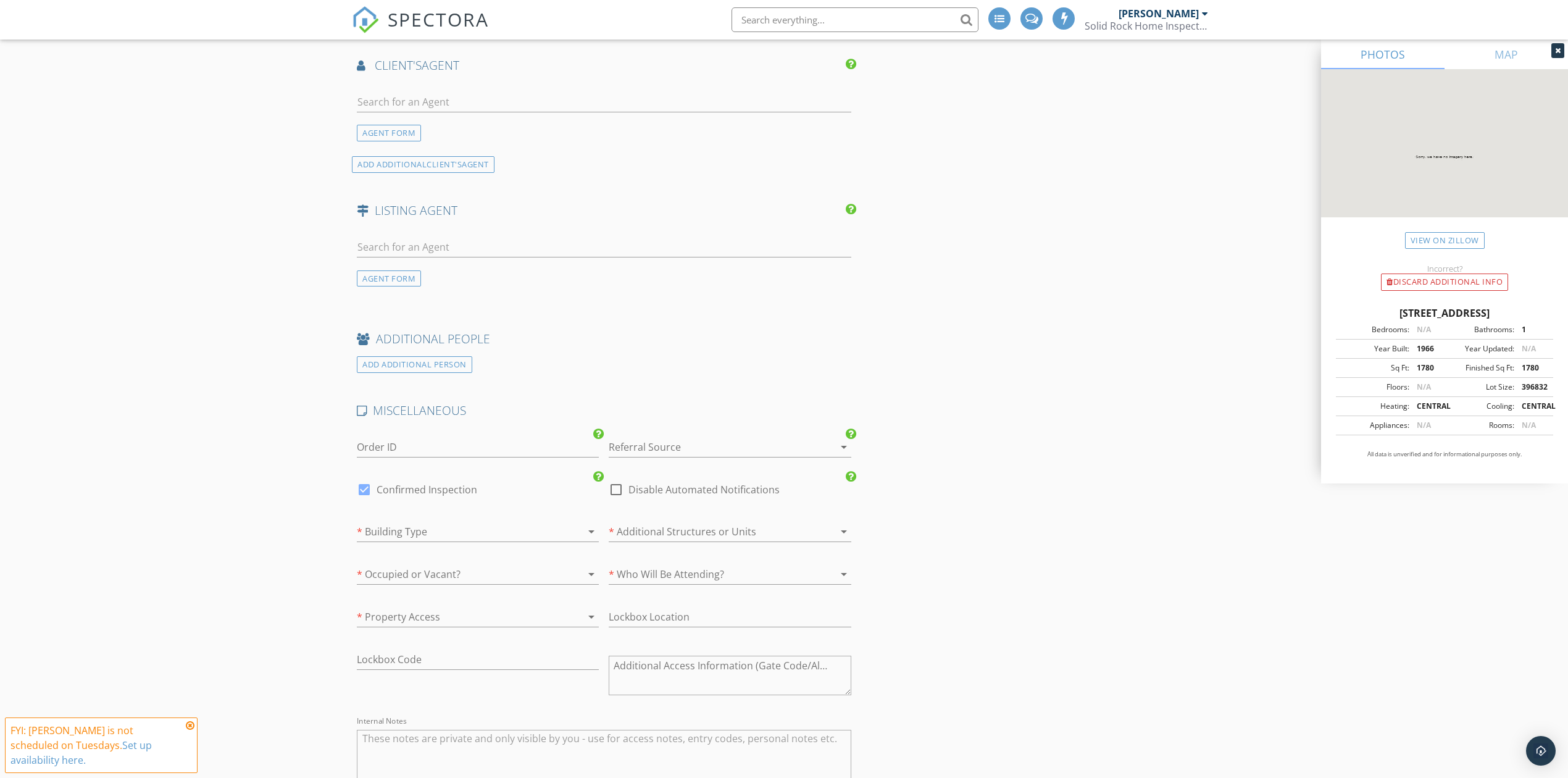
scroll to position [1925, 0]
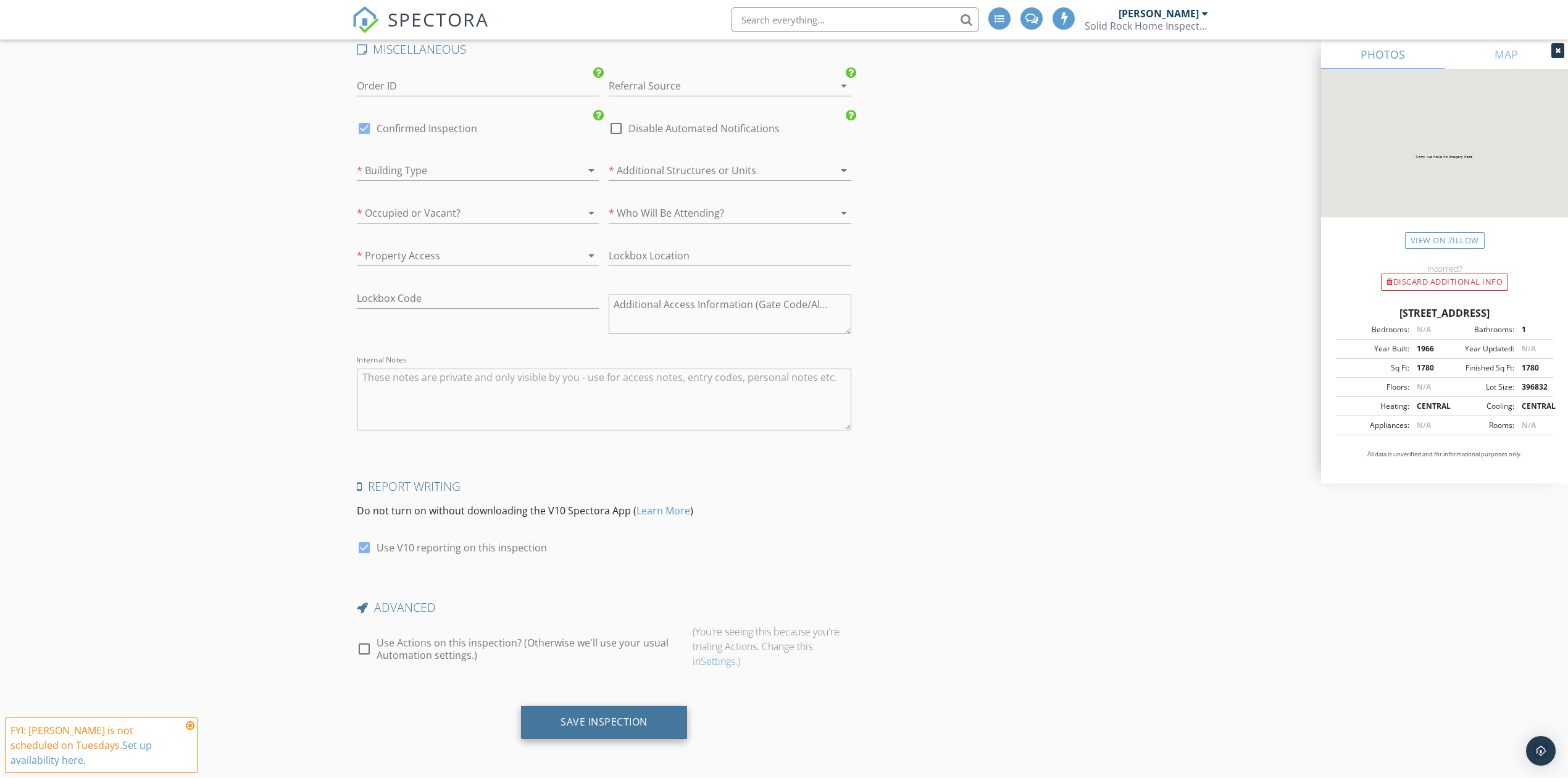
click at [586, 720] on div "Save Inspection" at bounding box center [604, 722] width 87 height 12
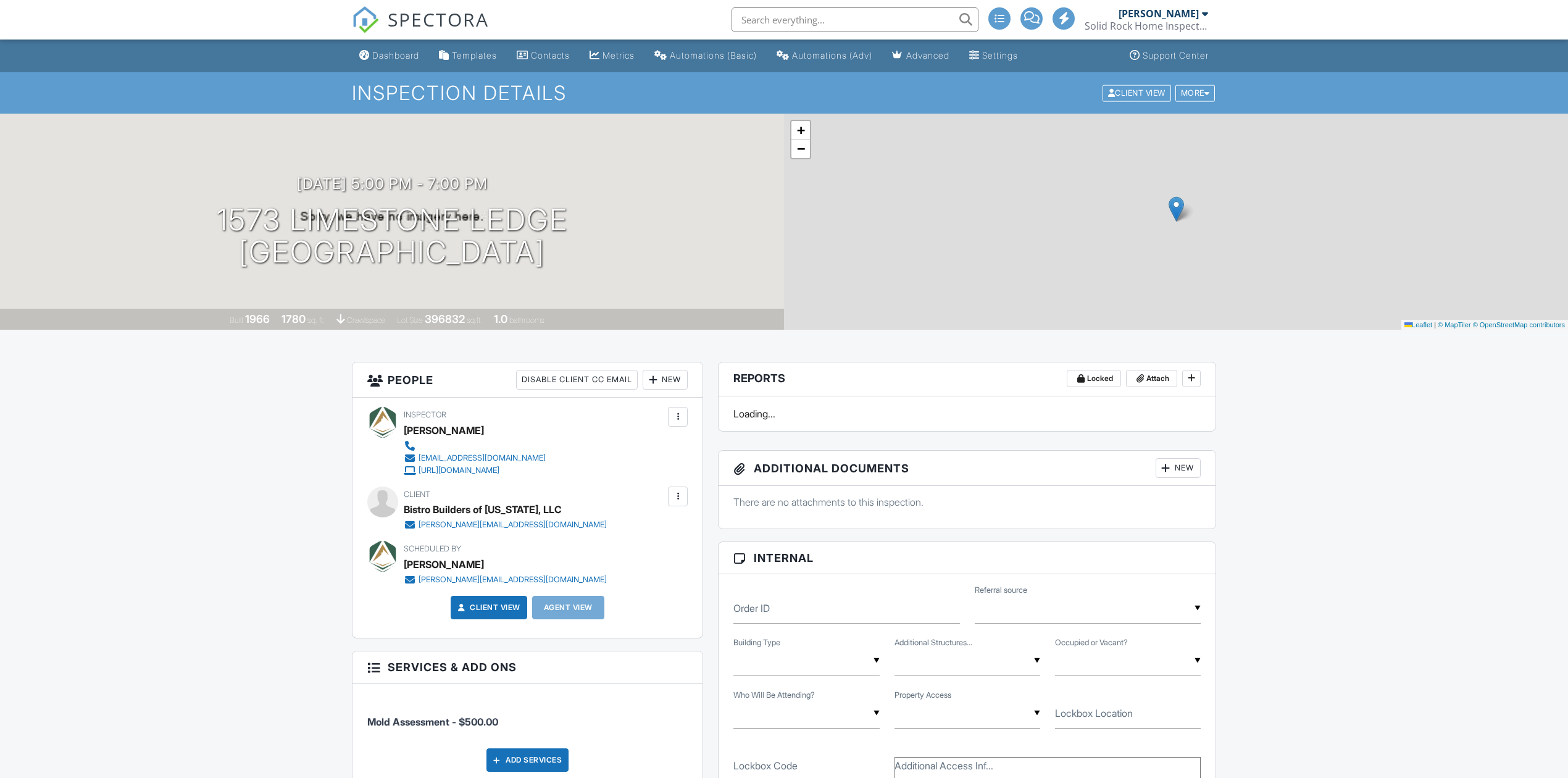
click at [433, 15] on span "SPECTORA" at bounding box center [438, 19] width 102 height 26
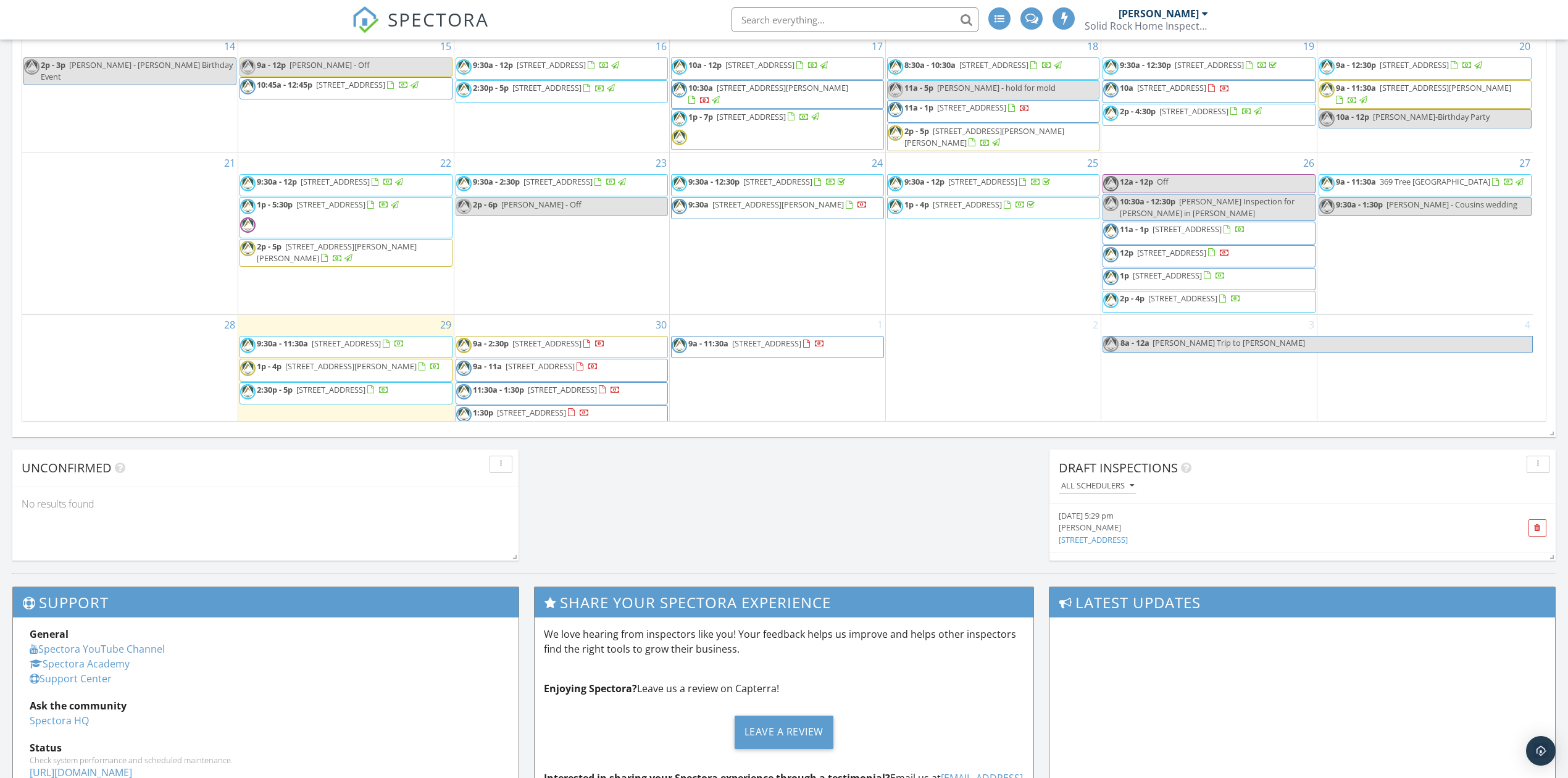
scroll to position [294, 0]
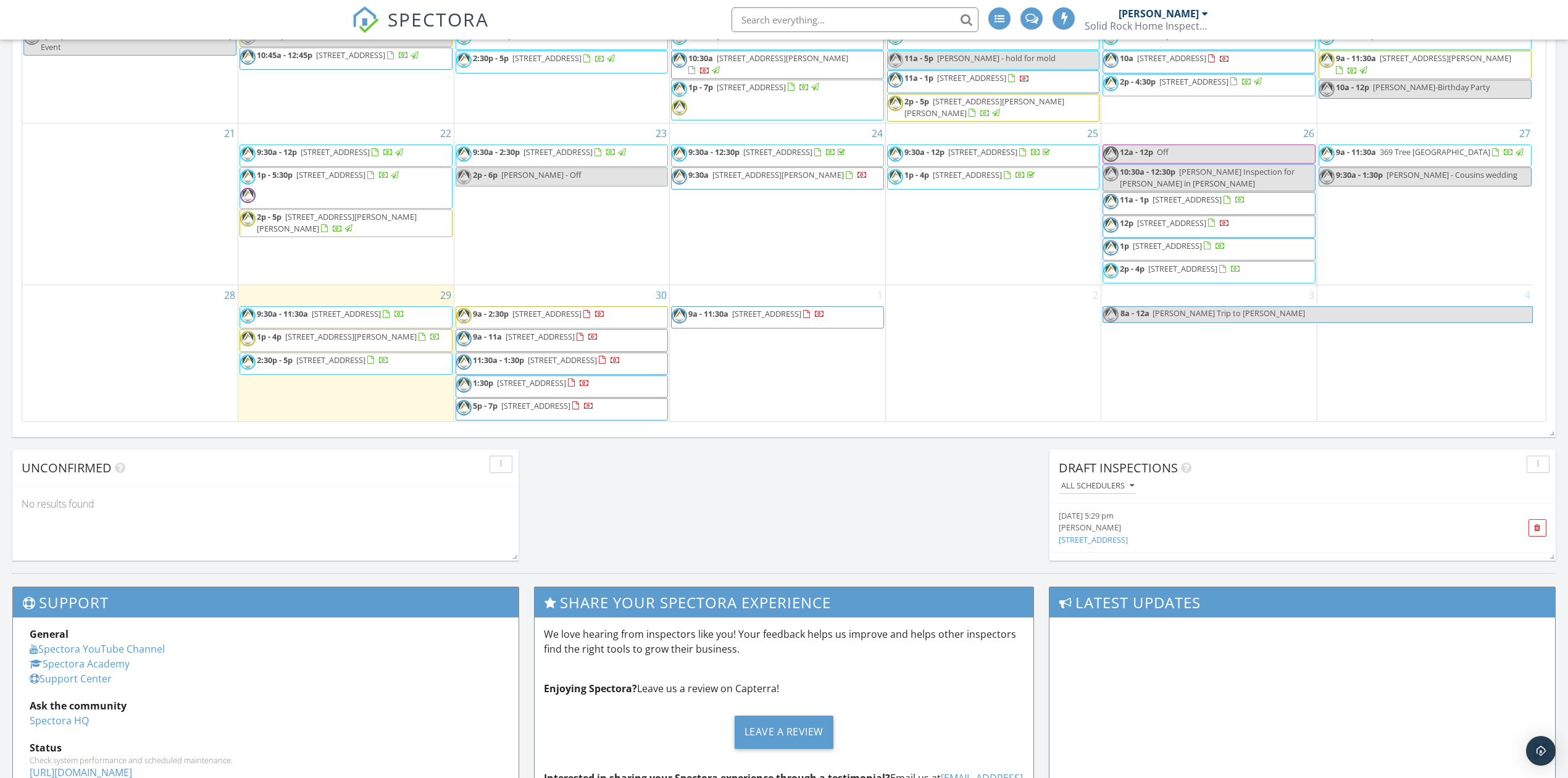
click at [813, 11] on input "text" at bounding box center [854, 20] width 247 height 25
type input "1918 Be"
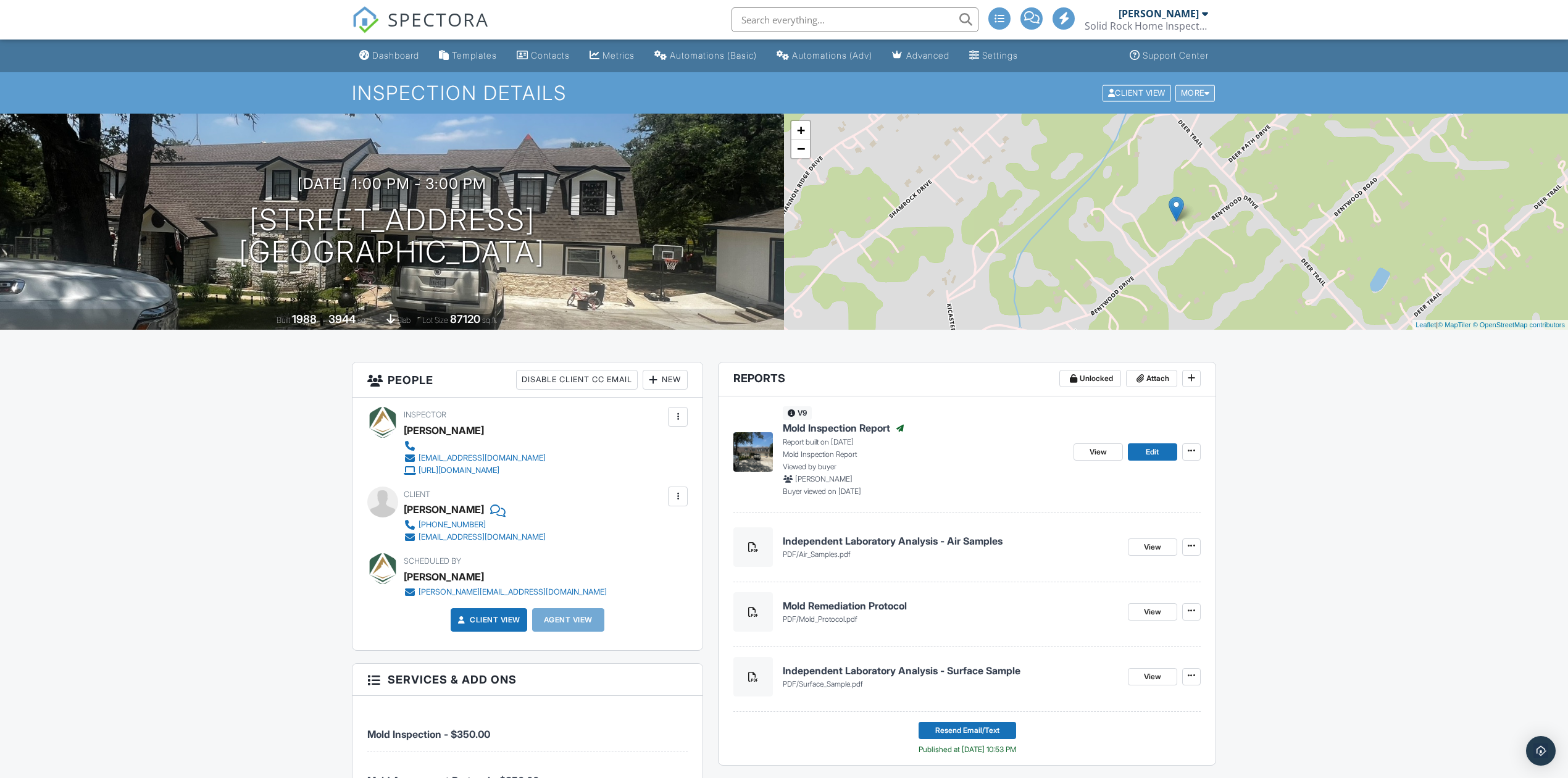
click at [1208, 92] on div at bounding box center [1207, 92] width 6 height 8
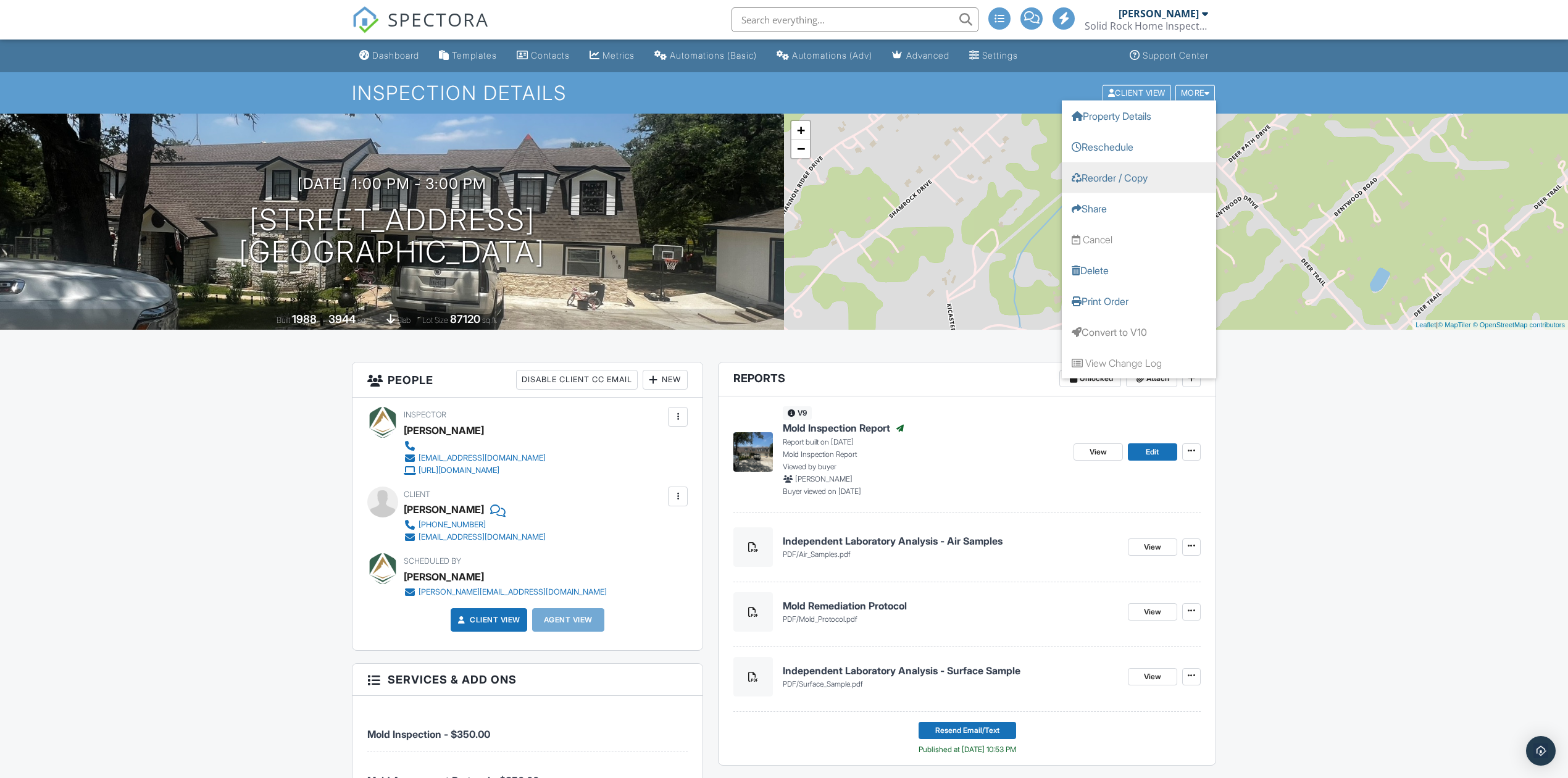
click at [1116, 184] on link "Reorder / Copy" at bounding box center [1139, 177] width 155 height 31
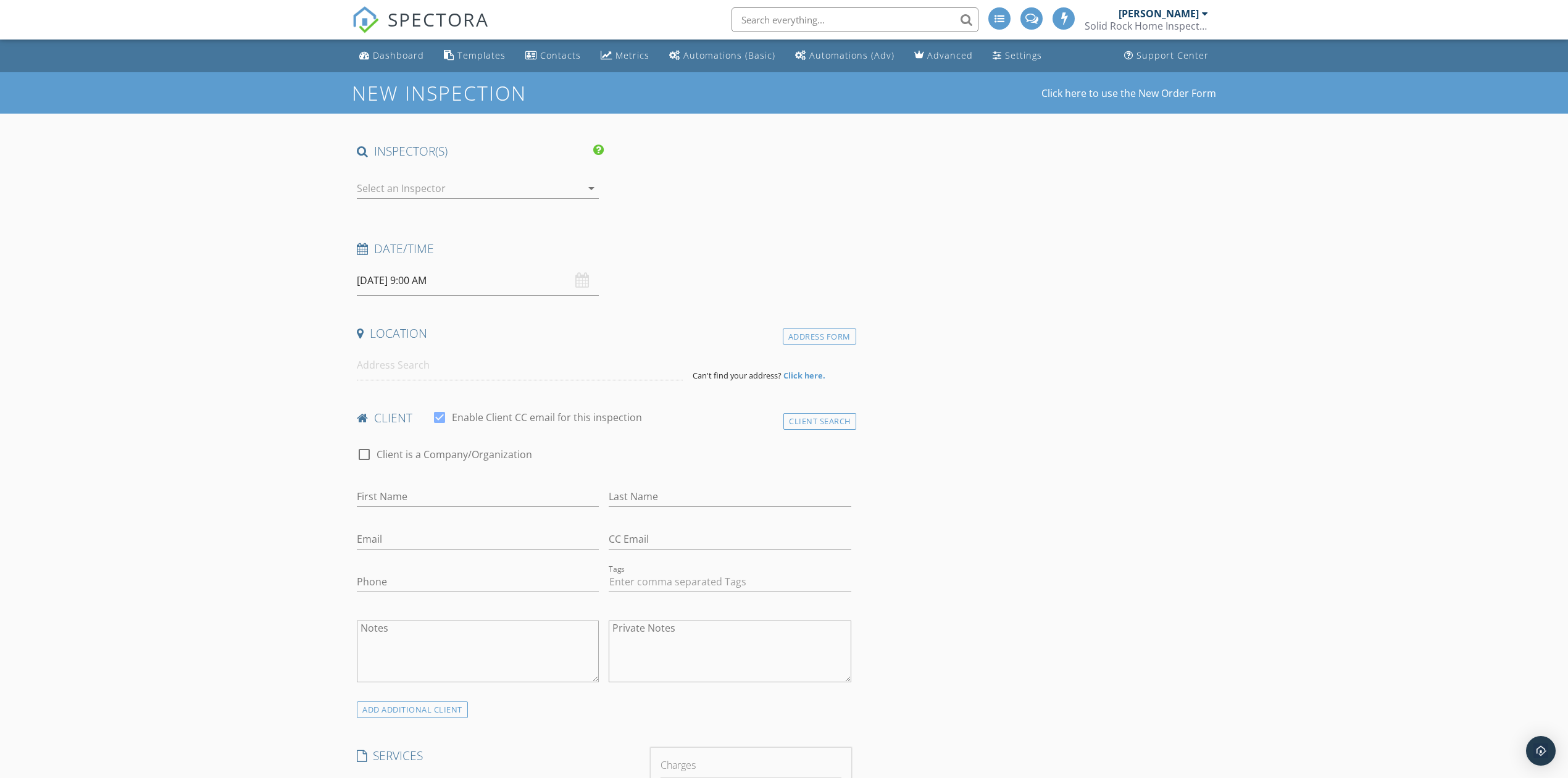
type input "[PERSON_NAME]"
type input "[EMAIL_ADDRESS][DOMAIN_NAME]"
type input "[PHONE_NUMBER]"
checkbox input "false"
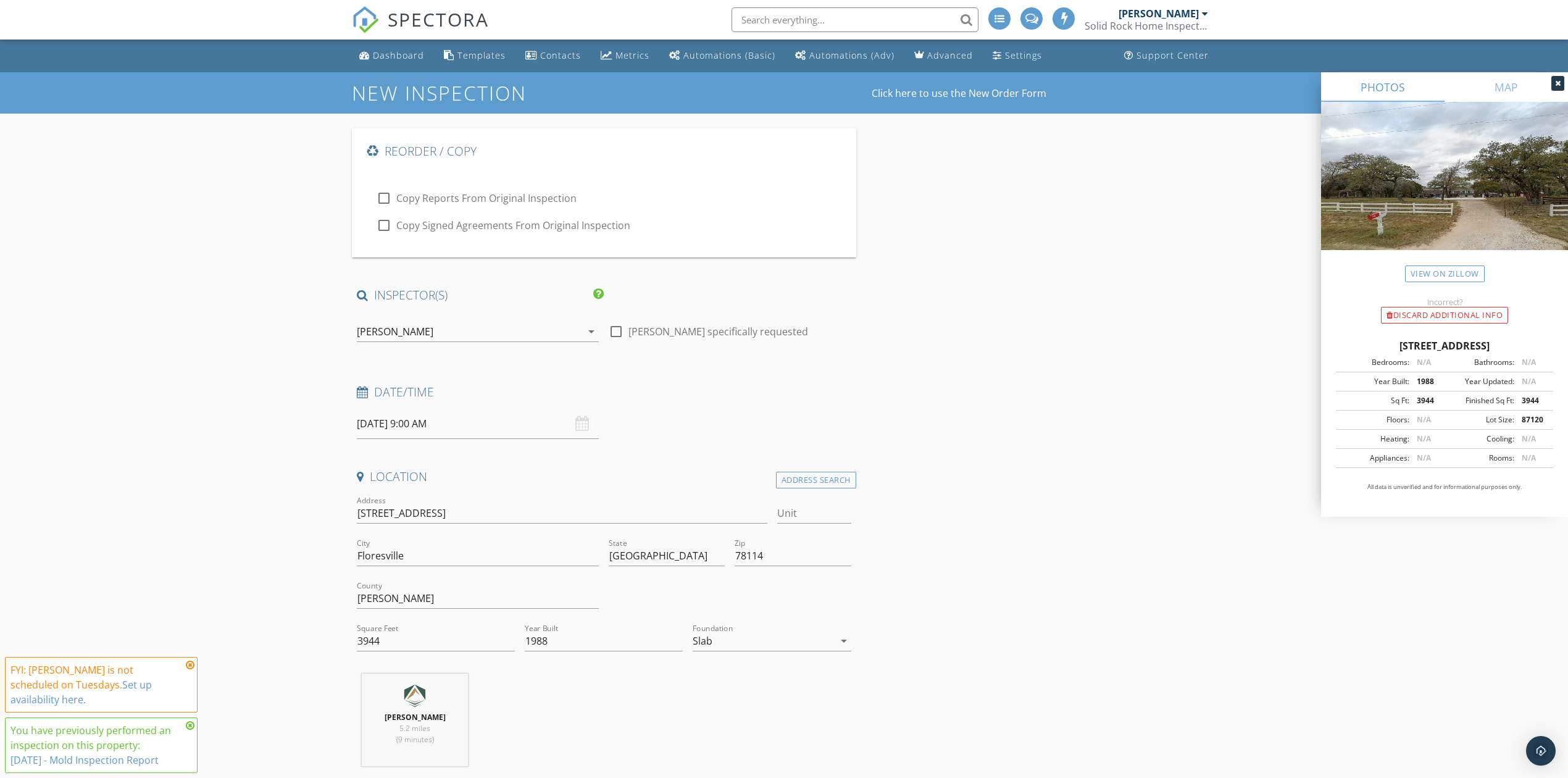
click at [423, 426] on input "09/30/2025 9:00 AM" at bounding box center [478, 423] width 242 height 30
type input "09/29/2025 9:00 AM"
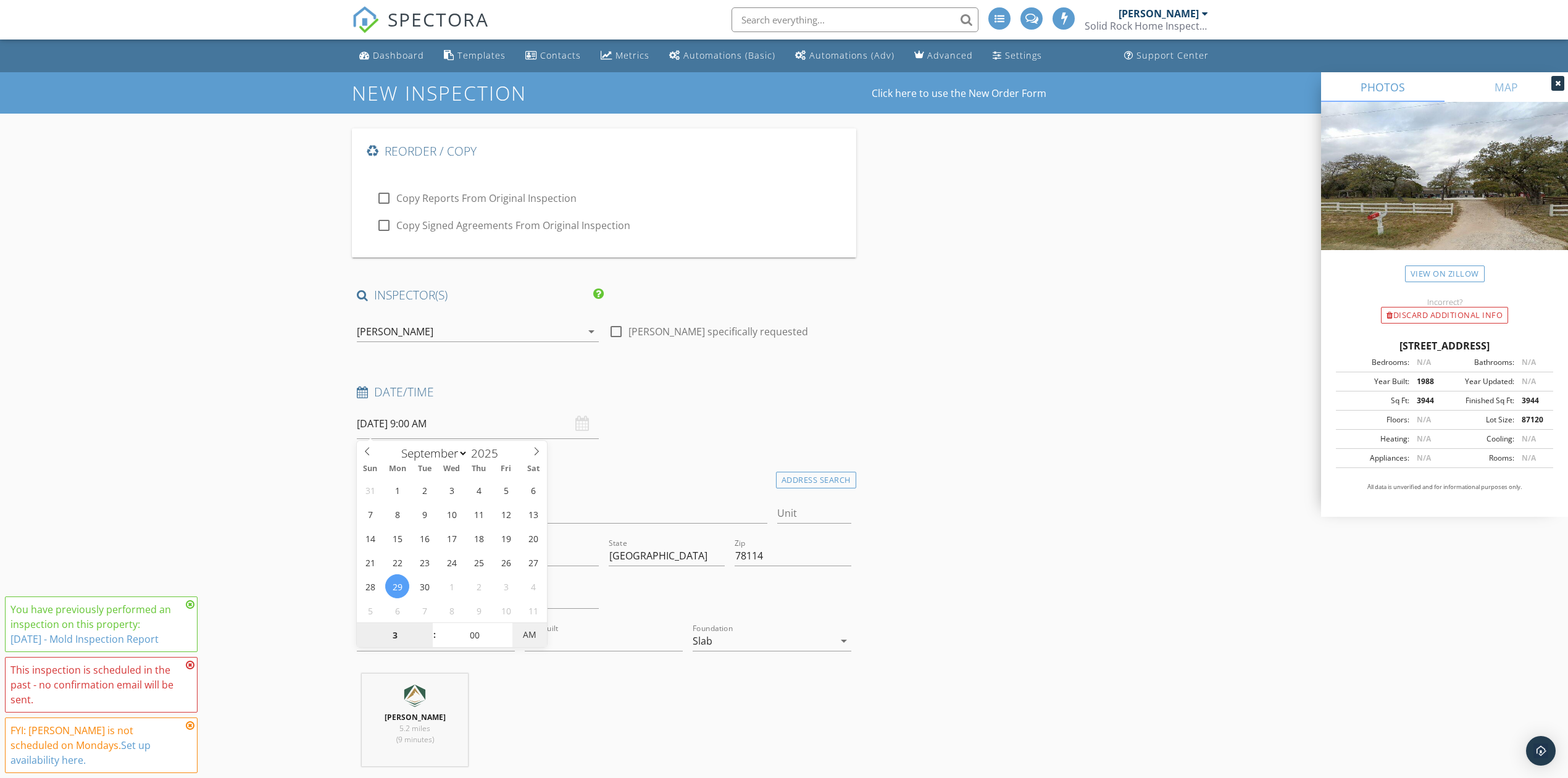
type input "03"
type input "[DATE] 3:00 PM"
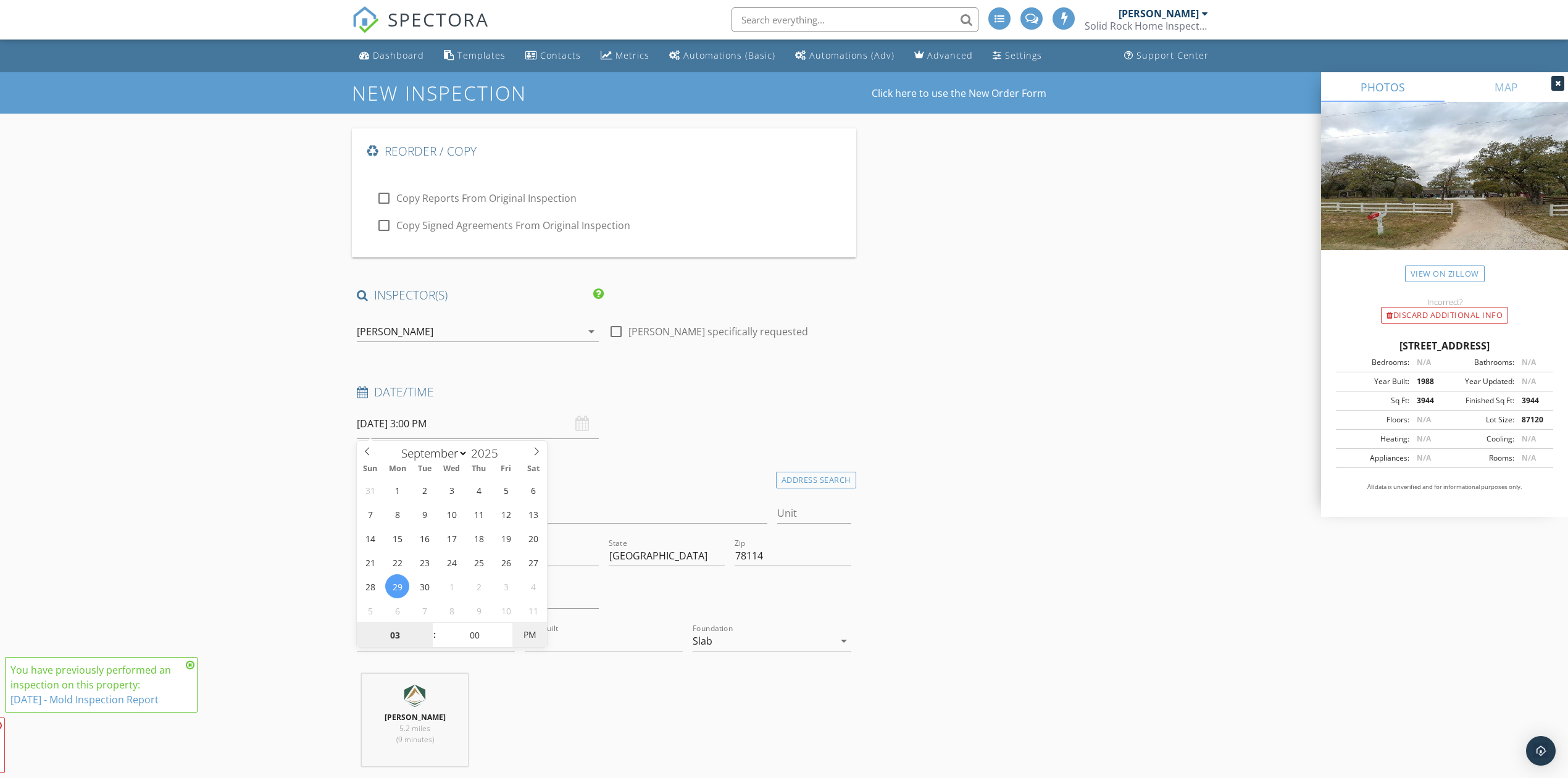
click at [522, 639] on span "PM" at bounding box center [530, 634] width 34 height 25
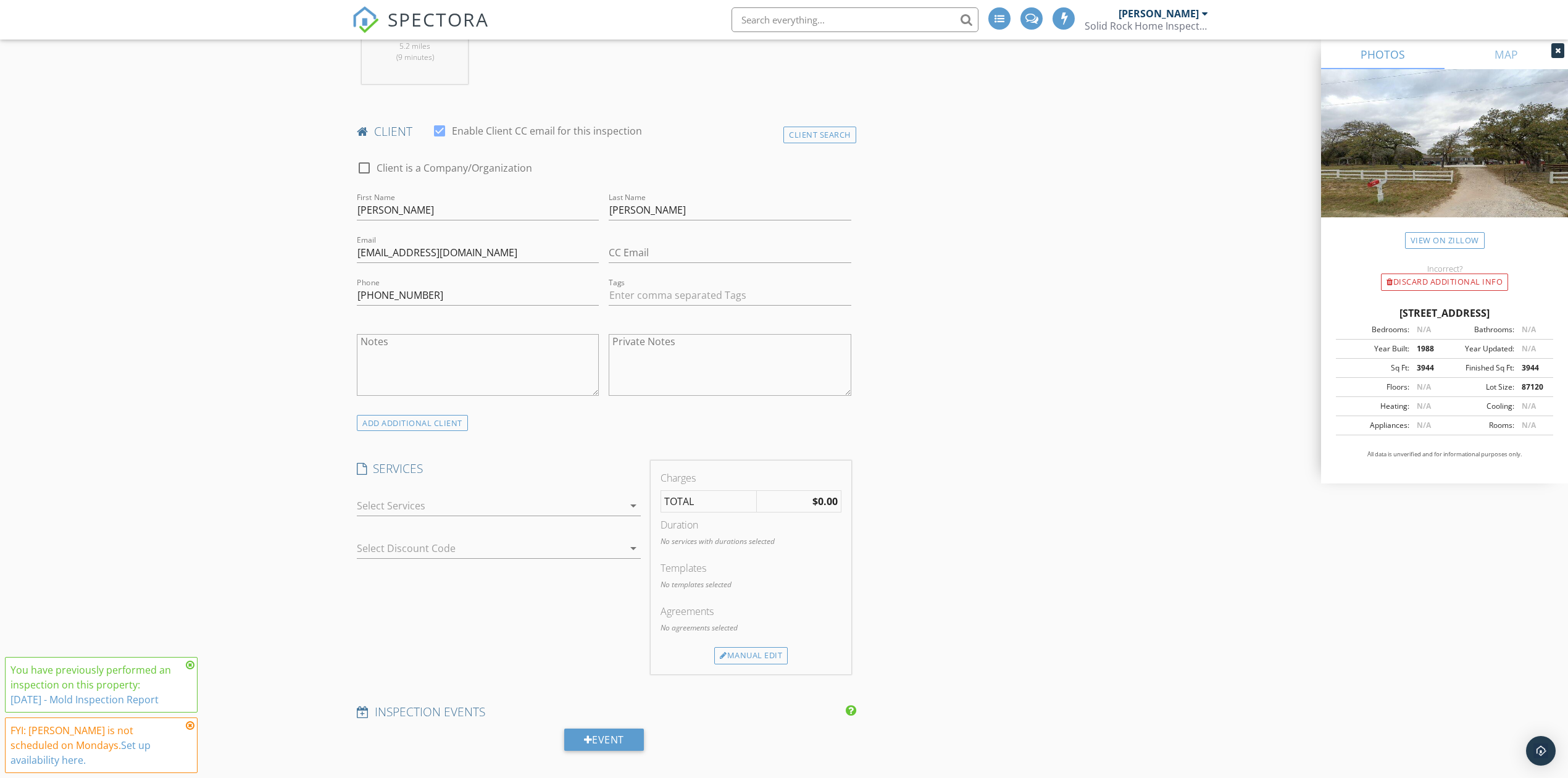
scroll to position [741, 0]
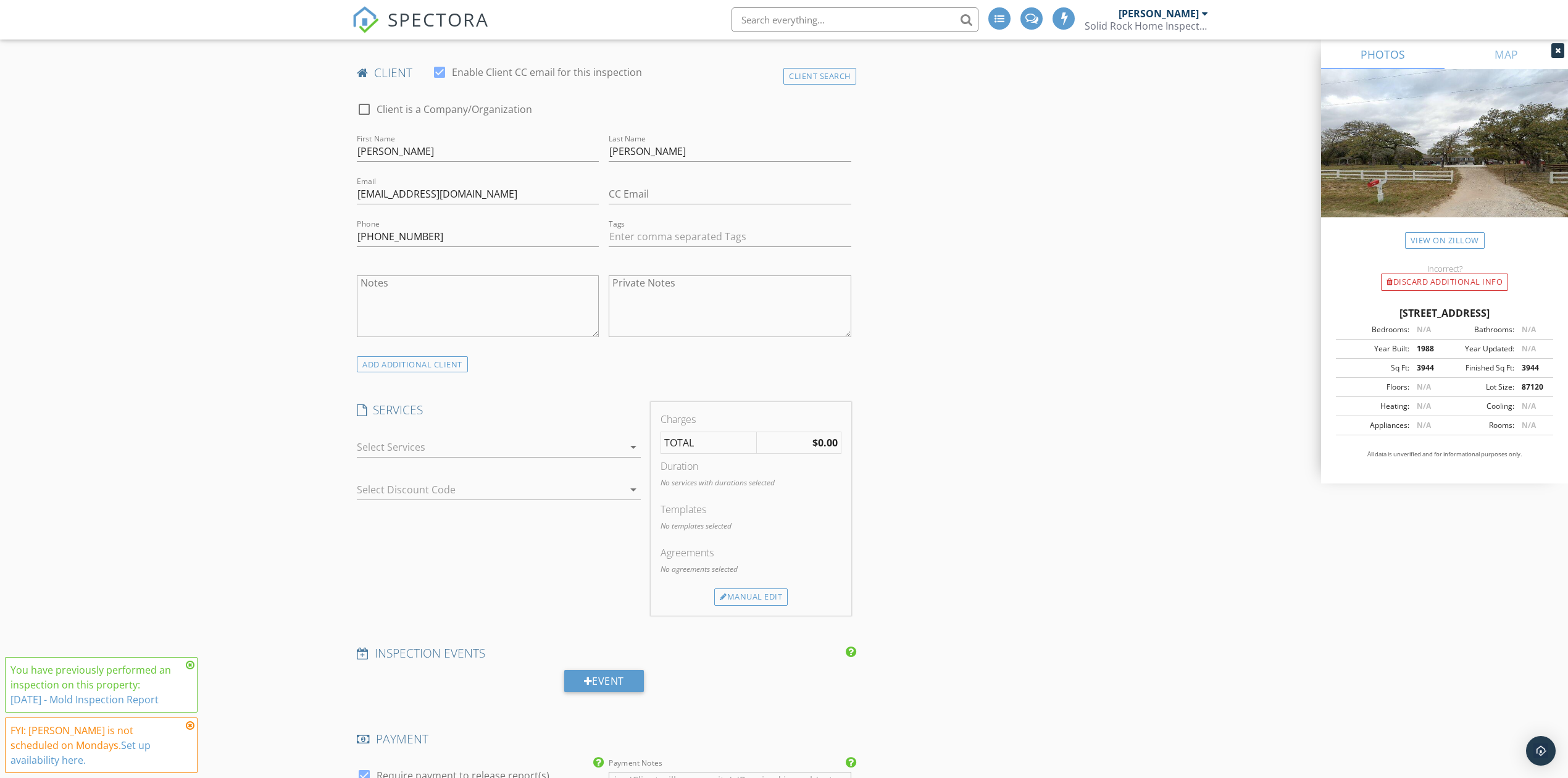
click at [427, 443] on div at bounding box center [490, 447] width 267 height 20
click at [279, 471] on div "New Inspection Click here to use the New Order Form Reorder / Copy check_box_ou…" at bounding box center [784, 647] width 1568 height 2633
click at [766, 599] on div "Manual Edit" at bounding box center [751, 598] width 73 height 17
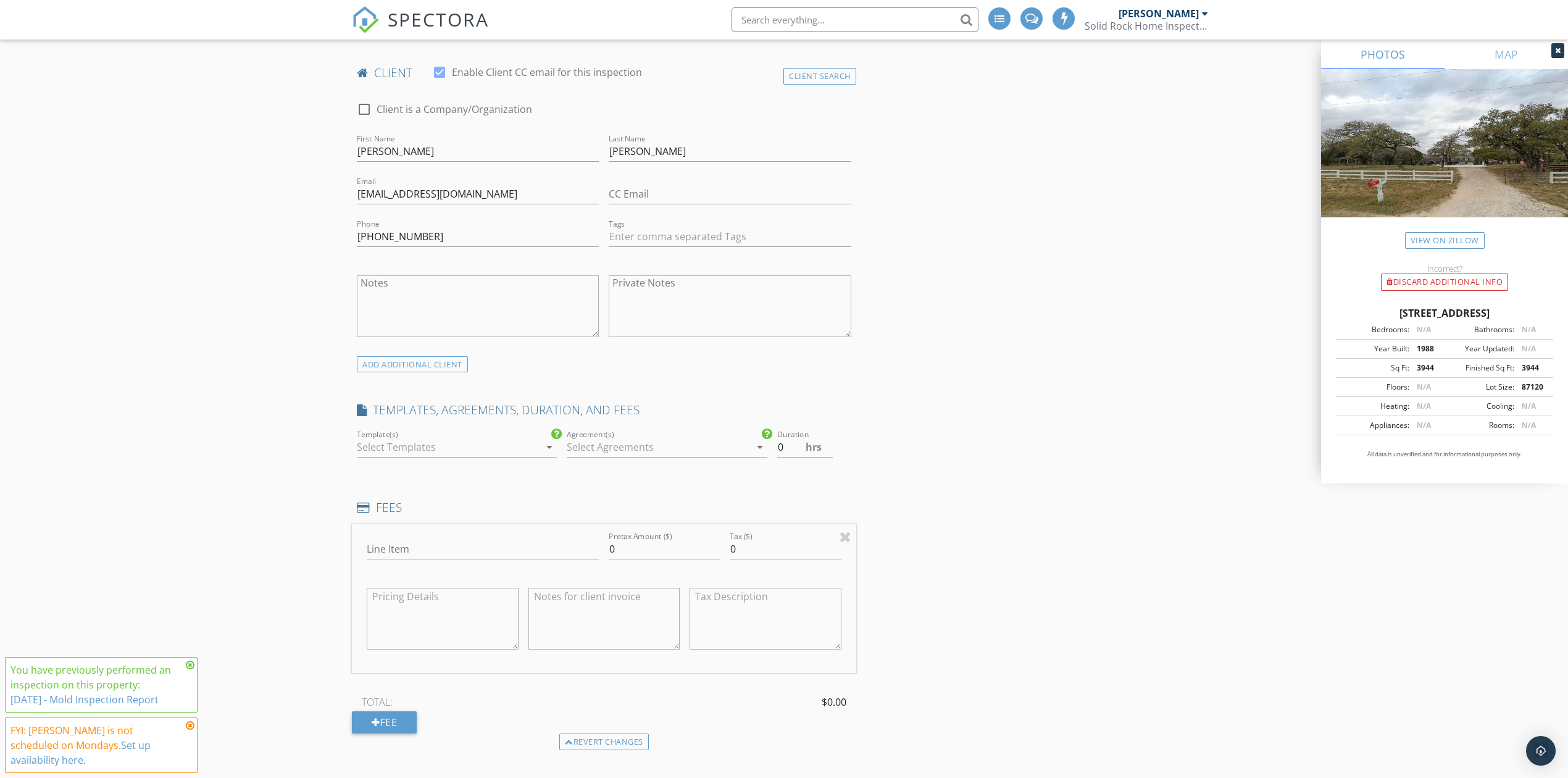
click at [449, 439] on div at bounding box center [449, 447] width 183 height 20
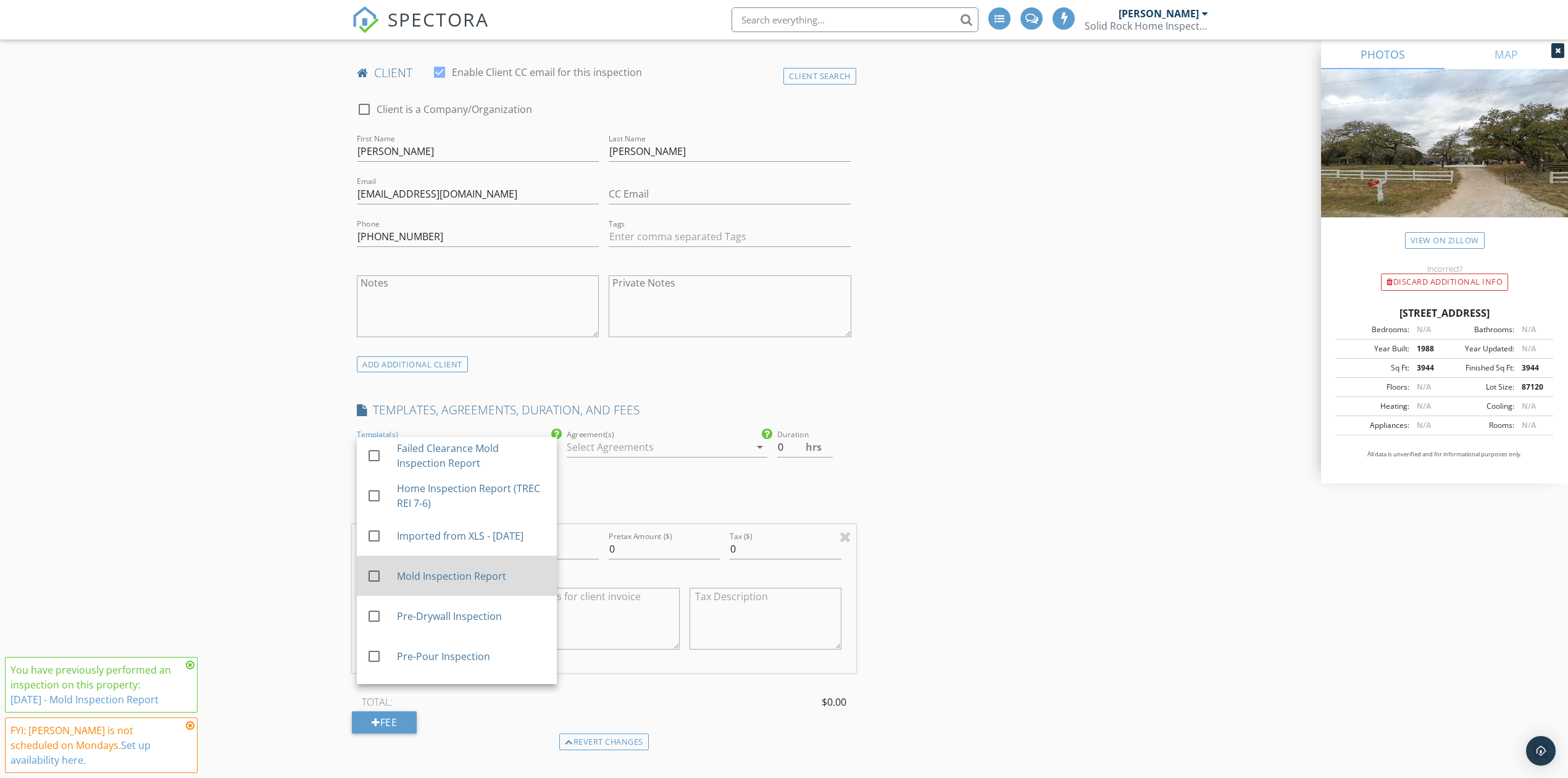
click at [397, 583] on div "Mold Inspection Report" at bounding box center [473, 575] width 150 height 15
click at [628, 448] on div at bounding box center [658, 447] width 183 height 20
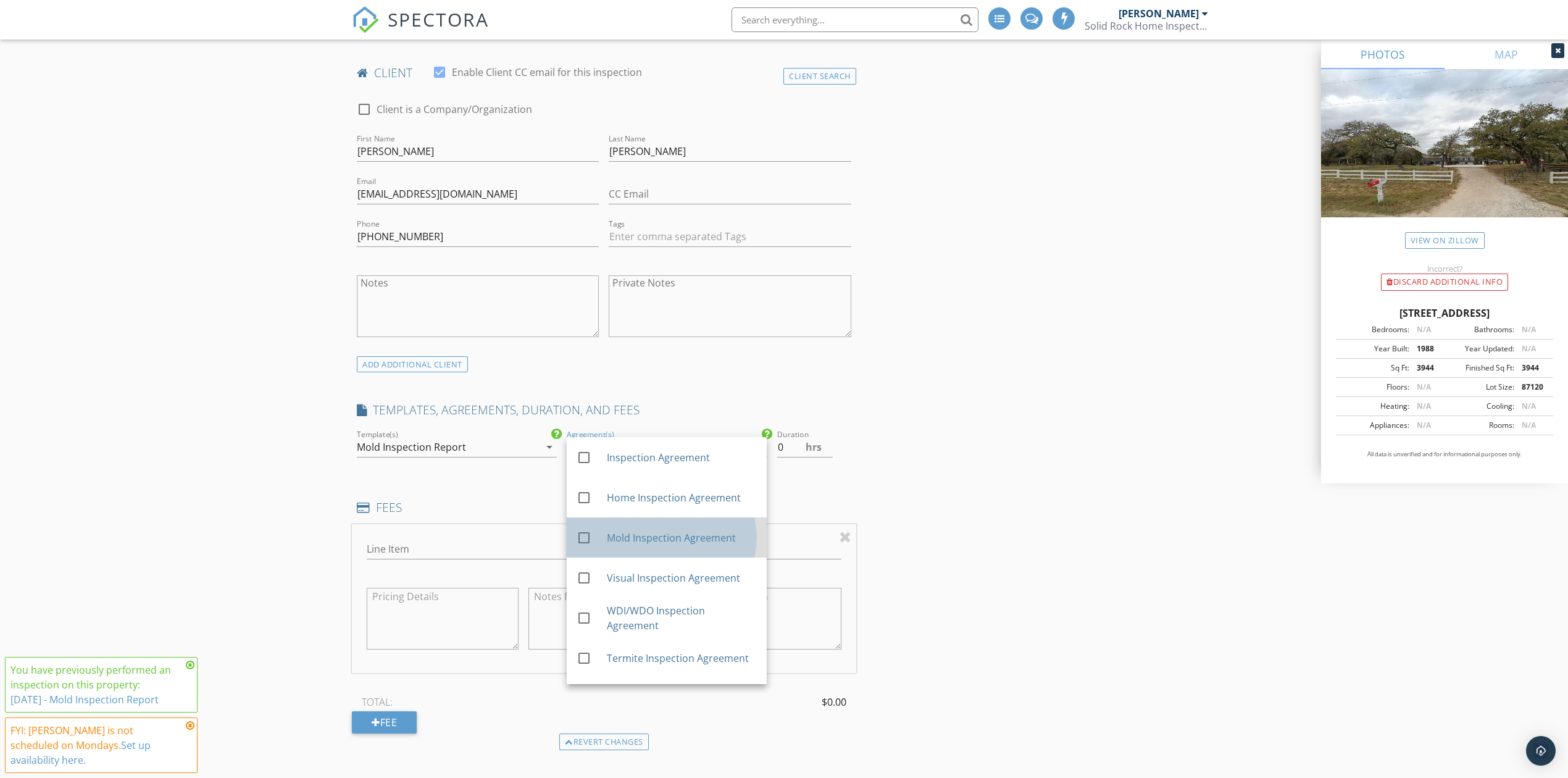
click at [615, 535] on div "Mold Inspection Agreement" at bounding box center [682, 537] width 150 height 15
click at [388, 549] on input "Line Item" at bounding box center [483, 550] width 232 height 21
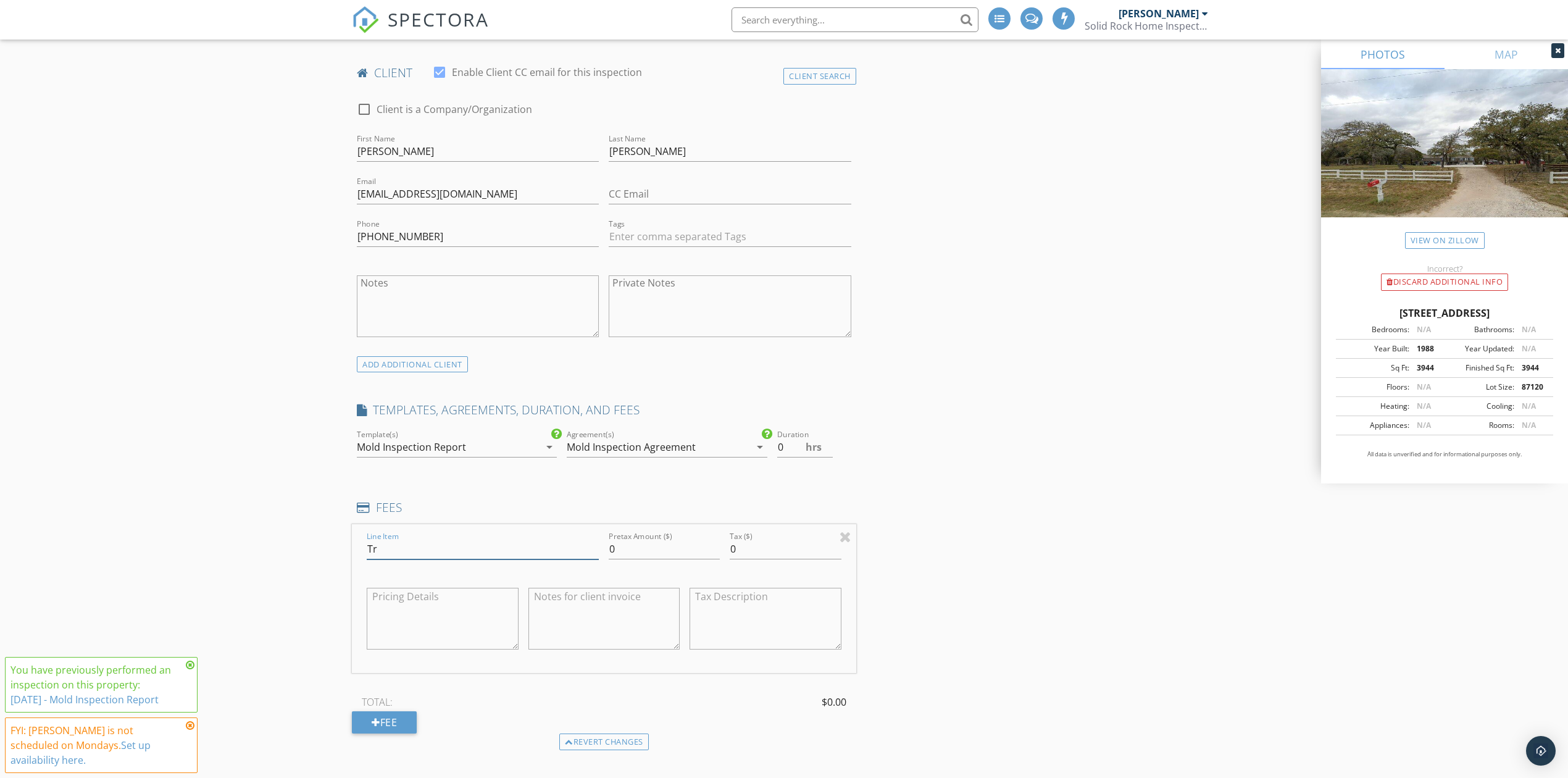
type input "T"
type input "o"
type input "On-Site Fee"
type input "150"
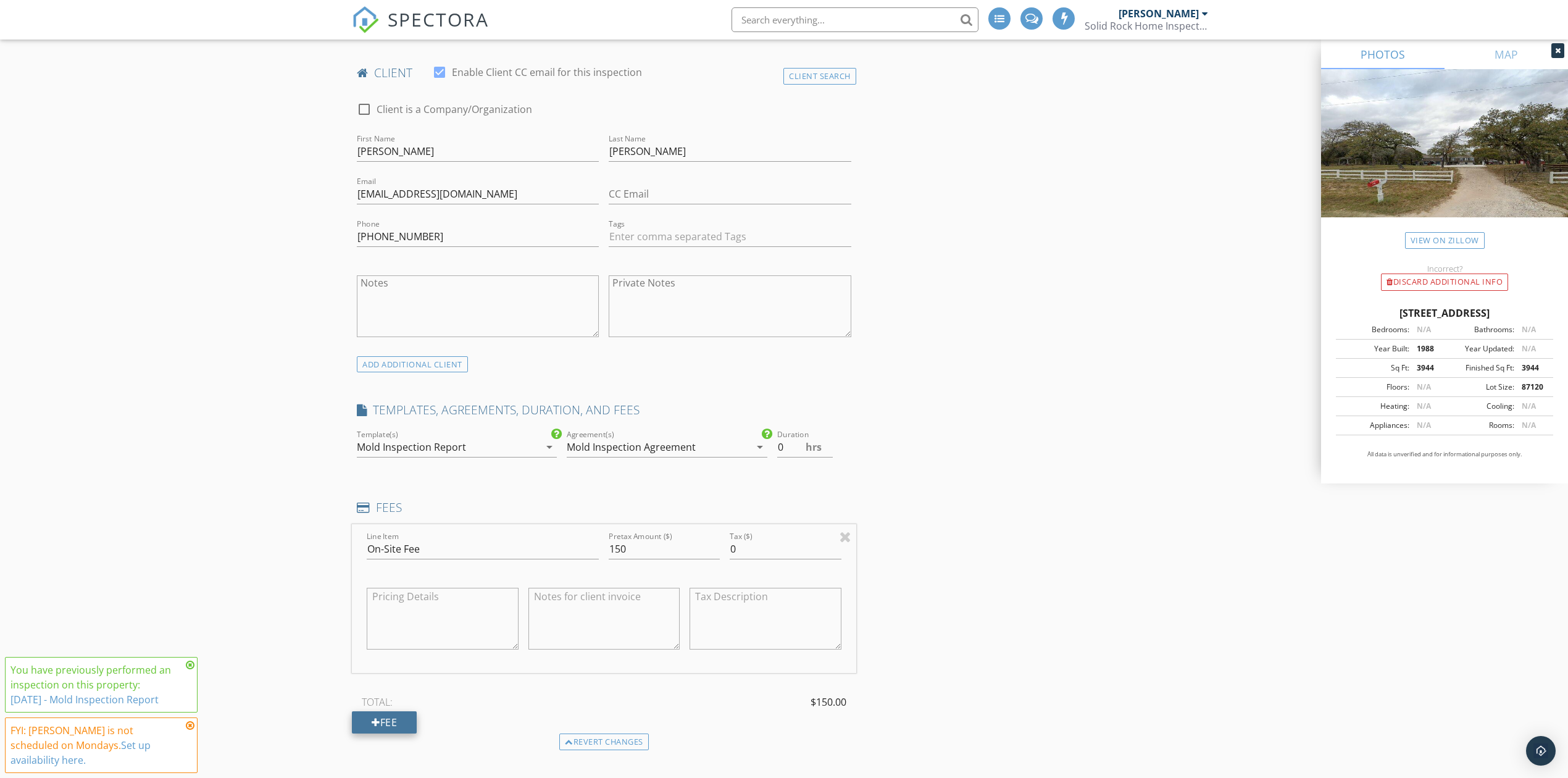
click at [386, 729] on div "Fee" at bounding box center [385, 722] width 65 height 22
click at [421, 727] on input "Line Item" at bounding box center [483, 718] width 232 height 21
type input "Laboratory Analysis Fees"
type input "120"
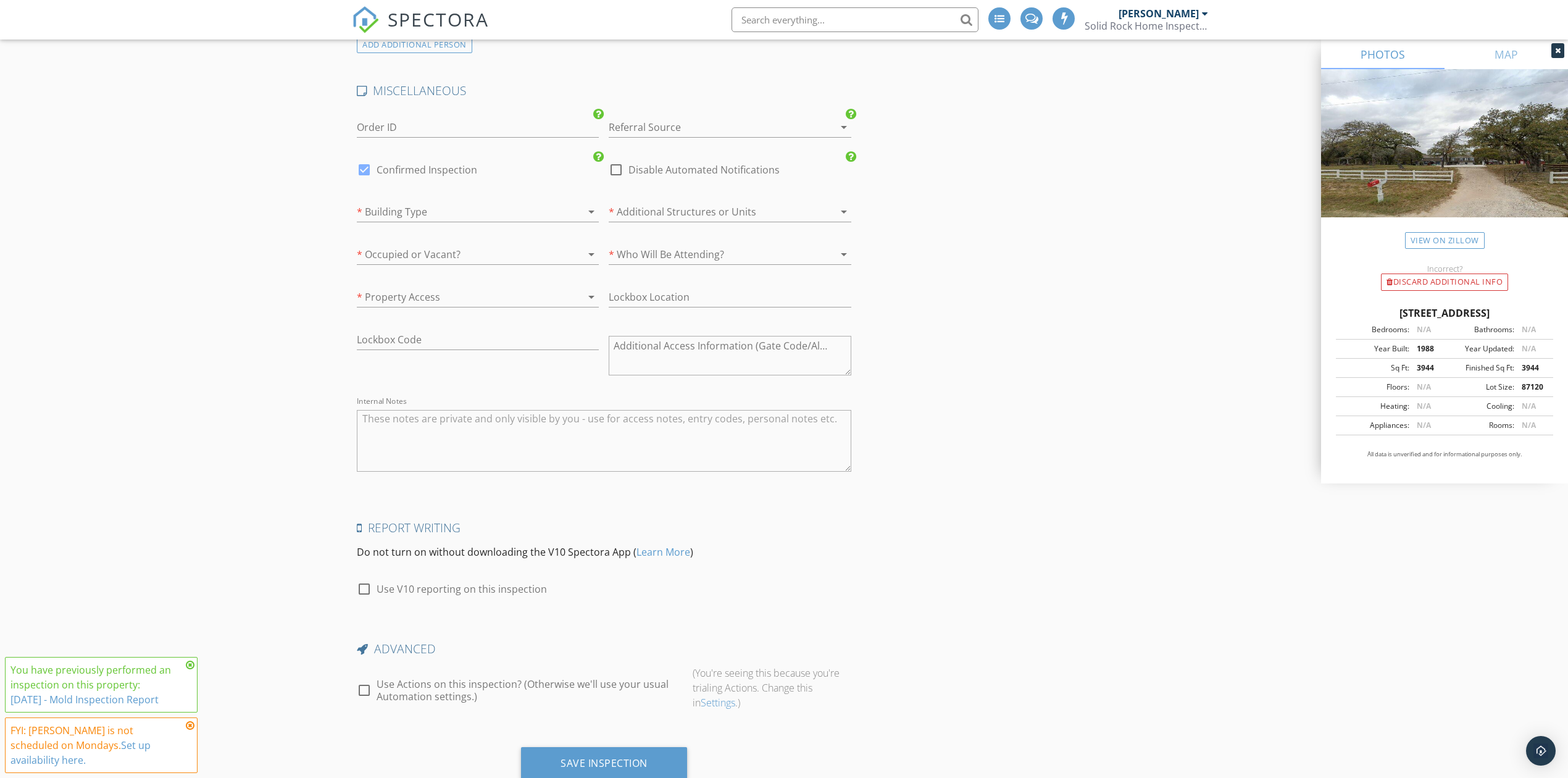
scroll to position [2237, 0]
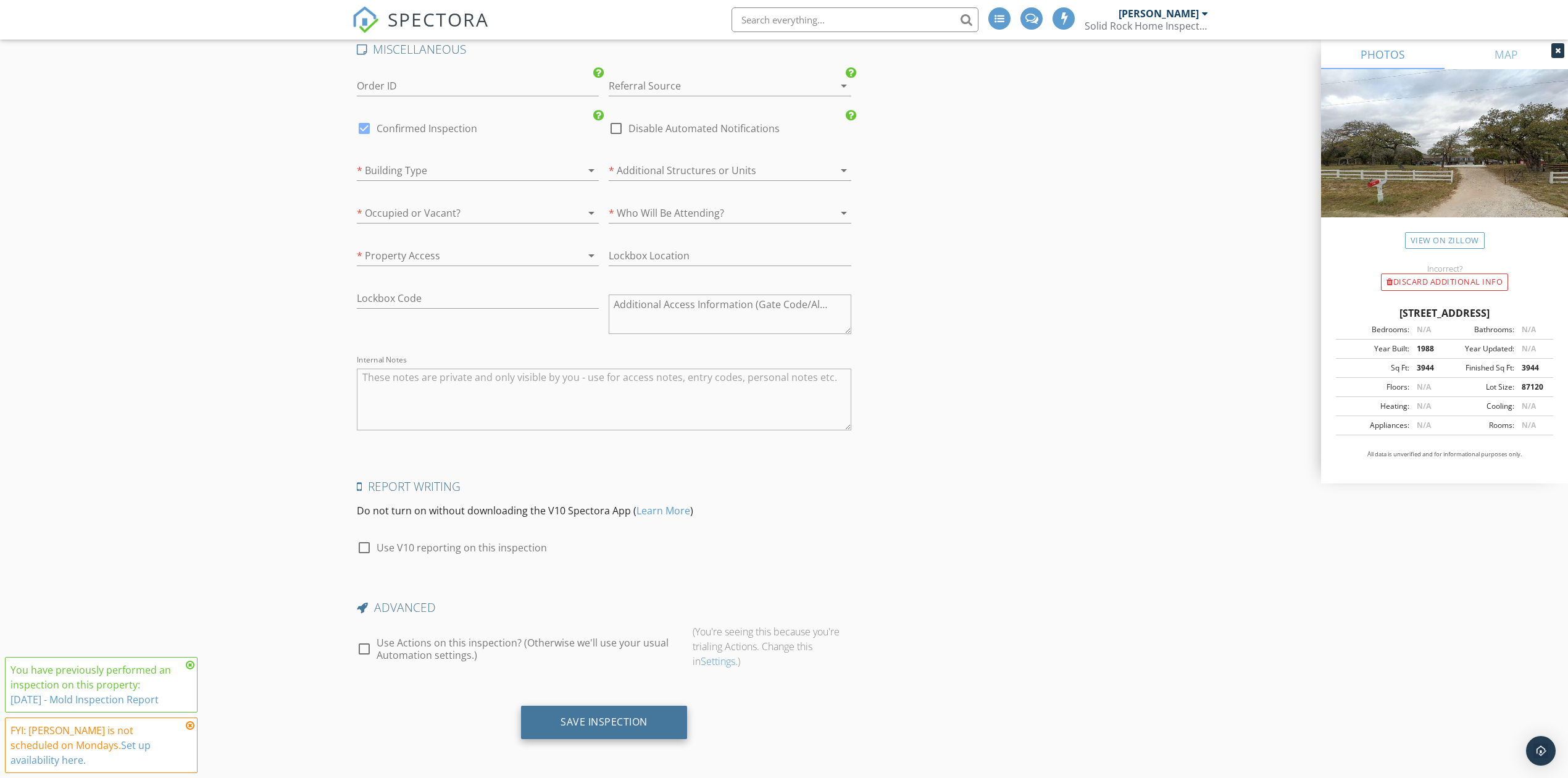
type input "Laboratory Analysis Fees ($60/ea sample)"
click at [589, 725] on div "Save Inspection" at bounding box center [604, 722] width 87 height 12
